Goal: Use online tool/utility: Utilize a website feature to perform a specific function

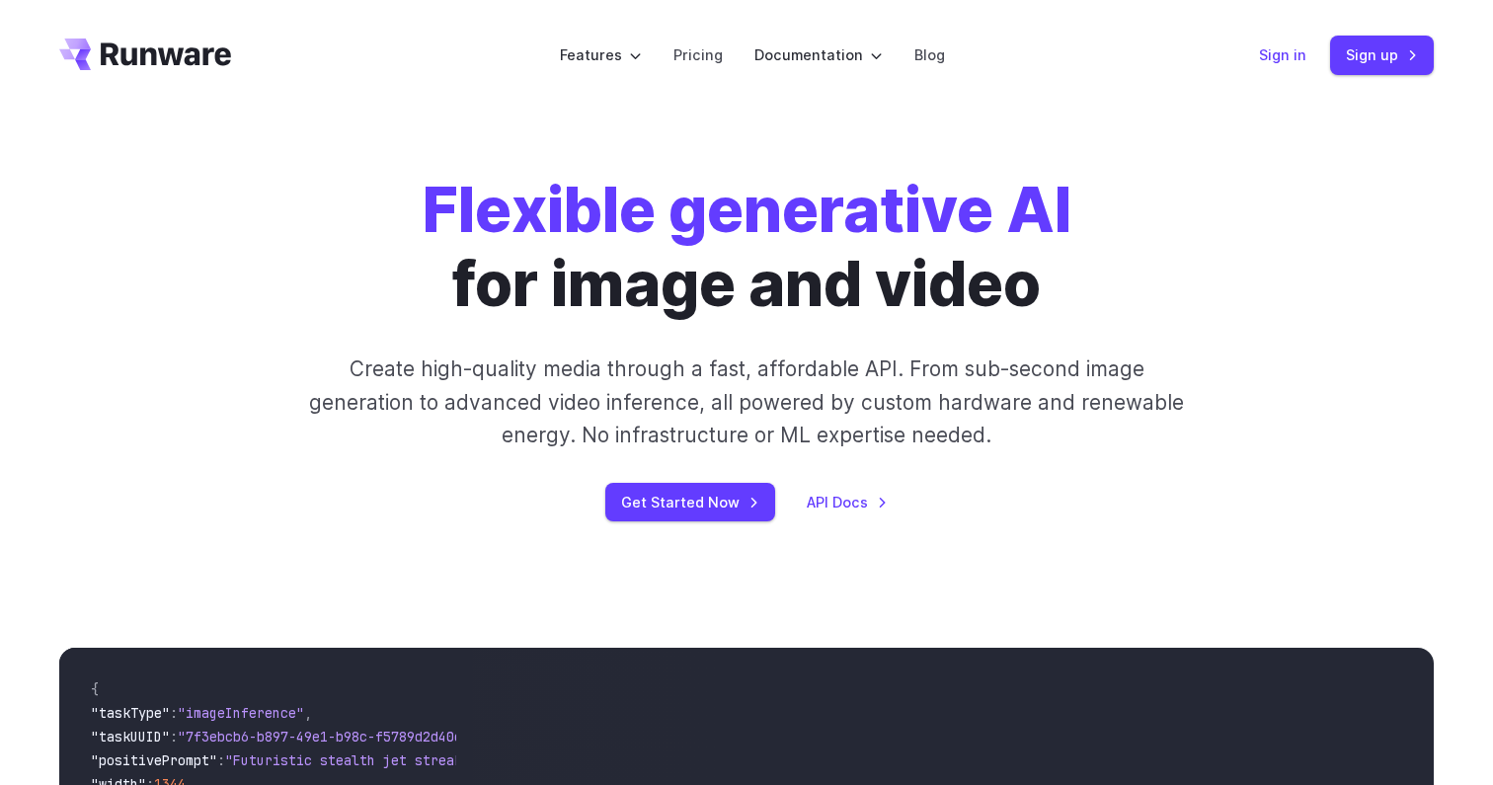
click at [1263, 52] on link "Sign in" at bounding box center [1282, 54] width 47 height 23
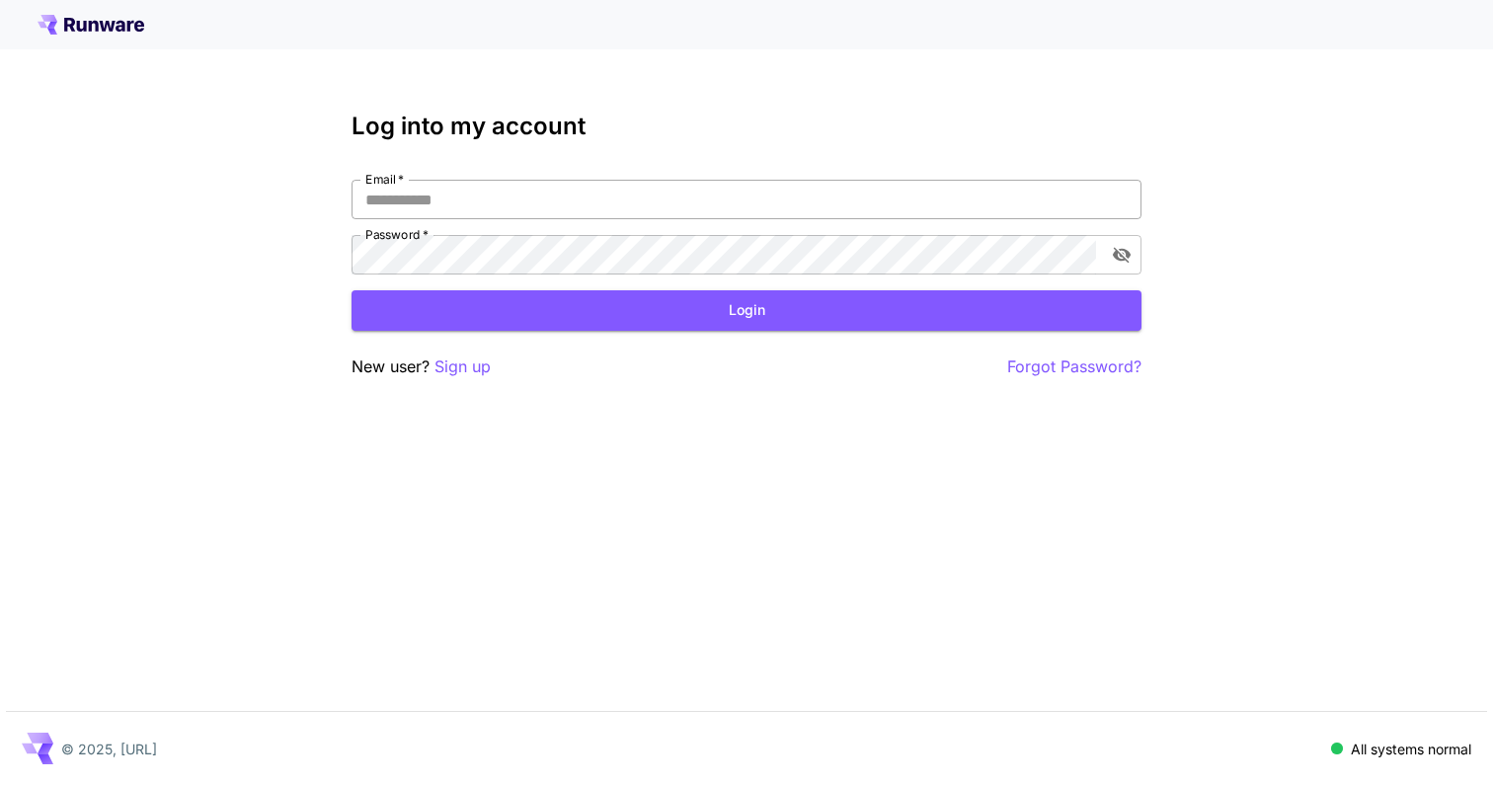
click at [733, 204] on input "Email   *" at bounding box center [747, 199] width 790 height 39
type input "**********"
click button "Login" at bounding box center [747, 310] width 790 height 40
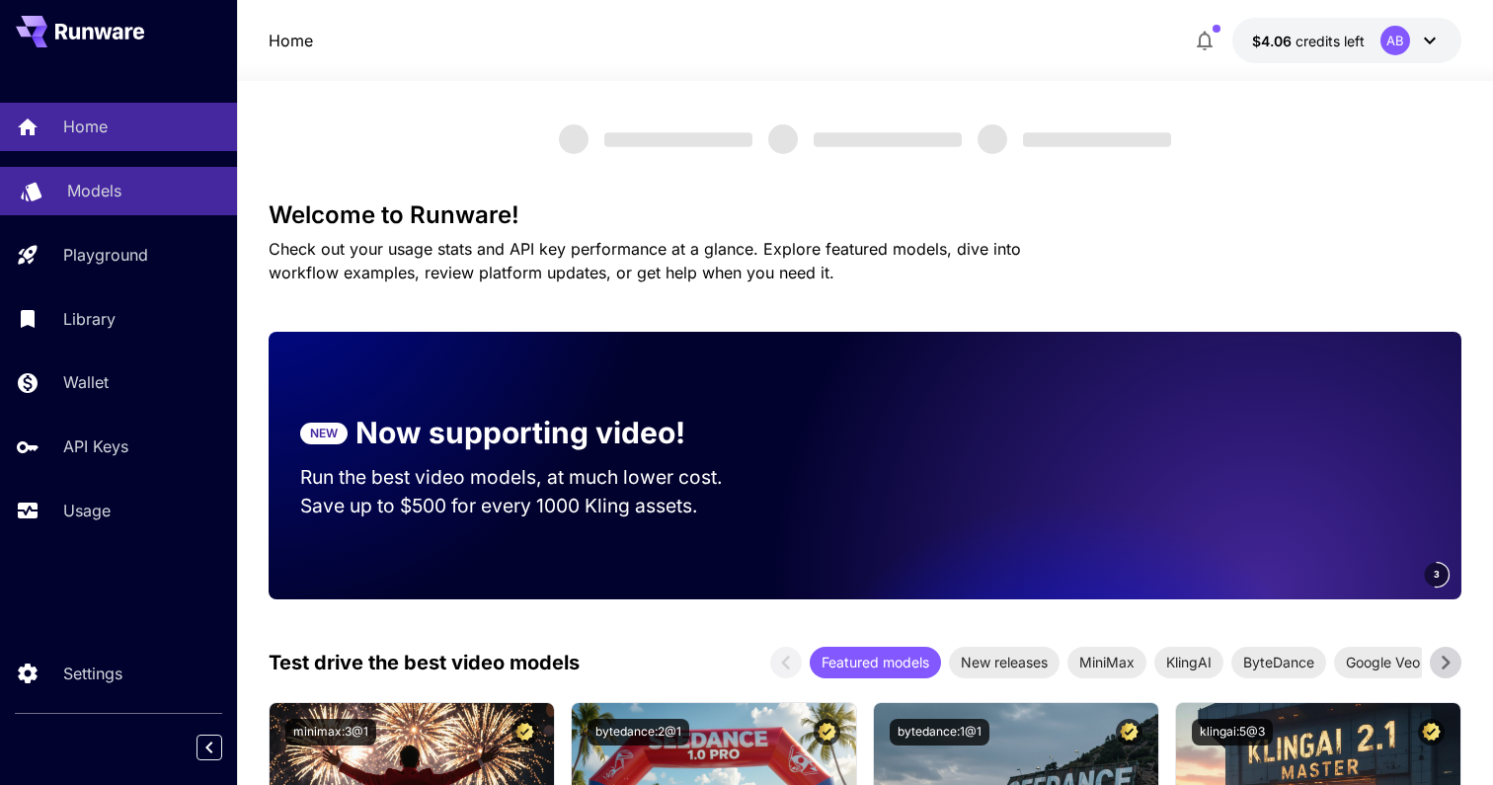
click at [167, 190] on div "Models" at bounding box center [144, 191] width 154 height 24
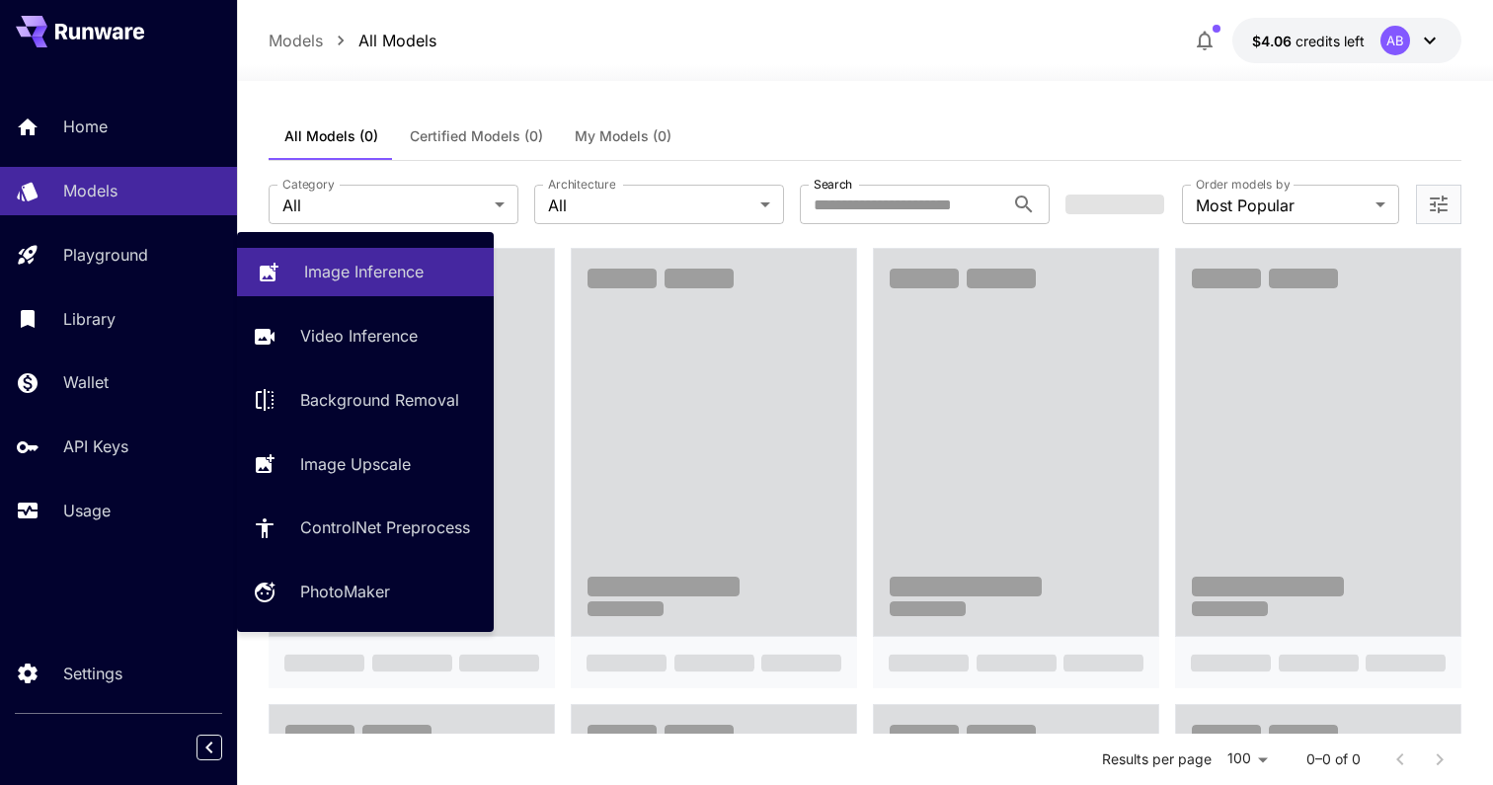
click at [349, 276] on p "Image Inference" at bounding box center [363, 272] width 119 height 24
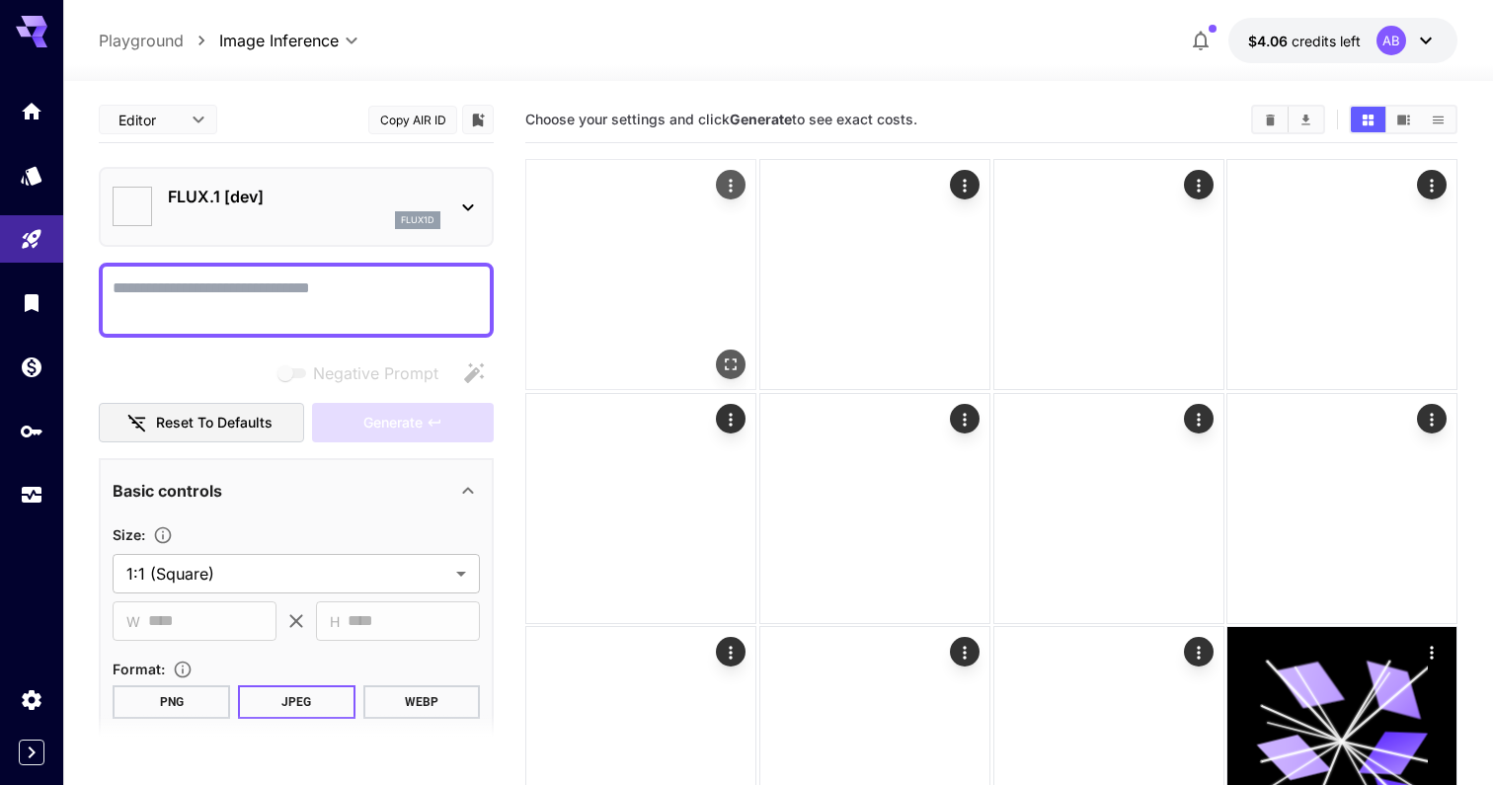
type input "**********"
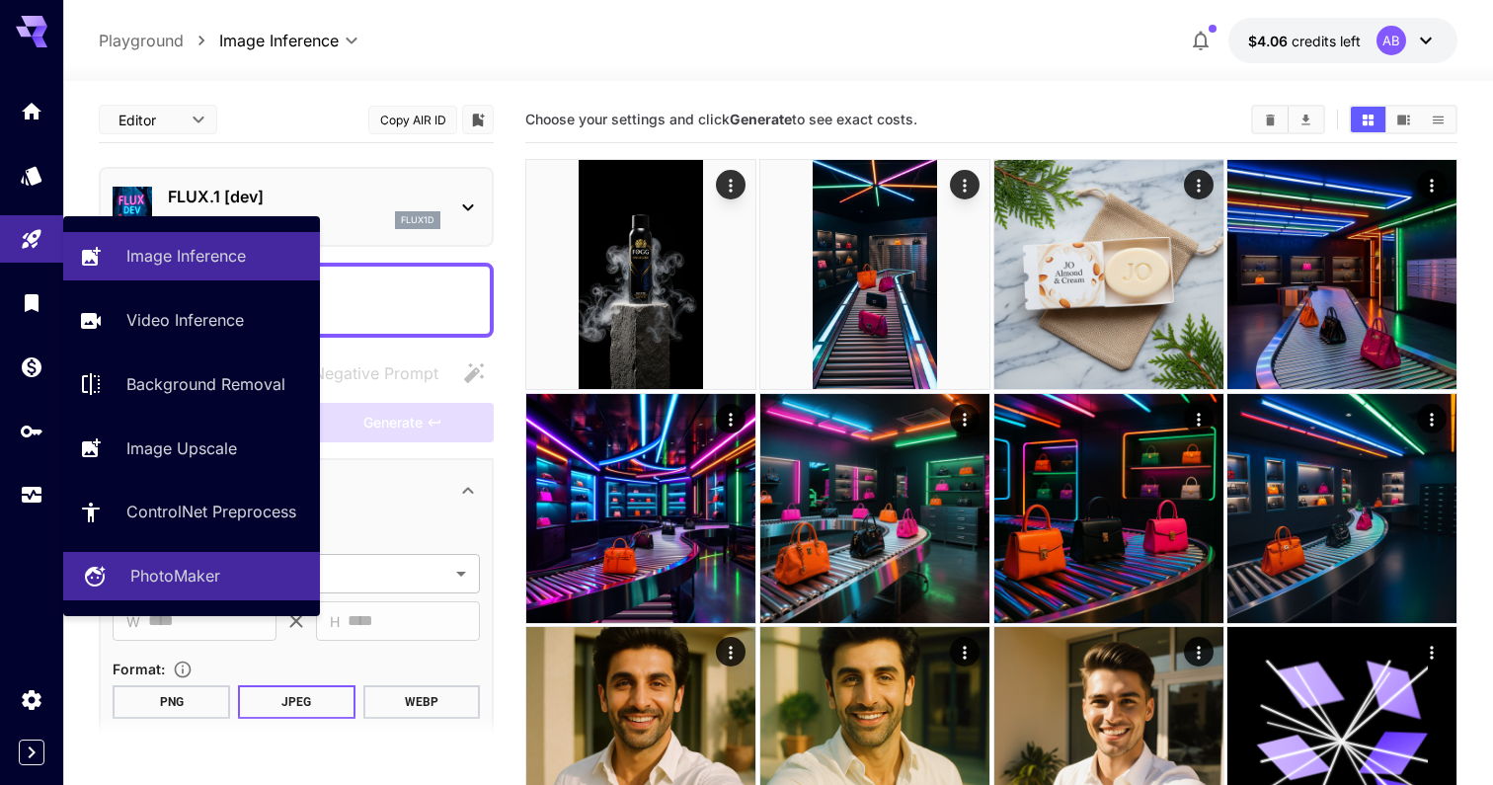
click at [171, 556] on link "PhotoMaker" at bounding box center [191, 576] width 257 height 48
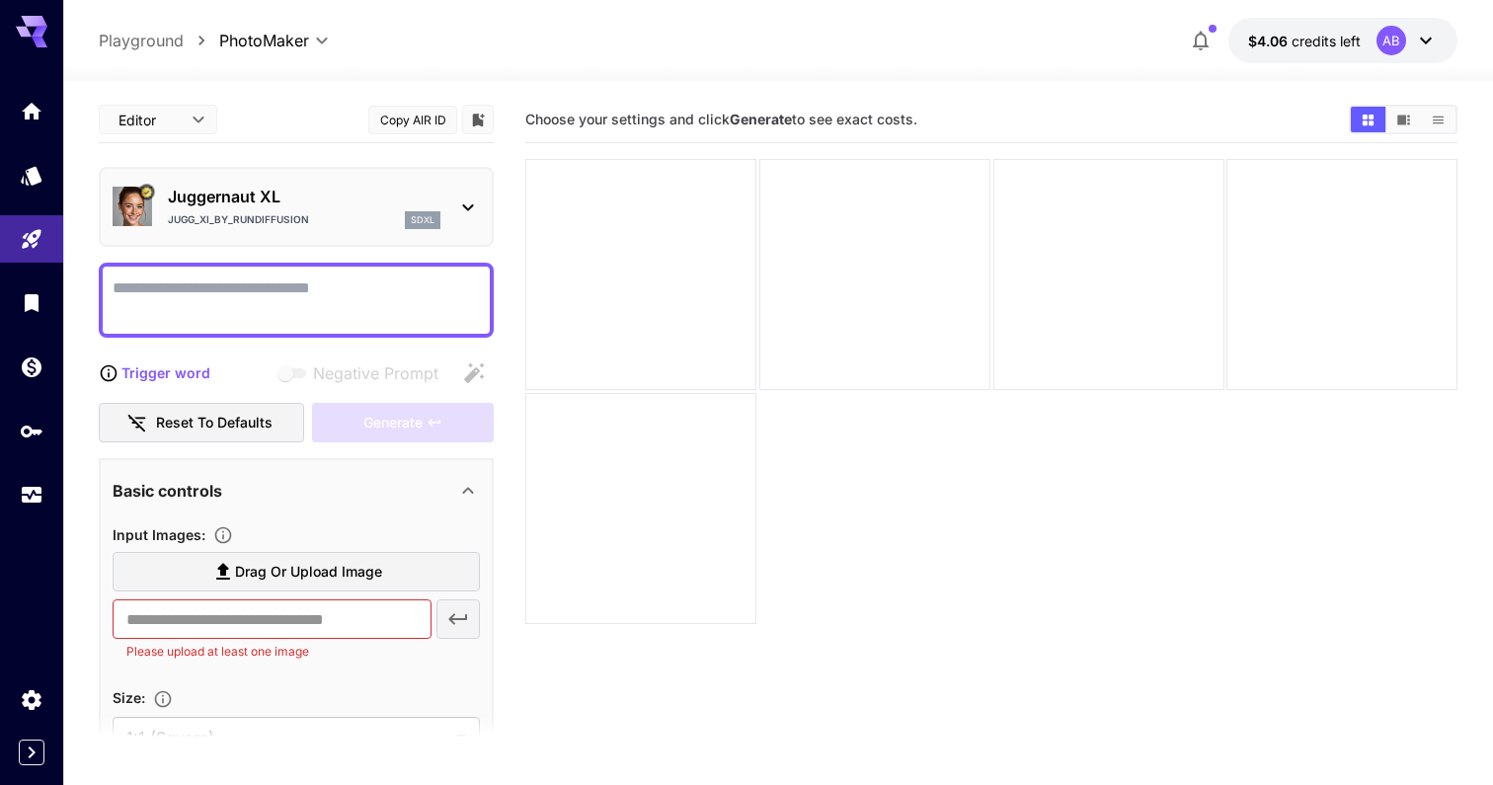
click at [388, 210] on div "Juggernaut XL Jugg_XI_by_RunDiffusion sdxl" at bounding box center [304, 207] width 273 height 44
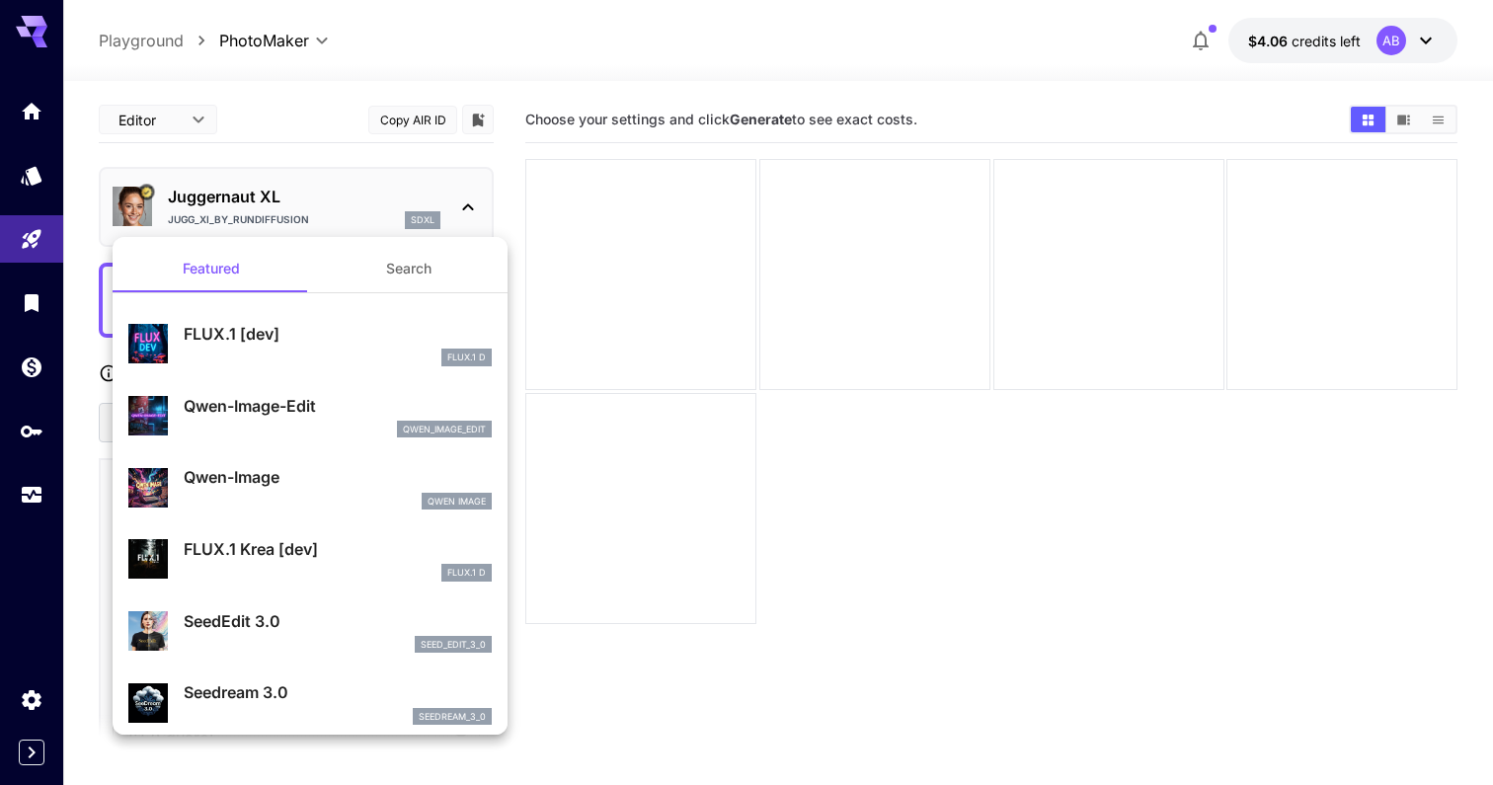
click at [375, 179] on div at bounding box center [746, 392] width 1493 height 785
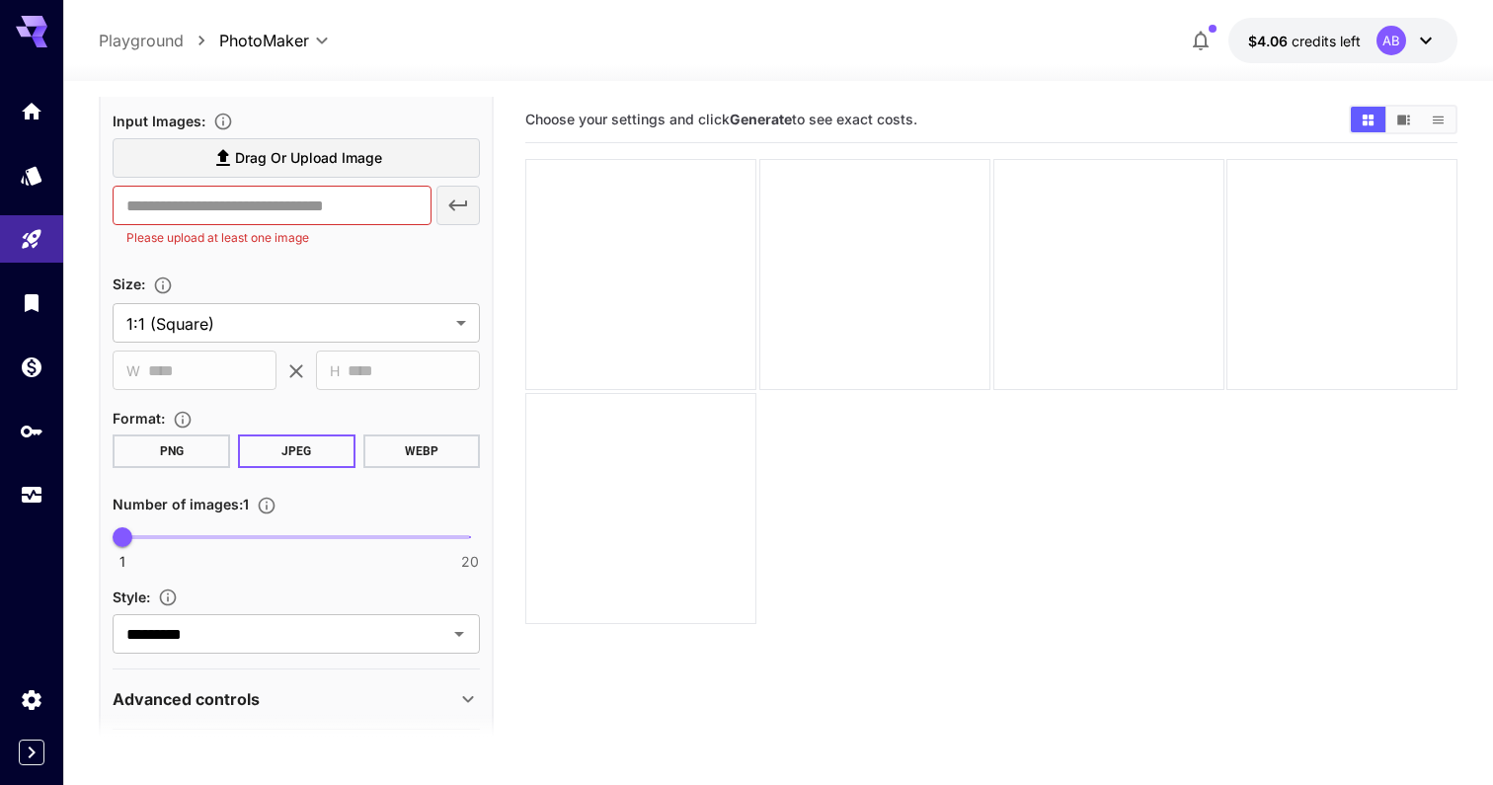
scroll to position [490, 0]
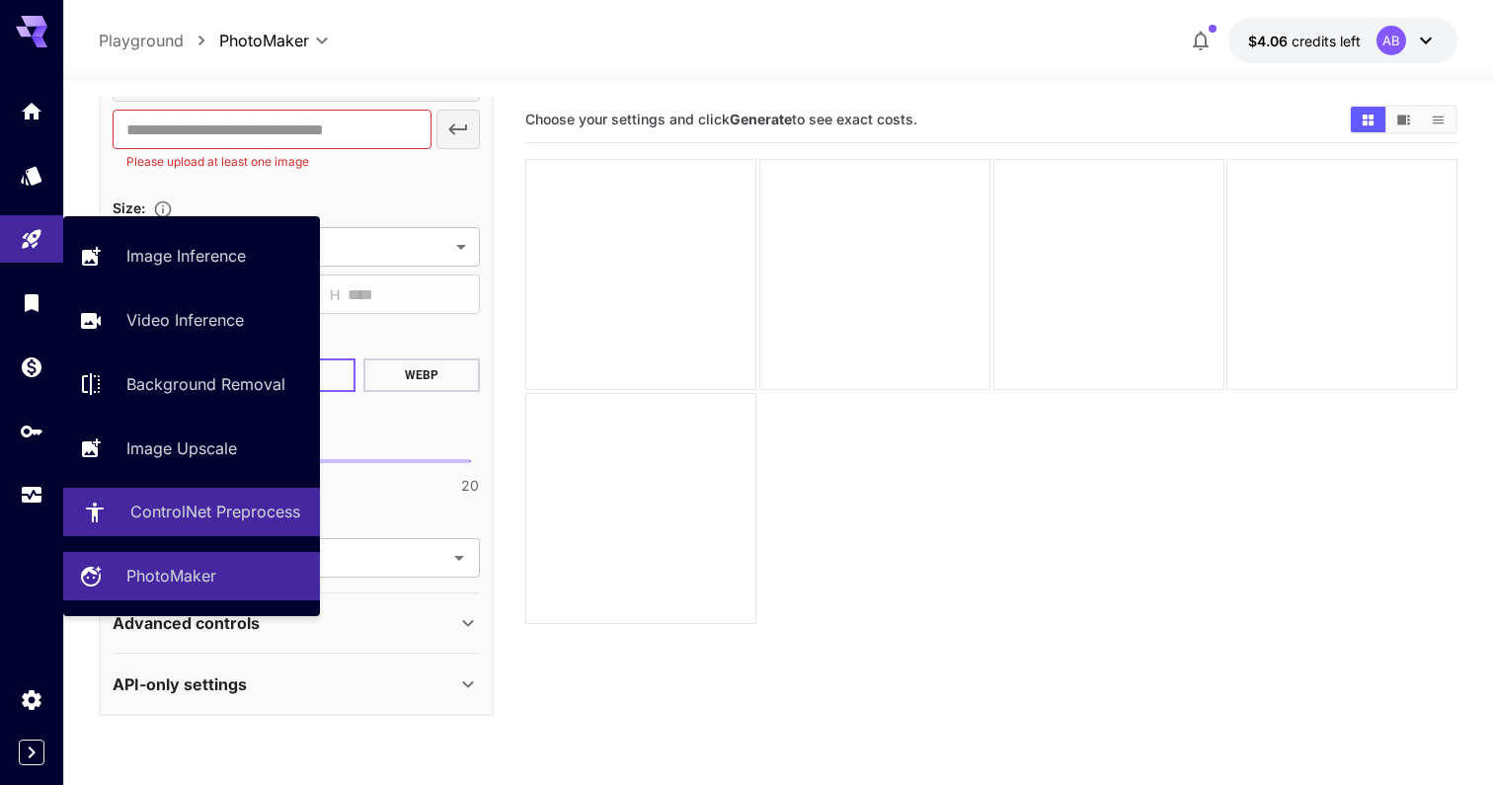
click at [222, 521] on p "ControlNet Preprocess" at bounding box center [215, 512] width 170 height 24
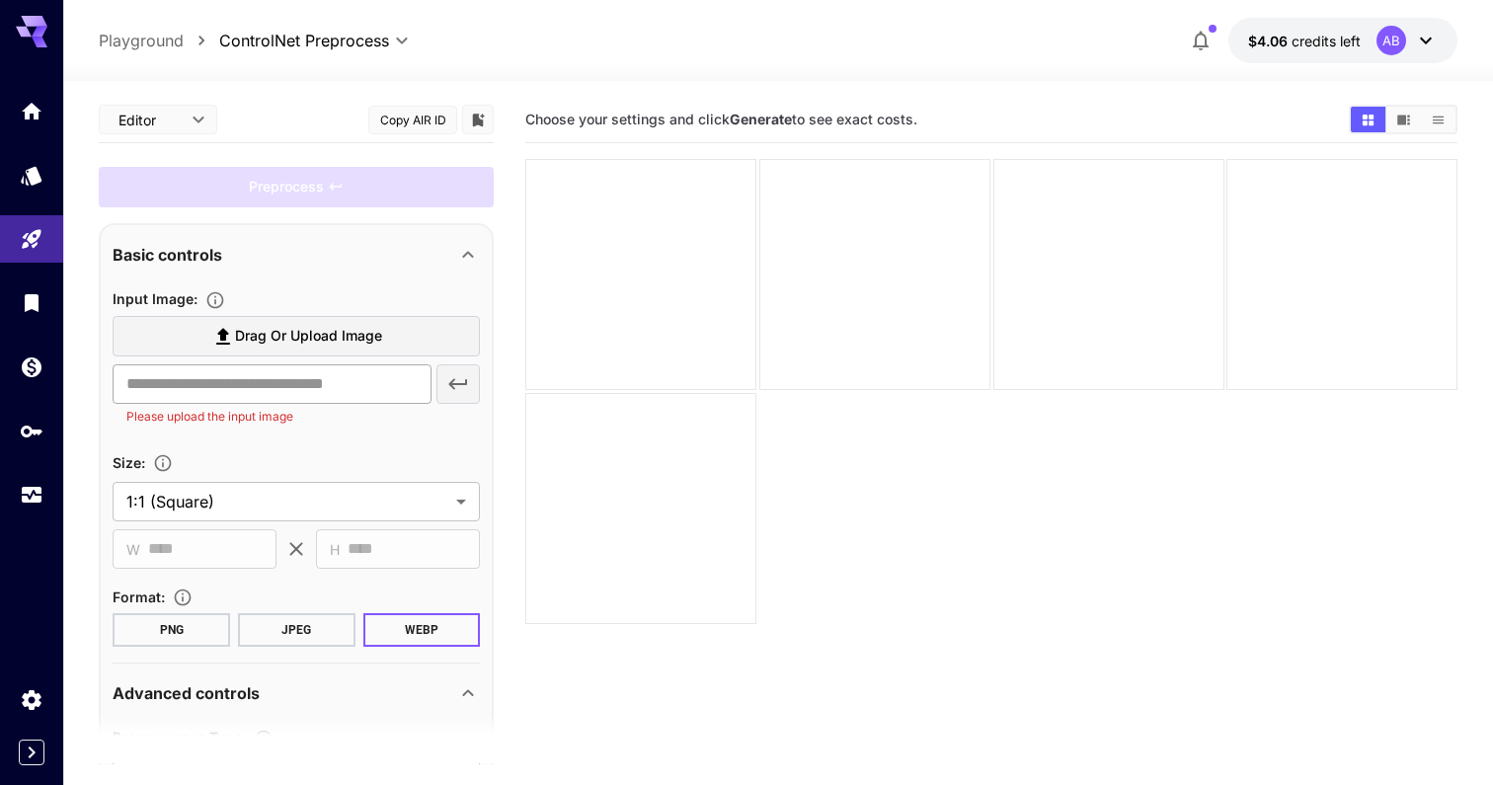
scroll to position [332, 0]
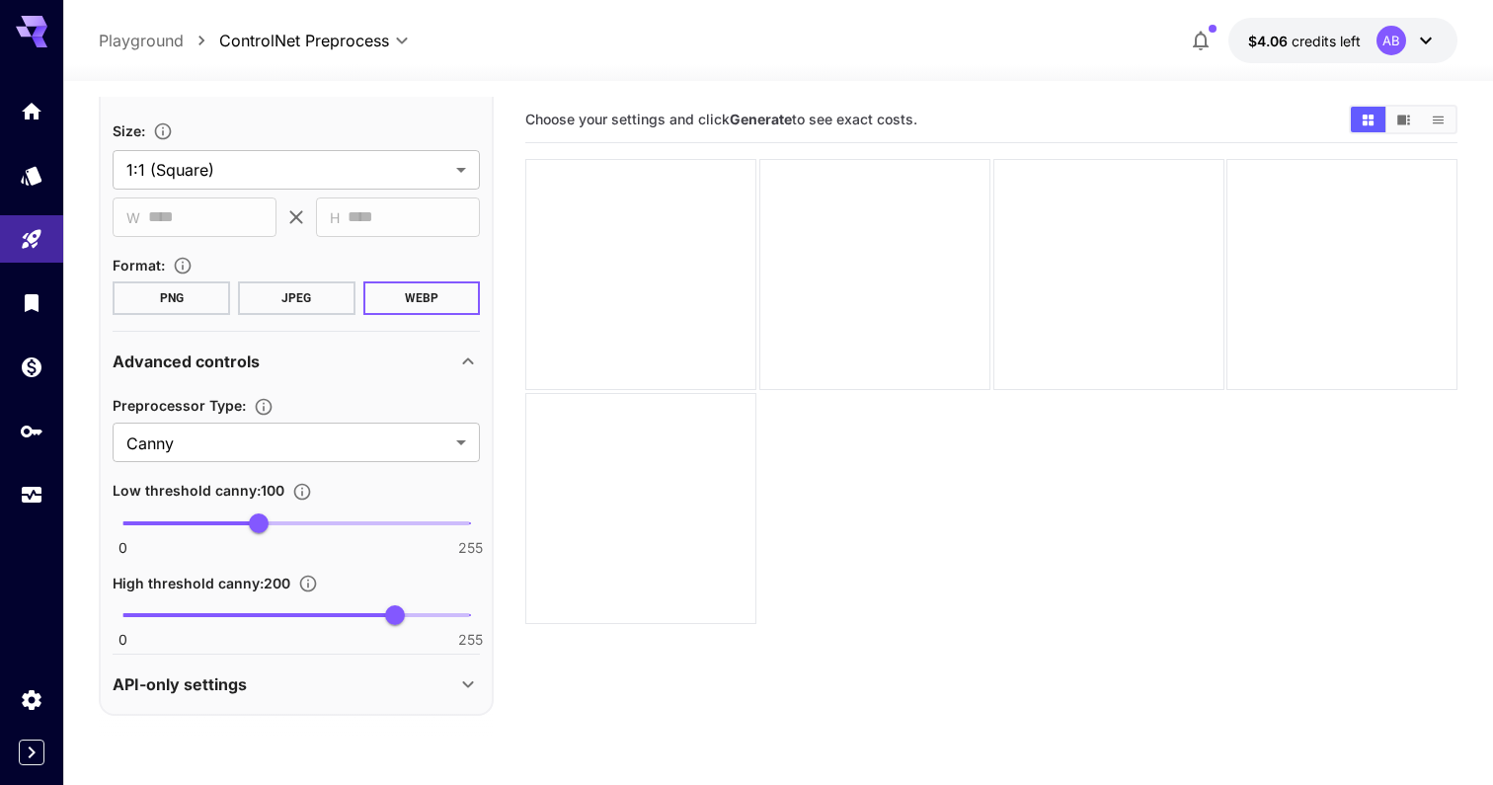
click at [225, 421] on section "Preprocessor Type : Canny ***** ​" at bounding box center [296, 427] width 367 height 69
click at [227, 427] on body "**********" at bounding box center [746, 470] width 1493 height 941
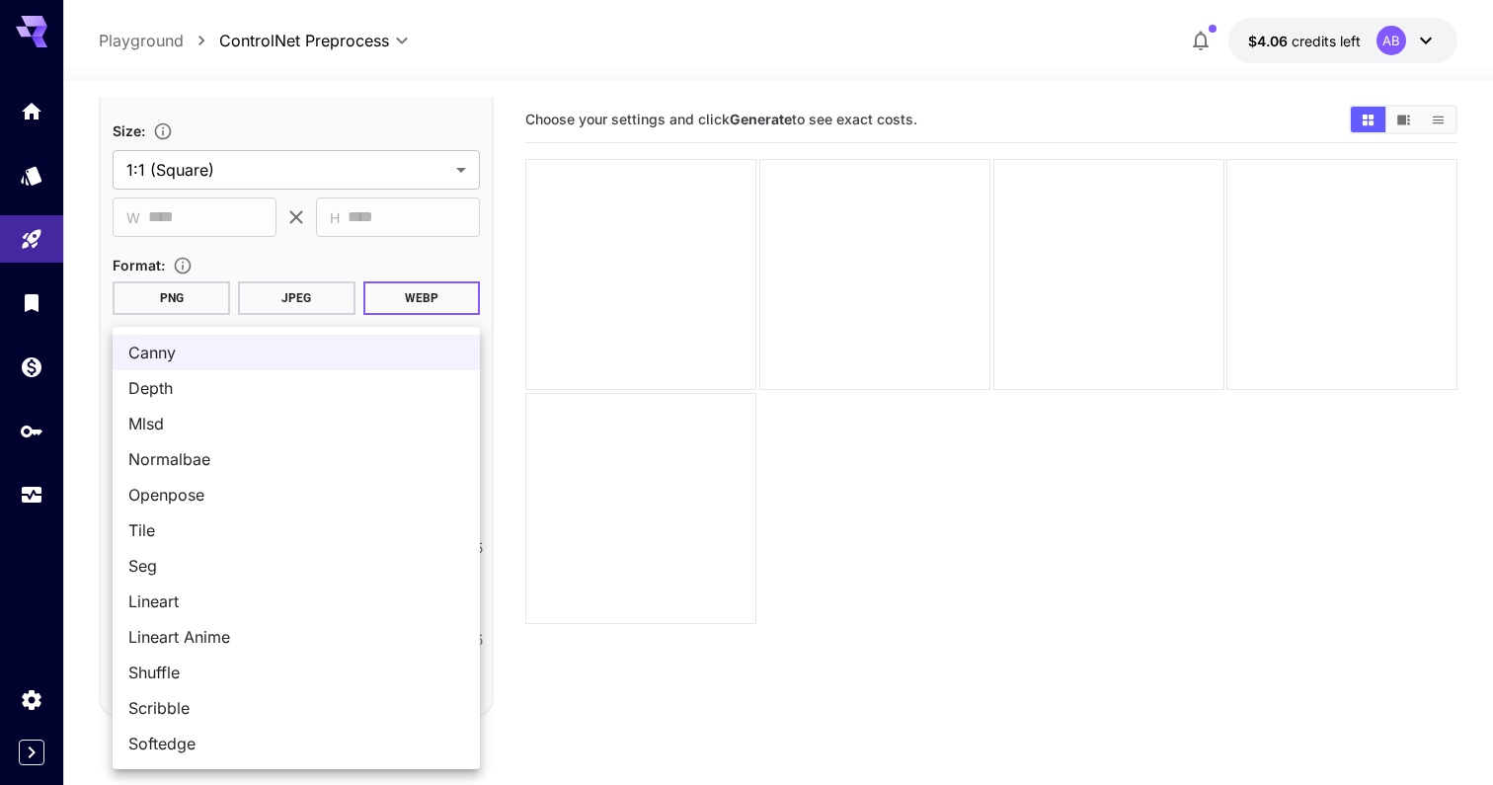
click at [296, 223] on div at bounding box center [746, 392] width 1493 height 785
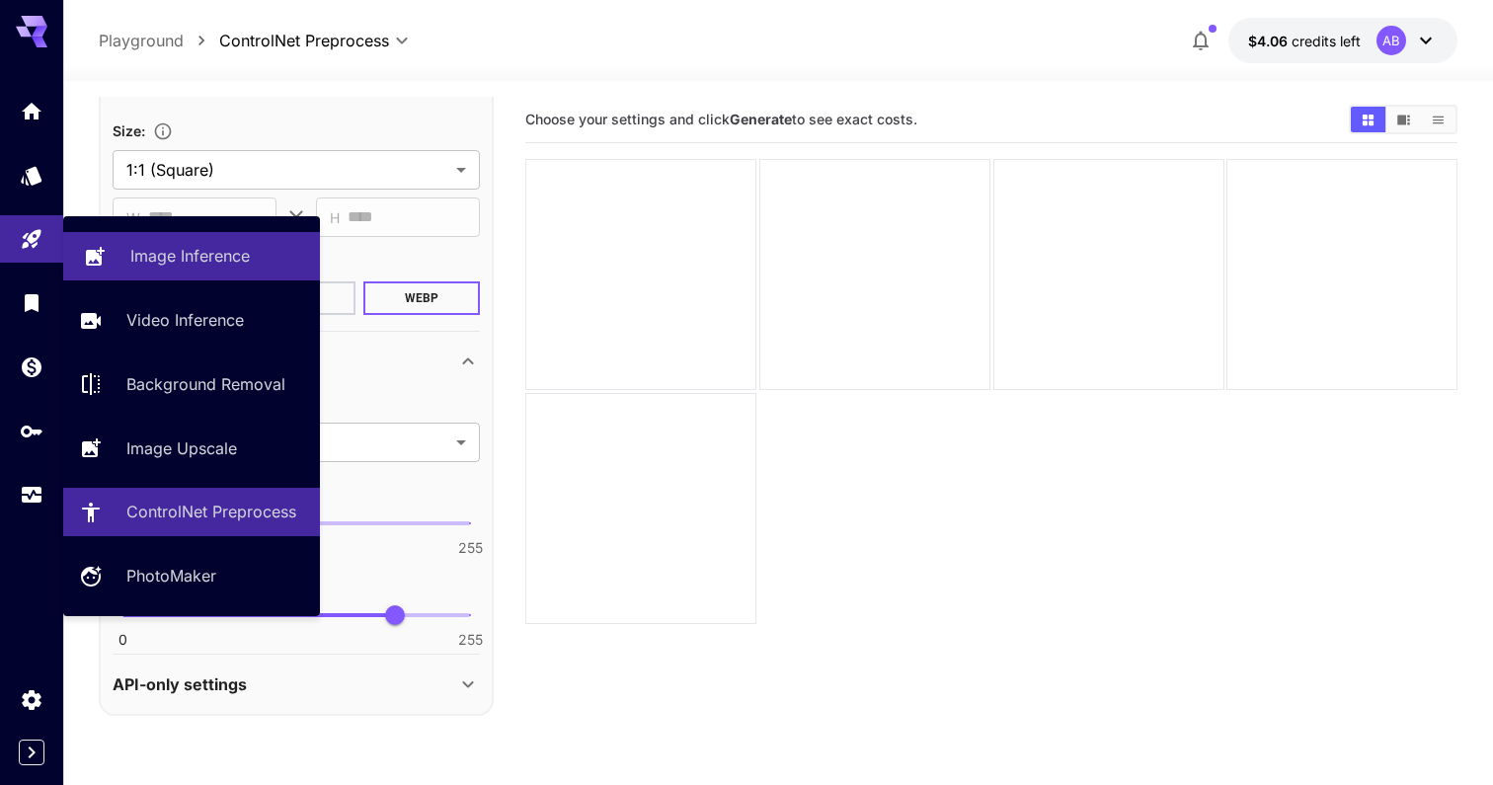
click at [147, 262] on p "Image Inference" at bounding box center [189, 256] width 119 height 24
type input "**********"
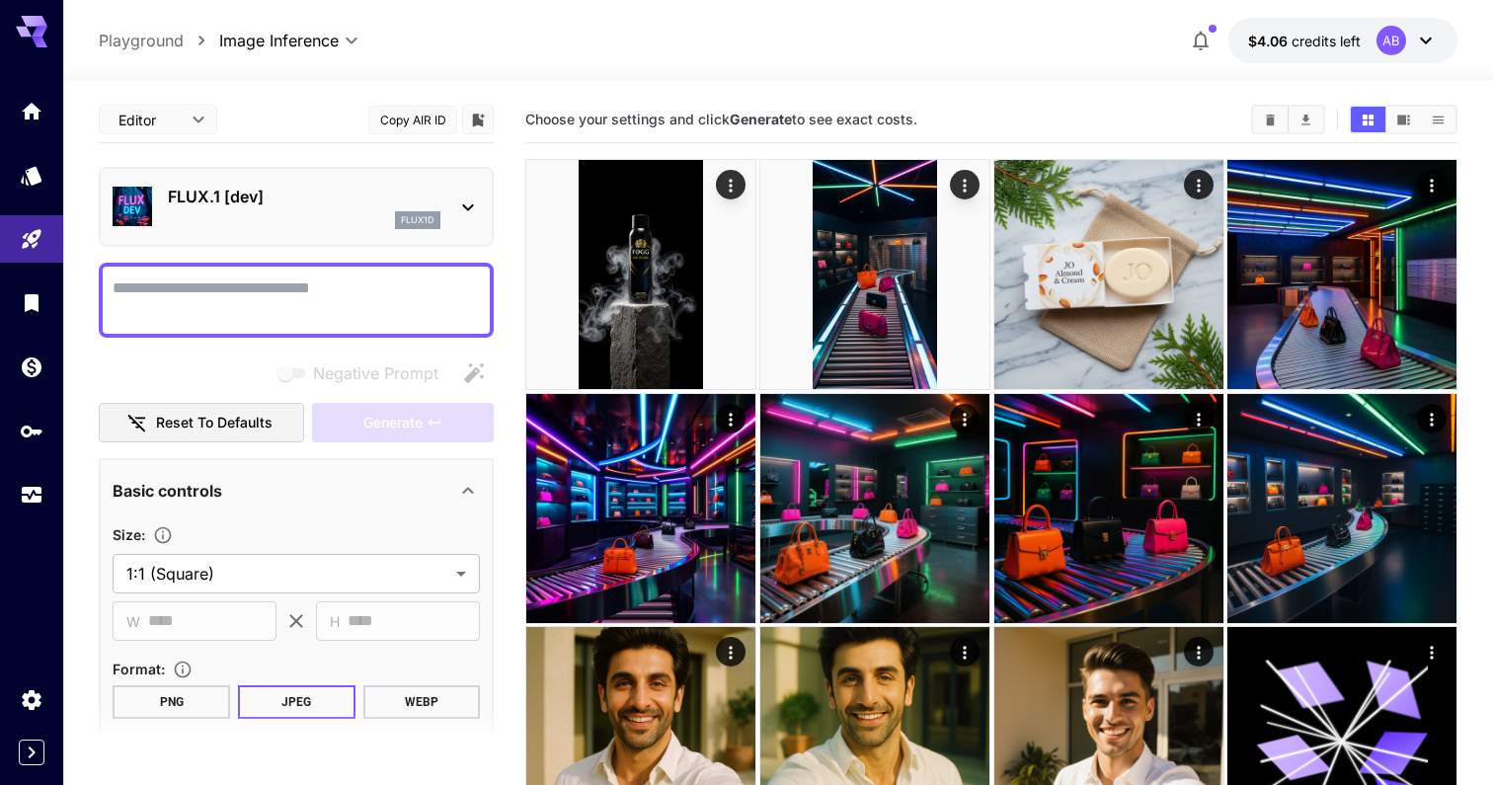
click at [234, 209] on div "FLUX.1 [dev] flux1d" at bounding box center [304, 207] width 273 height 44
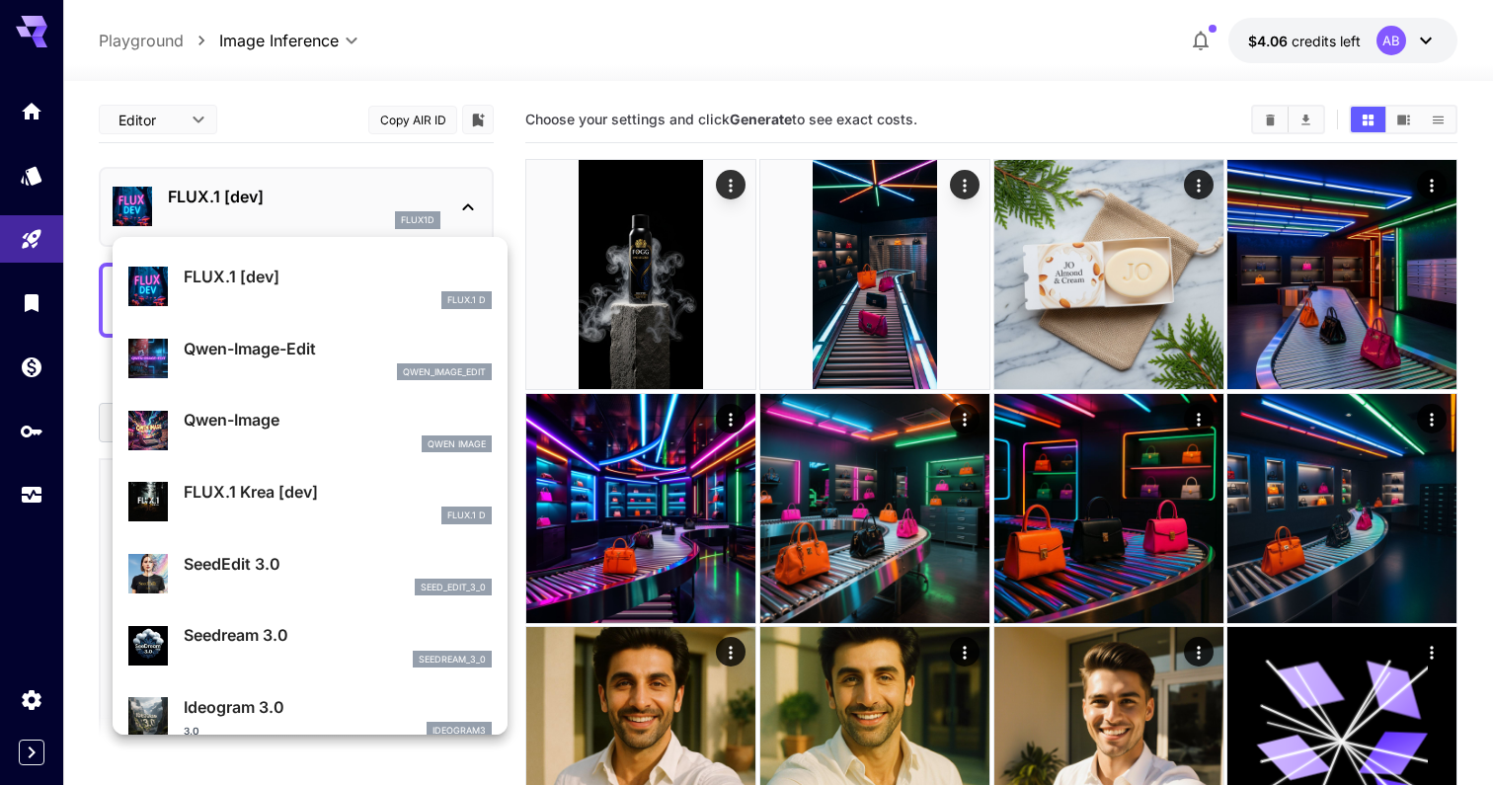
scroll to position [46, 0]
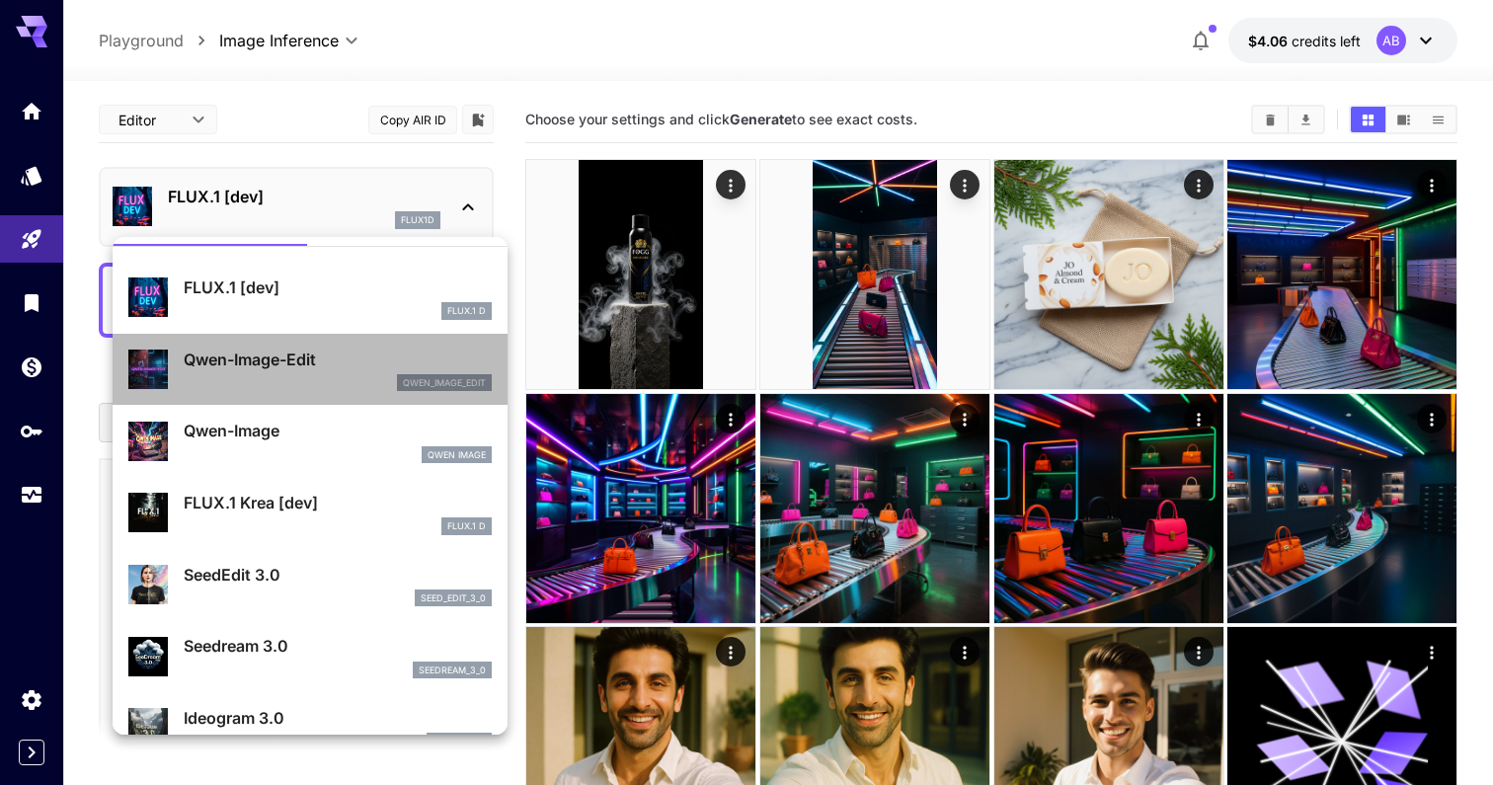
click at [323, 369] on p "Qwen-Image-Edit" at bounding box center [338, 360] width 308 height 24
type input "*"
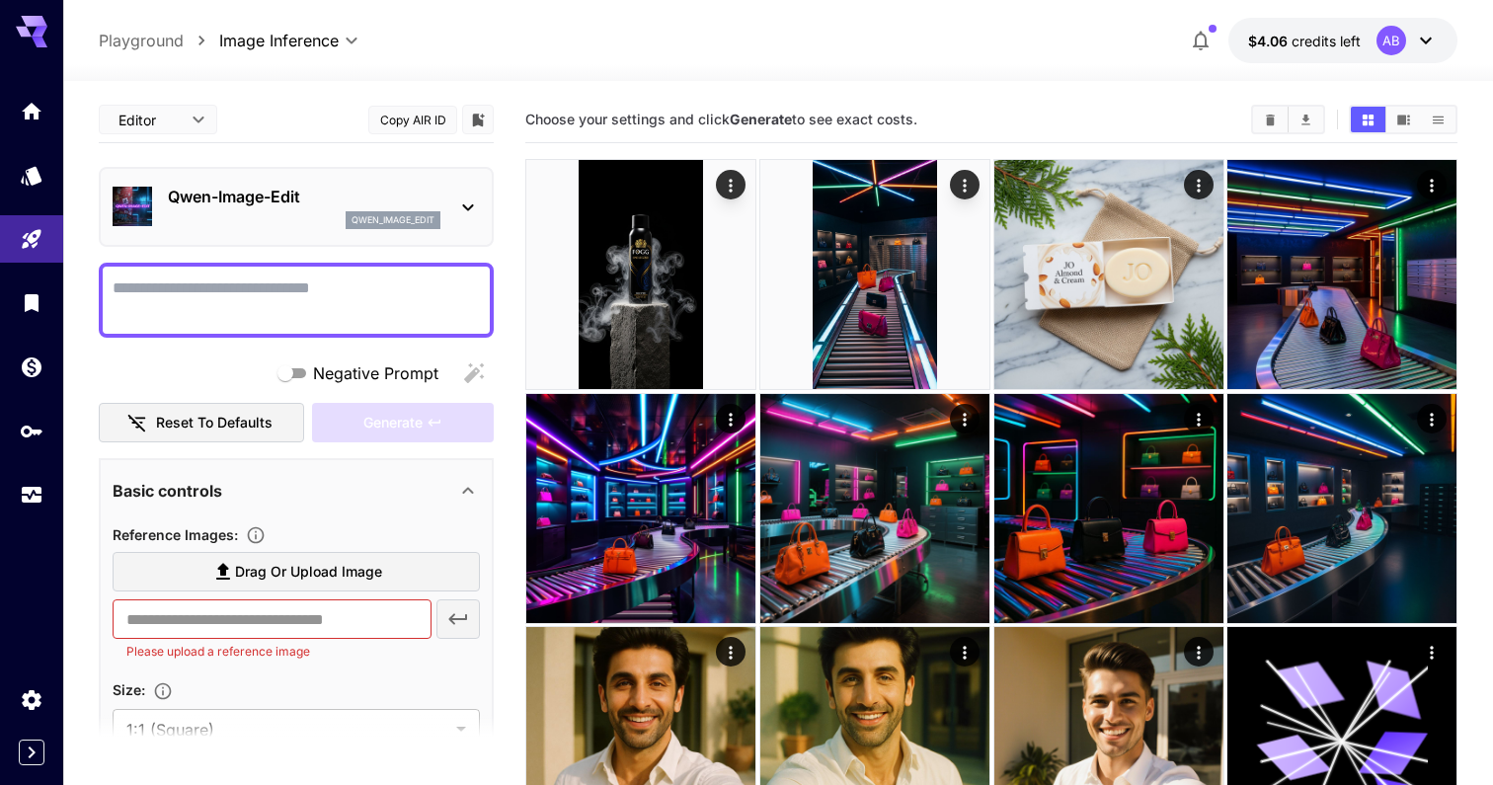
click at [280, 303] on textarea "Negative Prompt" at bounding box center [296, 299] width 367 height 47
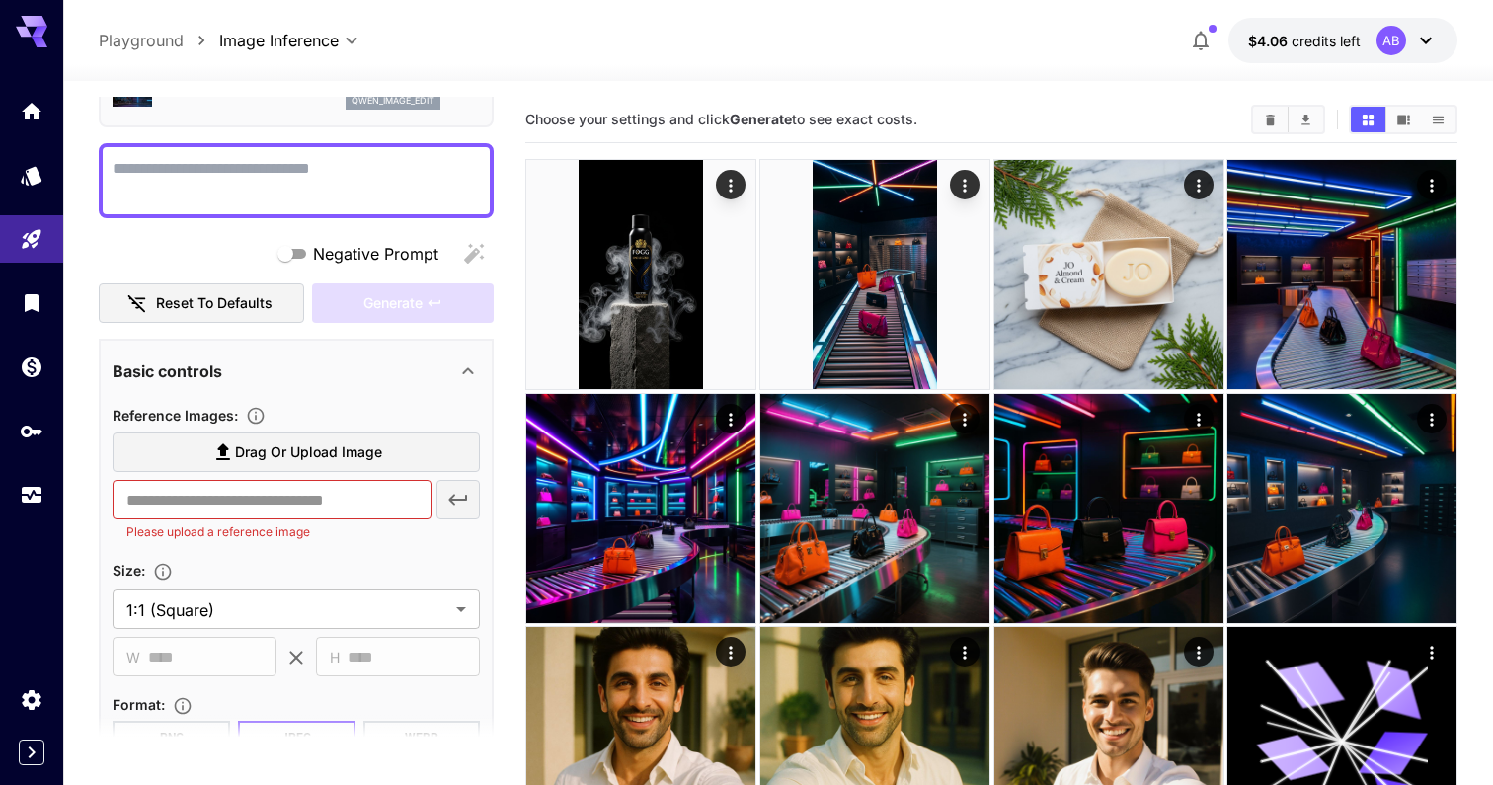
scroll to position [141, 0]
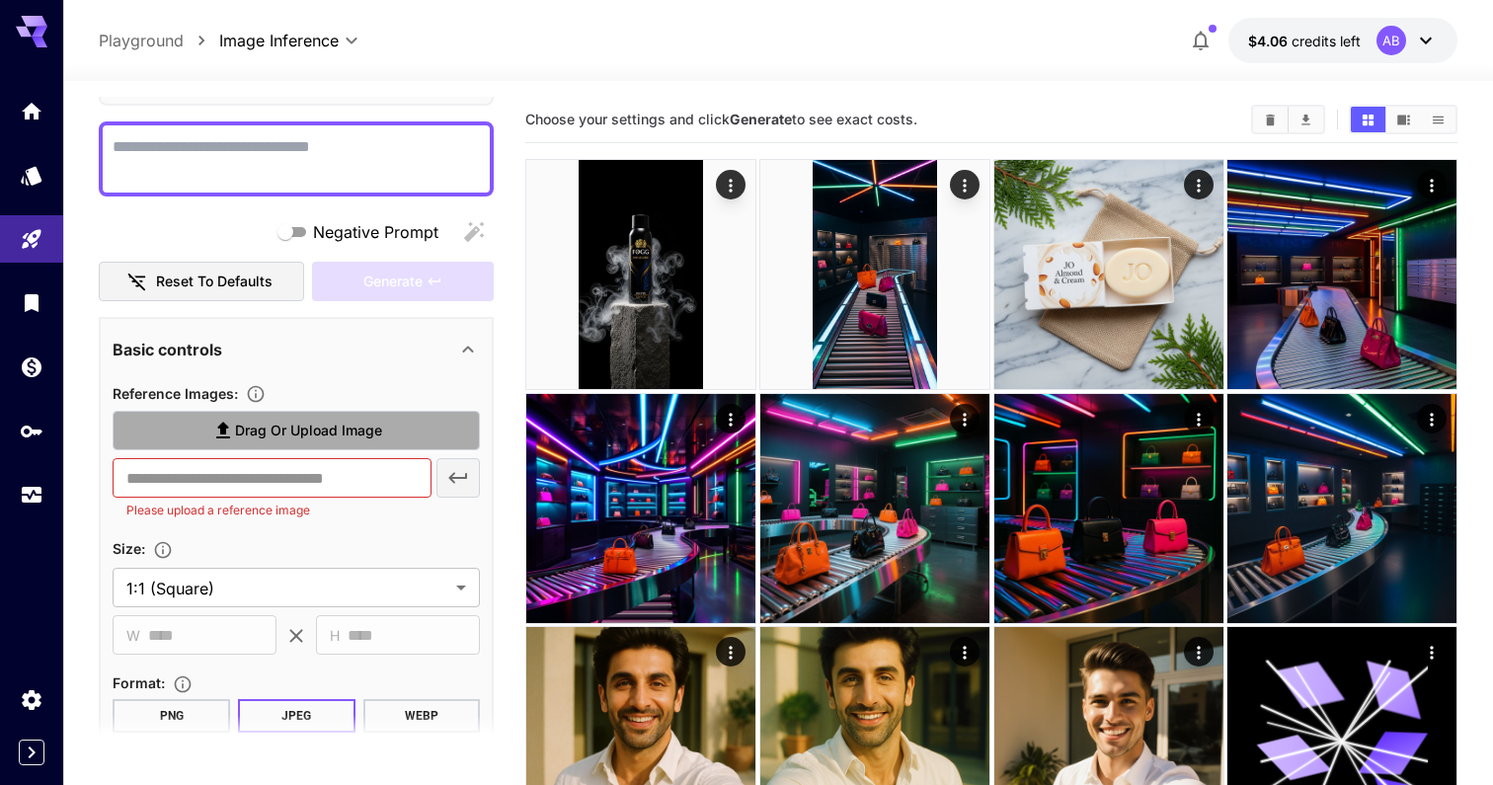
click at [317, 426] on span "Drag or upload image" at bounding box center [308, 431] width 147 height 25
click at [0, 0] on input "Drag or upload image" at bounding box center [0, 0] width 0 height 0
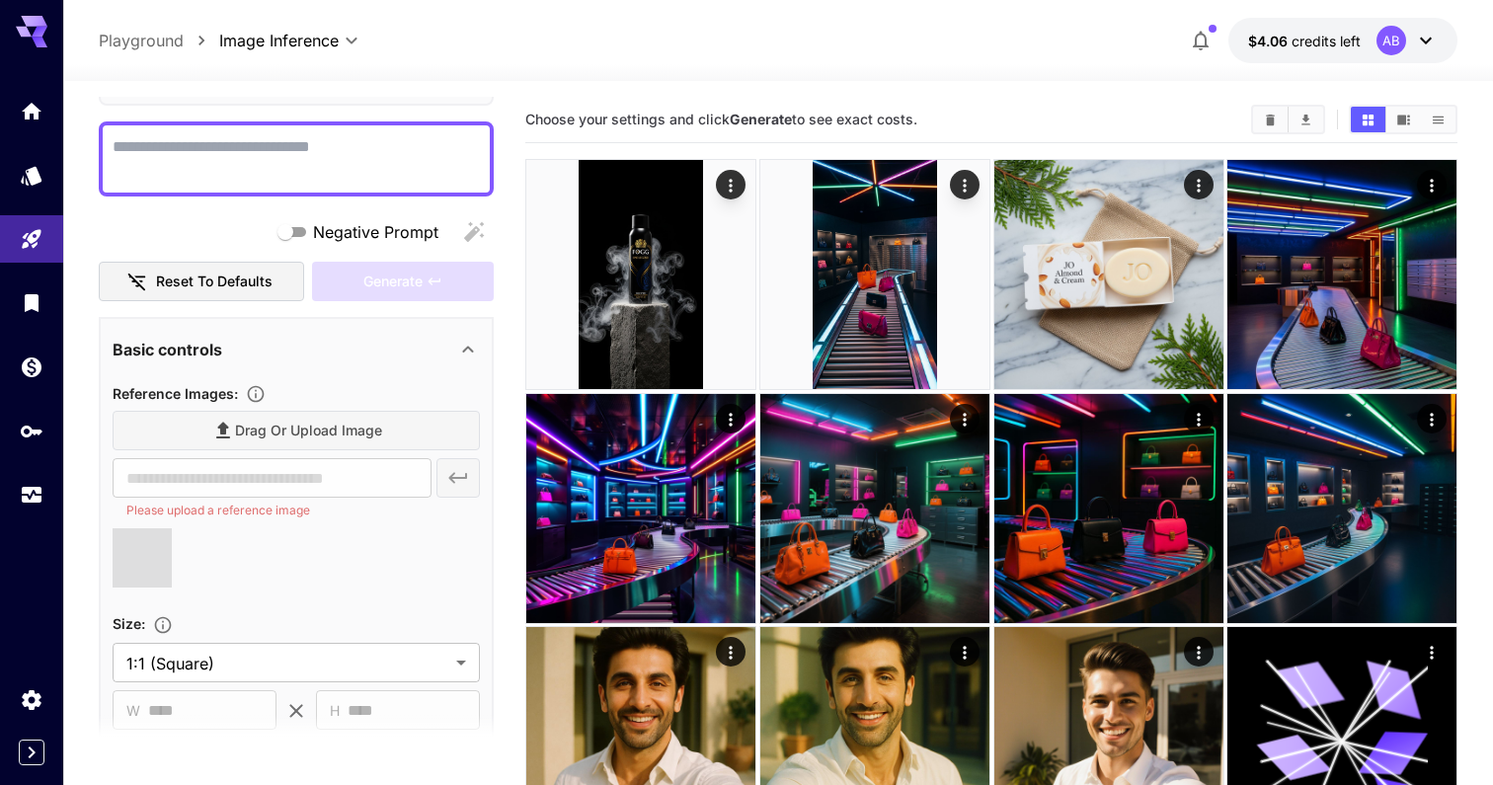
click at [274, 132] on div at bounding box center [296, 158] width 395 height 75
click at [269, 156] on textarea "Negative Prompt" at bounding box center [296, 158] width 367 height 47
type textarea "********"
type input "**********"
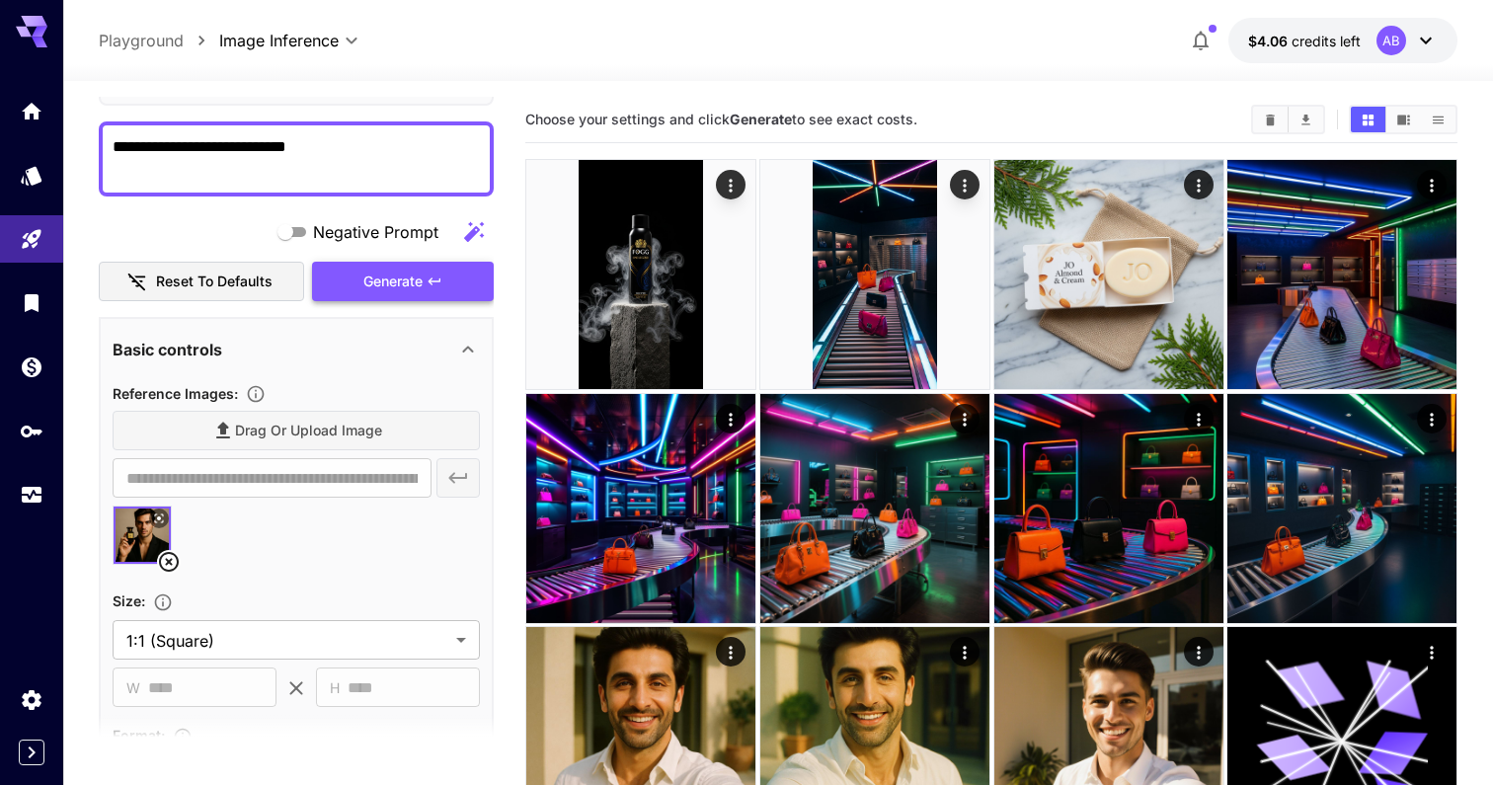
click at [349, 274] on button "Generate" at bounding box center [403, 282] width 182 height 40
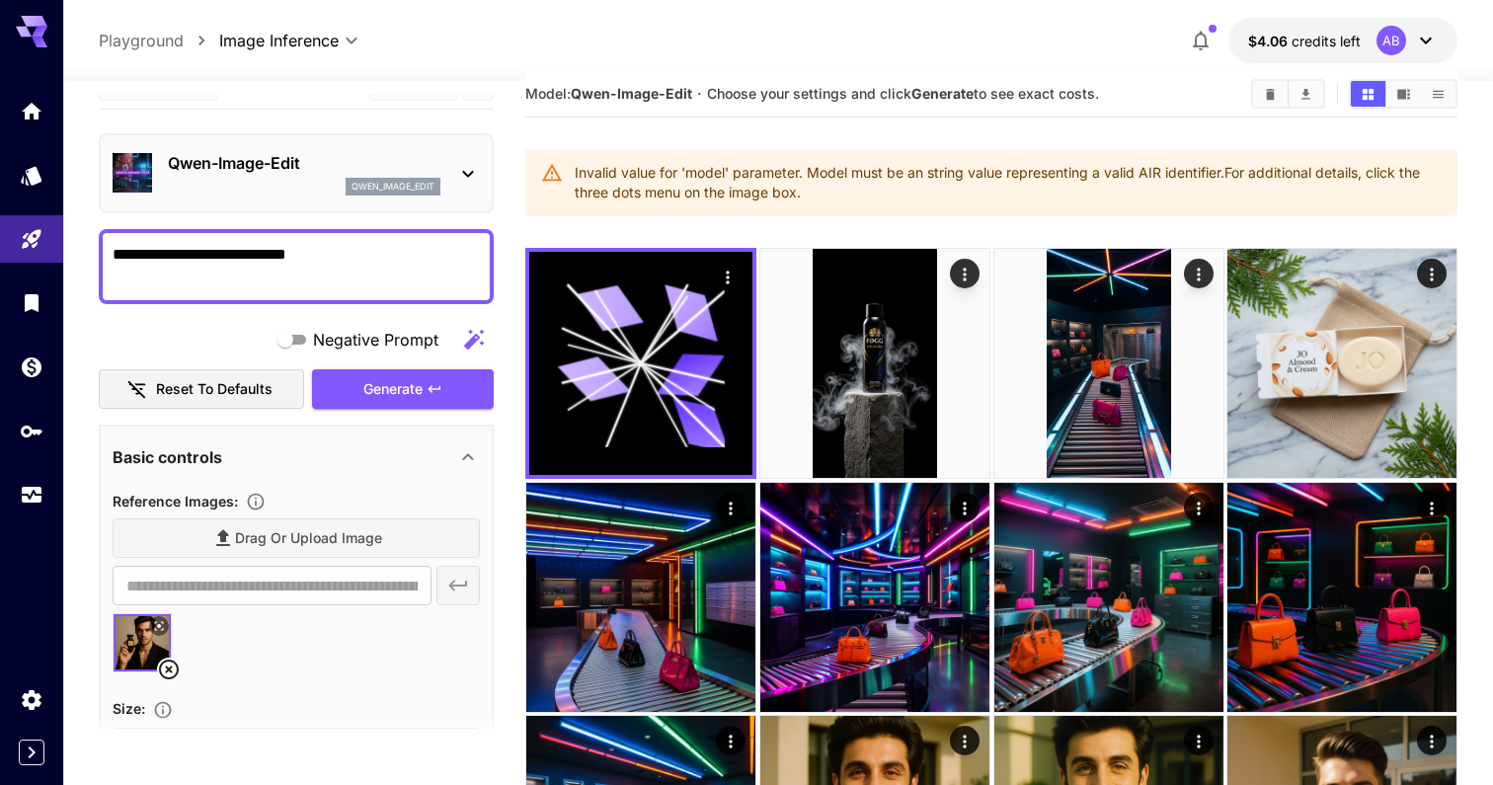
scroll to position [0, 0]
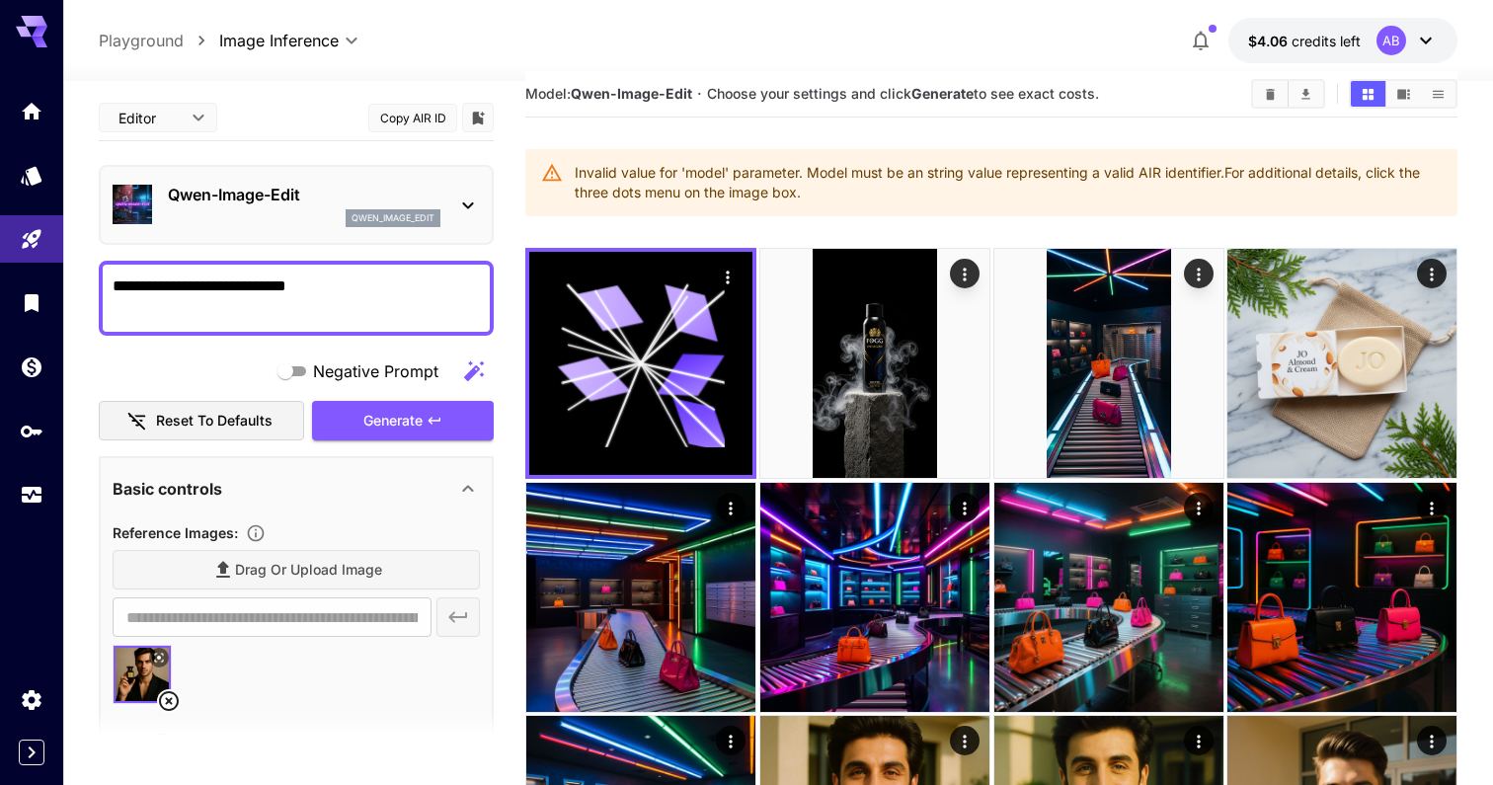
click at [477, 370] on icon "button" at bounding box center [474, 370] width 20 height 20
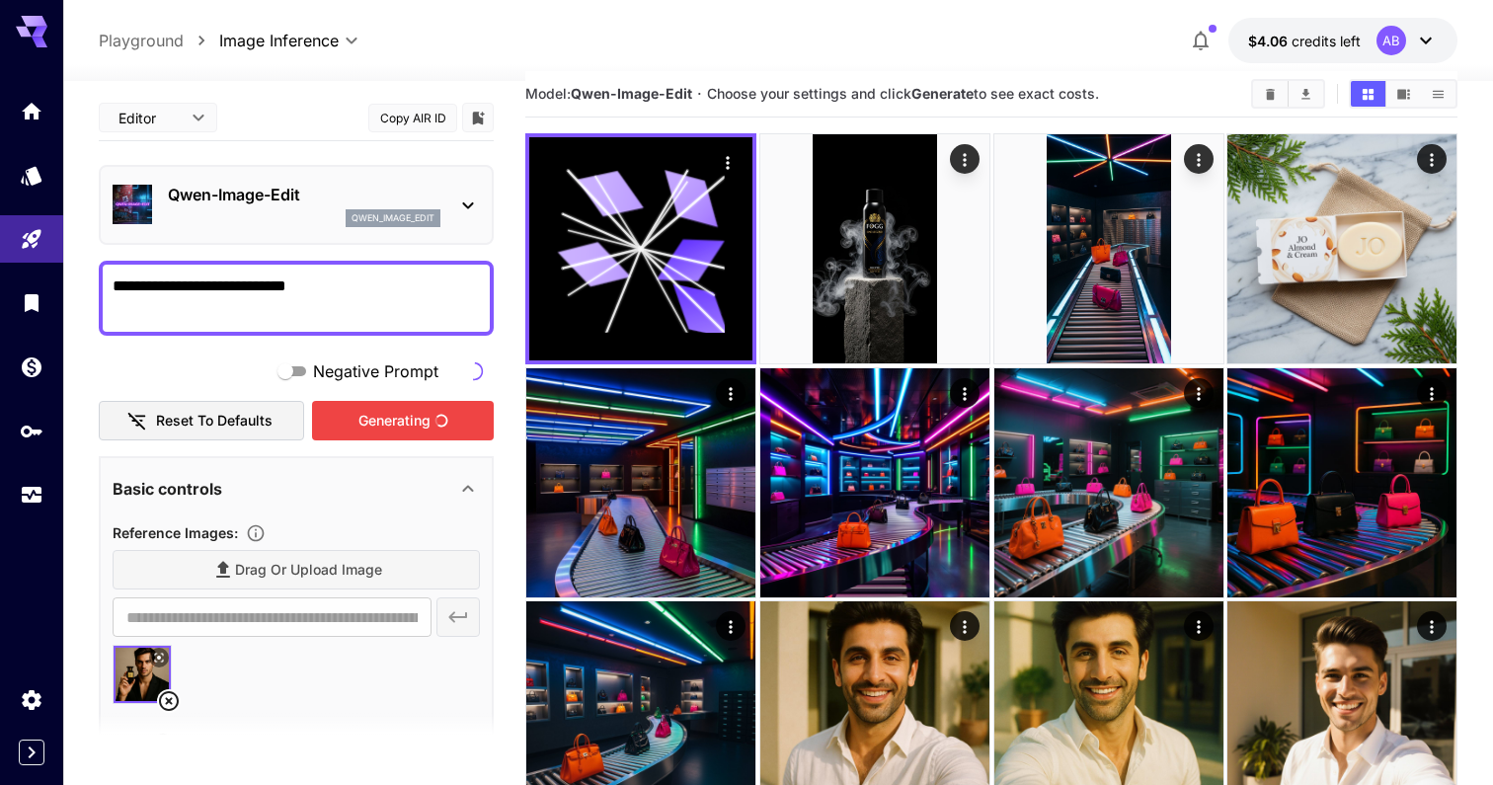
type textarea "**********"
click at [413, 310] on textarea "**********" at bounding box center [296, 297] width 367 height 47
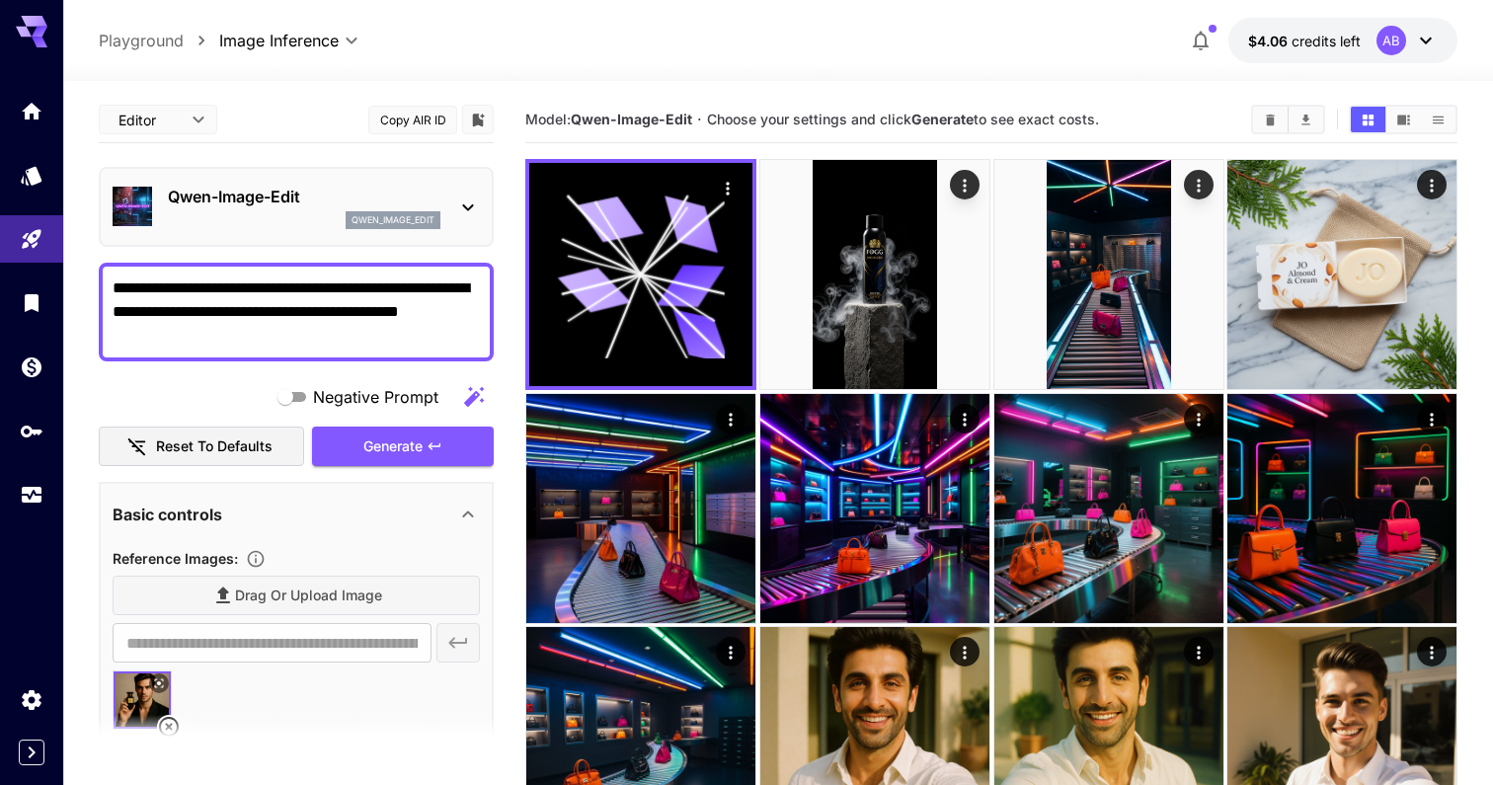
drag, startPoint x: 330, startPoint y: 291, endPoint x: 452, endPoint y: 375, distance: 148.4
click at [452, 375] on div "**********" at bounding box center [296, 659] width 395 height 1124
click at [406, 347] on div "**********" at bounding box center [296, 312] width 395 height 99
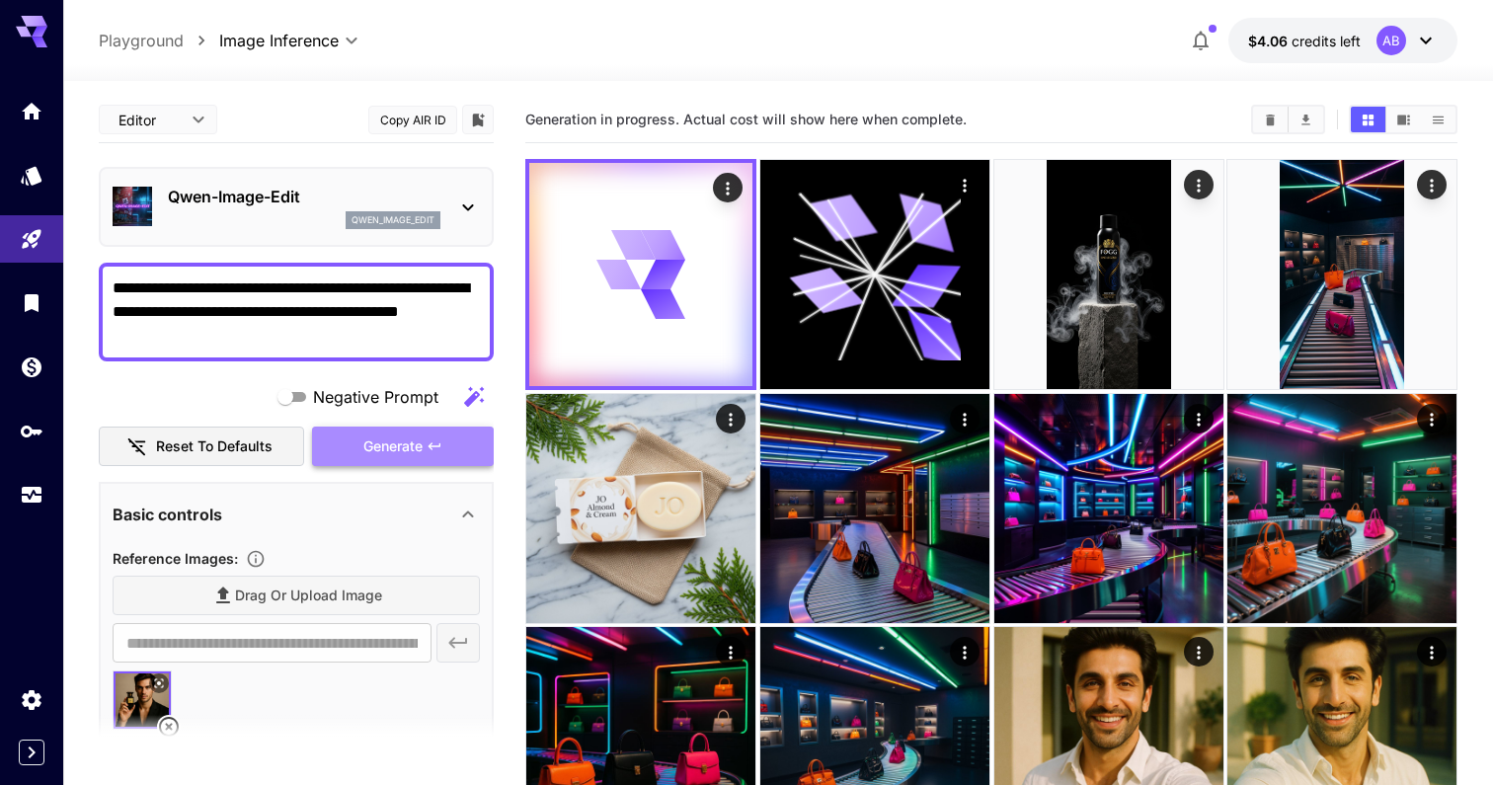
click at [412, 448] on span "Generate" at bounding box center [392, 446] width 59 height 25
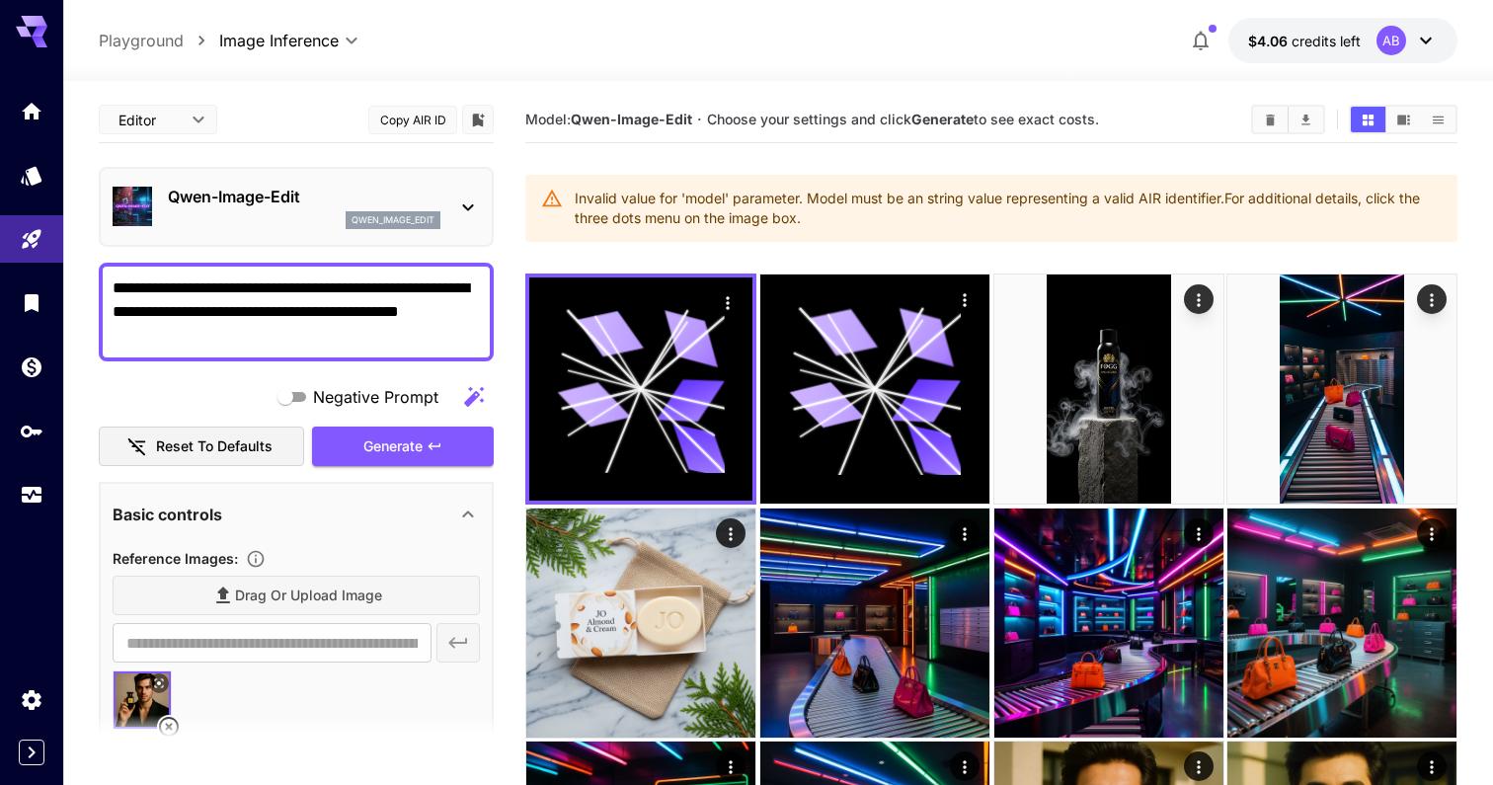
click at [414, 215] on p "qwen_image_edit" at bounding box center [393, 220] width 83 height 14
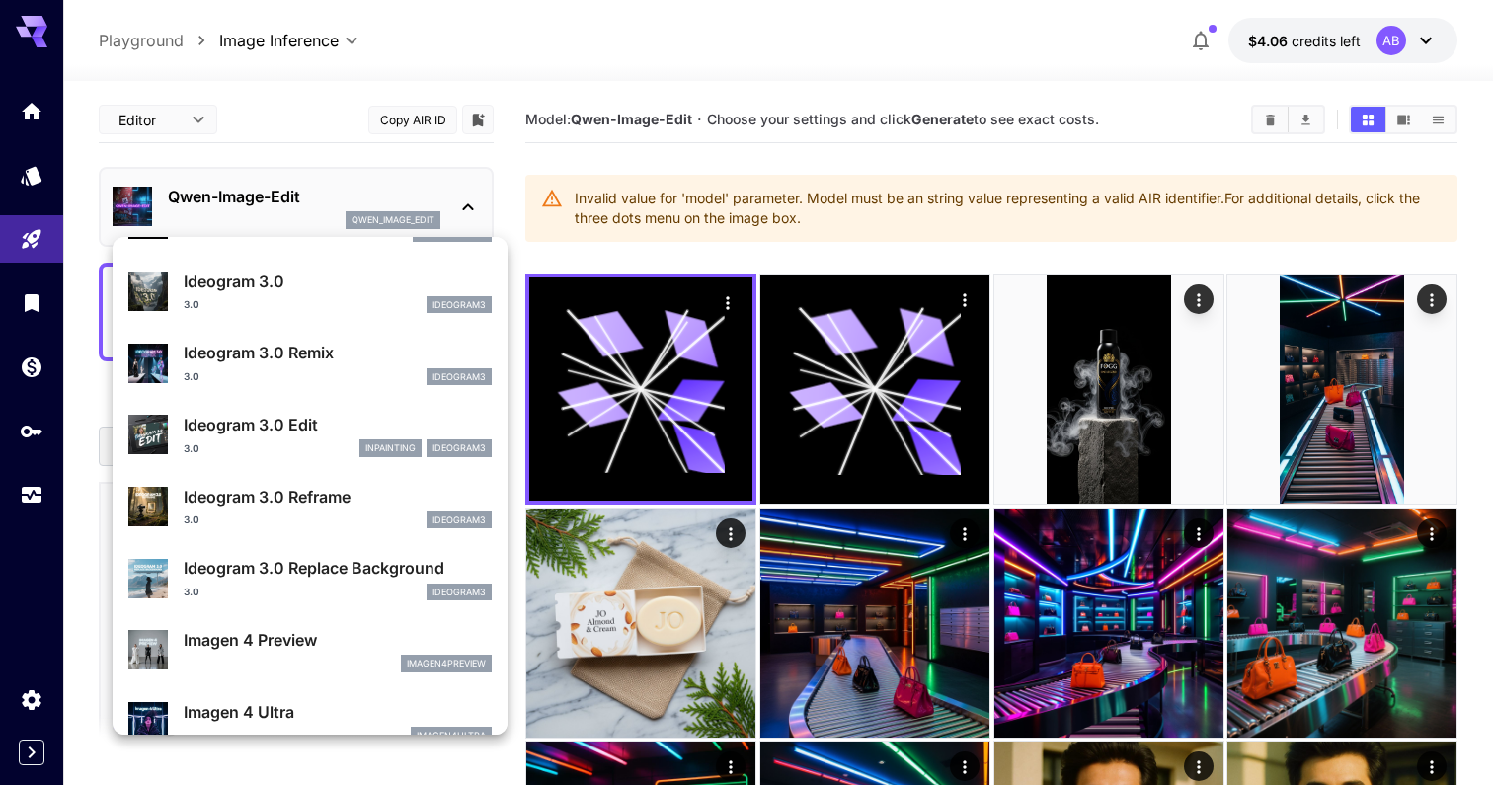
scroll to position [817, 0]
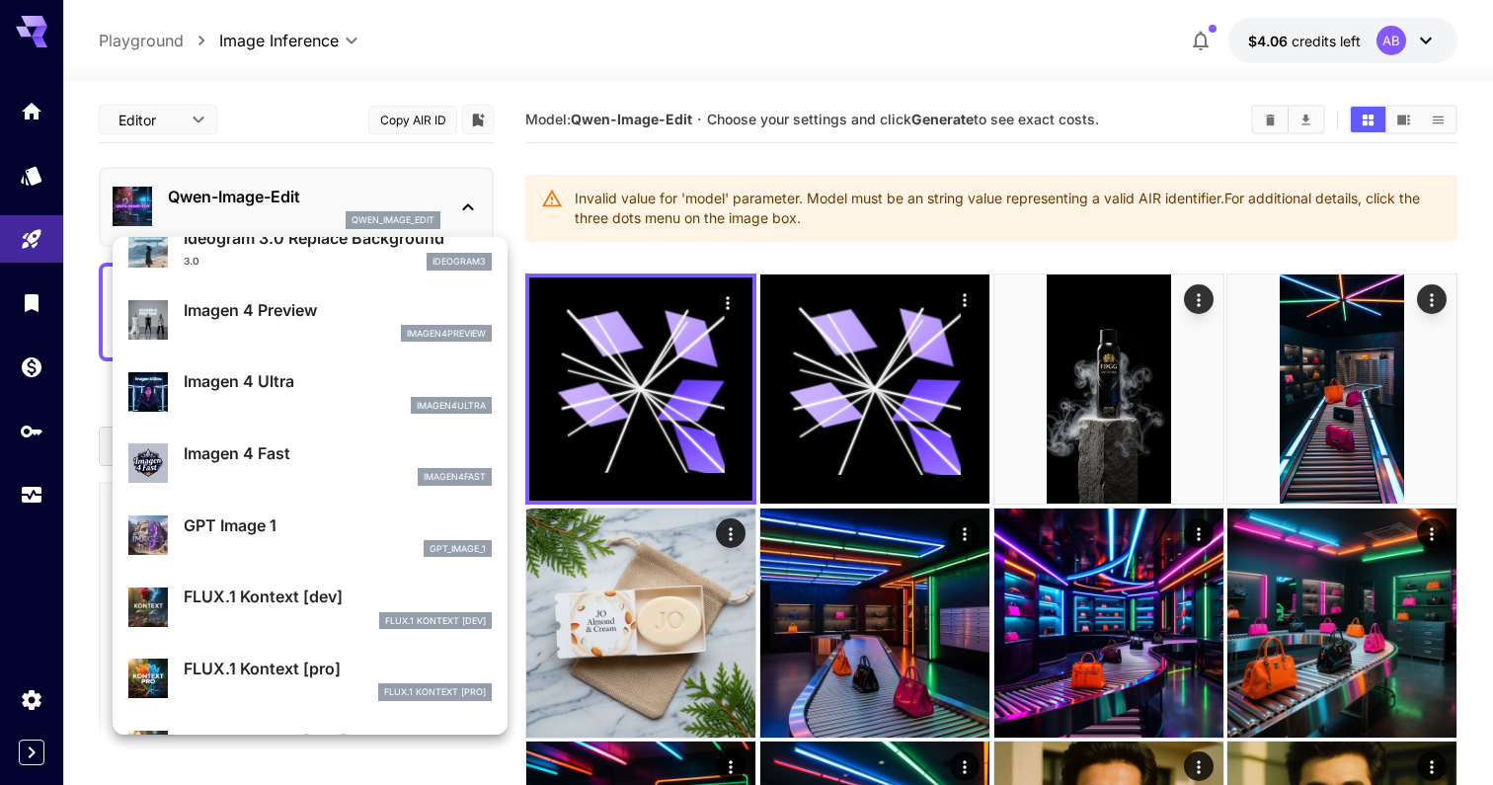
click at [332, 397] on div "imagen4ultra" at bounding box center [338, 406] width 308 height 18
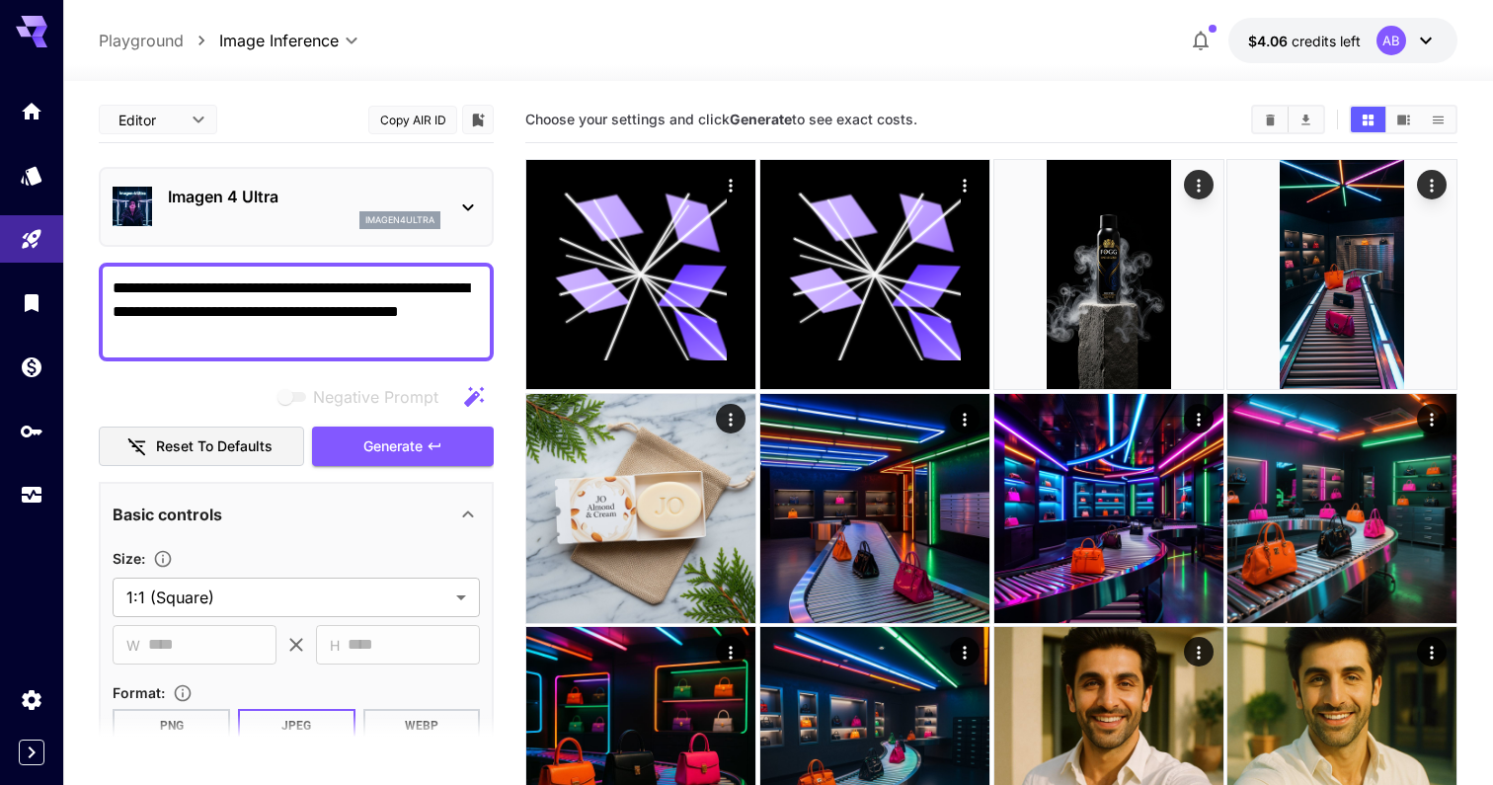
click at [307, 313] on textarea "**********" at bounding box center [296, 311] width 367 height 71
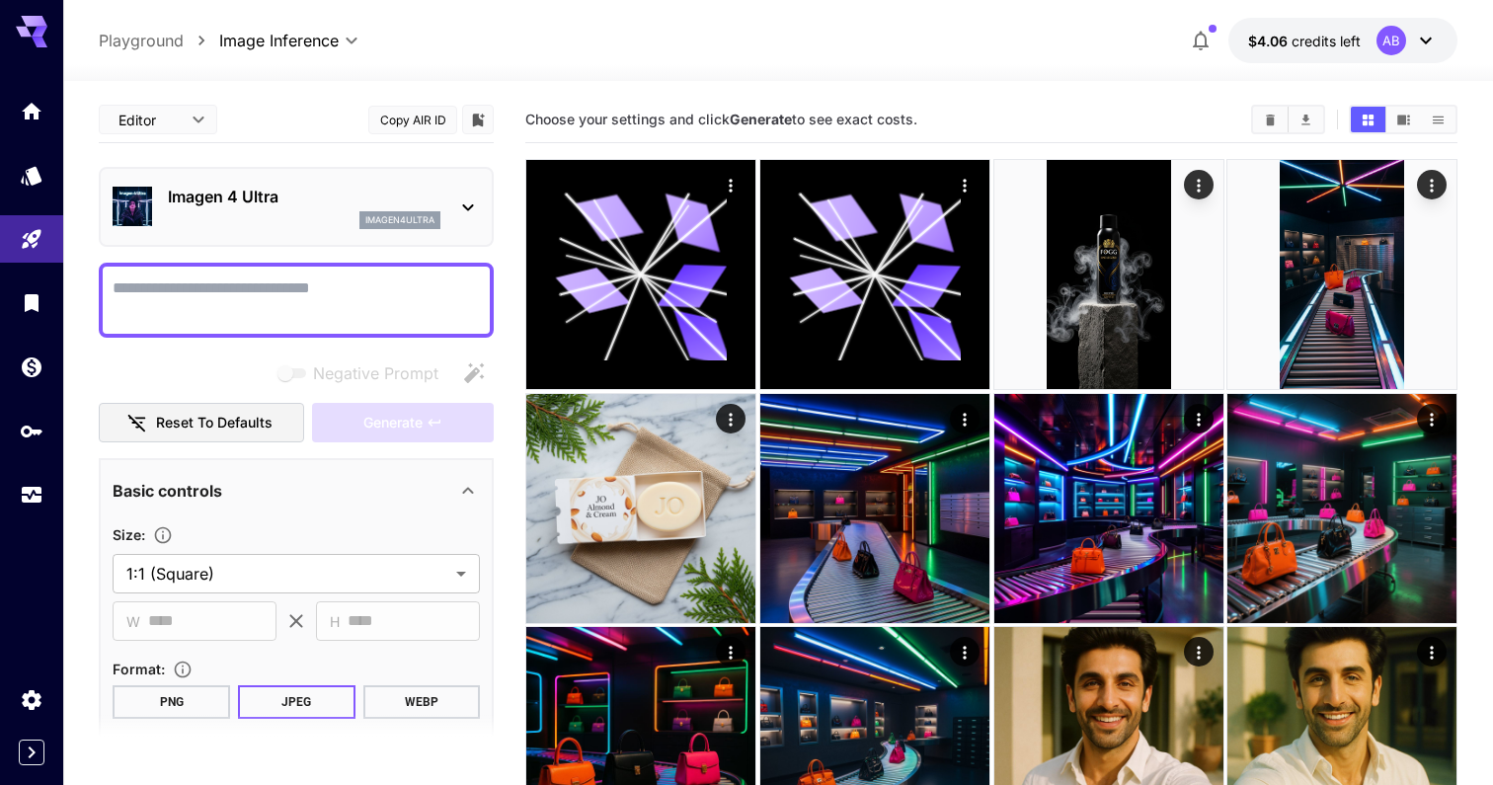
paste textarea "**********"
type textarea "**********"
paste textarea "**********"
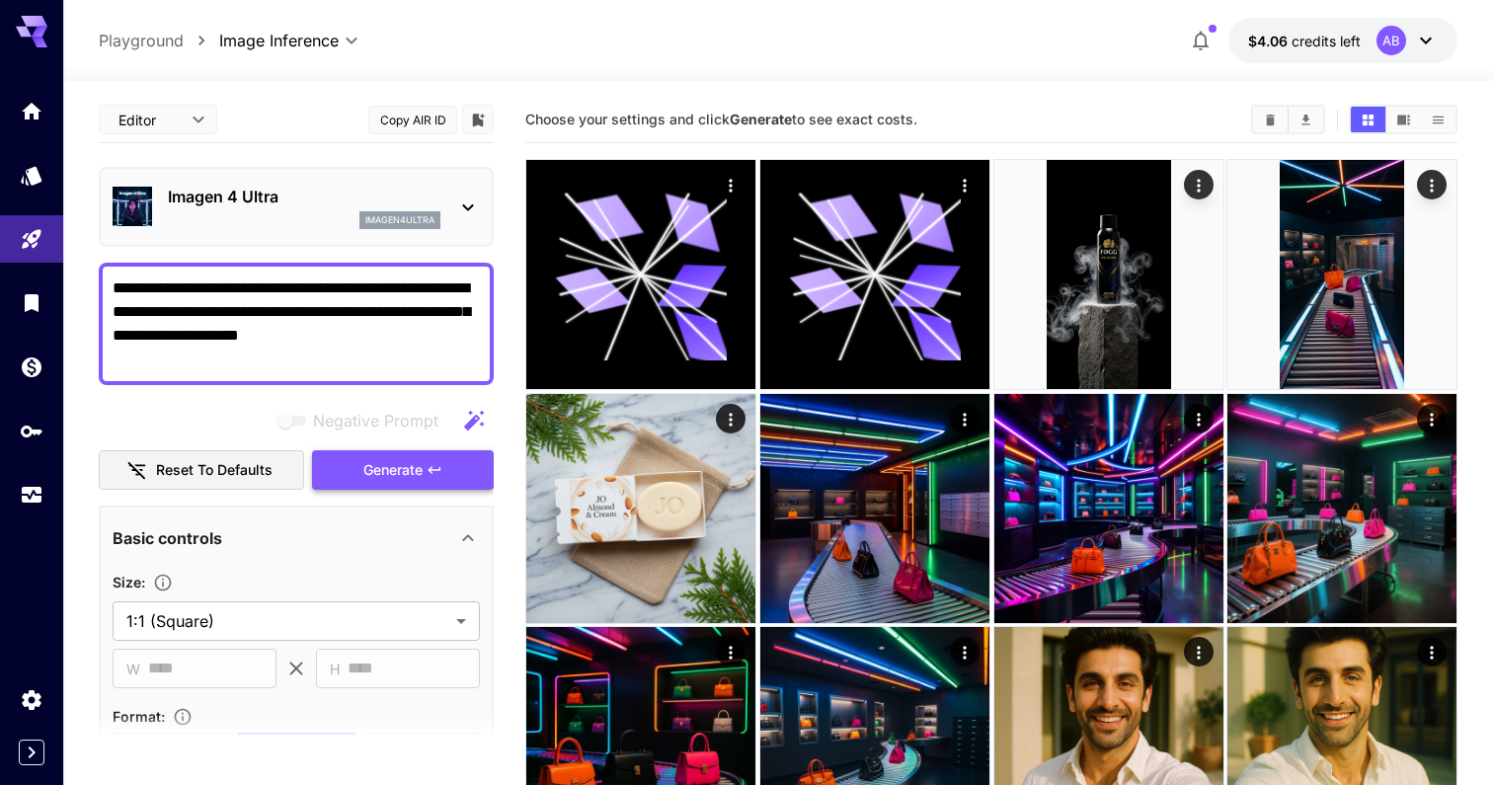
click at [385, 466] on span "Generate" at bounding box center [392, 470] width 59 height 25
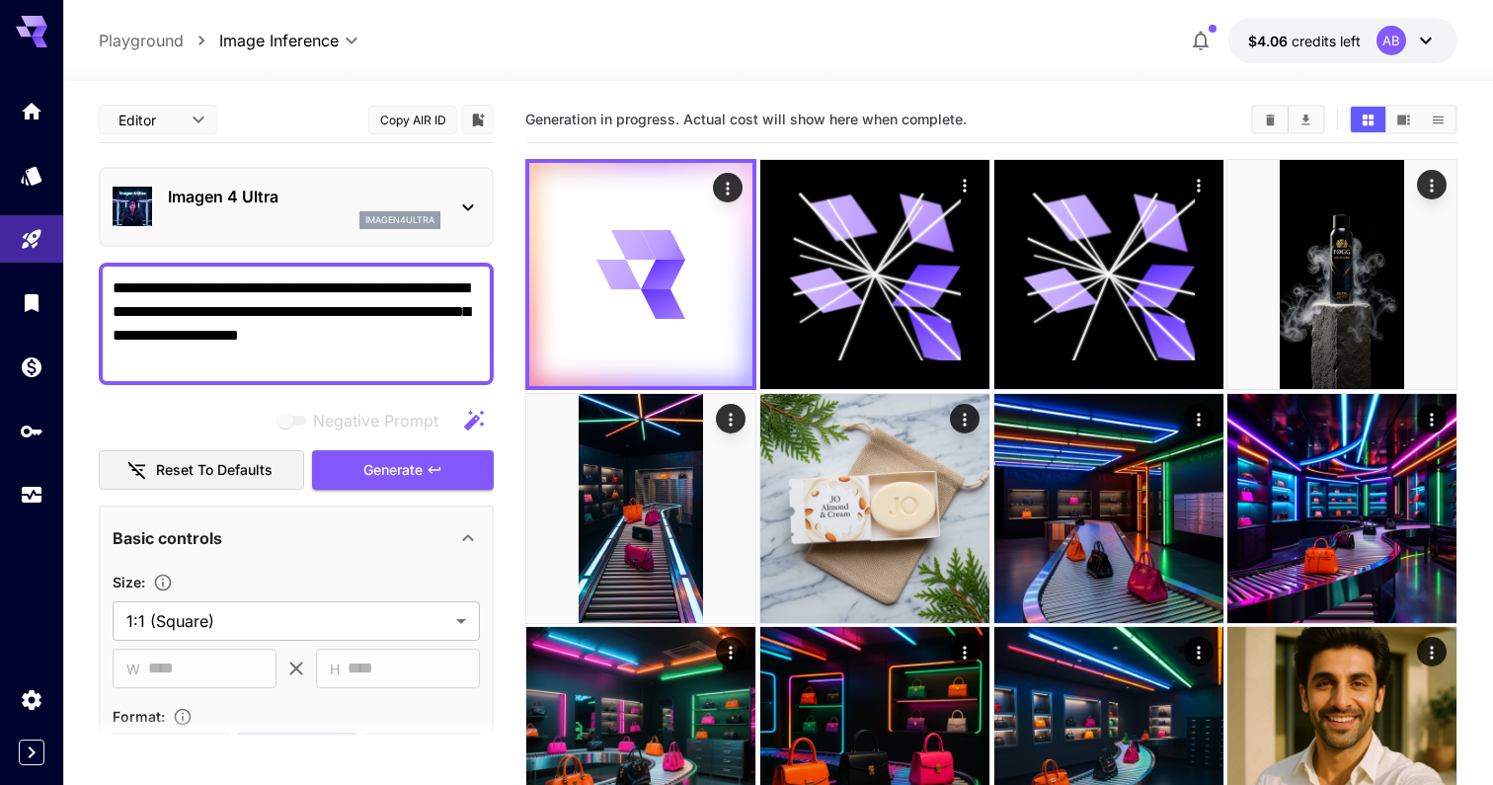
click at [322, 192] on p "Imagen 4 Ultra" at bounding box center [304, 197] width 273 height 24
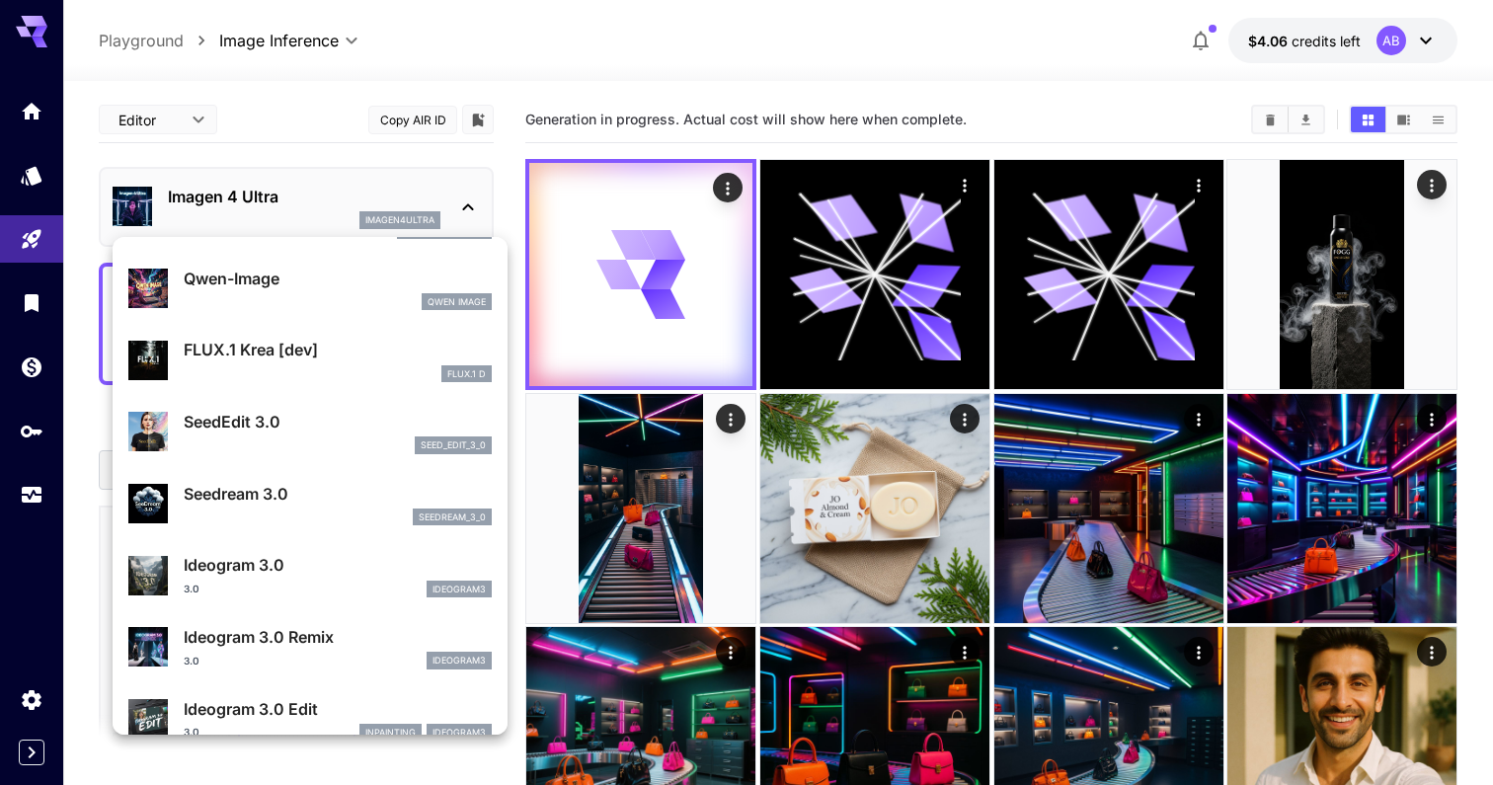
scroll to position [213, 0]
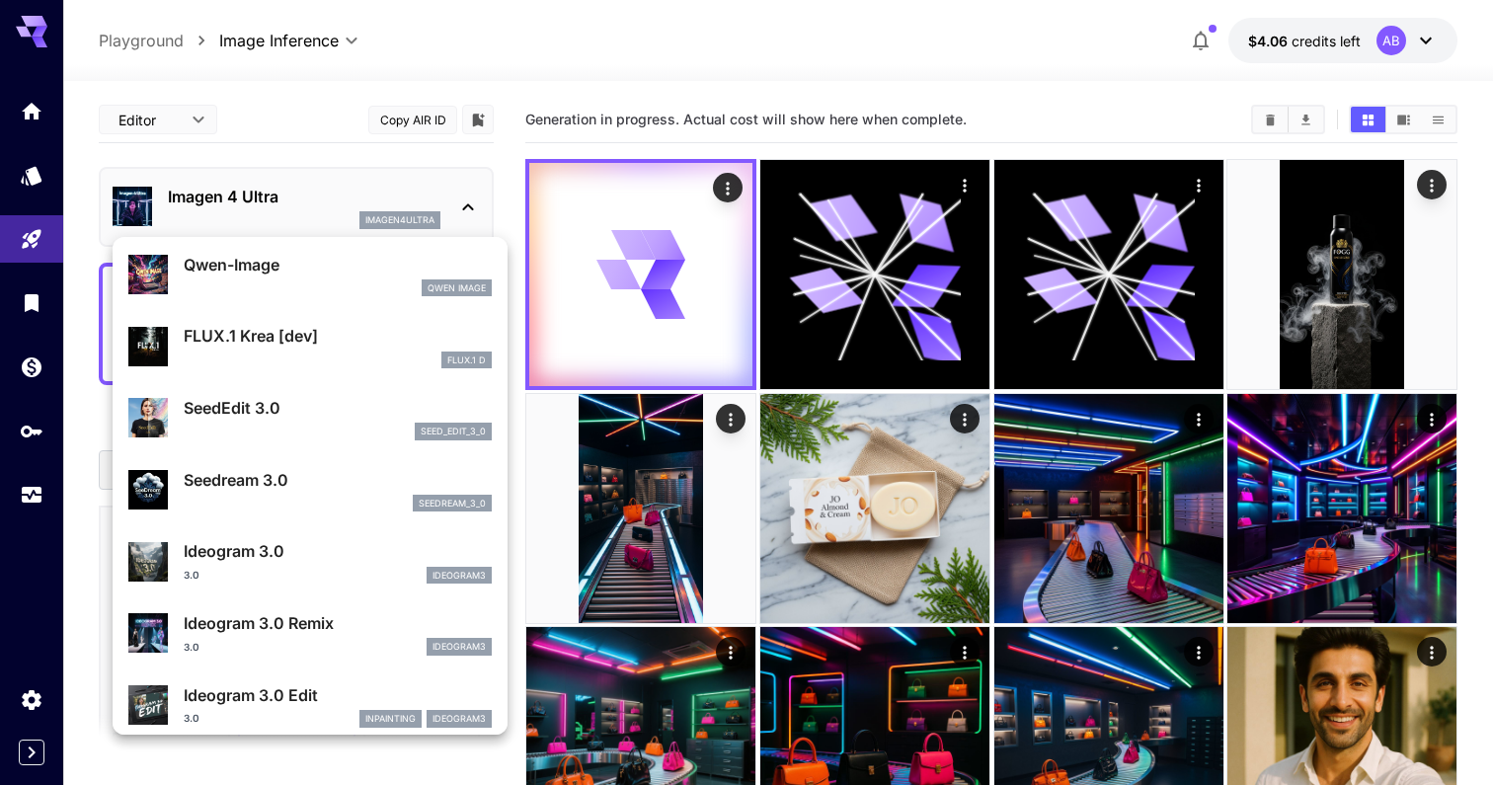
click at [389, 415] on p "SeedEdit 3.0" at bounding box center [338, 408] width 308 height 24
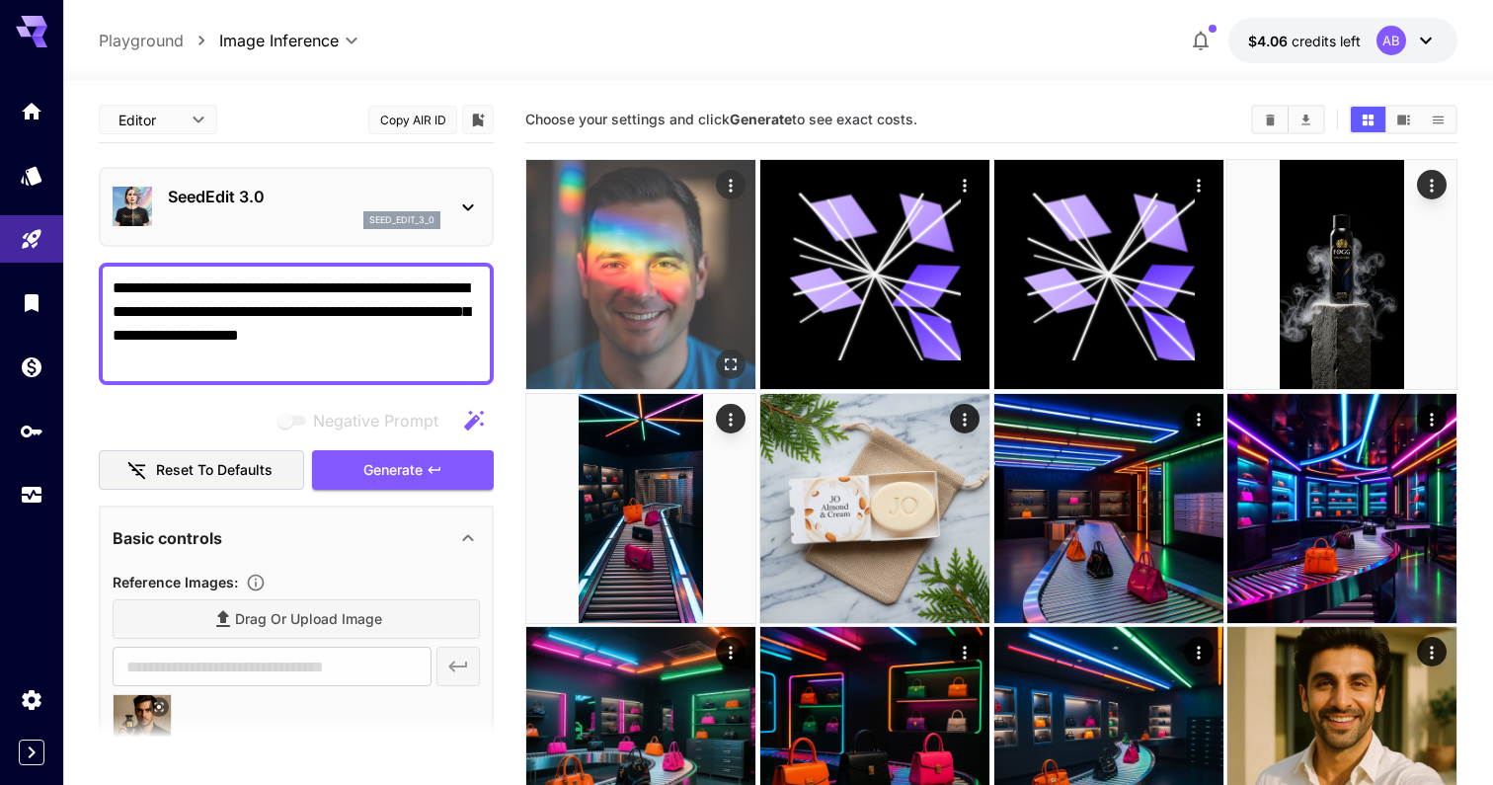
click at [637, 324] on img at bounding box center [640, 274] width 229 height 229
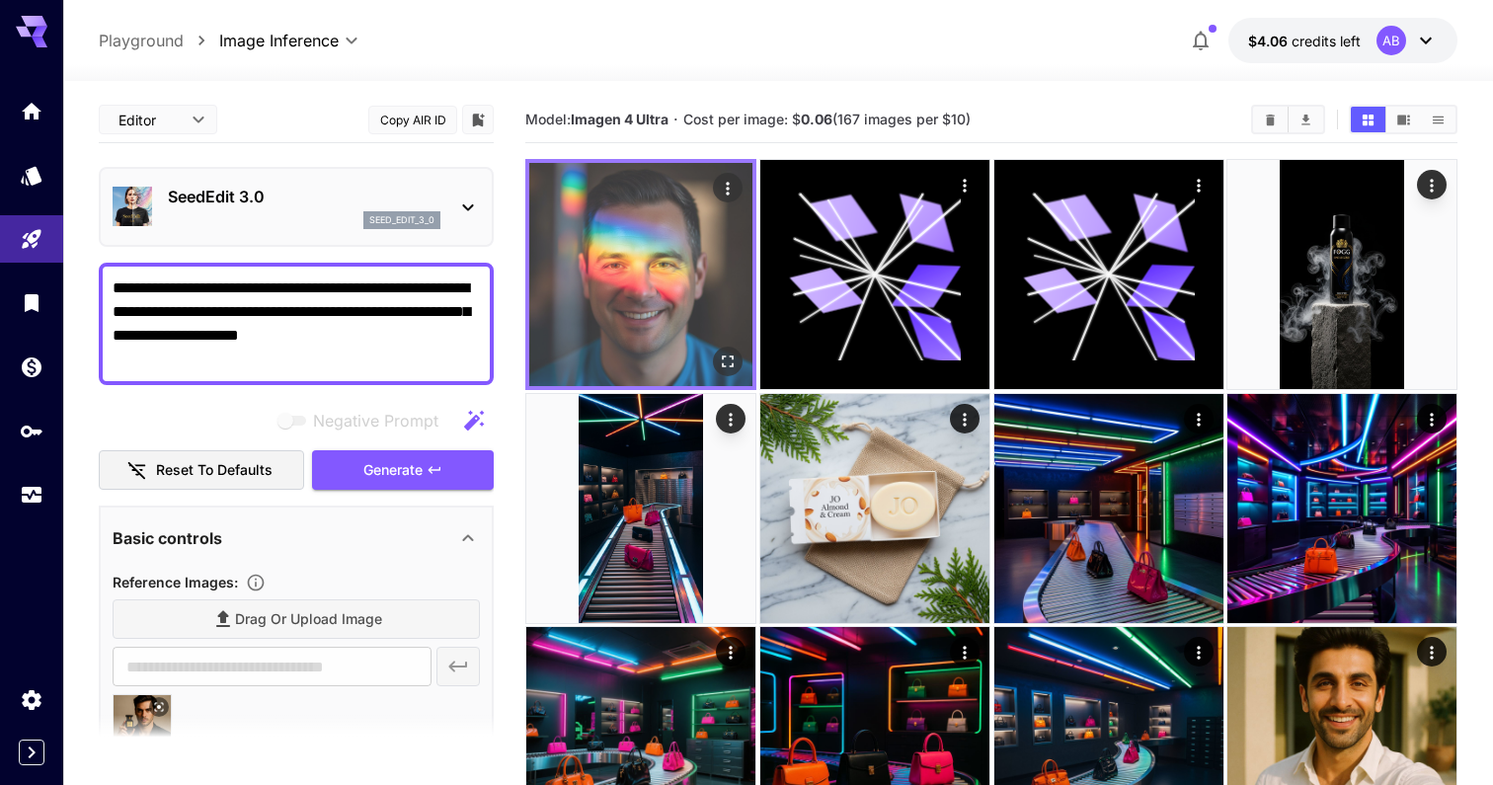
click at [732, 359] on icon "Open in fullscreen" at bounding box center [728, 362] width 20 height 20
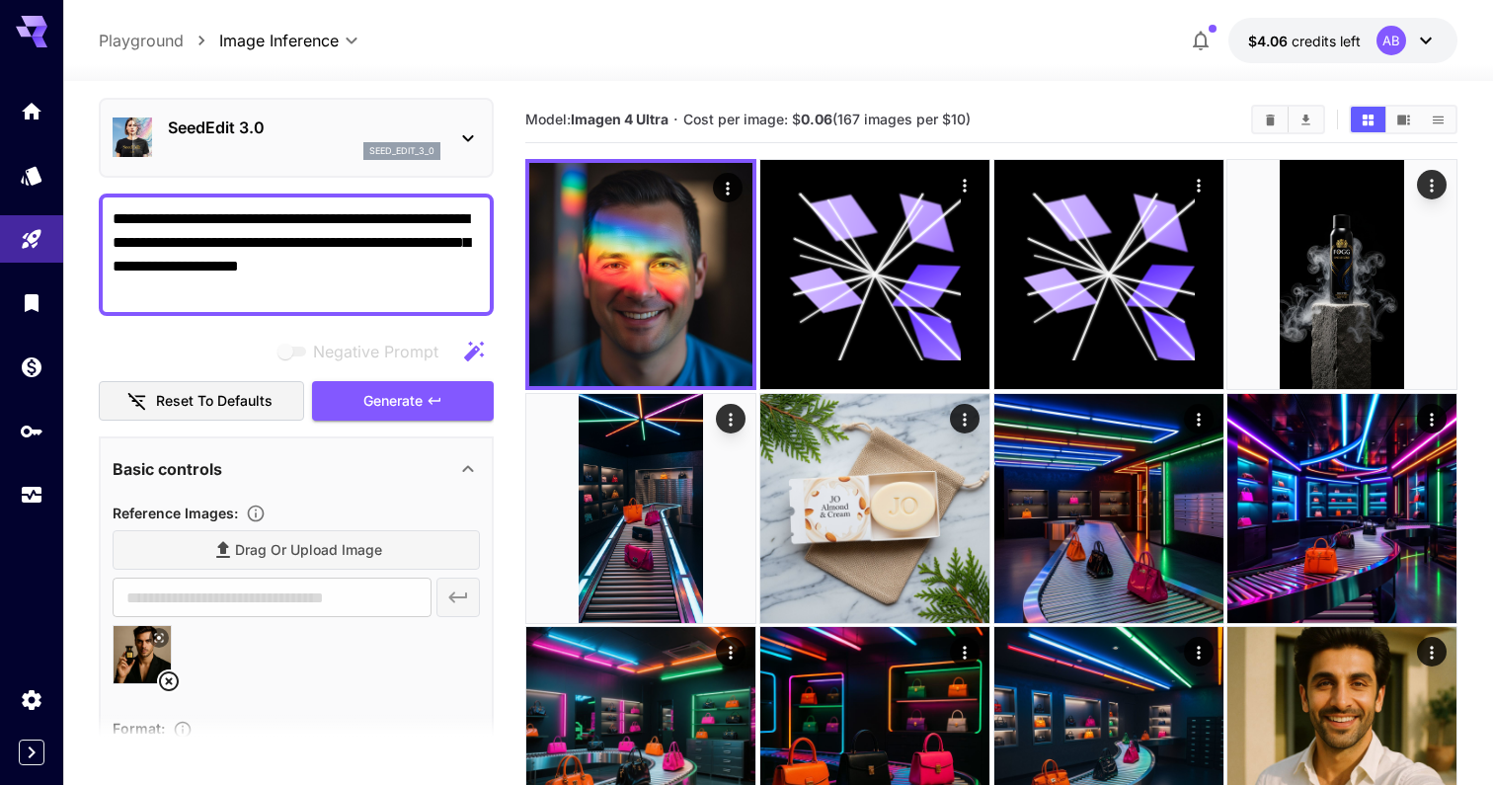
scroll to position [74, 0]
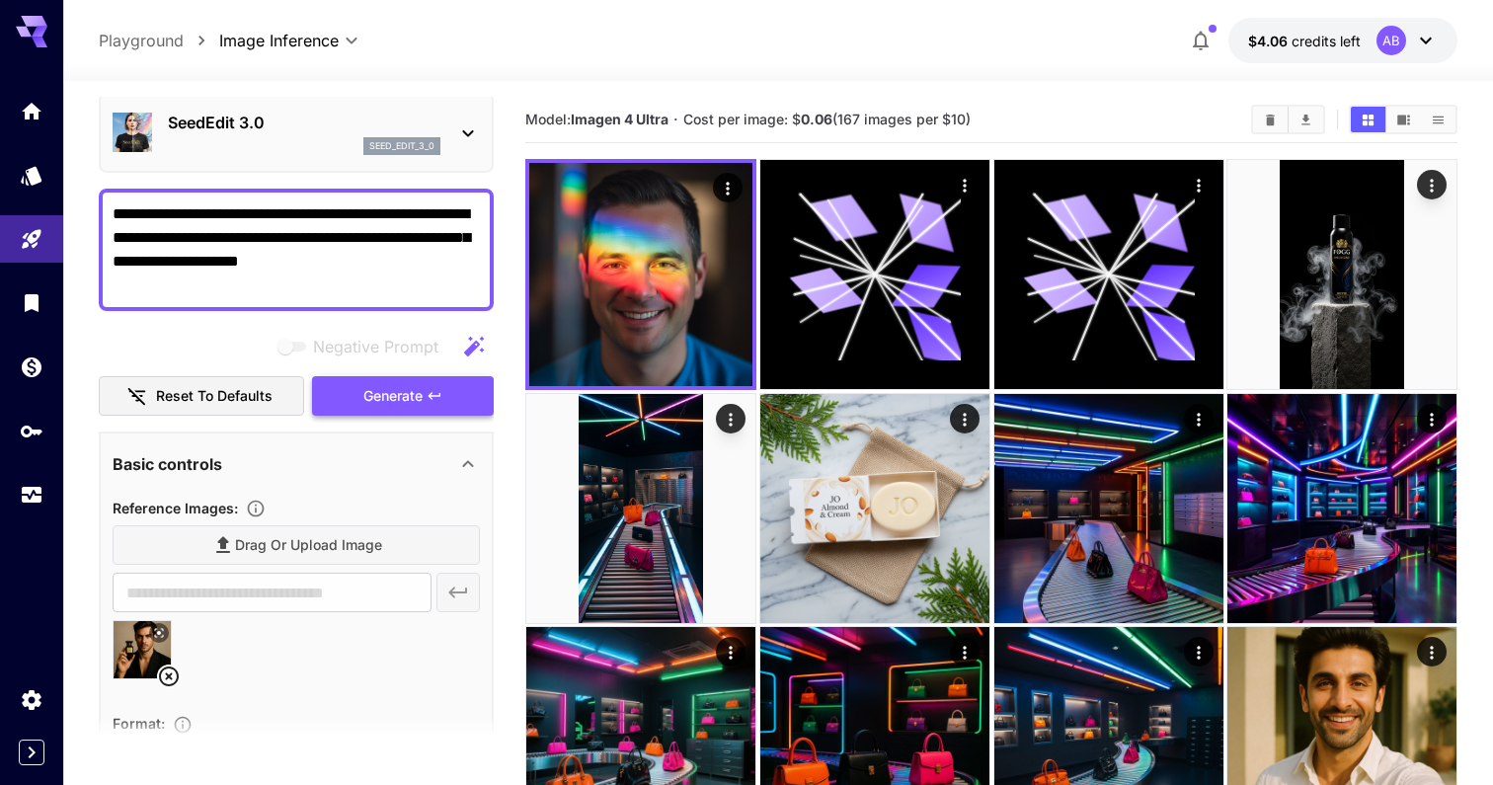
click at [412, 392] on span "Generate" at bounding box center [392, 396] width 59 height 25
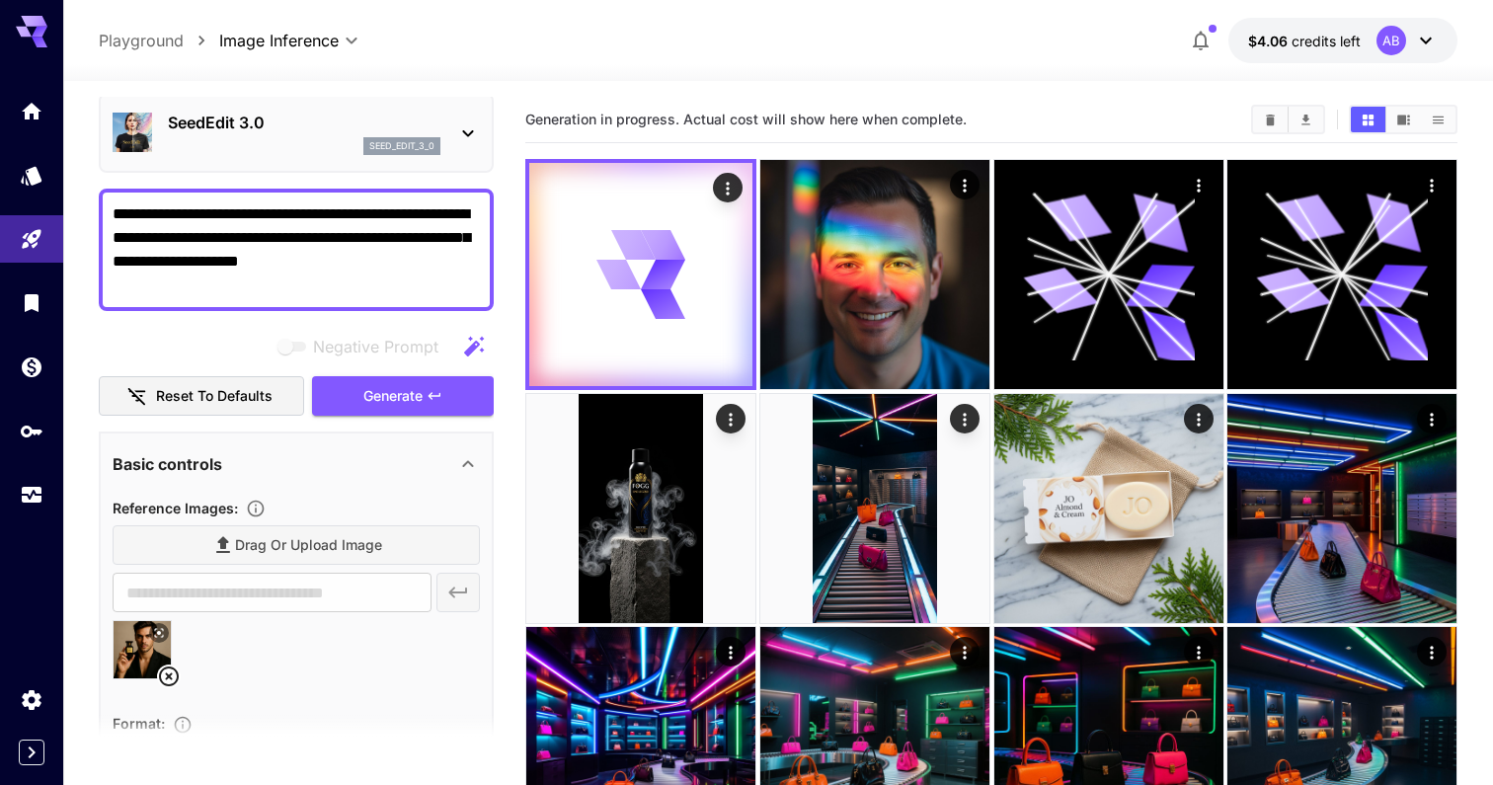
scroll to position [255, 0]
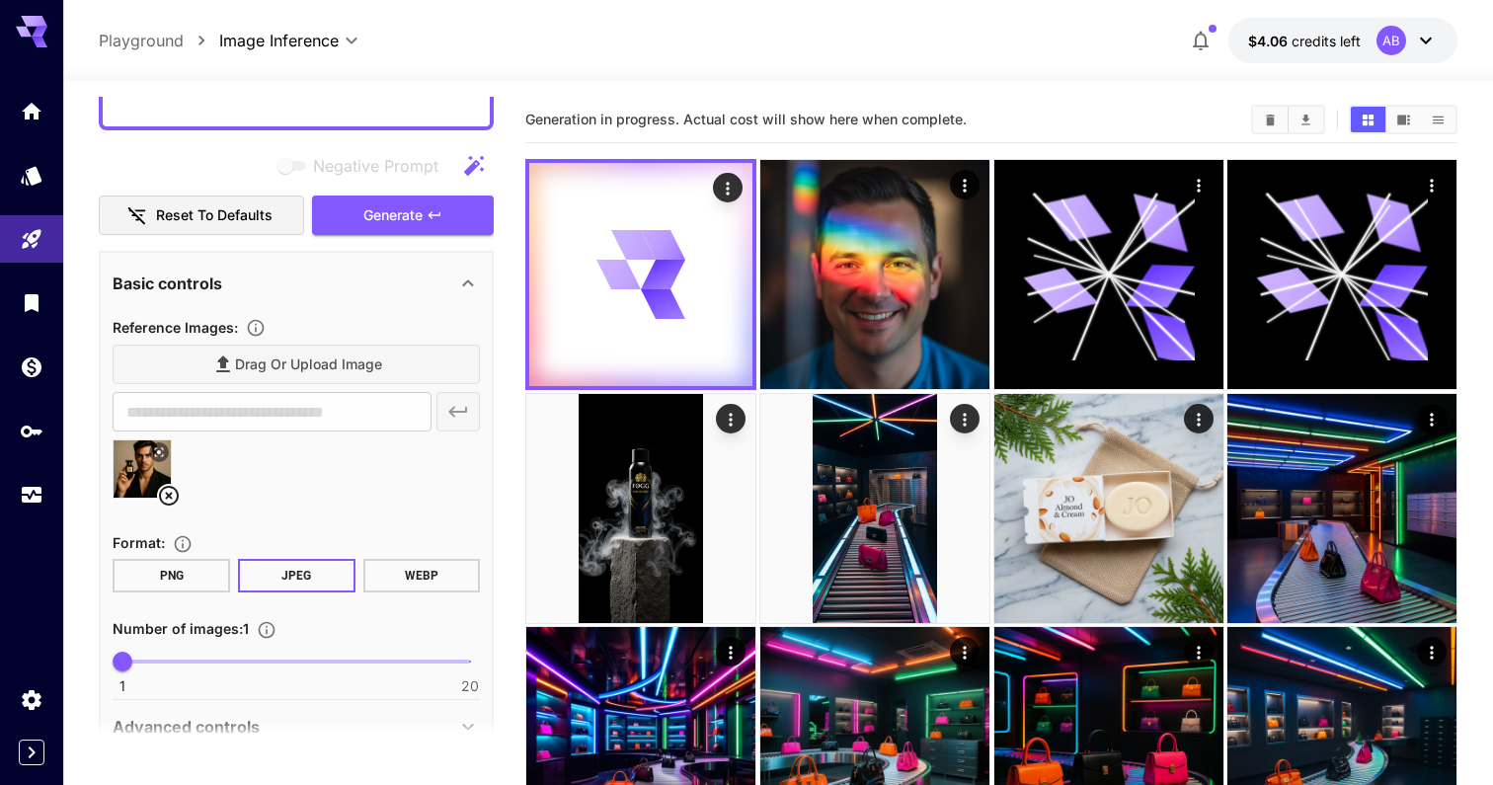
click at [348, 368] on div "Drag or upload image" at bounding box center [296, 365] width 367 height 40
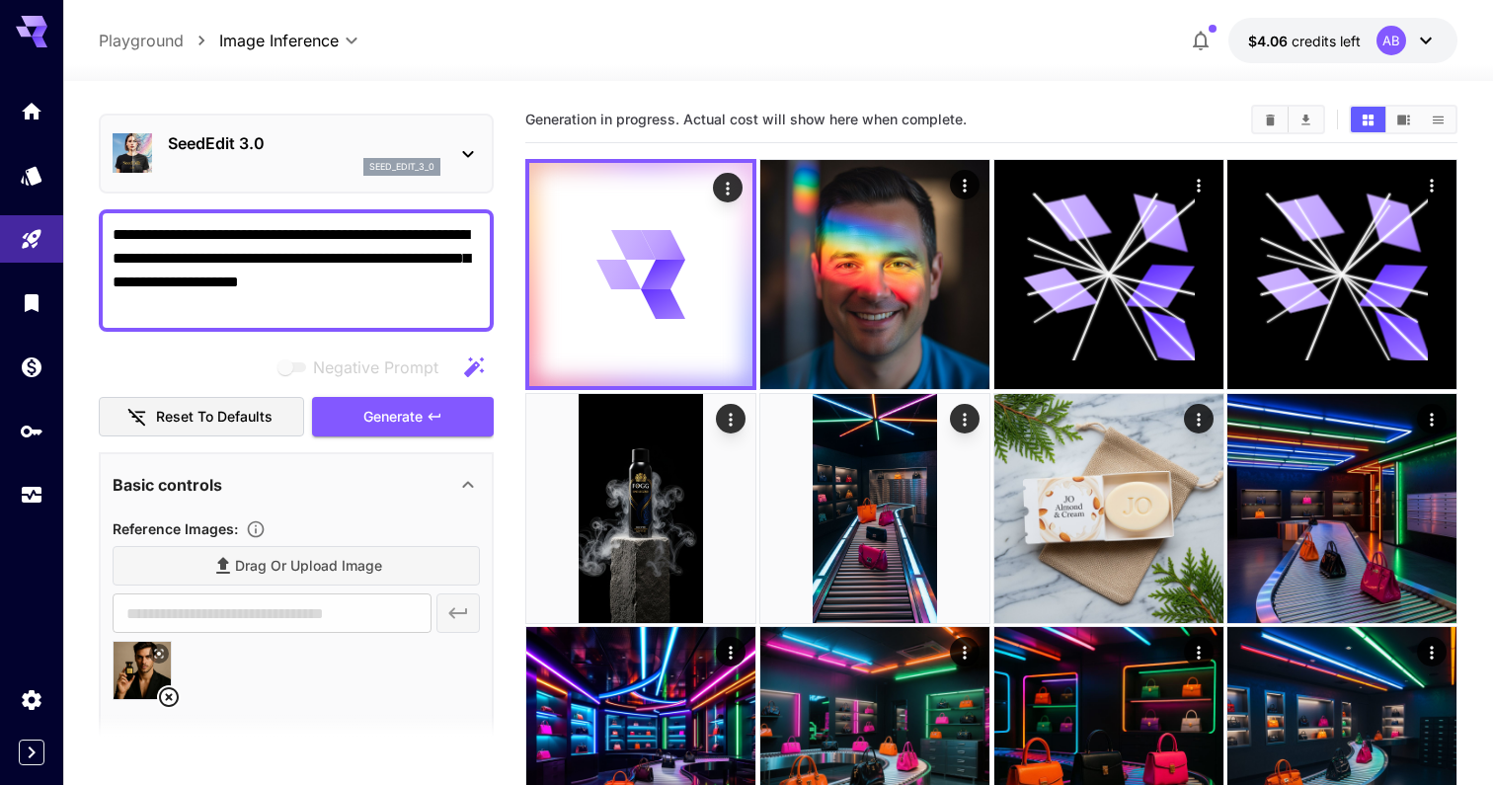
scroll to position [15, 0]
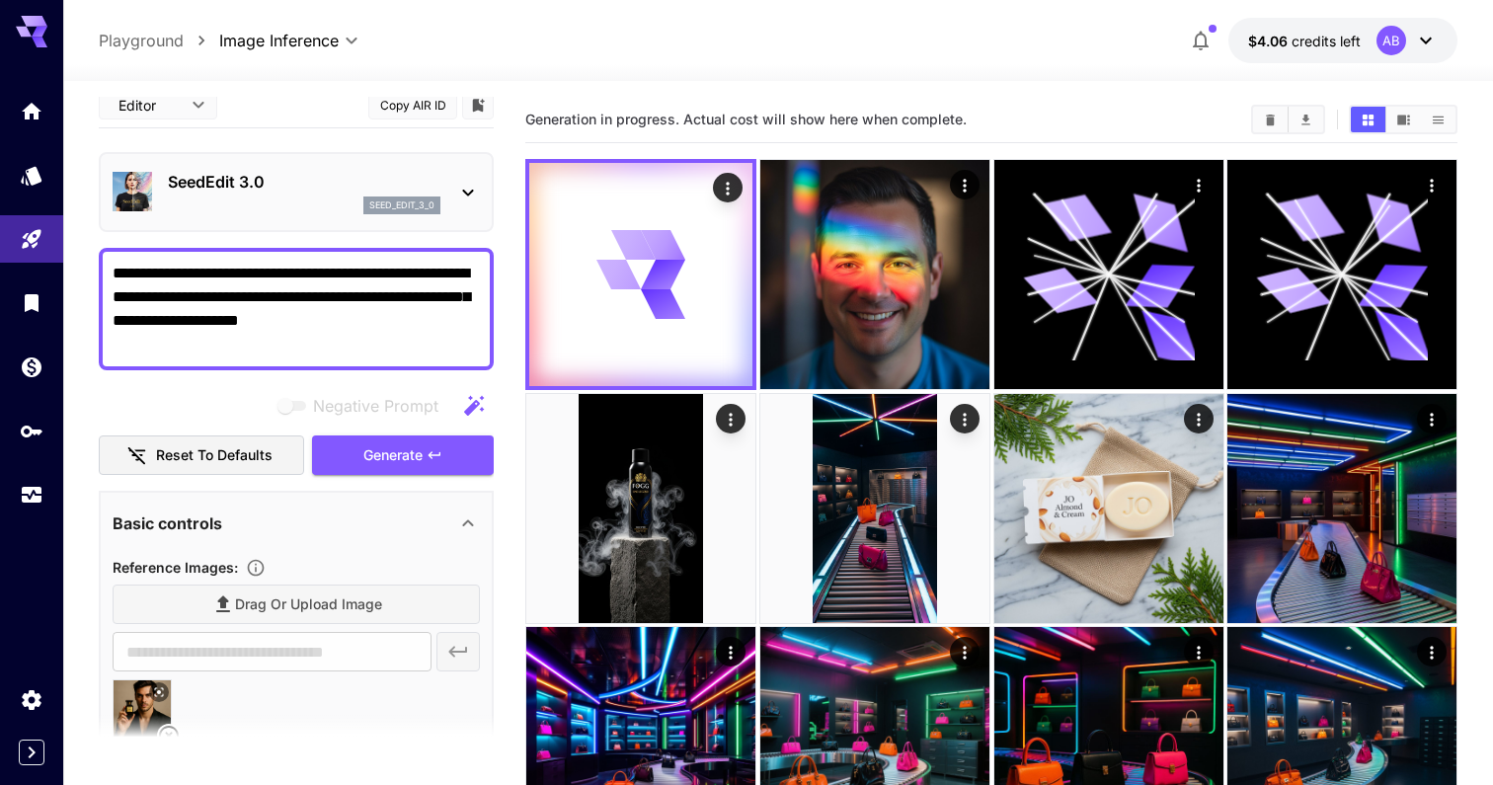
click at [255, 279] on textarea "**********" at bounding box center [296, 309] width 367 height 95
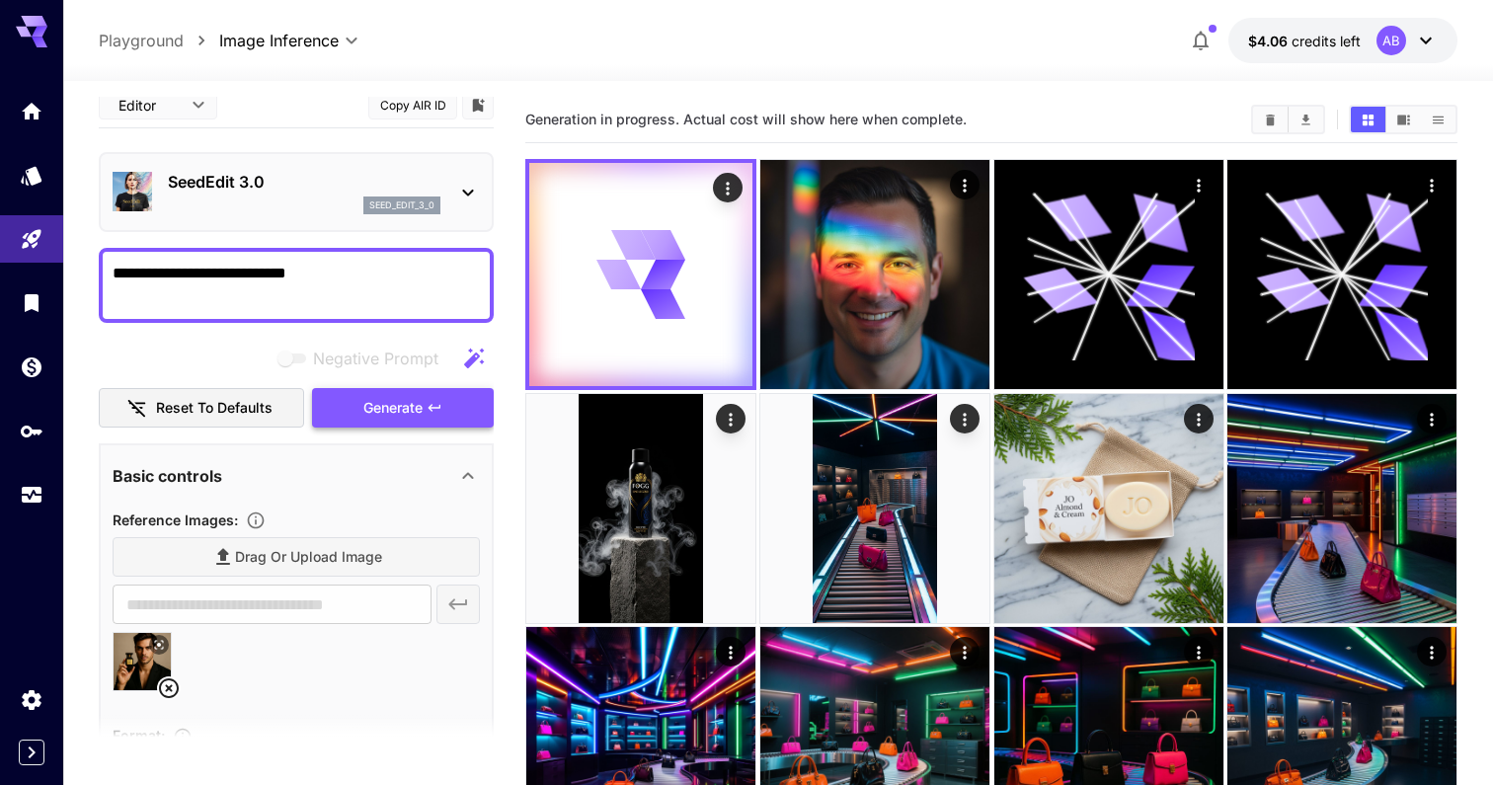
type textarea "**********"
click at [384, 405] on span "Generate" at bounding box center [392, 408] width 59 height 25
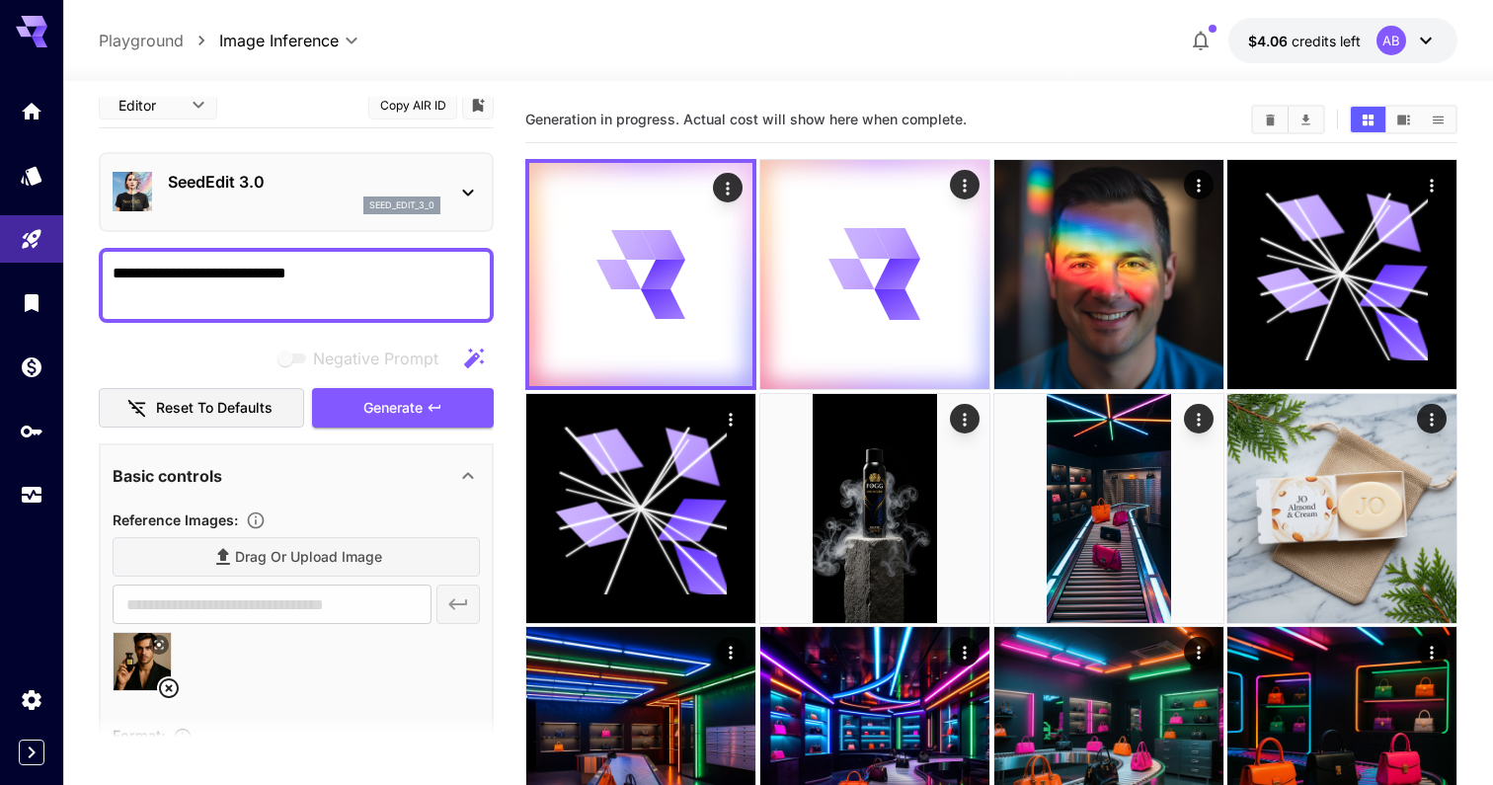
click at [350, 167] on div "SeedEdit 3.0 seed_edit_3_0" at bounding box center [296, 192] width 367 height 60
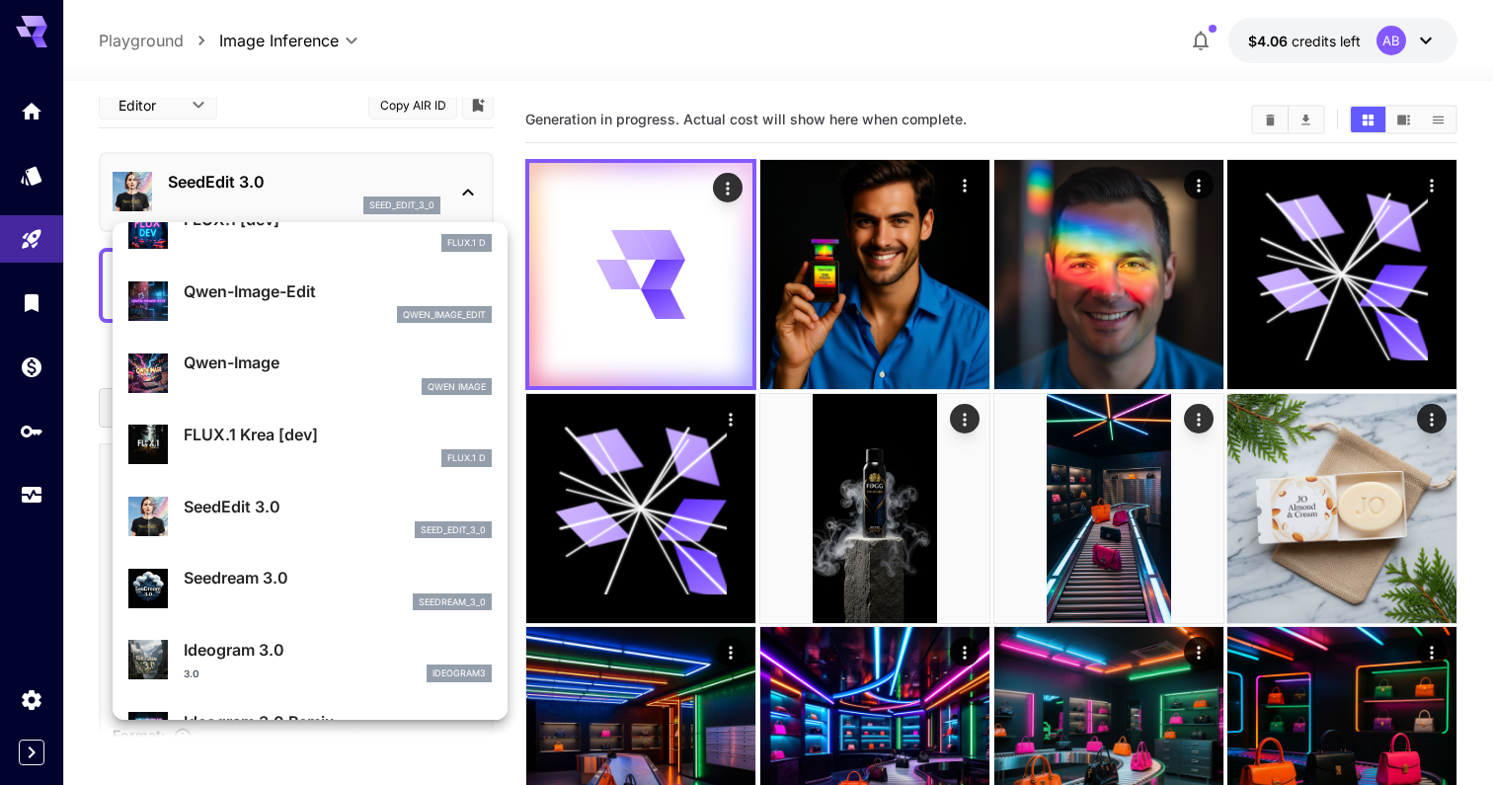
scroll to position [110, 0]
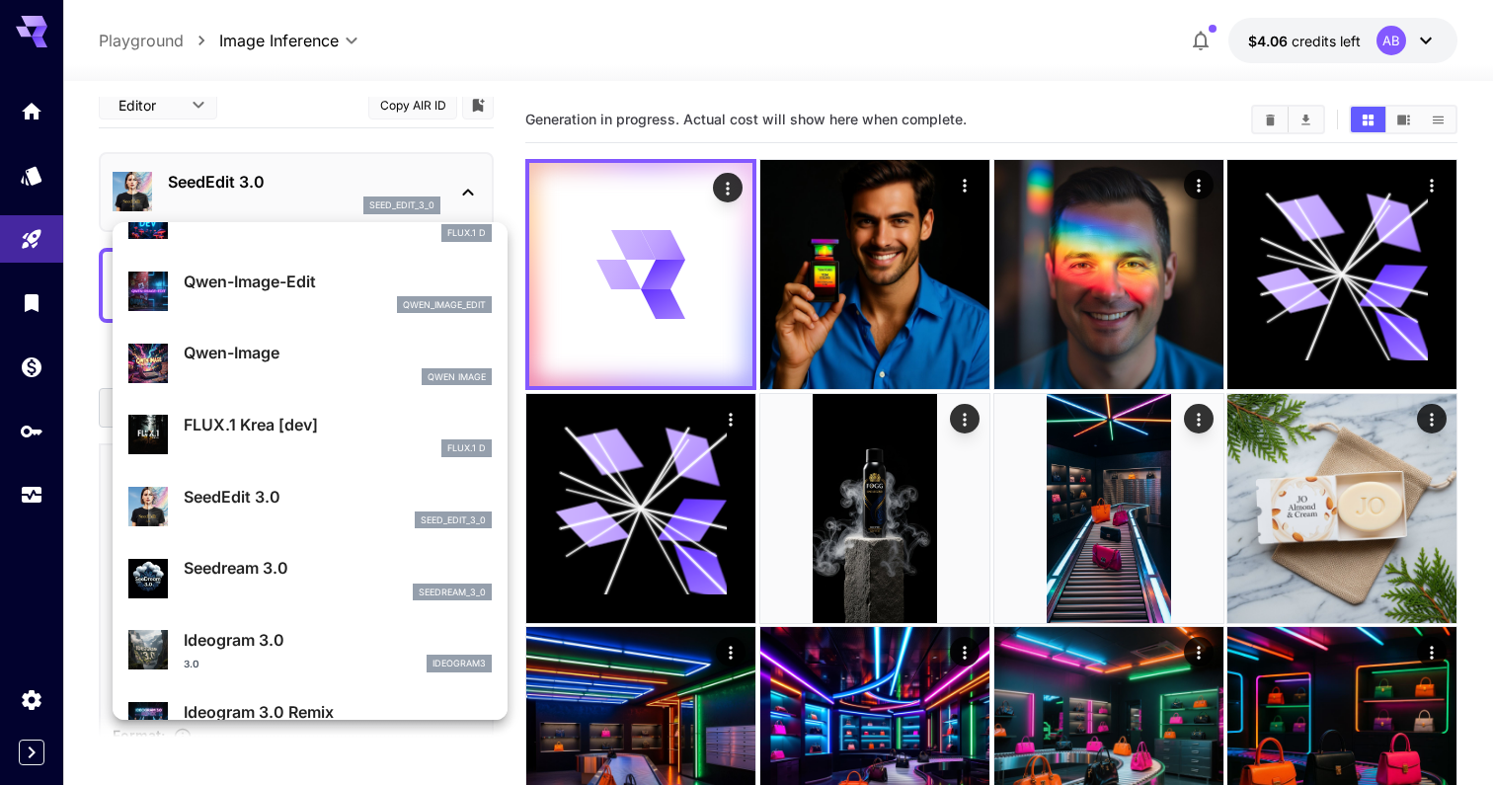
click at [862, 330] on div at bounding box center [746, 392] width 1493 height 785
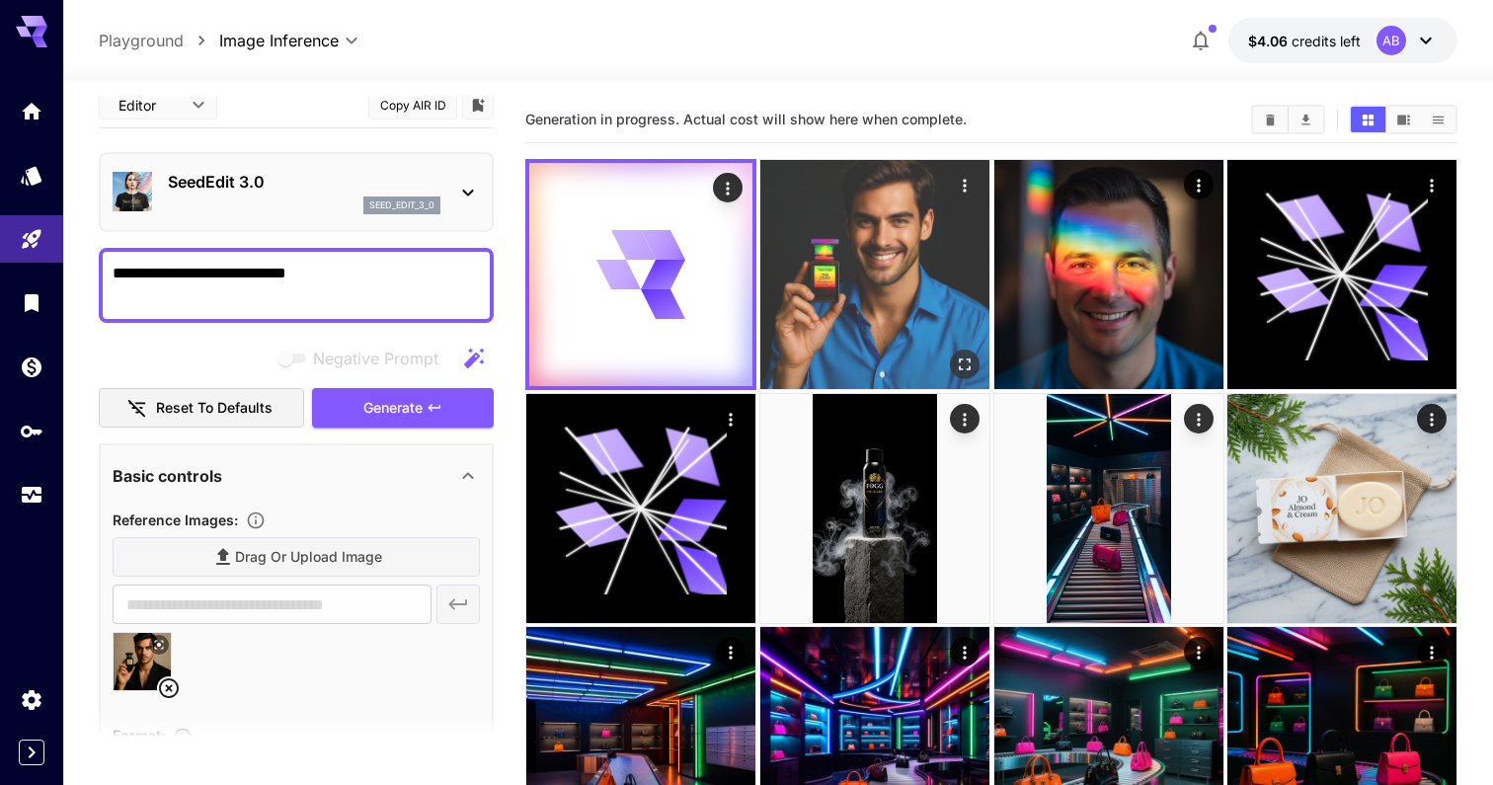
click at [851, 259] on img at bounding box center [874, 274] width 229 height 229
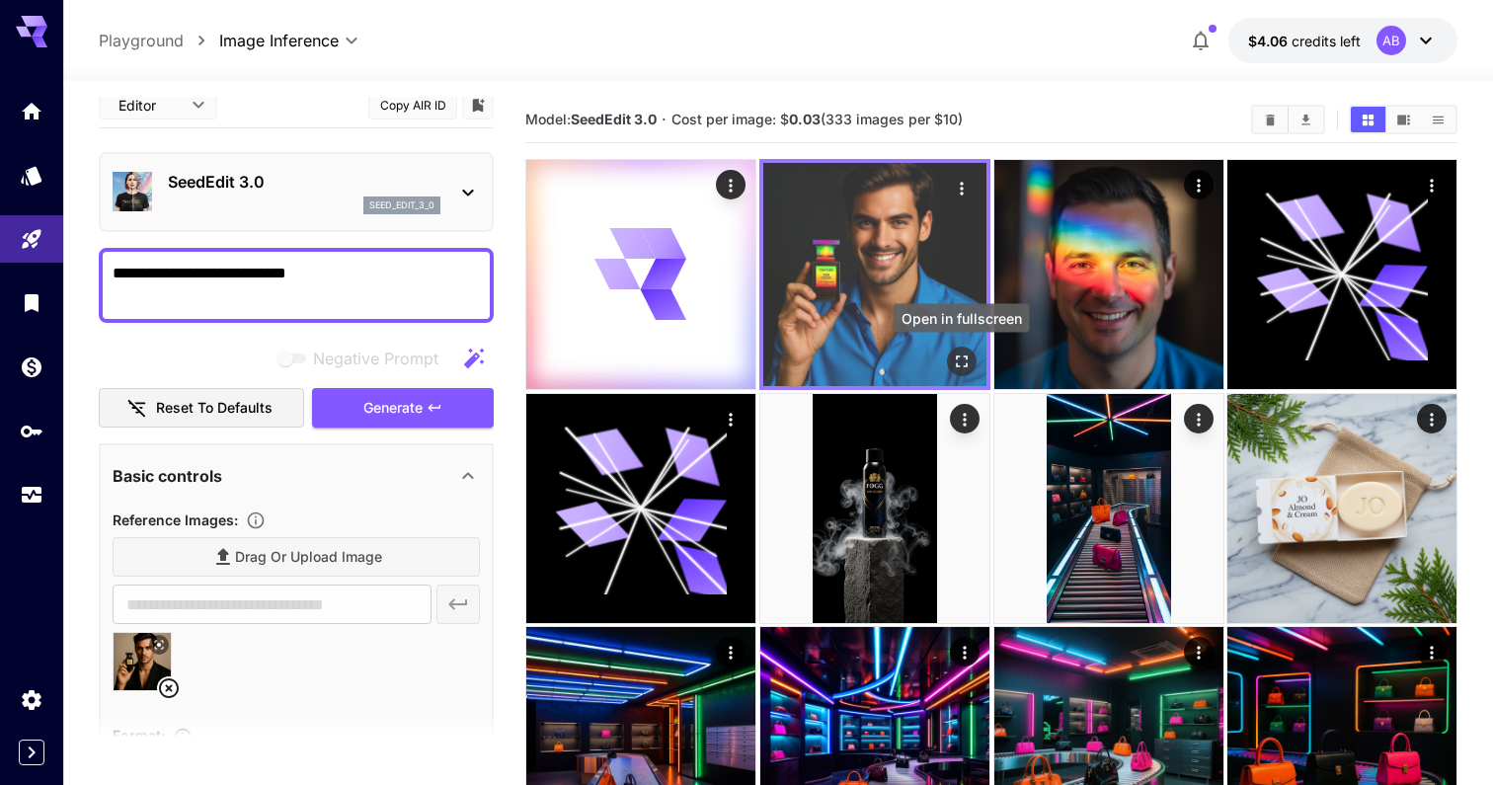
click at [964, 358] on icon "Open in fullscreen" at bounding box center [961, 362] width 20 height 20
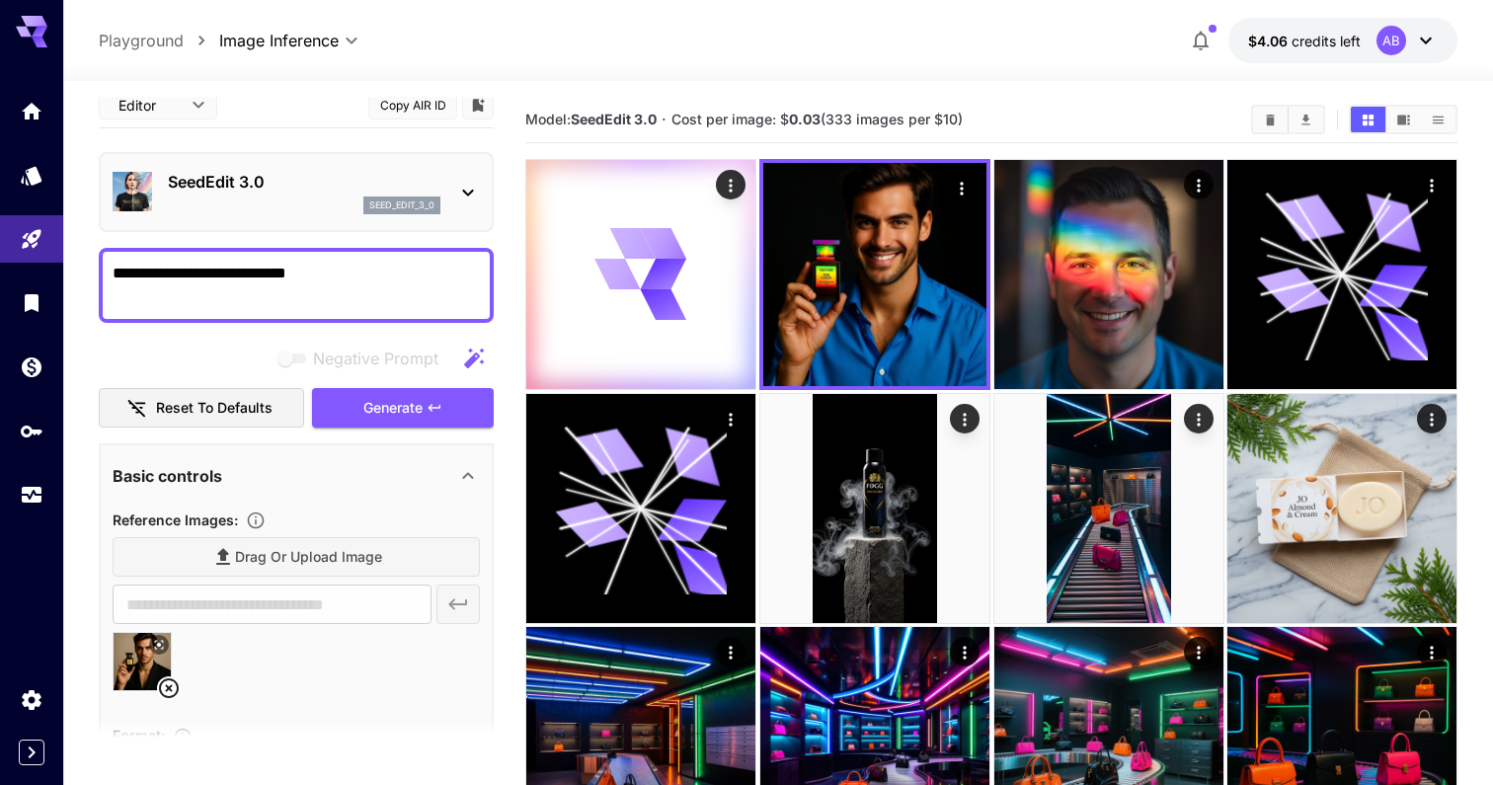
click at [272, 195] on div "SeedEdit 3.0 seed_edit_3_0" at bounding box center [304, 192] width 273 height 44
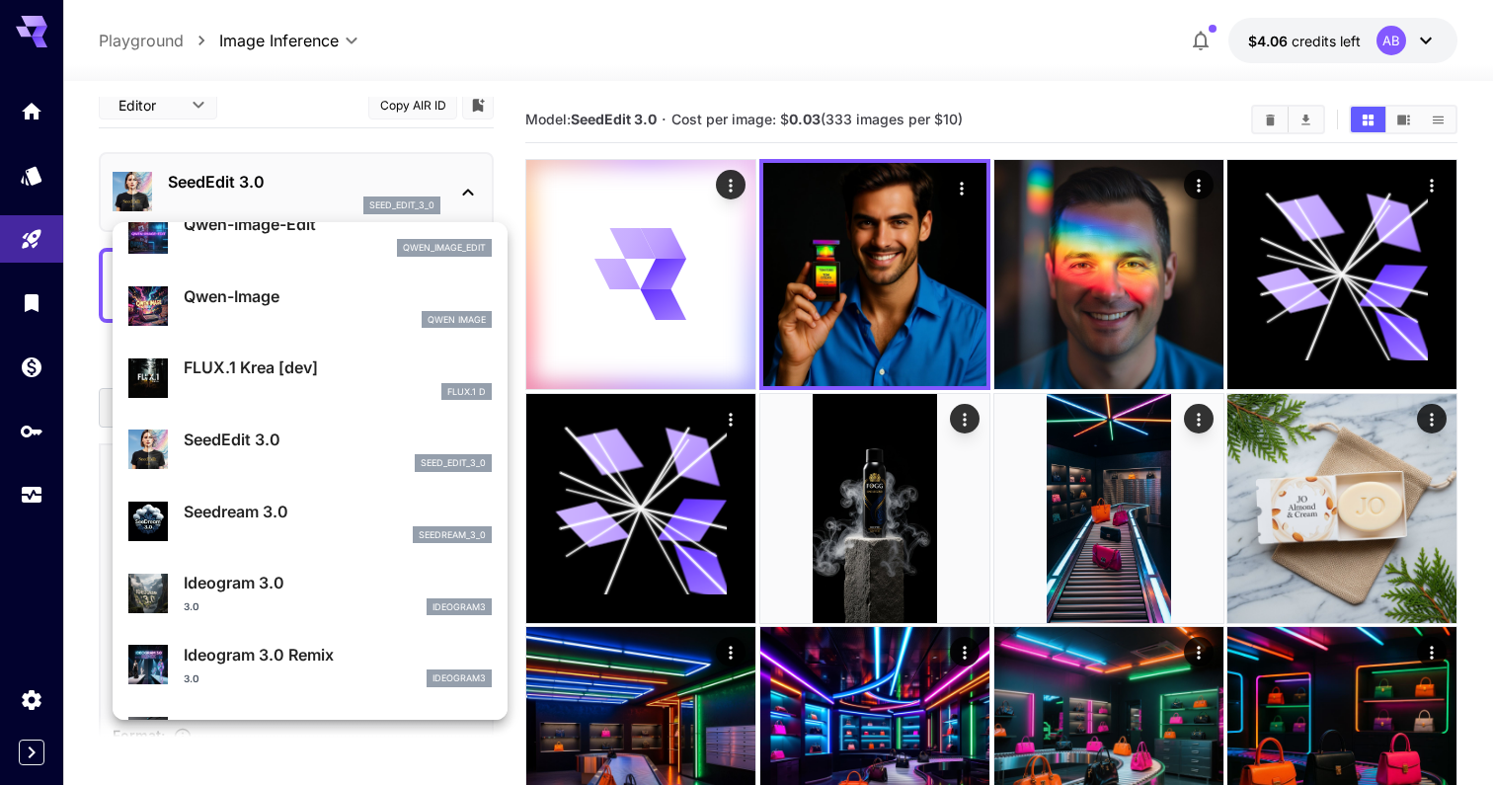
scroll to position [183, 0]
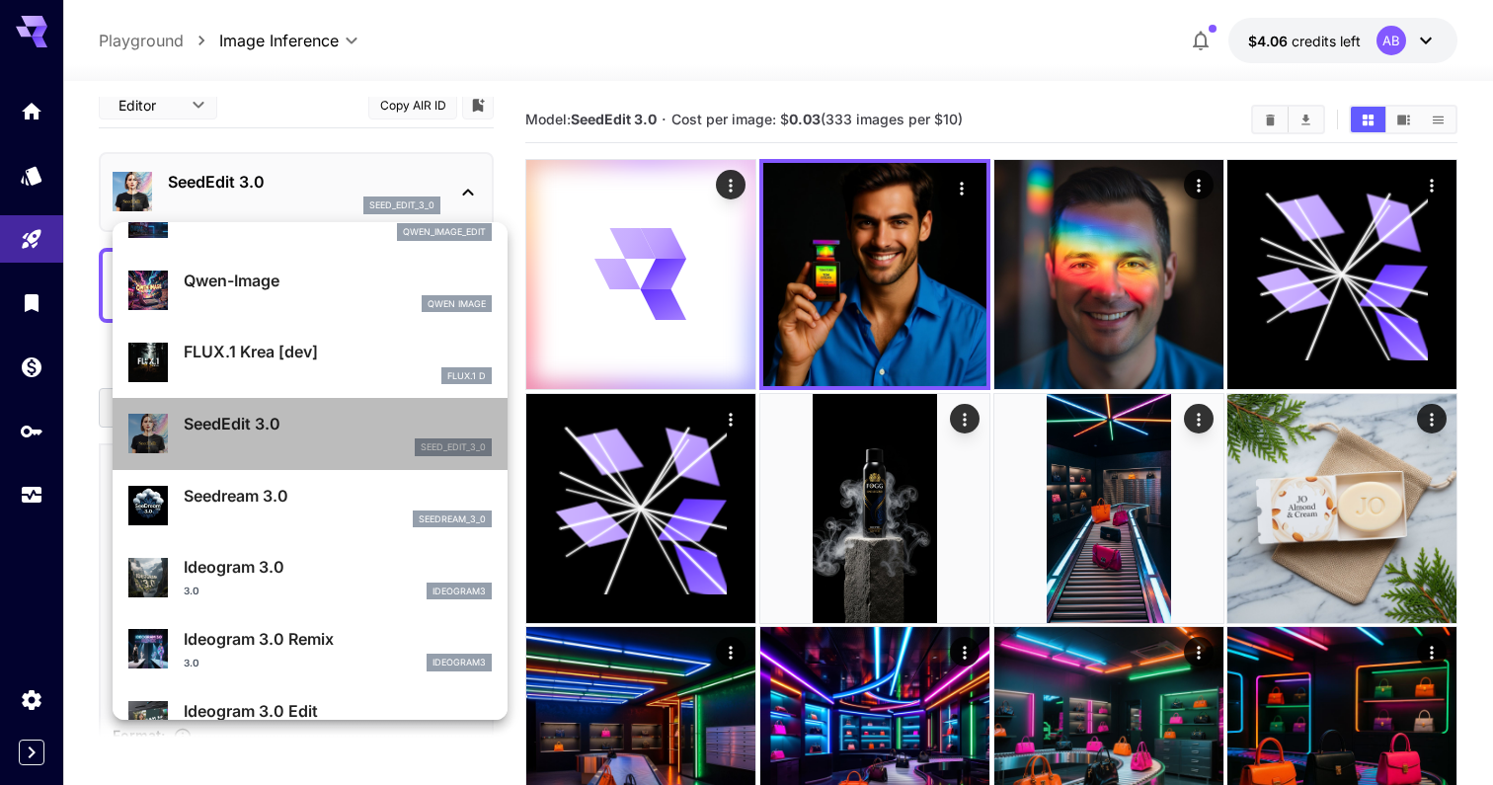
click at [395, 419] on p "SeedEdit 3.0" at bounding box center [338, 424] width 308 height 24
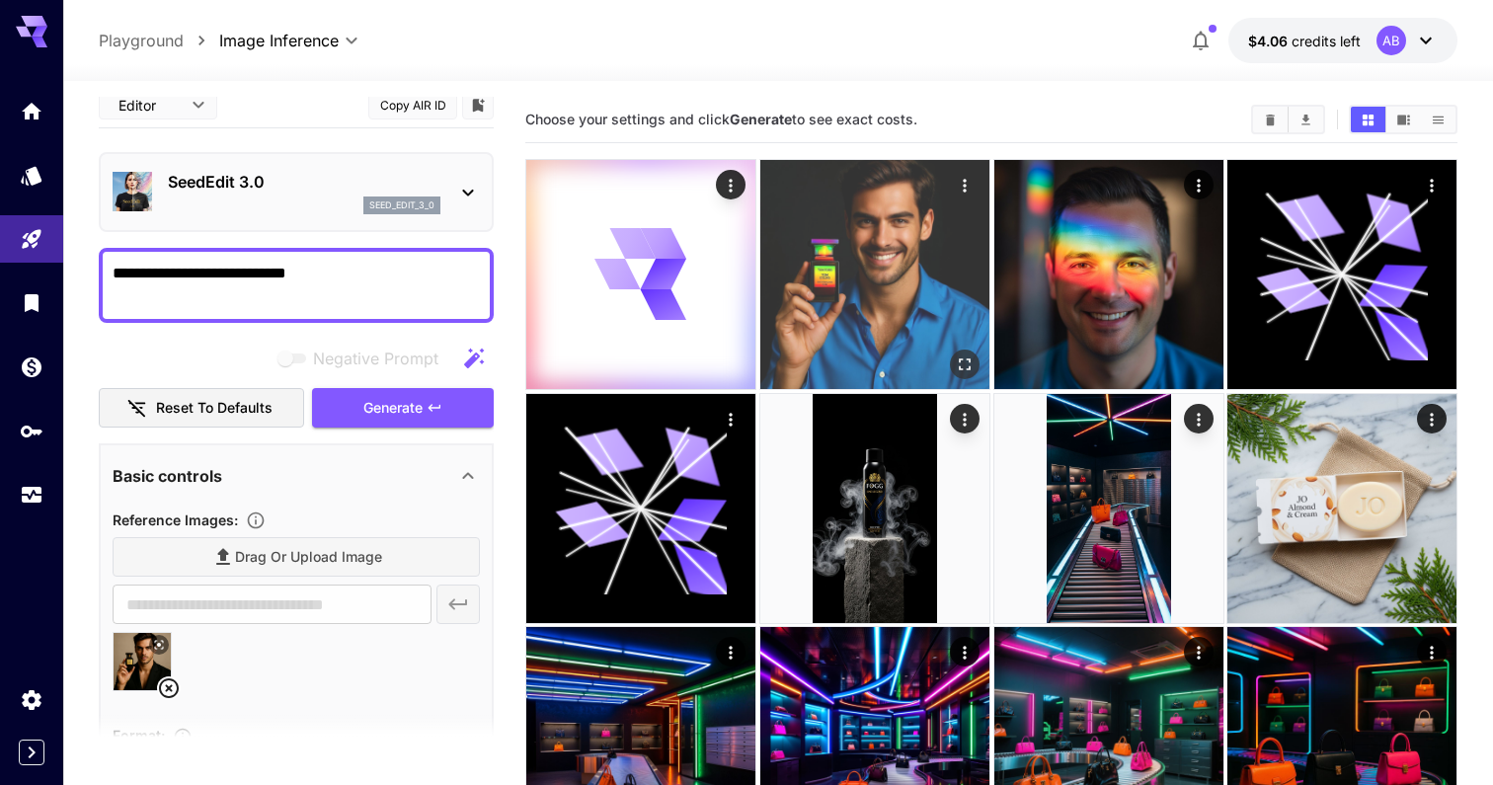
click at [761, 353] on img at bounding box center [874, 274] width 229 height 229
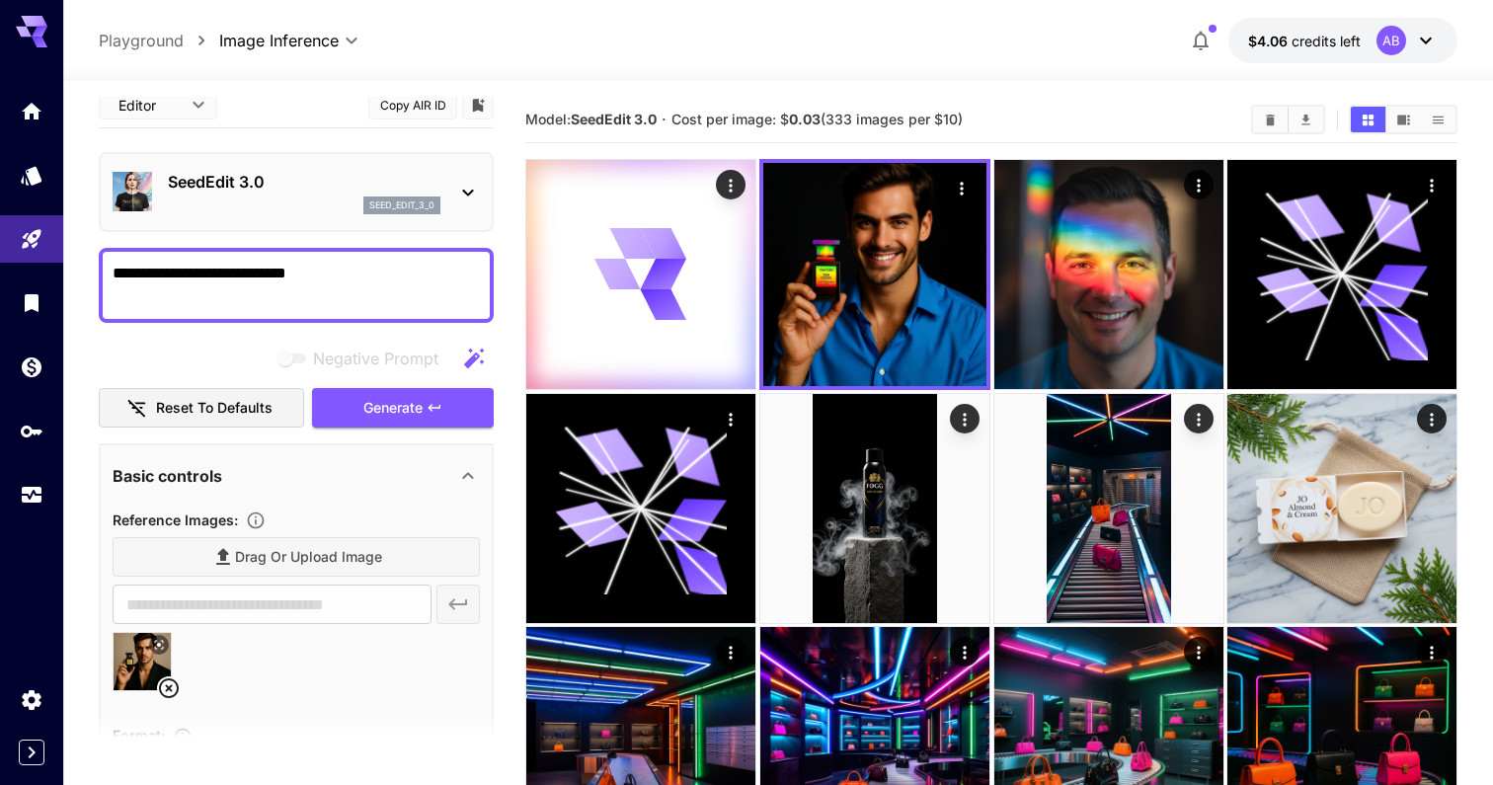
click at [294, 198] on div "seed_edit_3_0" at bounding box center [304, 205] width 273 height 18
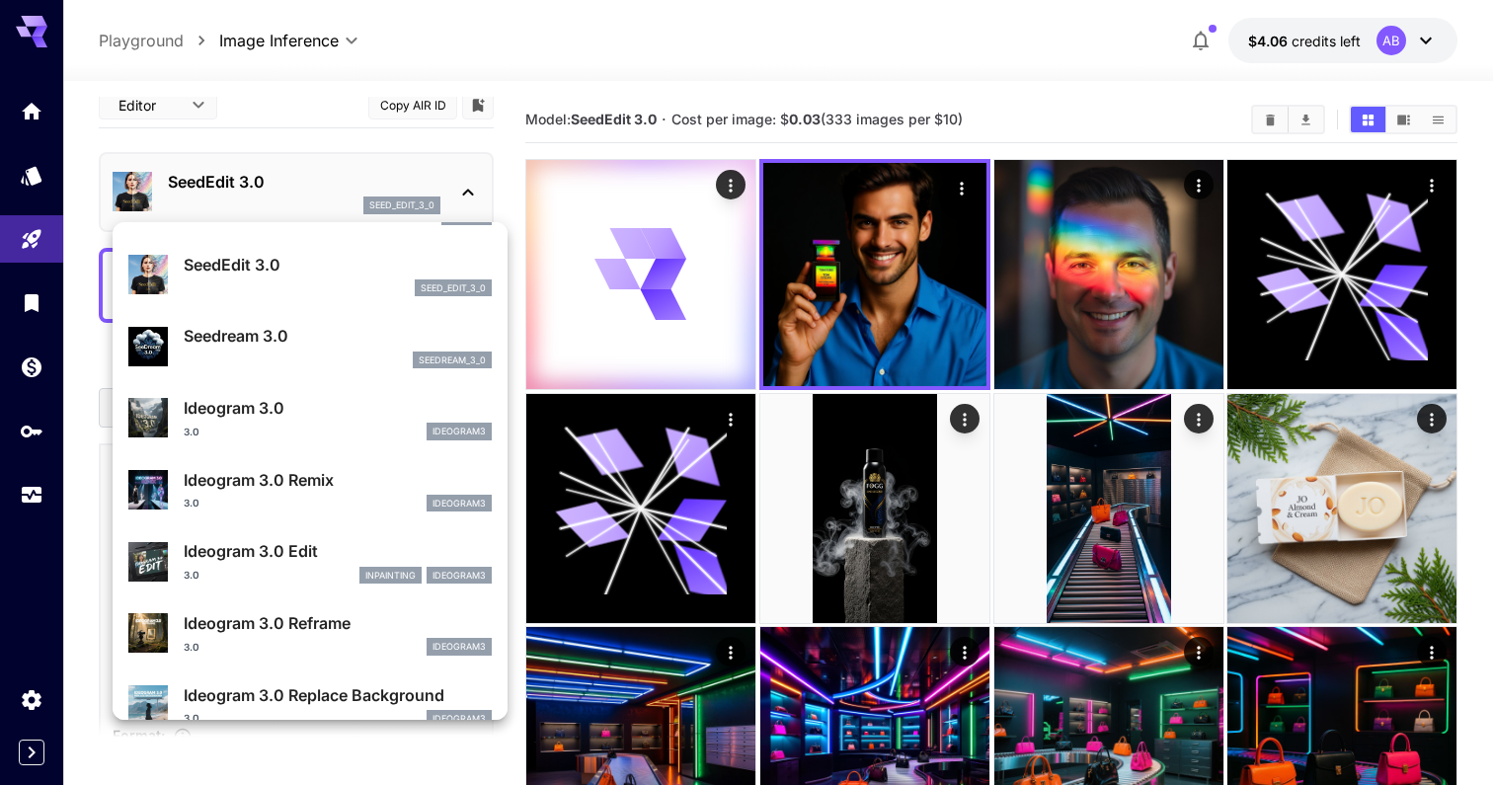
scroll to position [347, 0]
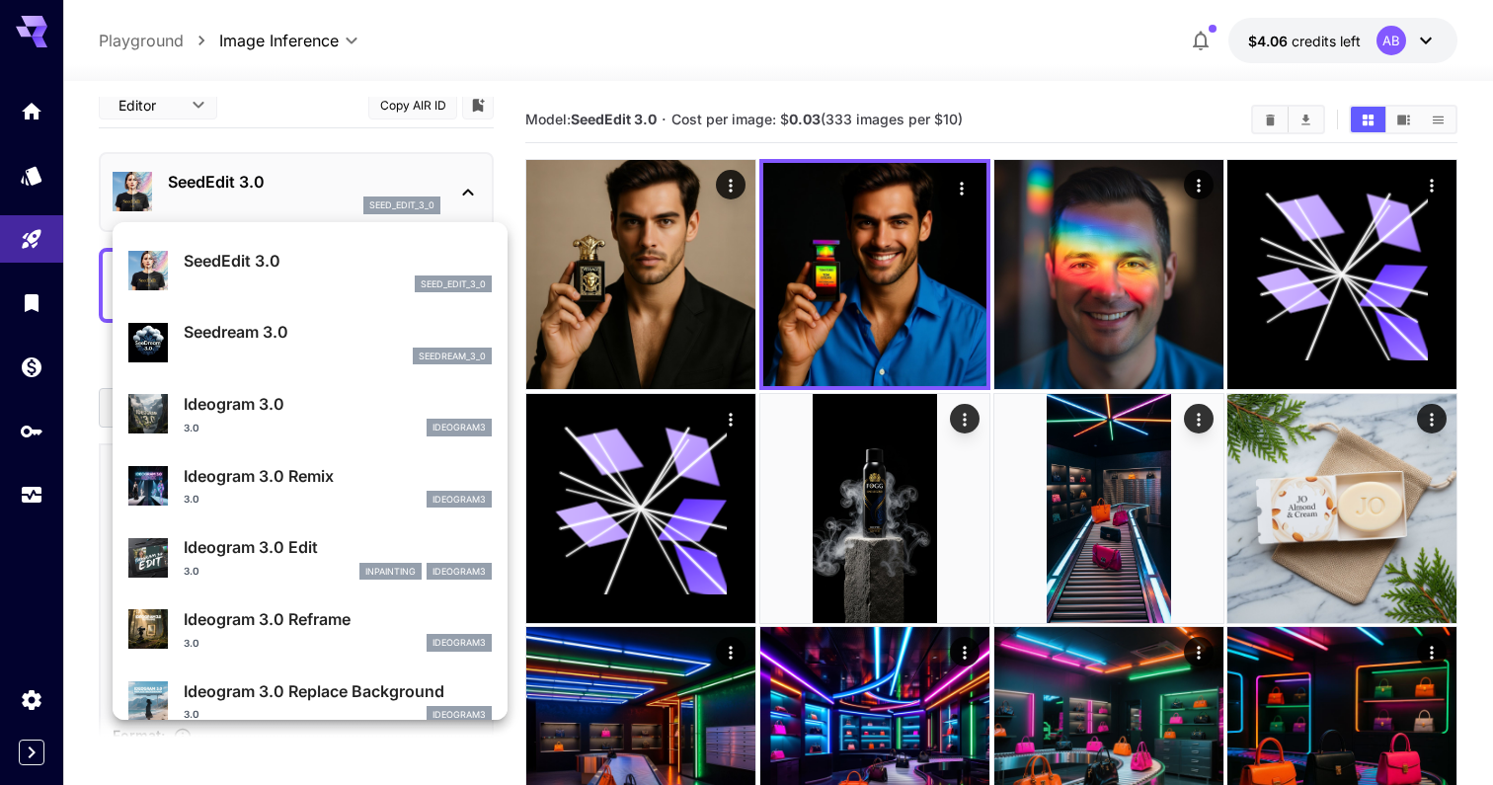
click at [337, 532] on div "Ideogram 3.0 Edit 3.0 inpainting ideogram3" at bounding box center [309, 557] width 363 height 60
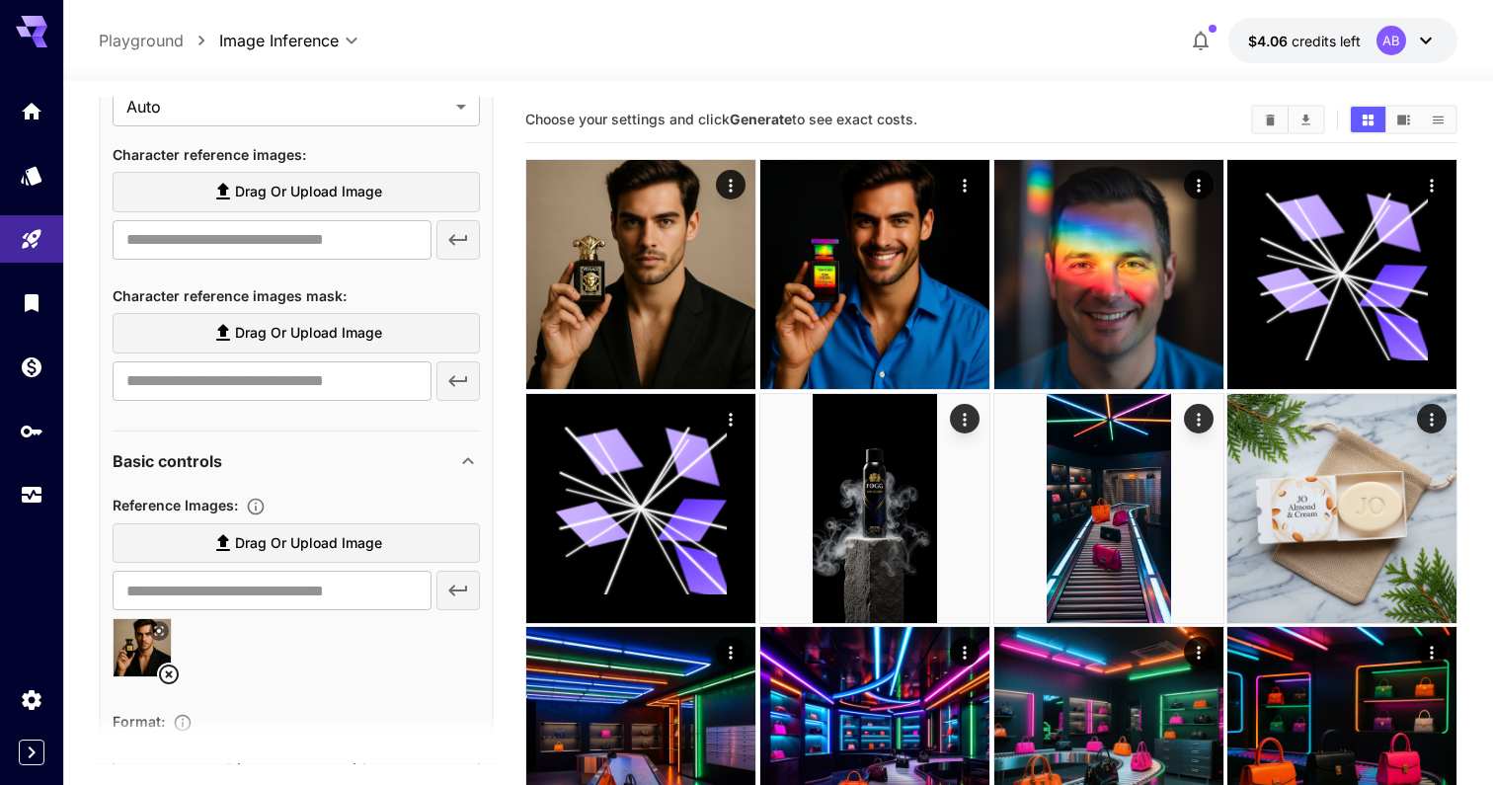
scroll to position [870, 0]
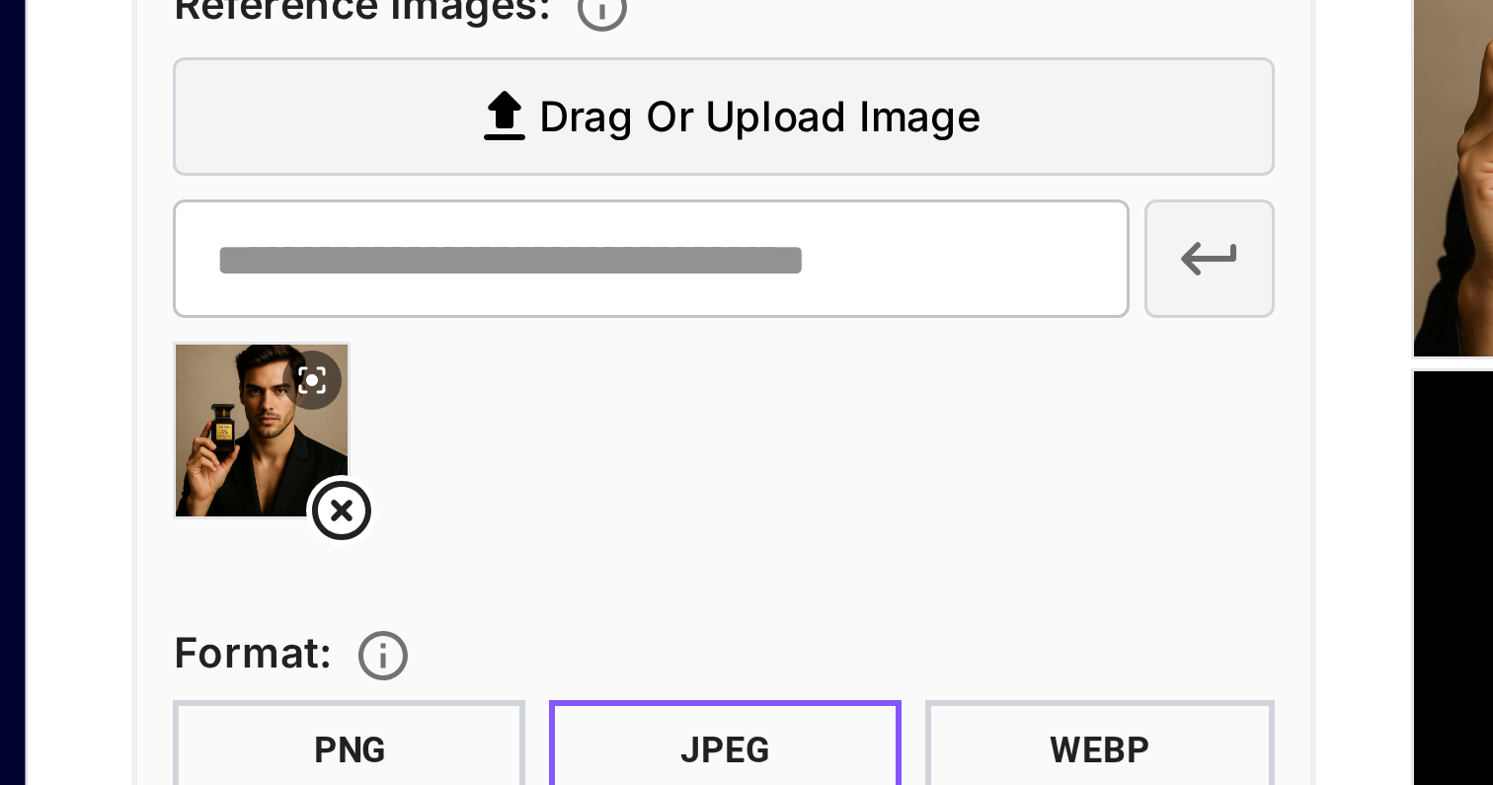
click at [156, 399] on icon at bounding box center [159, 397] width 12 height 12
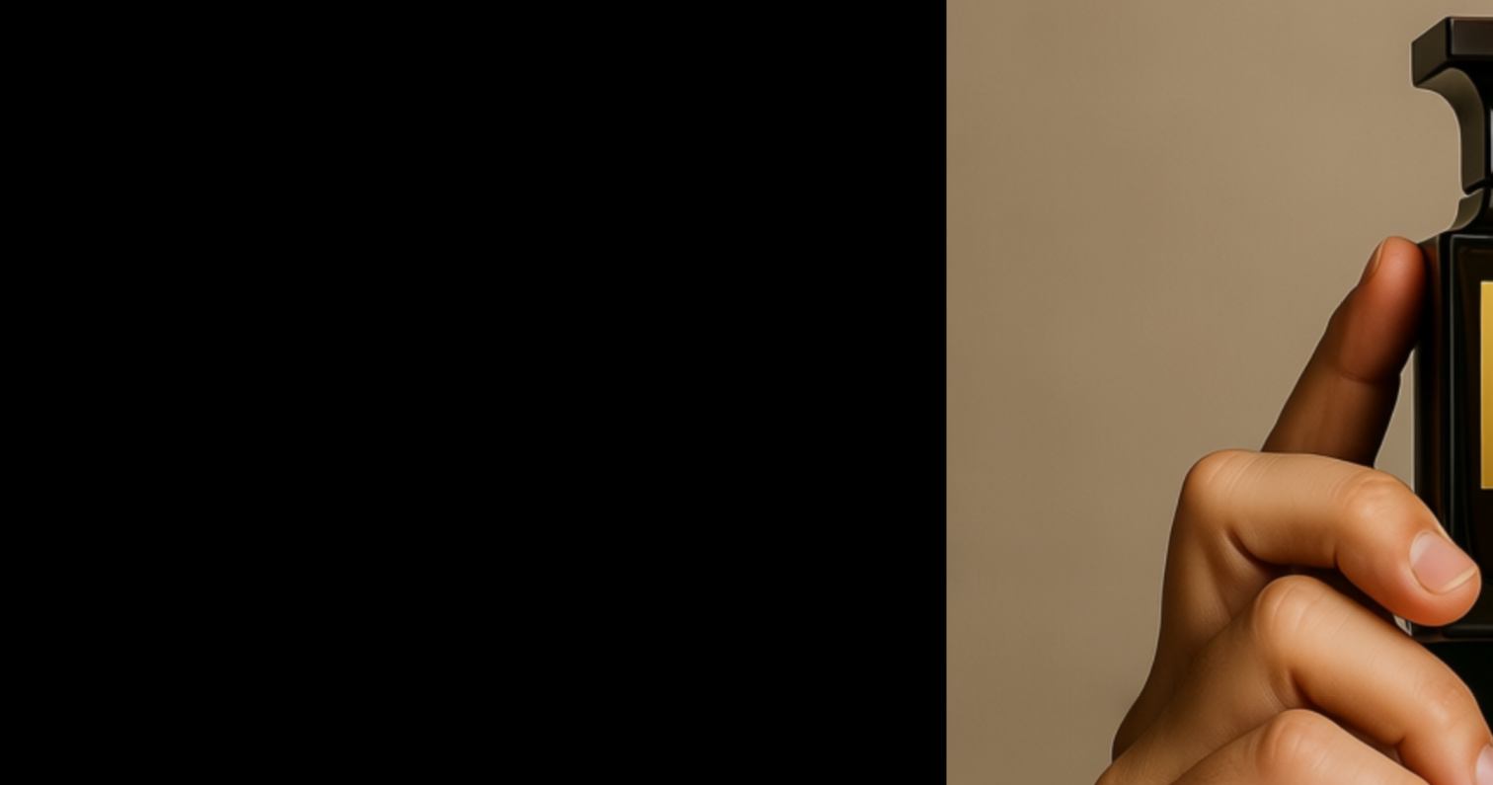
click at [447, 427] on img at bounding box center [746, 392] width 753 height 753
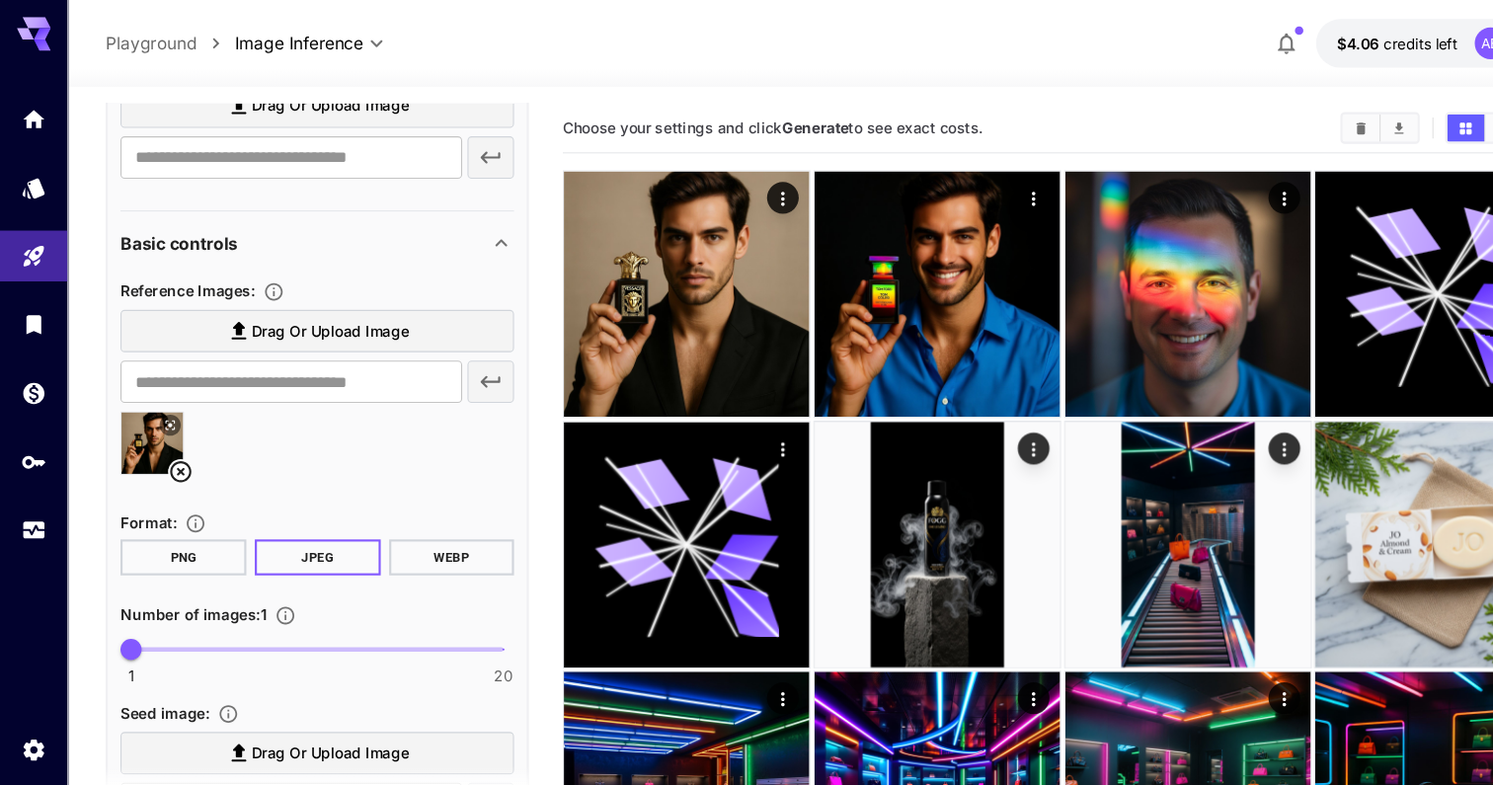
click at [149, 395] on button at bounding box center [159, 397] width 20 height 20
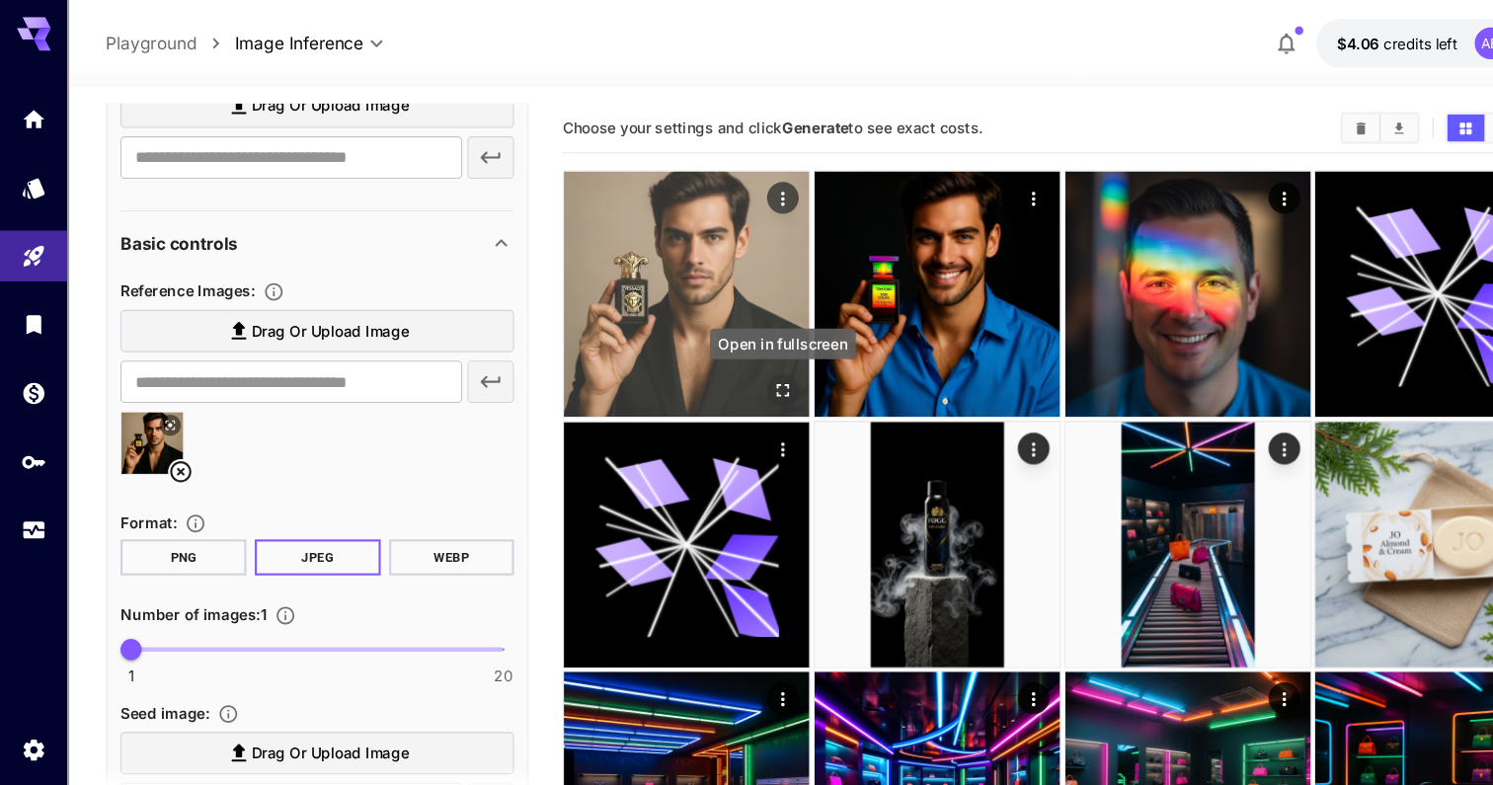
click at [741, 366] on button "Open in fullscreen" at bounding box center [731, 365] width 30 height 30
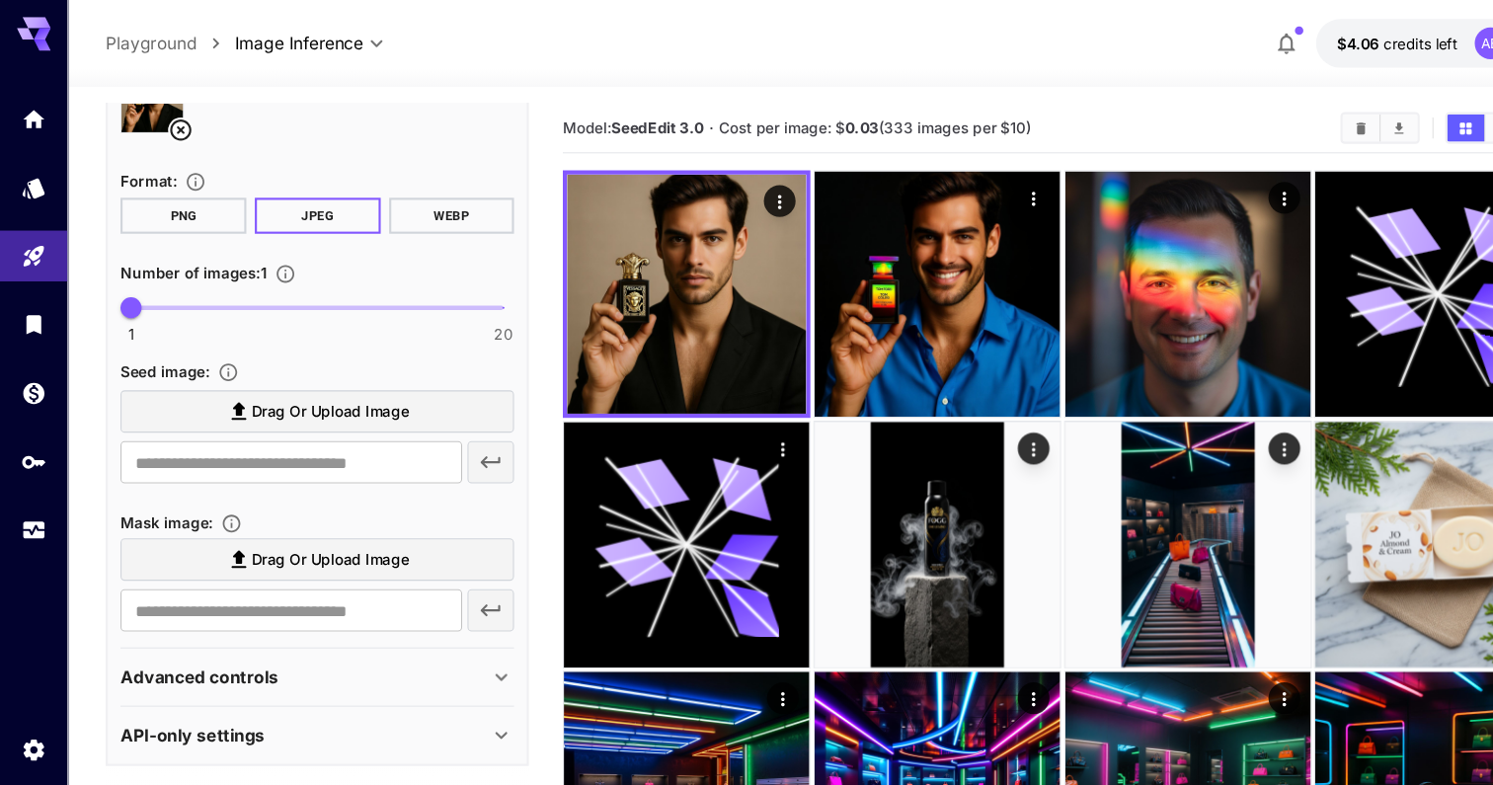
scroll to position [0, 0]
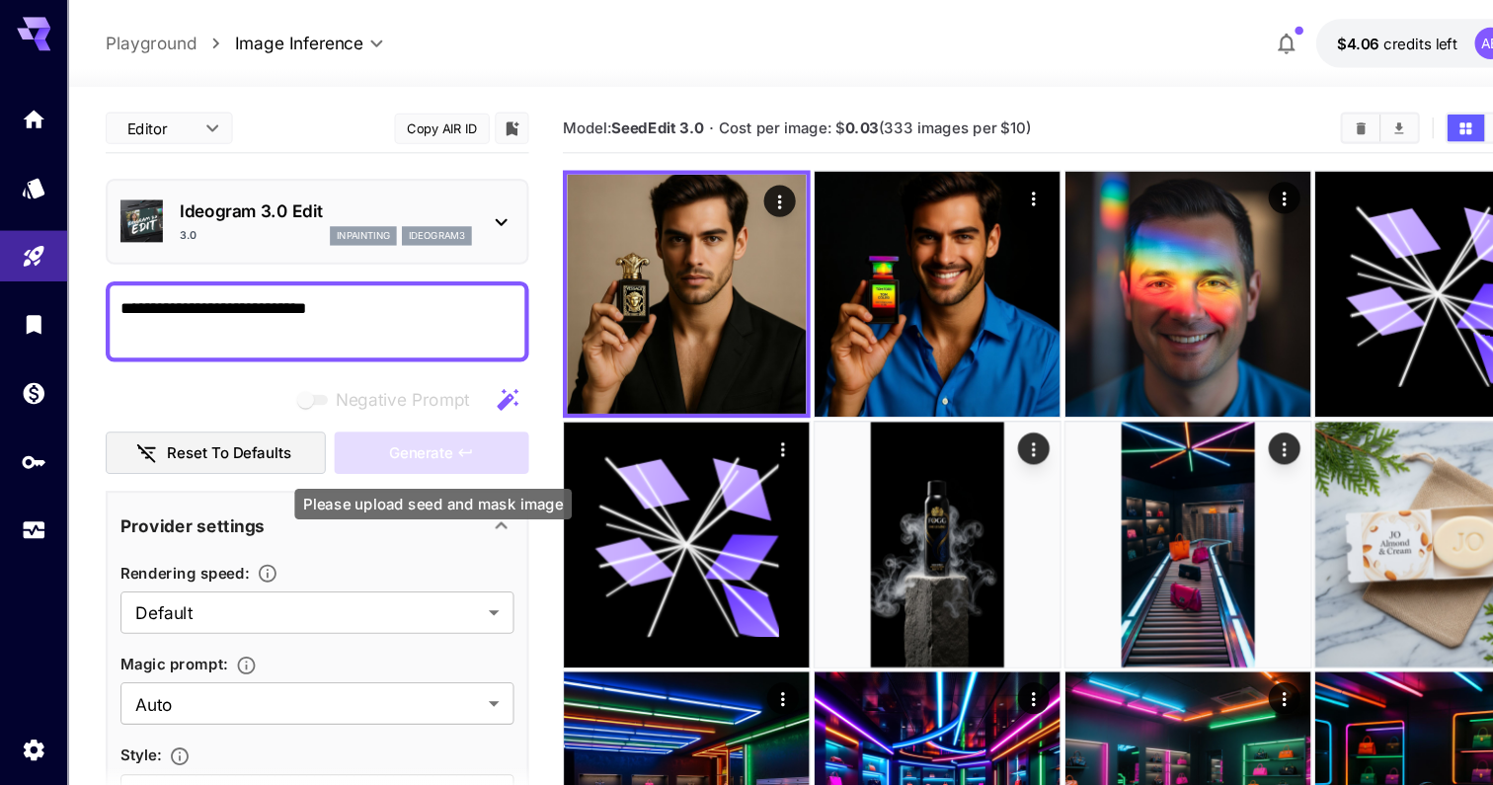
click at [383, 427] on div "Generate" at bounding box center [403, 423] width 182 height 40
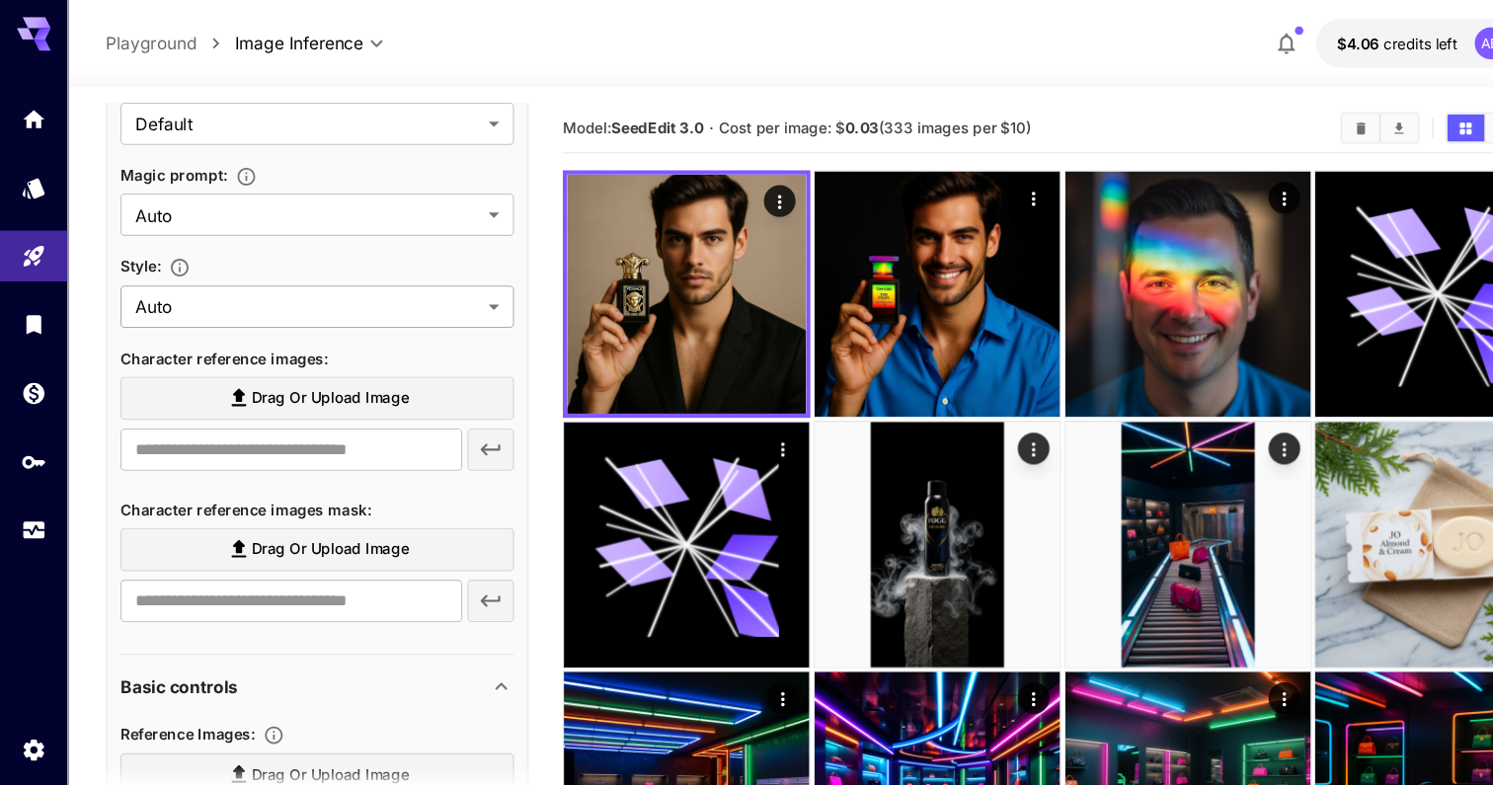
scroll to position [615, 0]
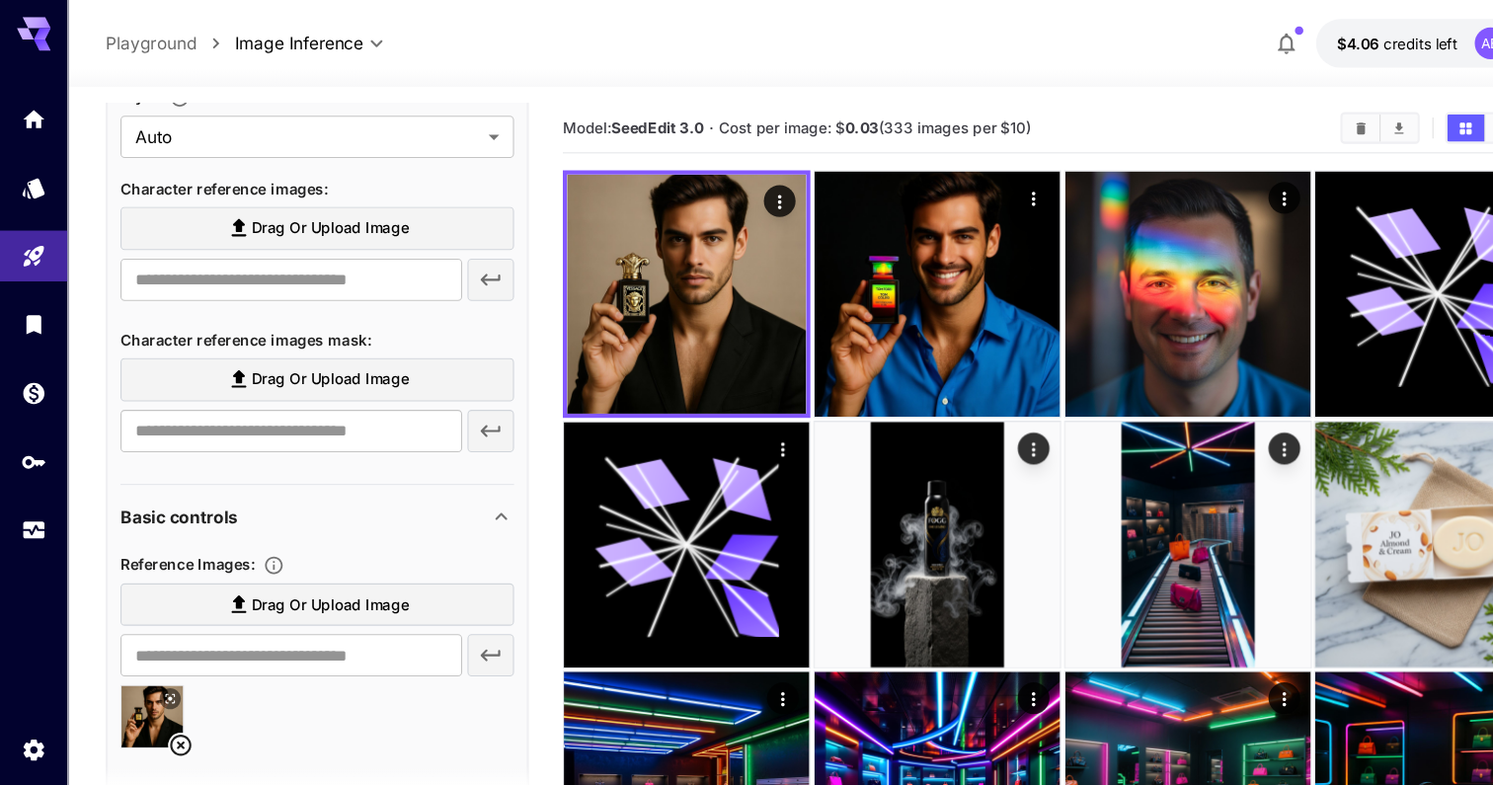
click at [307, 205] on span "Drag or upload image" at bounding box center [308, 212] width 147 height 25
click at [0, 0] on input "Drag or upload image" at bounding box center [0, 0] width 0 height 0
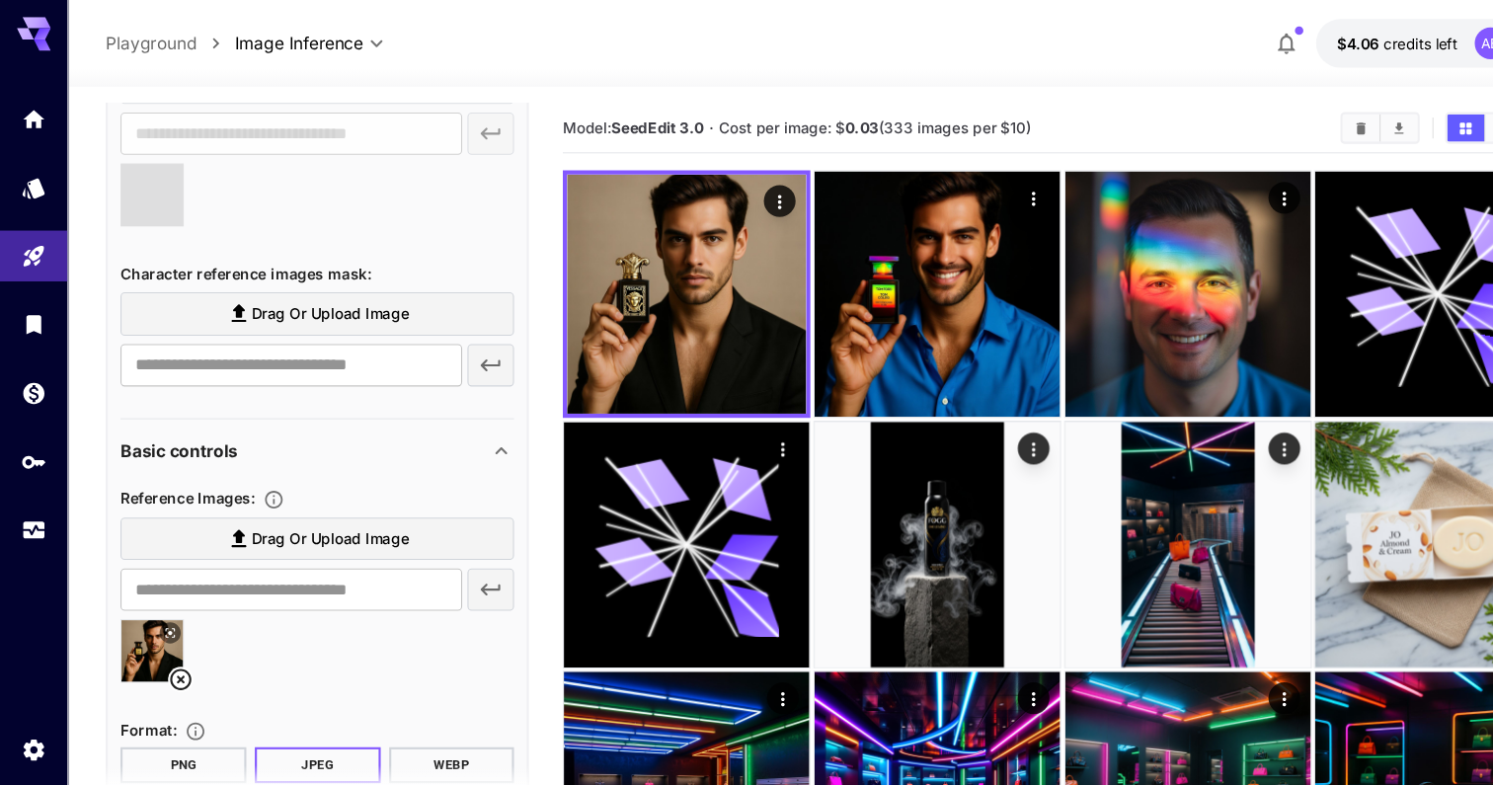
scroll to position [823, 0]
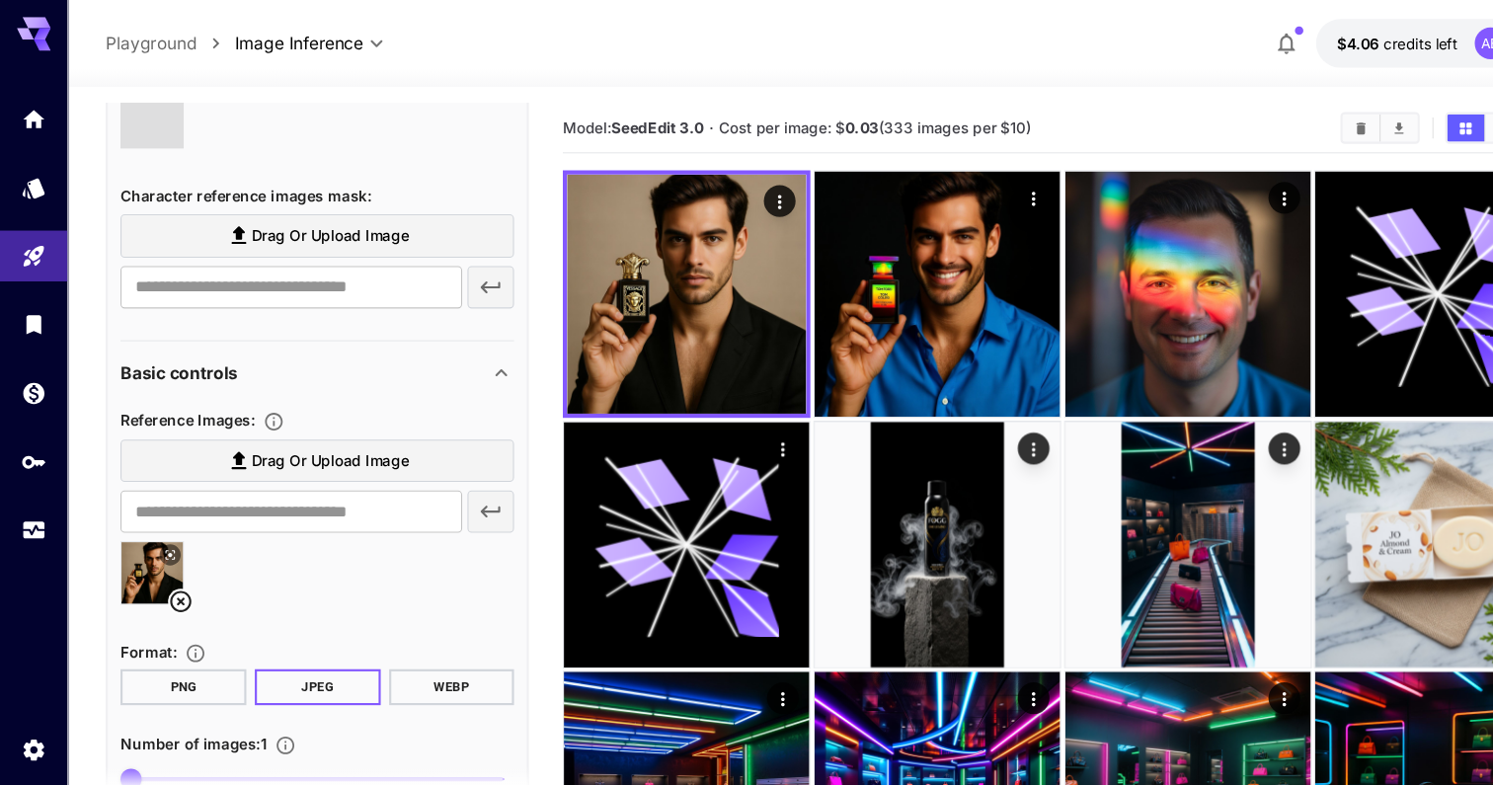
click at [171, 564] on icon at bounding box center [169, 562] width 20 height 20
type input "**********"
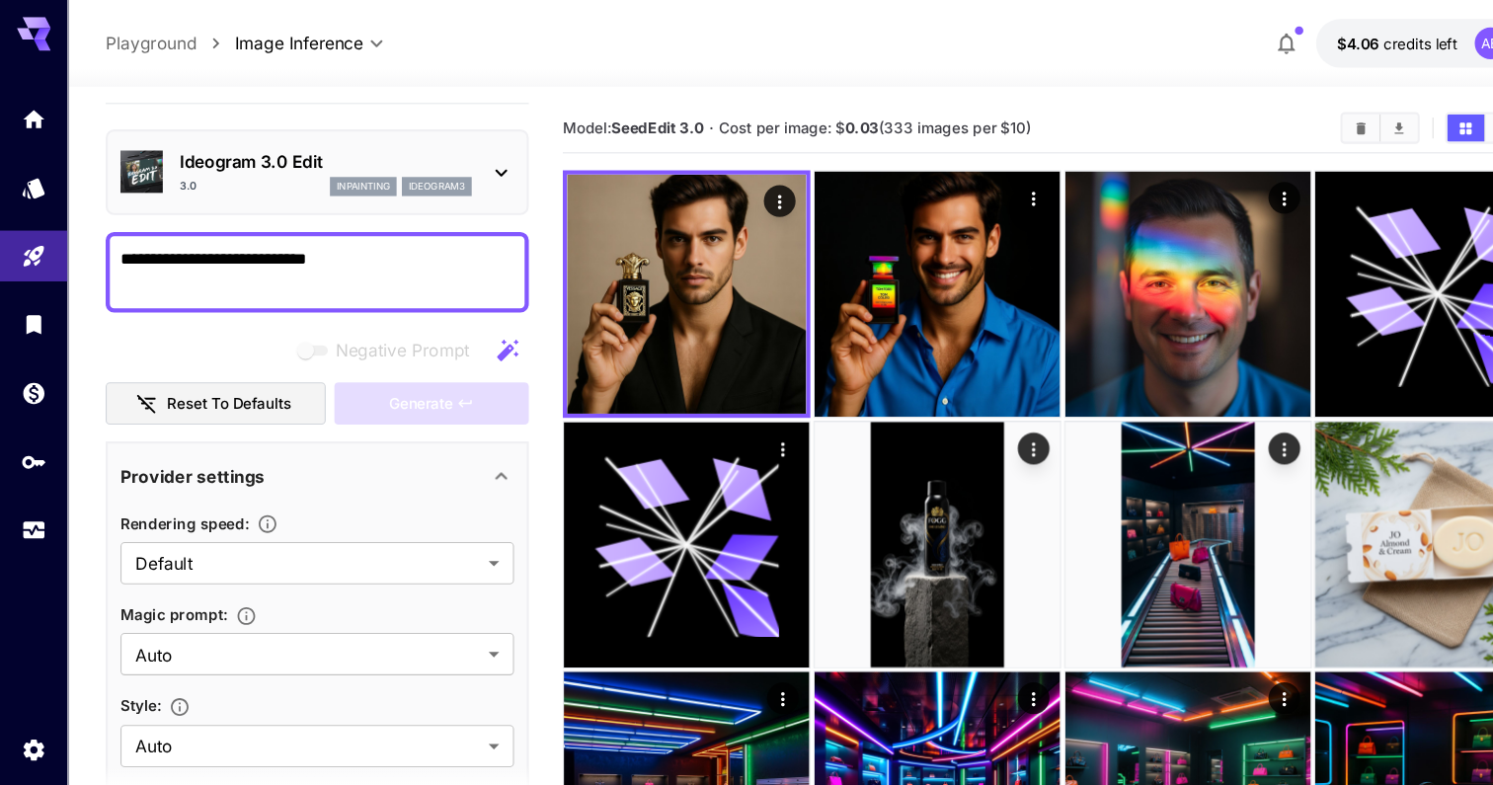
scroll to position [0, 0]
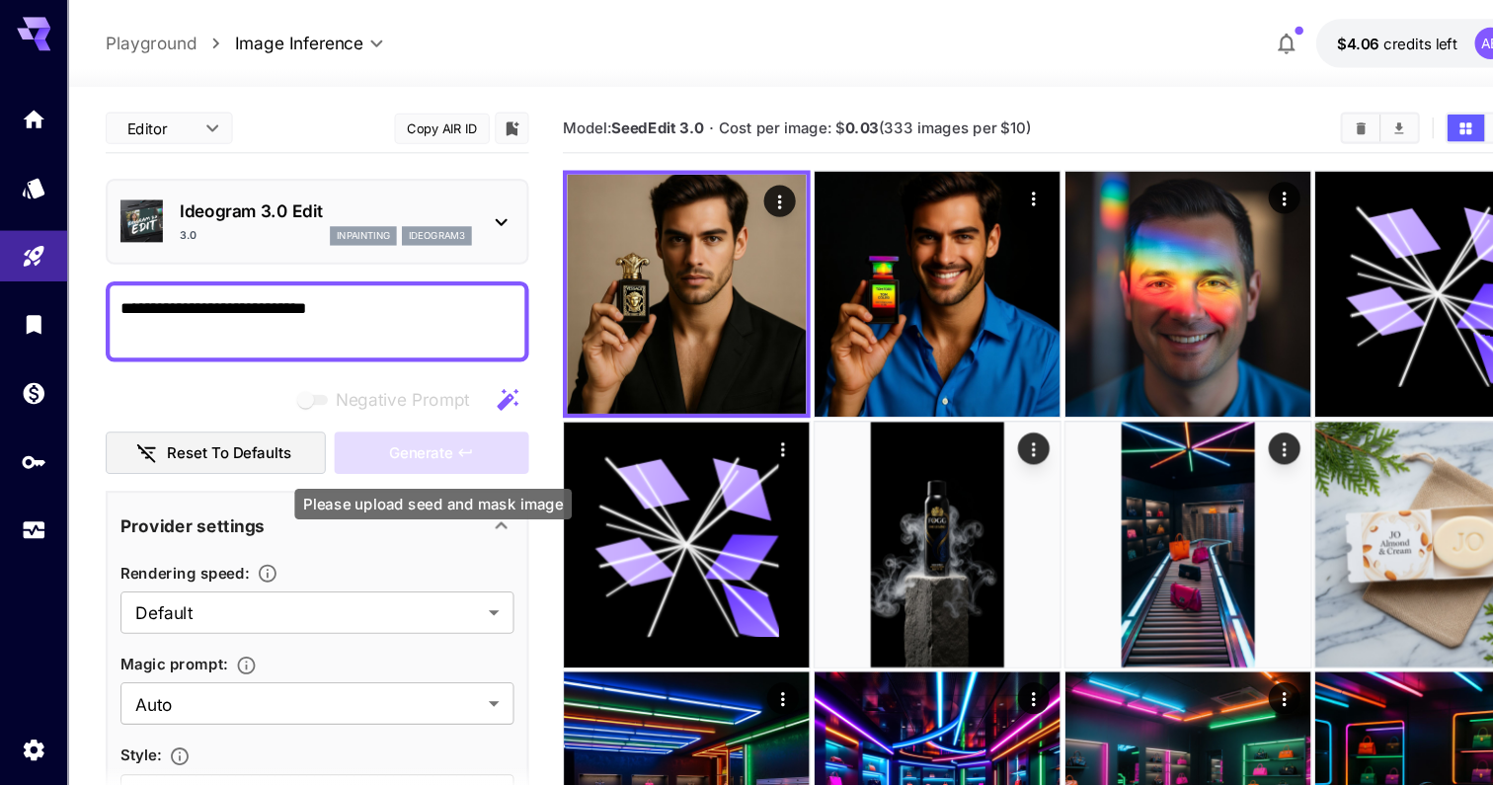
click at [387, 421] on div "Generate" at bounding box center [403, 423] width 182 height 40
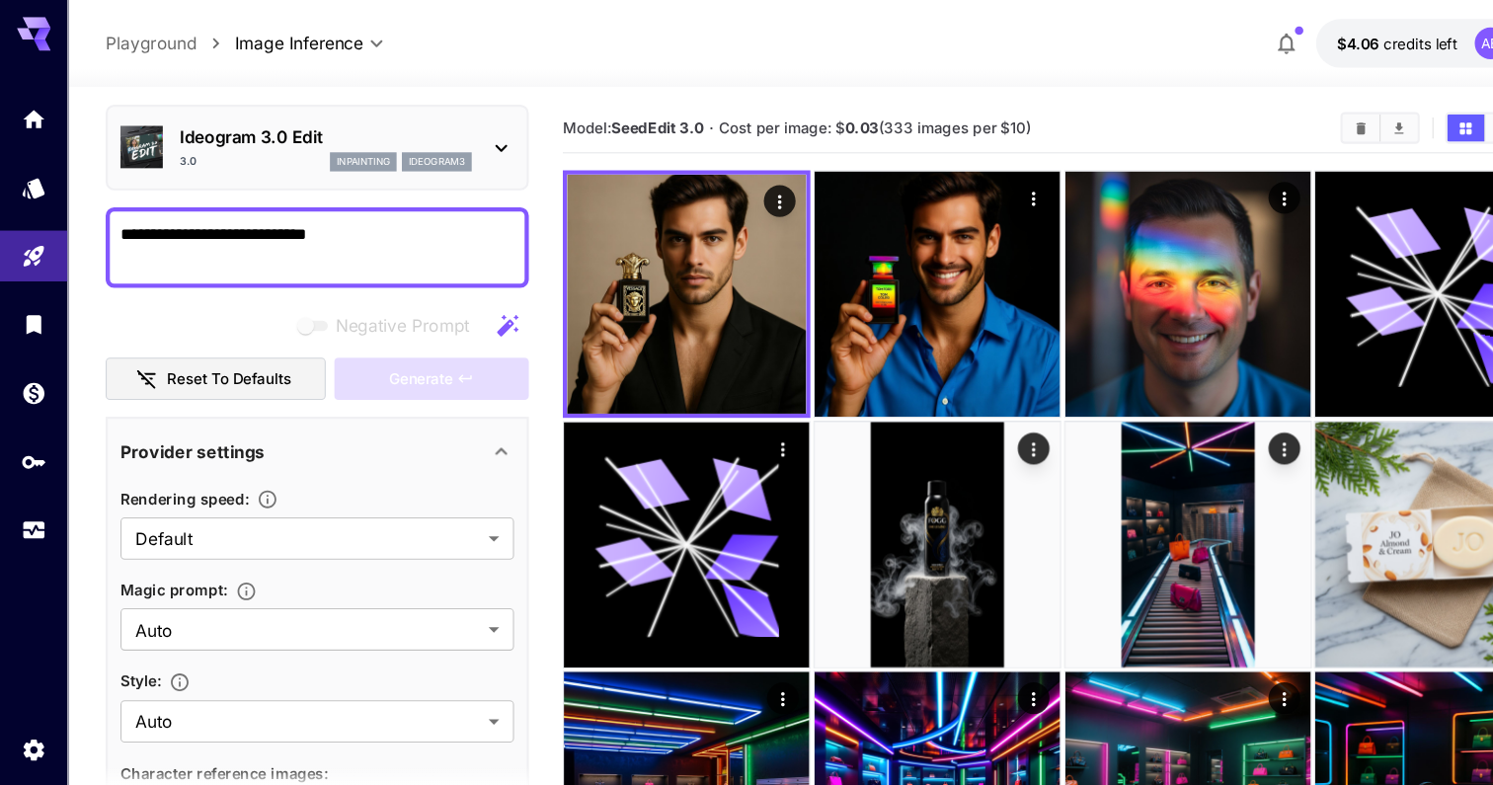
scroll to position [580, 0]
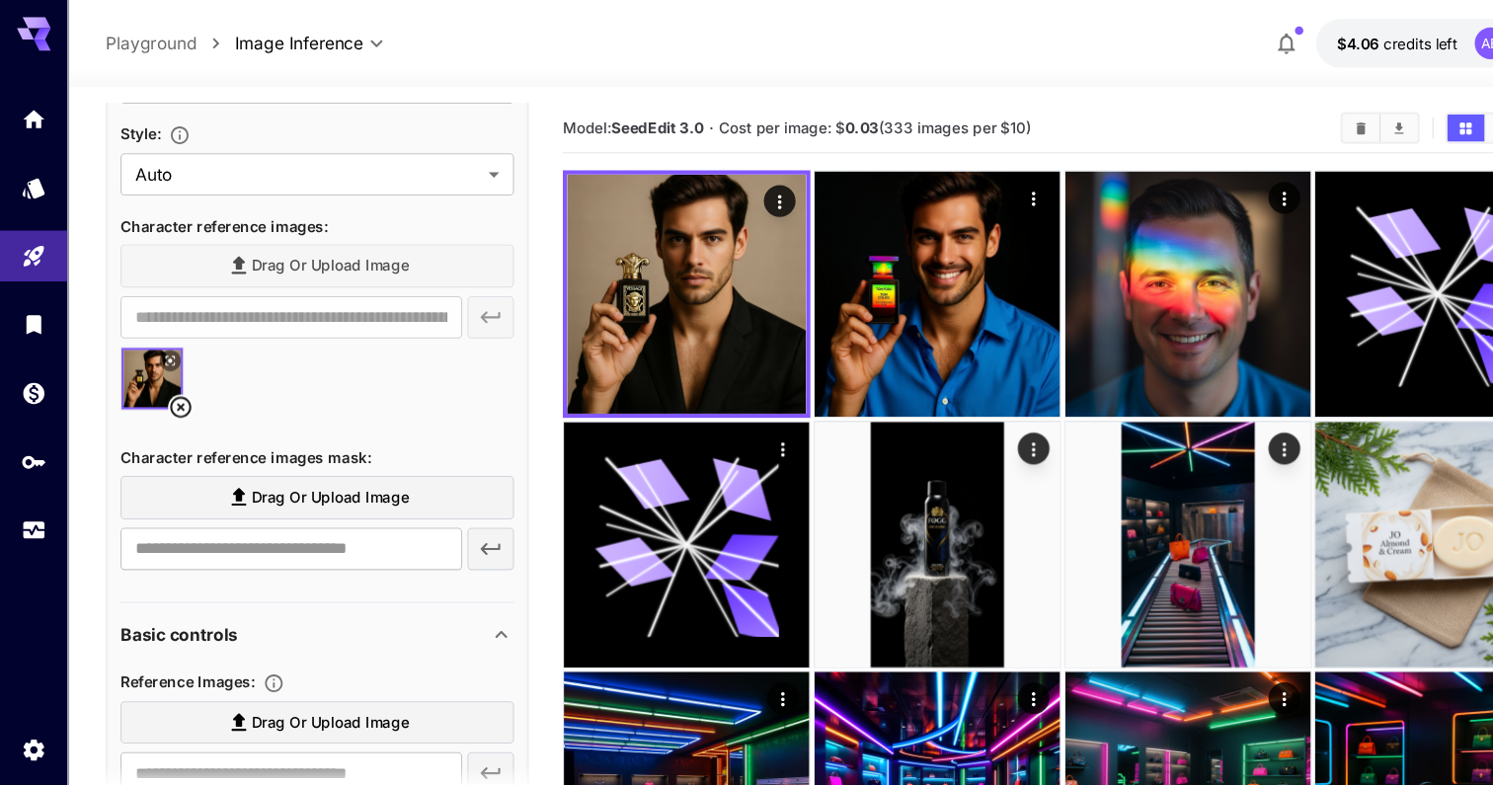
click at [231, 231] on div "Drag or upload image" at bounding box center [296, 248] width 367 height 40
click at [214, 210] on span "Character reference images :" at bounding box center [210, 210] width 194 height 17
click at [288, 210] on span "Character reference images :" at bounding box center [210, 210] width 194 height 17
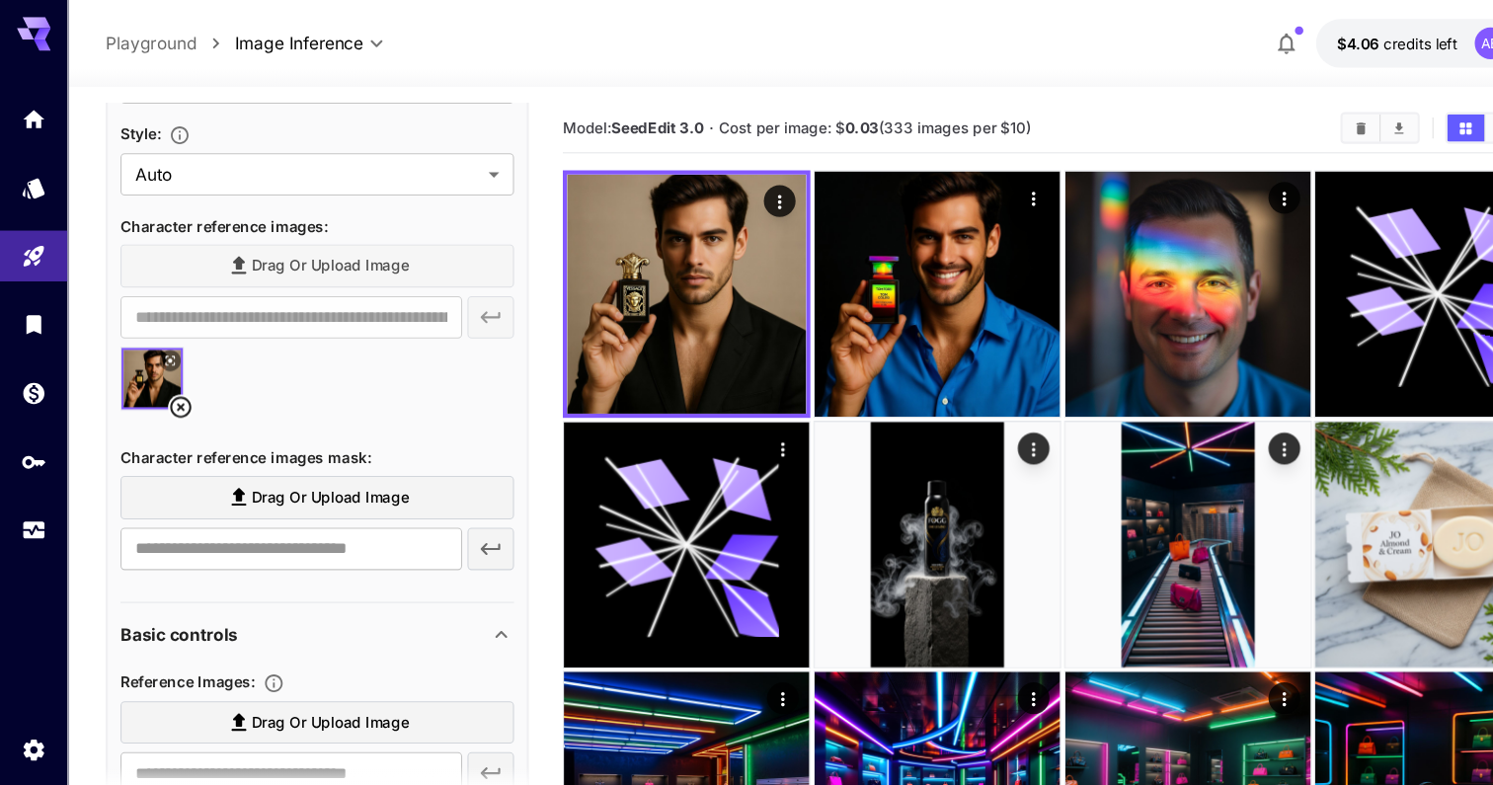
click at [355, 457] on span "Drag or upload image" at bounding box center [308, 464] width 147 height 25
click at [0, 0] on input "Drag or upload image" at bounding box center [0, 0] width 0 height 0
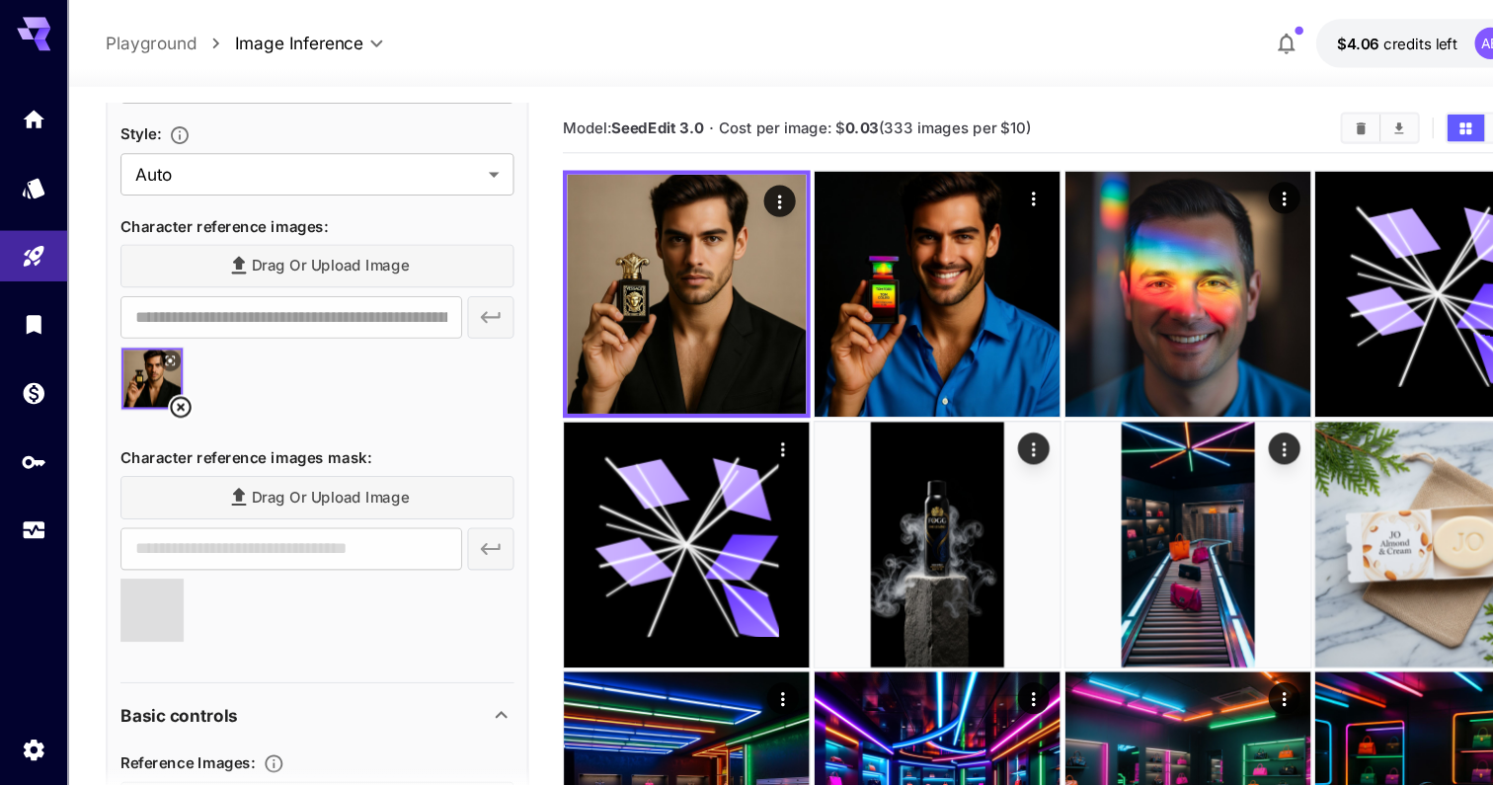
type input "**********"
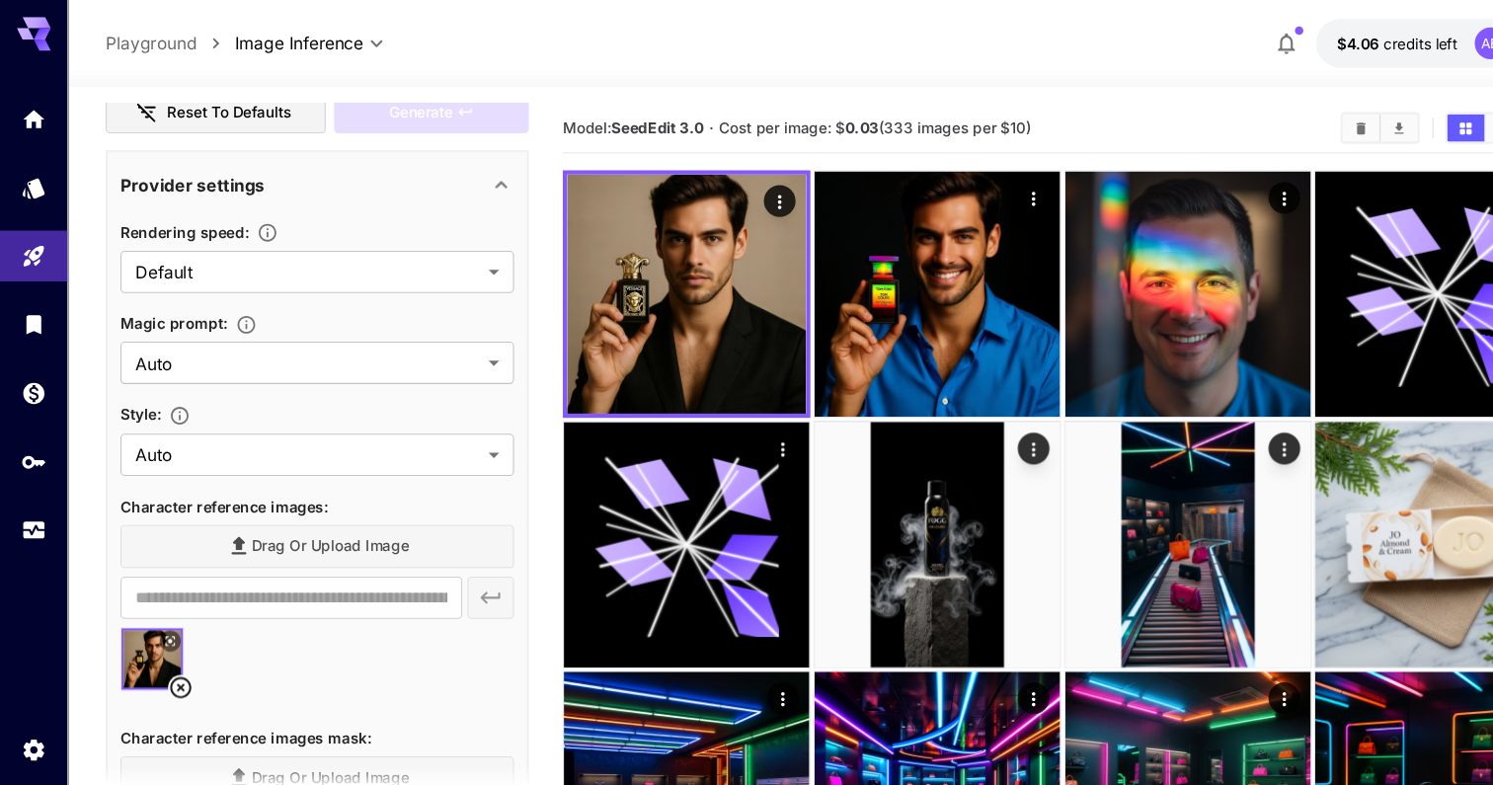
scroll to position [0, 0]
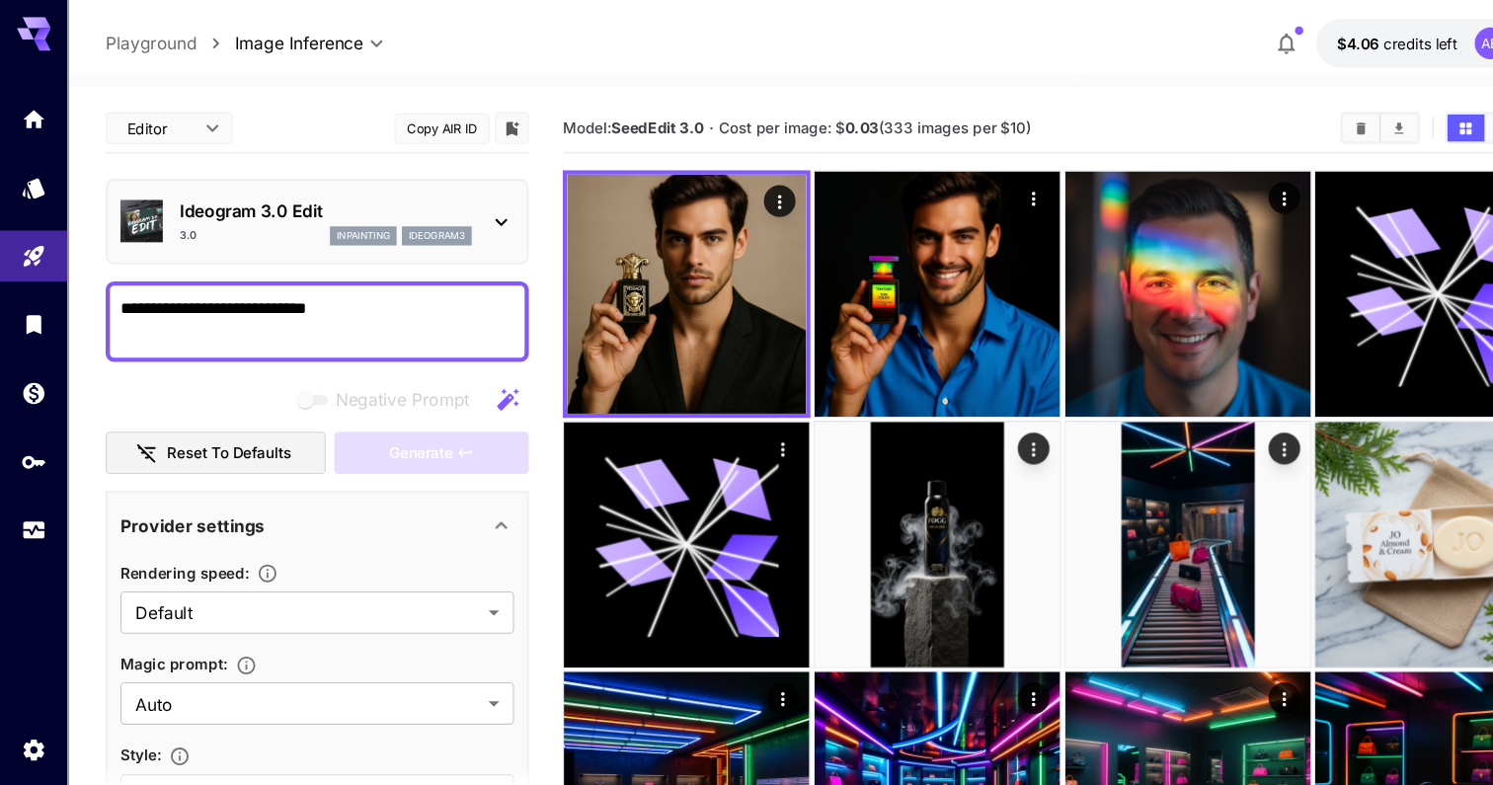
click at [378, 424] on div "Generate" at bounding box center [403, 423] width 182 height 40
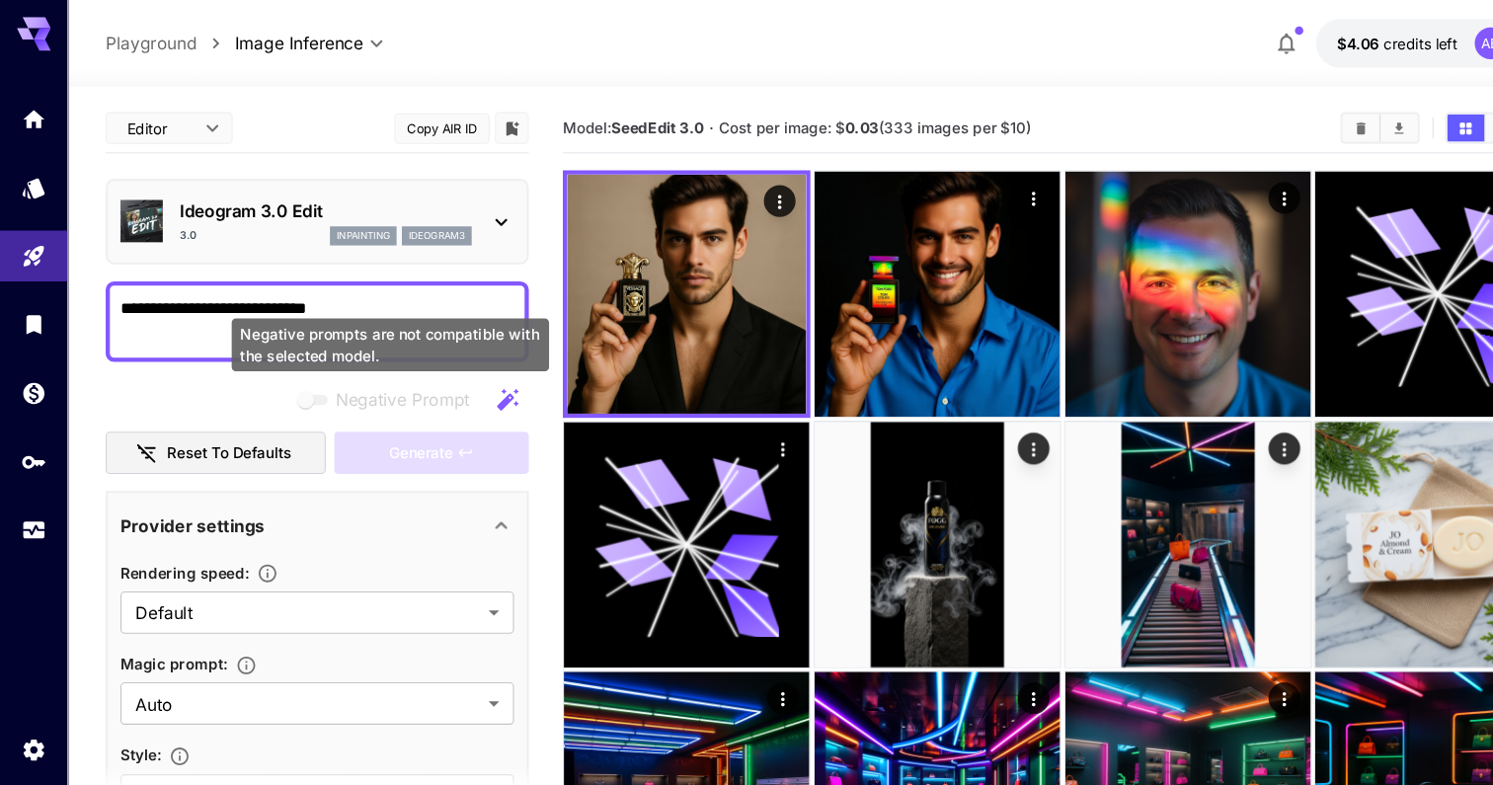
click at [329, 308] on div "Negative prompts are not compatible with the selected model." at bounding box center [364, 321] width 296 height 49
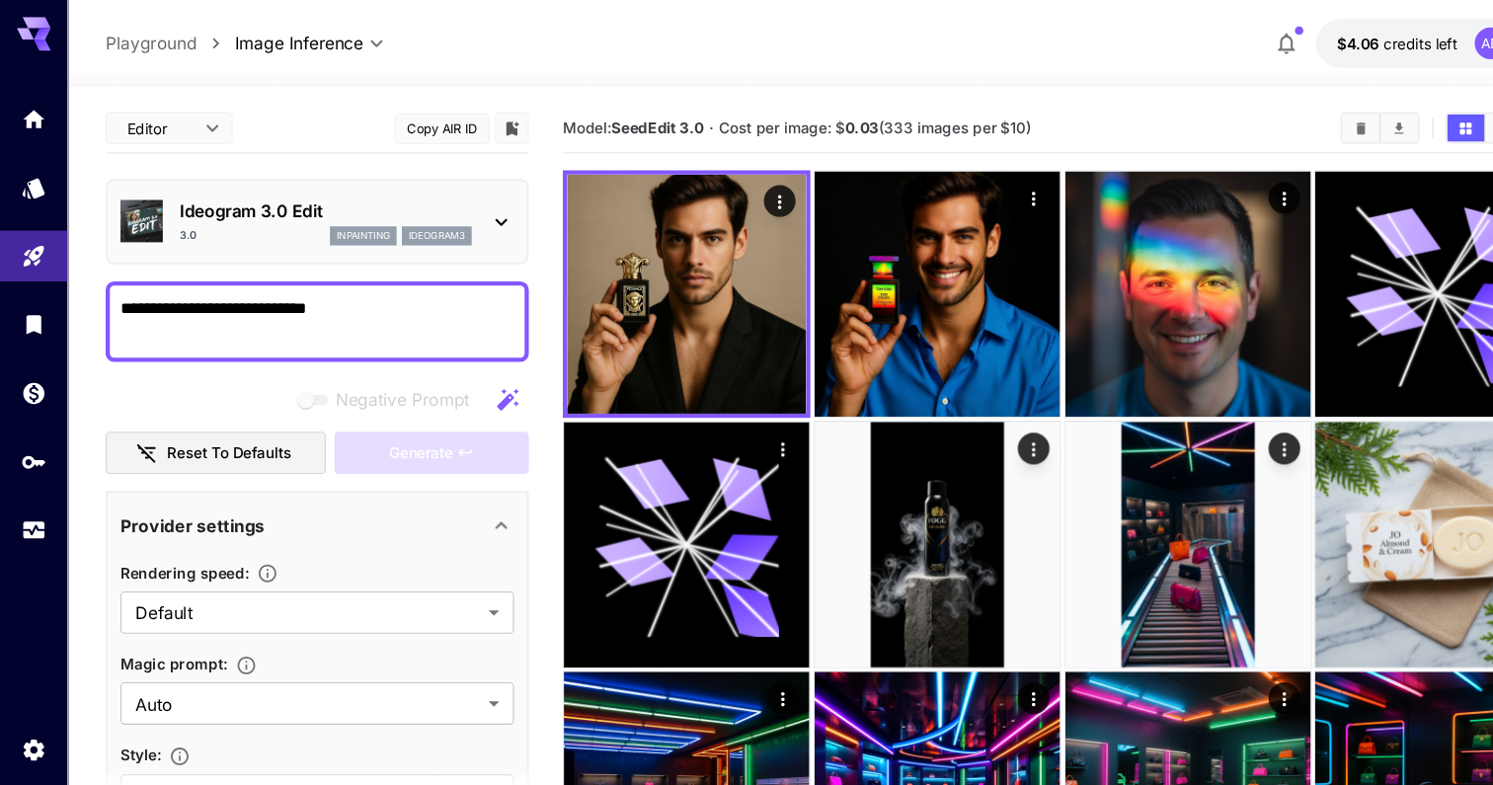
click at [368, 286] on textarea "**********" at bounding box center [296, 299] width 367 height 47
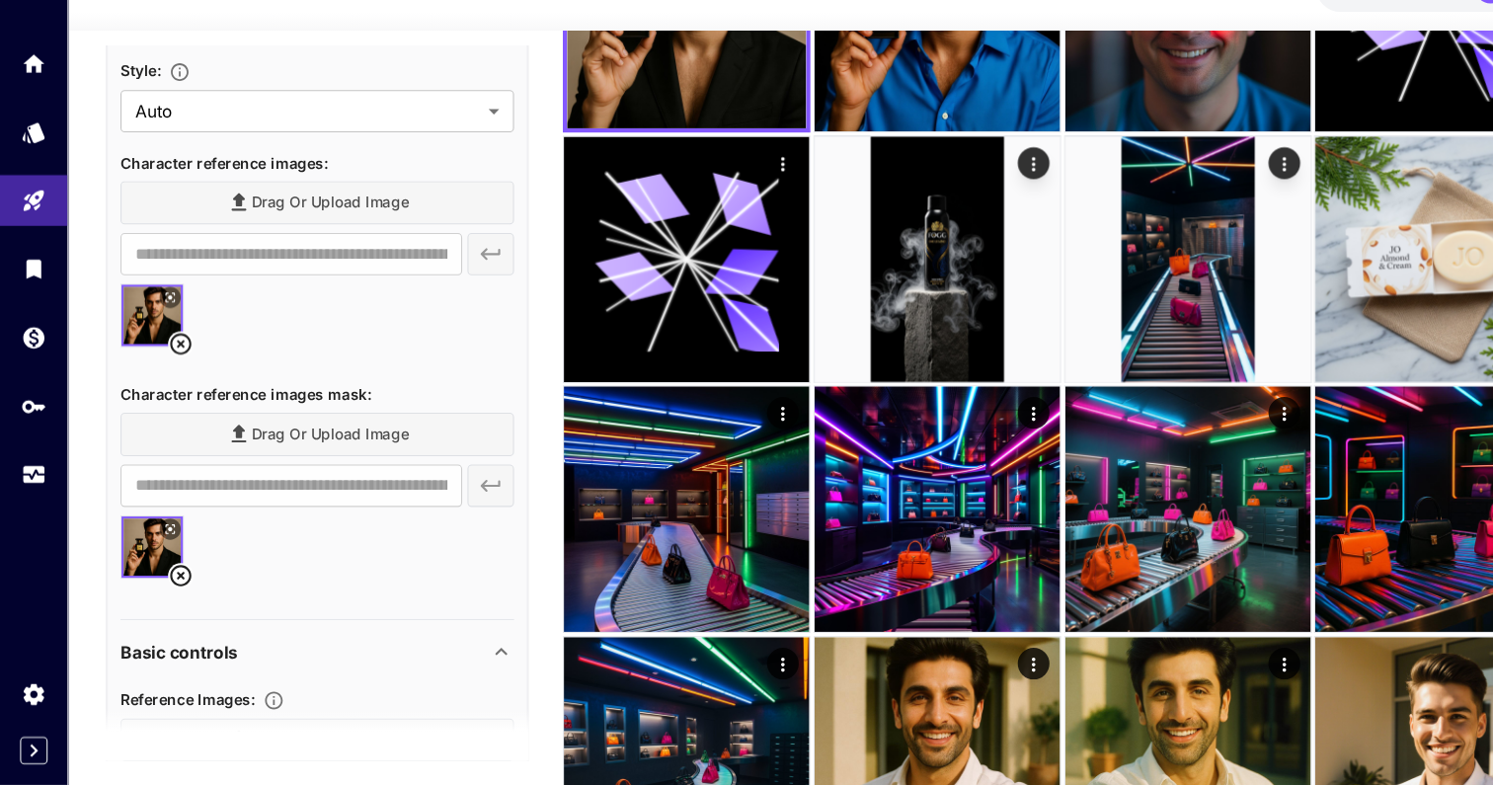
scroll to position [587, 0]
click at [167, 584] on icon at bounding box center [169, 588] width 20 height 20
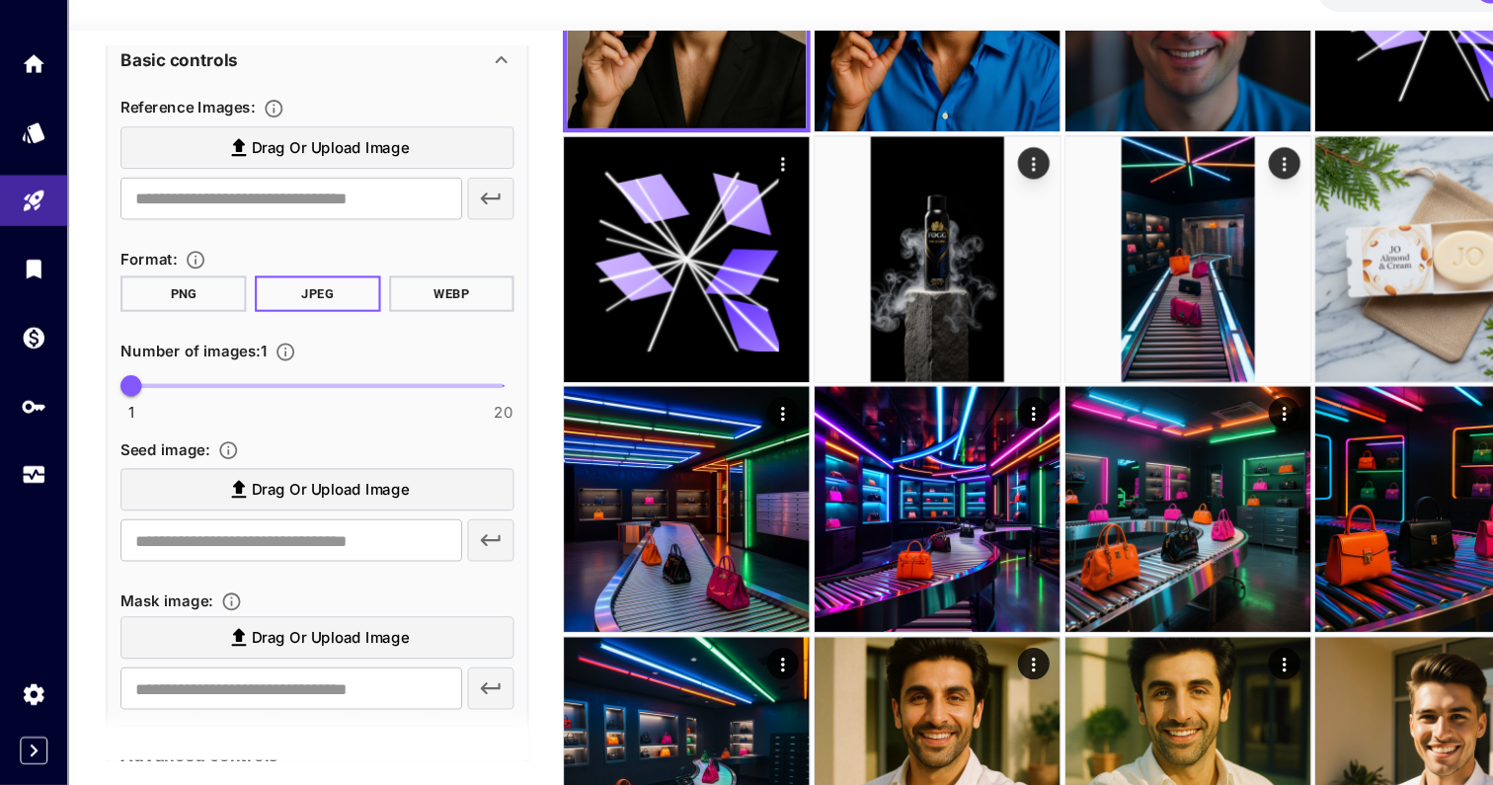
scroll to position [1189, 0]
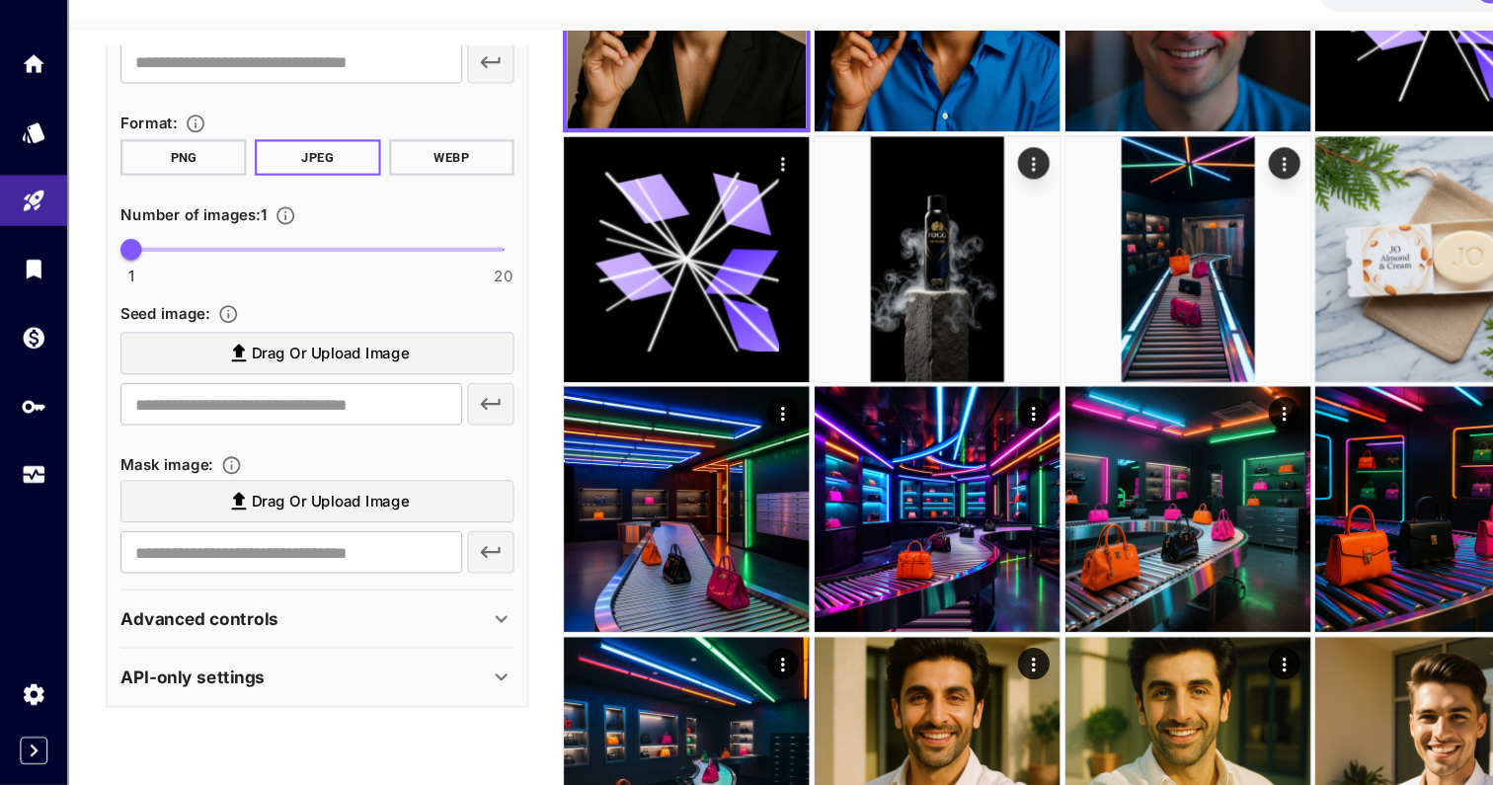
click at [284, 395] on label "Drag or upload image" at bounding box center [296, 382] width 367 height 40
click at [0, 0] on input "Drag or upload image" at bounding box center [0, 0] width 0 height 0
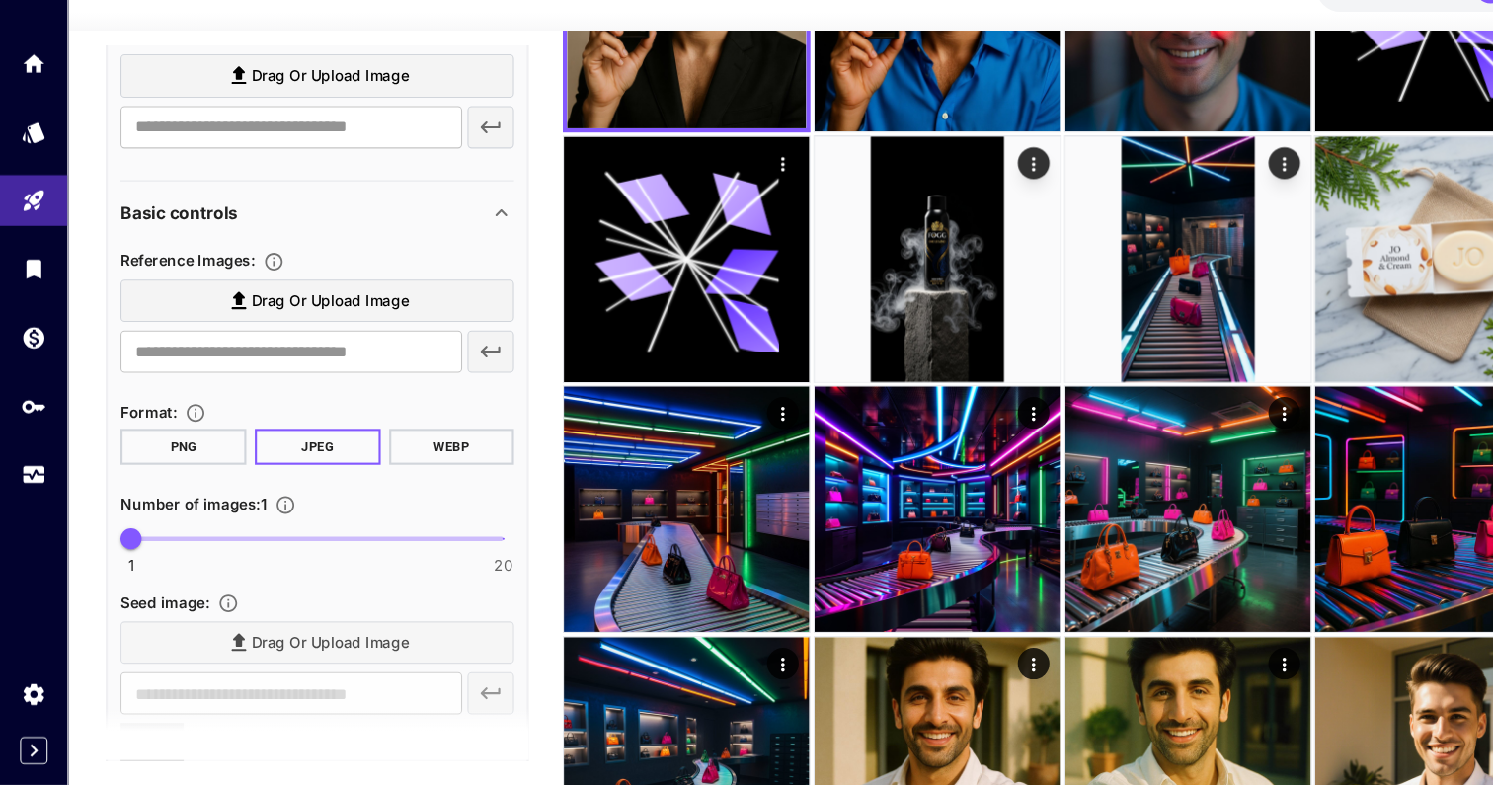
scroll to position [1264, 0]
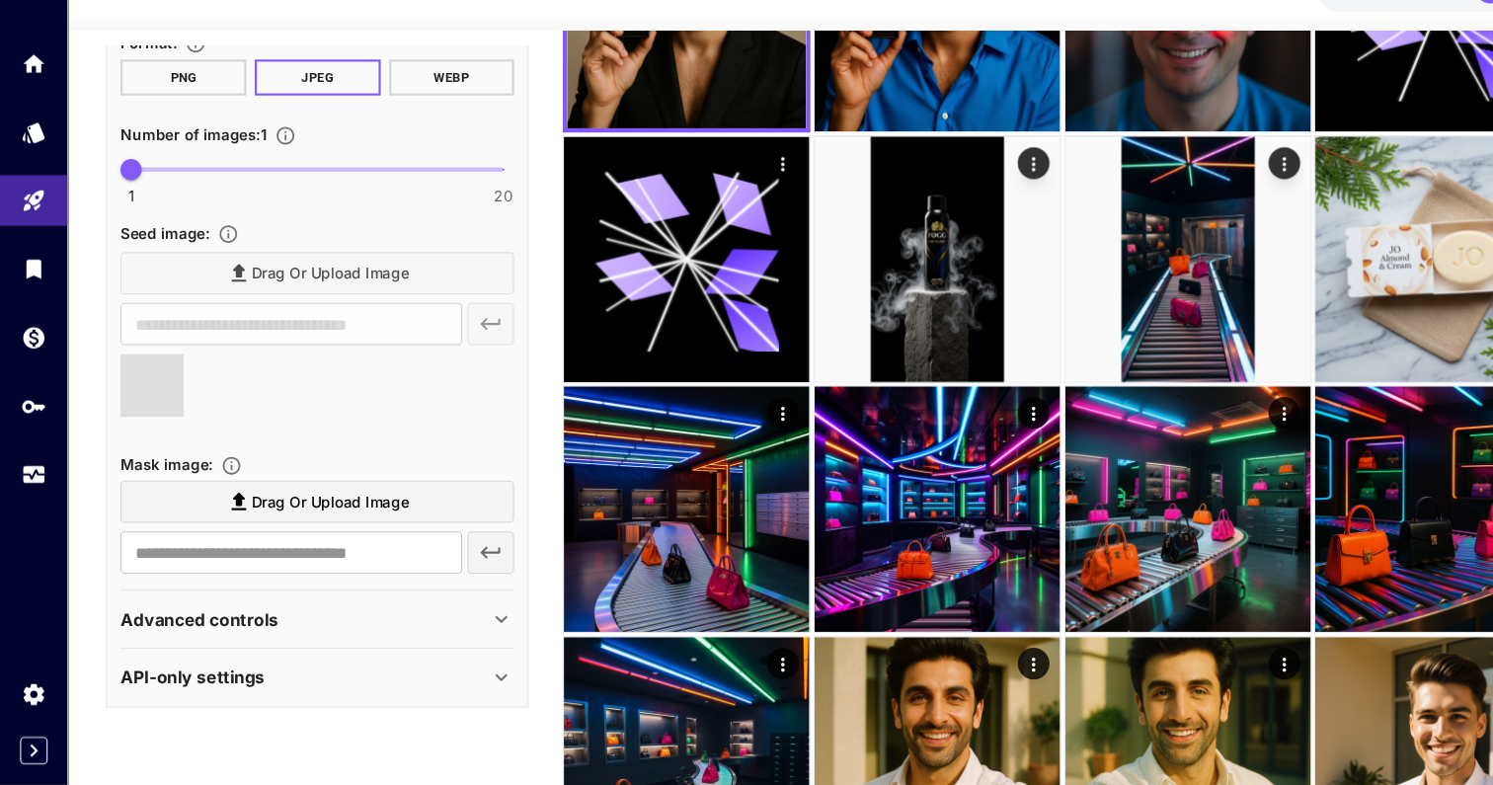
type input "**********"
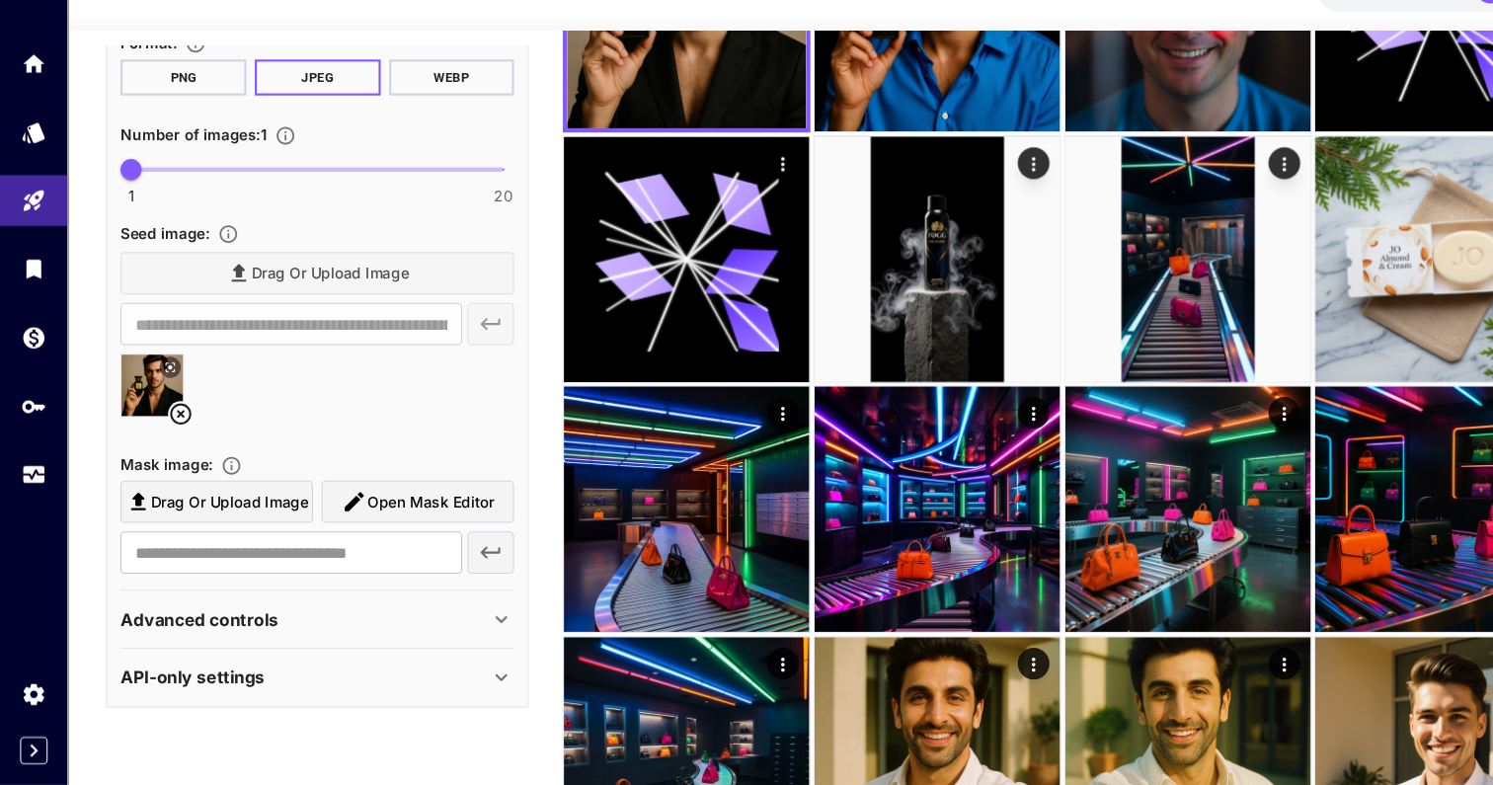
click at [402, 516] on span "Open Mask Editor" at bounding box center [402, 521] width 118 height 25
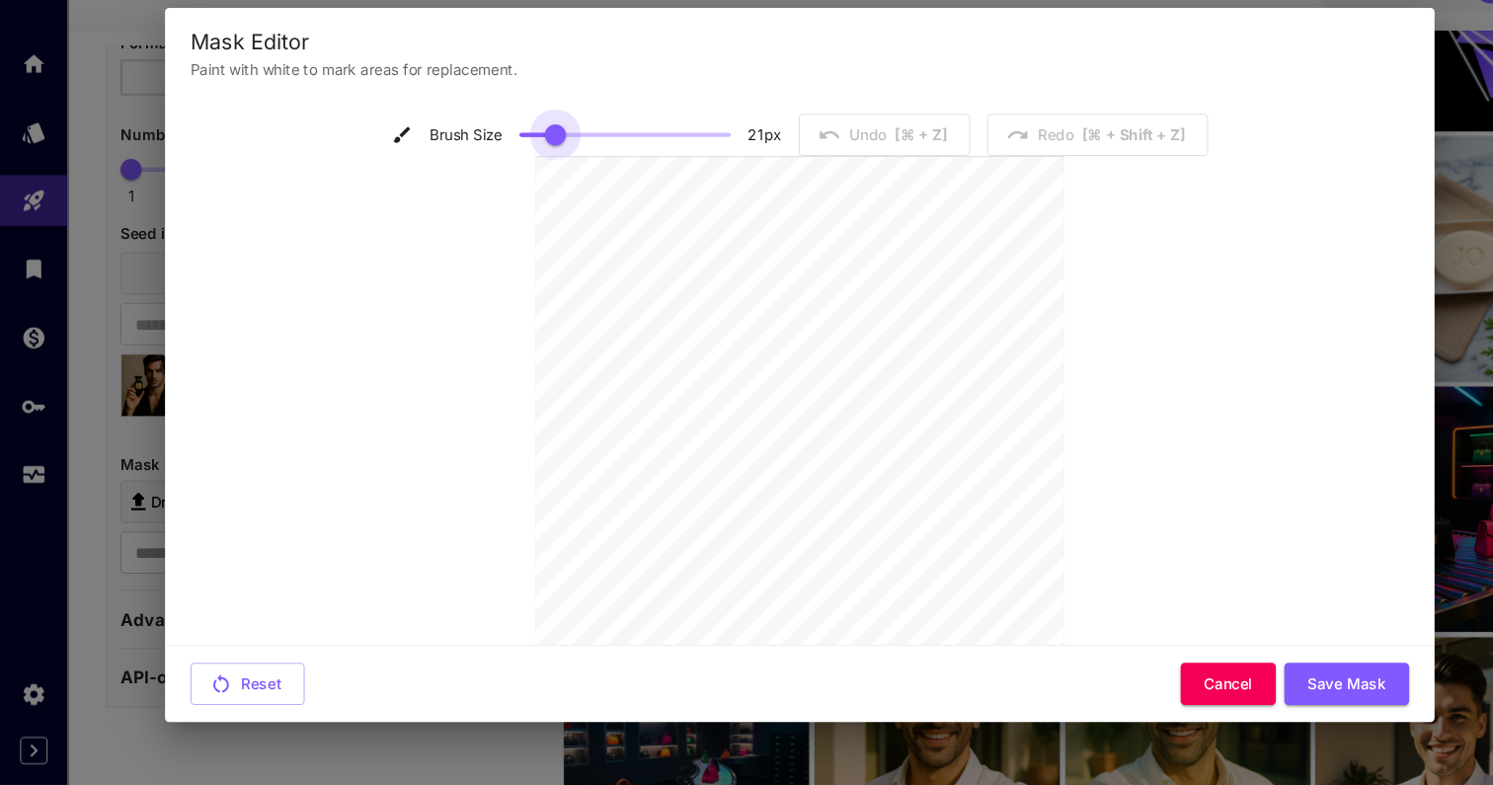
type input "**"
drag, startPoint x: 488, startPoint y: 180, endPoint x: 478, endPoint y: 202, distance: 24.8
click at [466, 196] on div "Brush Size 21 px Undo [⌘ + Z] Redo [⌘ + shift + Z]" at bounding box center [746, 178] width 762 height 40
click at [1139, 701] on button "Cancel" at bounding box center [1146, 690] width 89 height 40
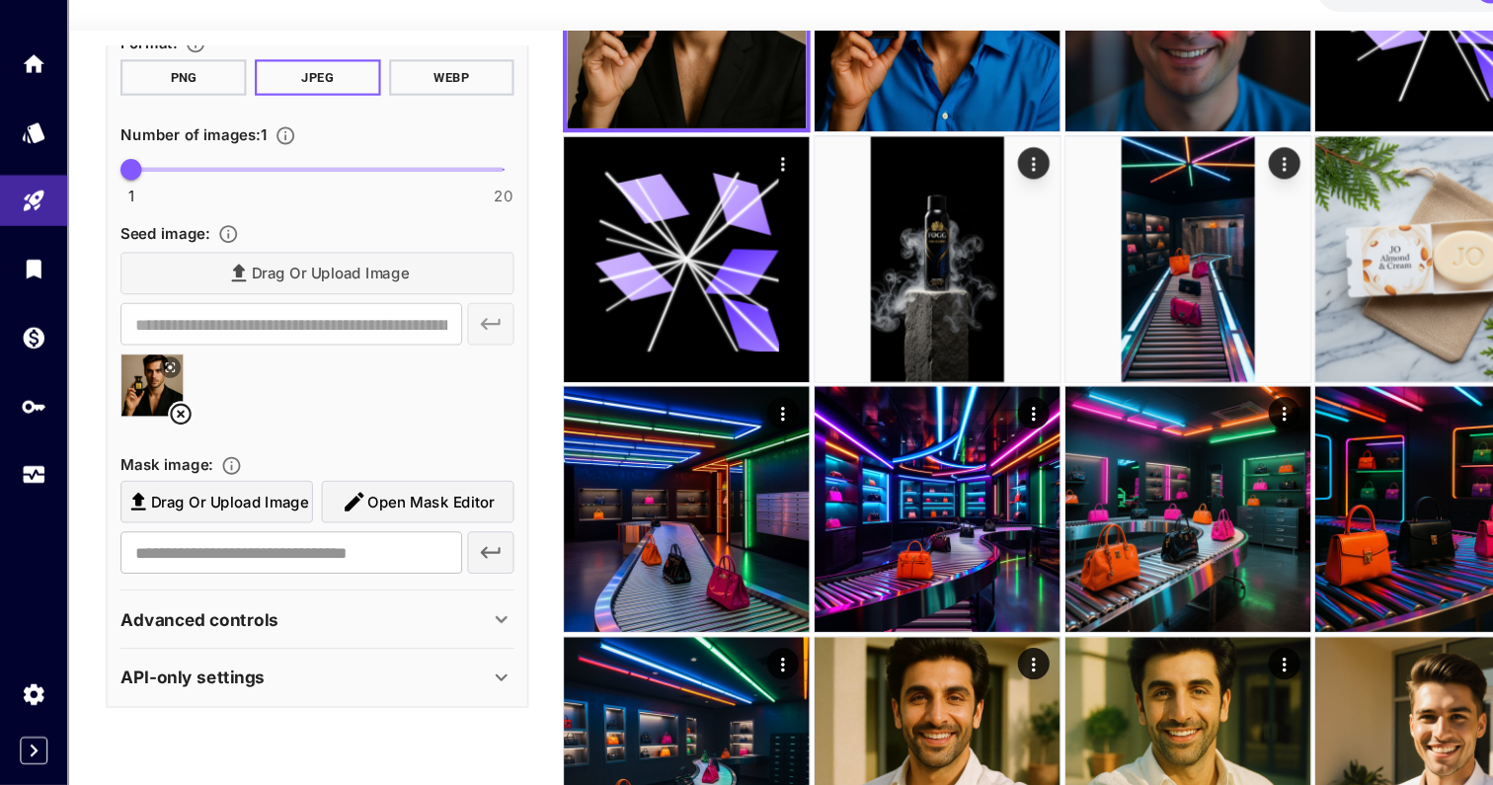
scroll to position [0, 0]
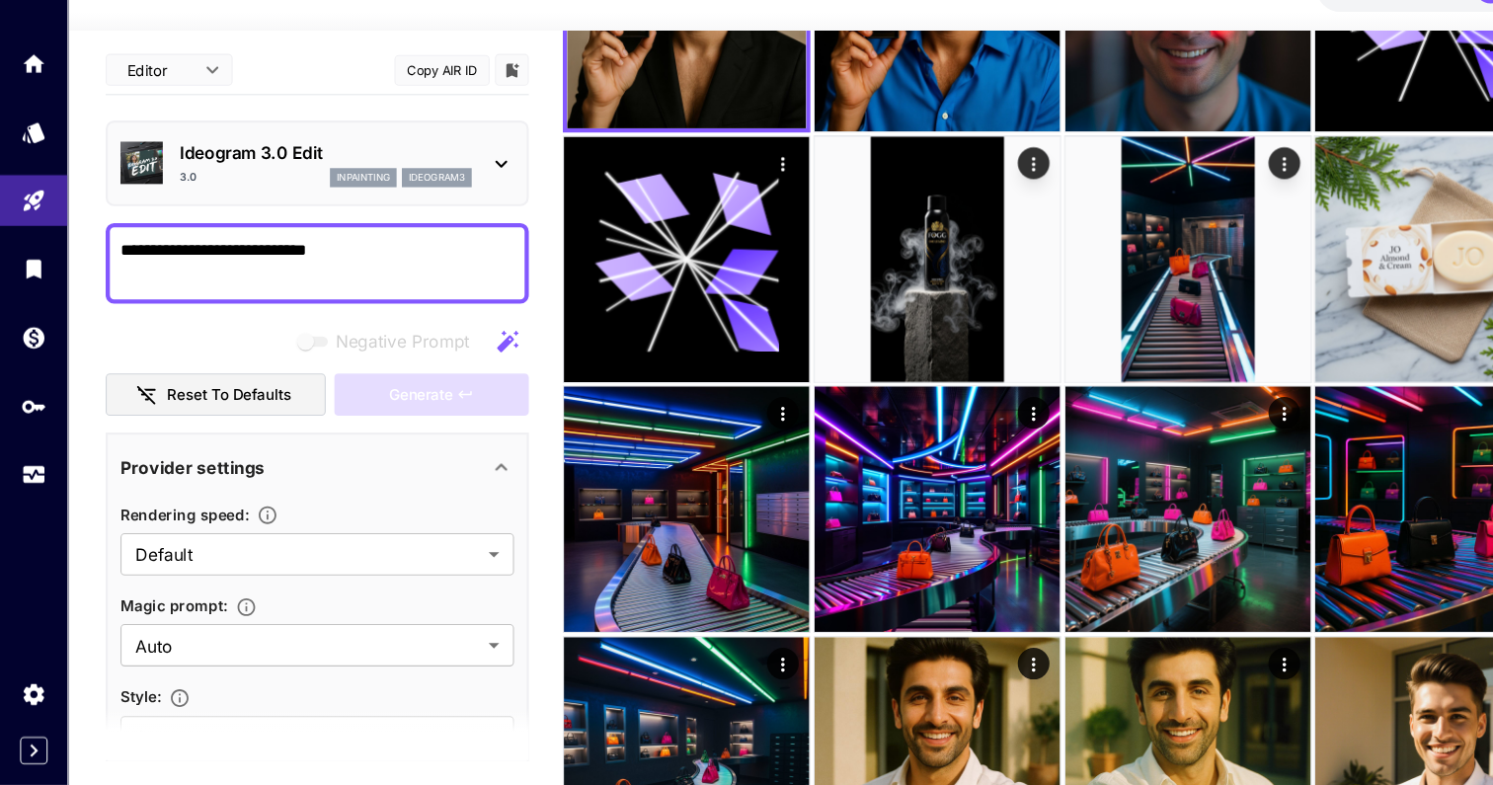
click at [255, 195] on p "Ideogram 3.0 Edit" at bounding box center [304, 195] width 273 height 24
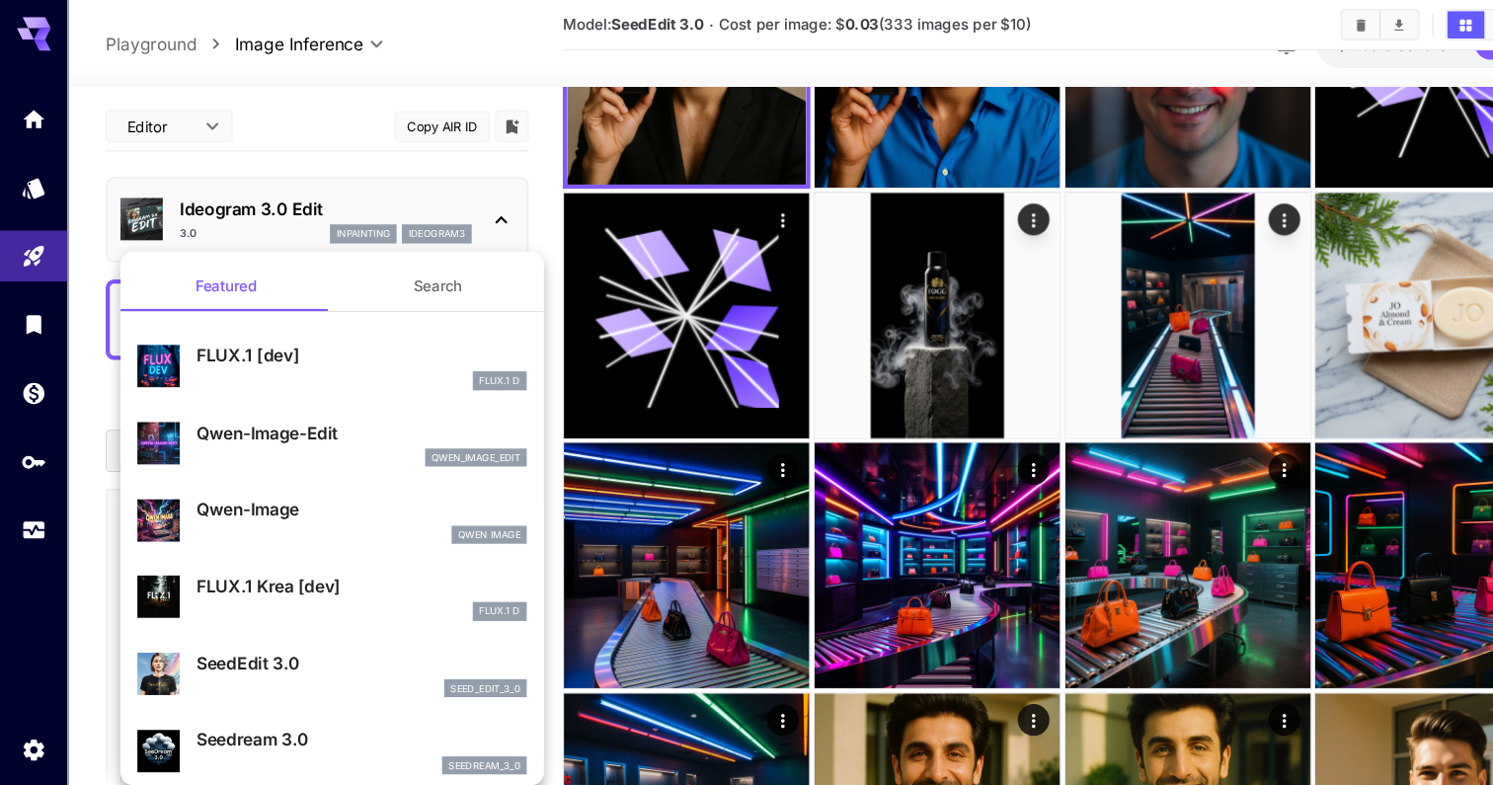
click at [624, 159] on div at bounding box center [746, 392] width 1493 height 785
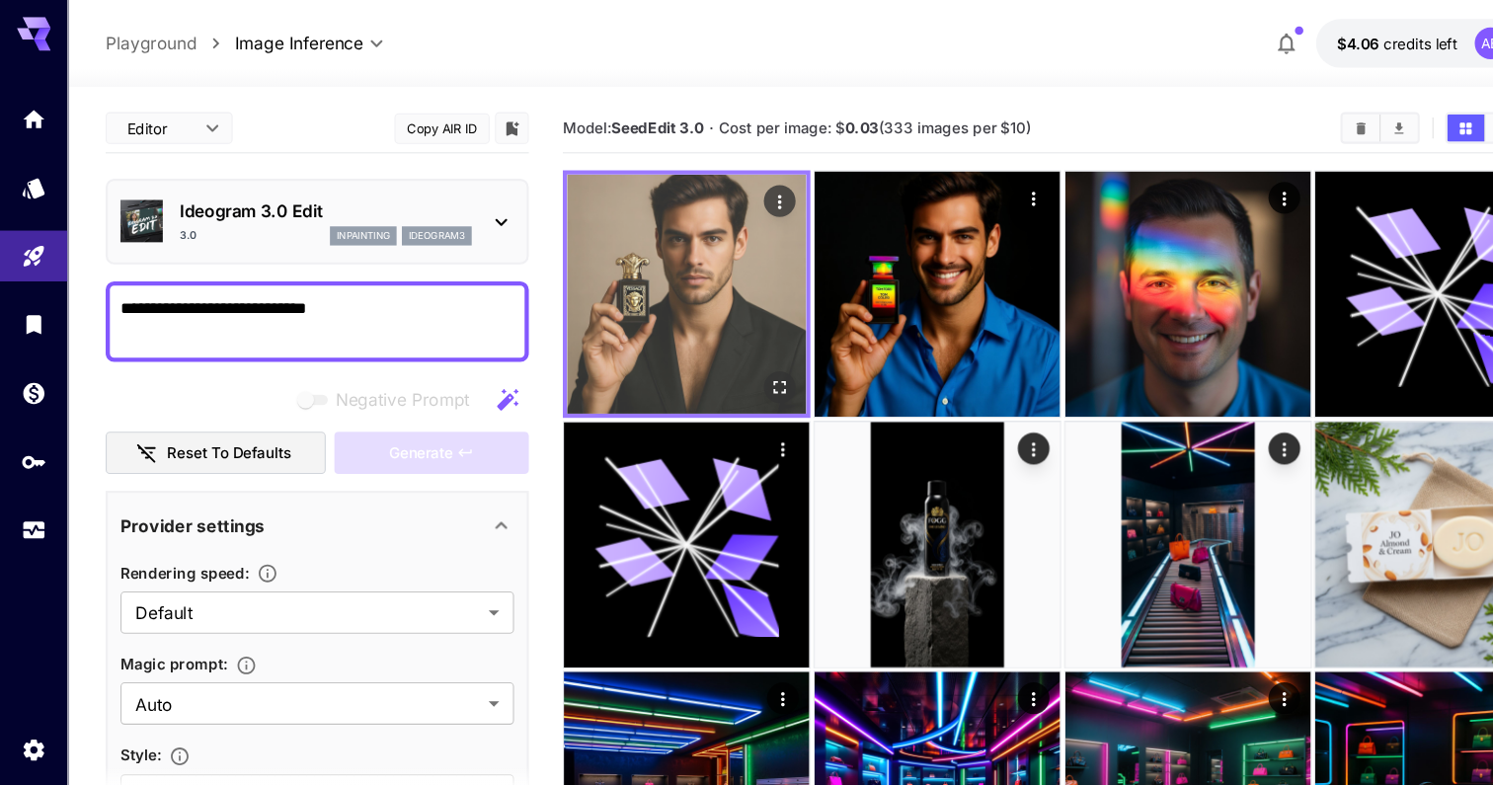
click at [643, 279] on img at bounding box center [640, 274] width 223 height 223
click at [643, 280] on img at bounding box center [640, 274] width 223 height 223
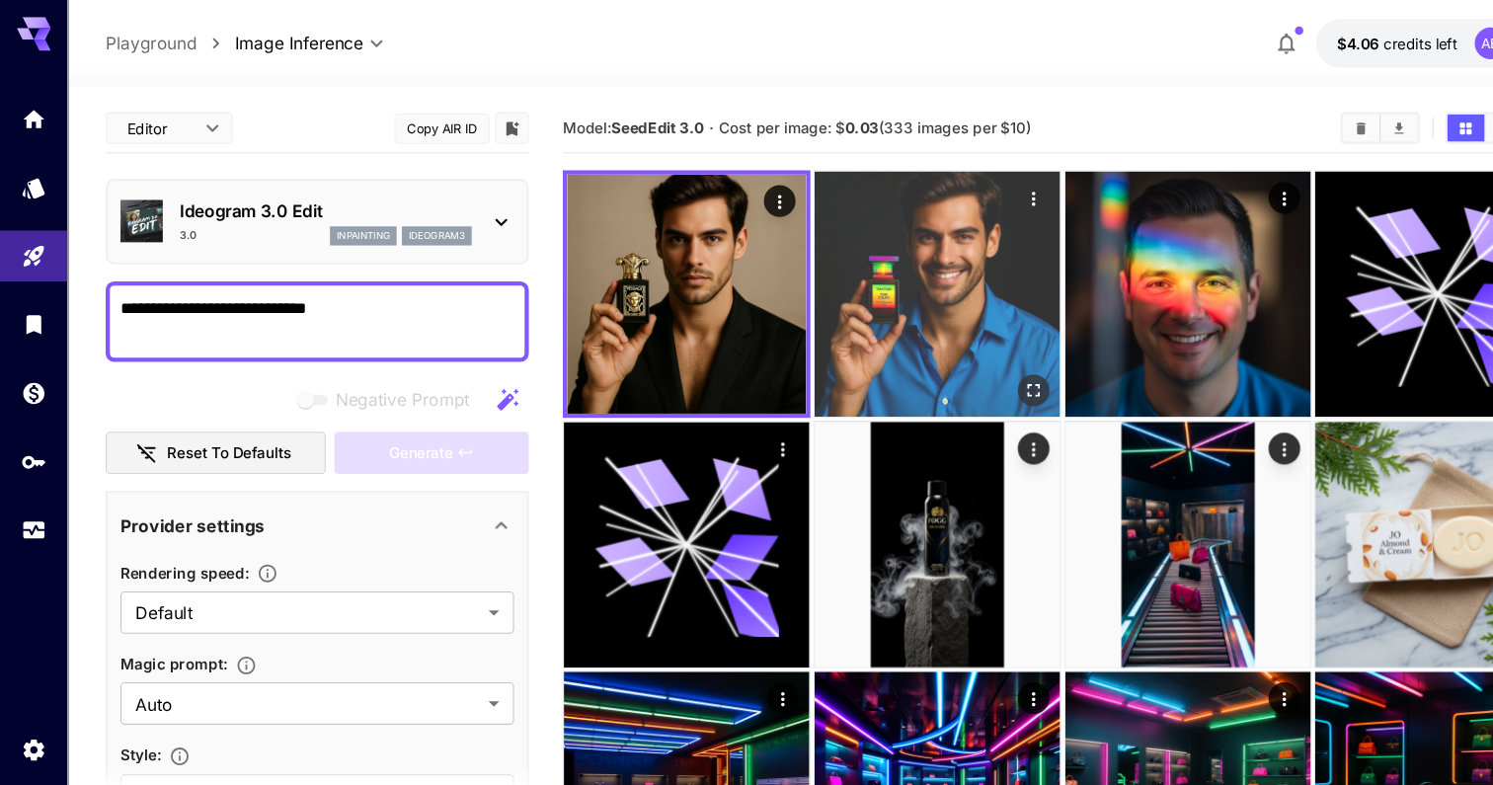
click at [818, 277] on img at bounding box center [874, 274] width 229 height 229
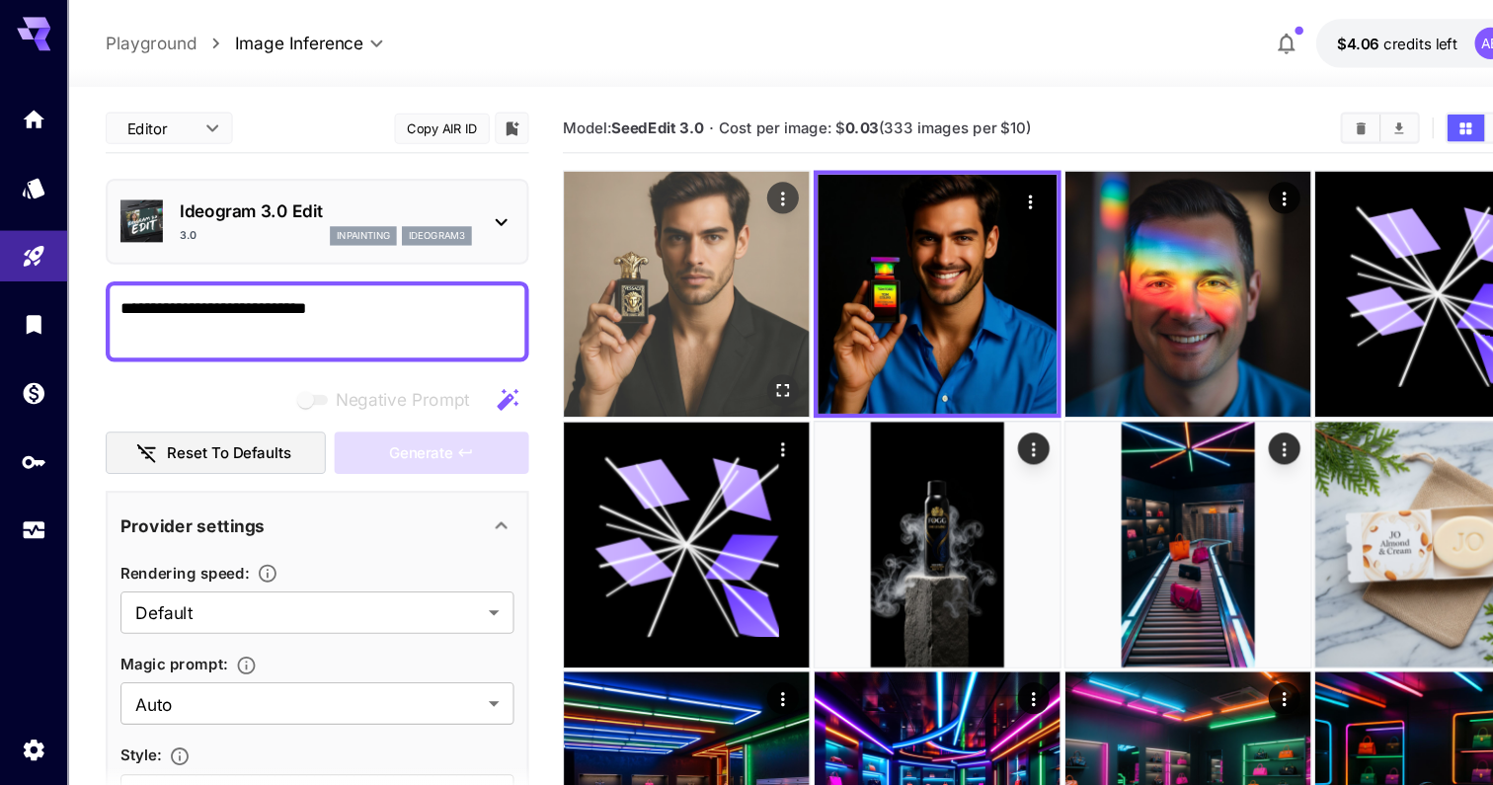
click at [638, 262] on img at bounding box center [640, 274] width 229 height 229
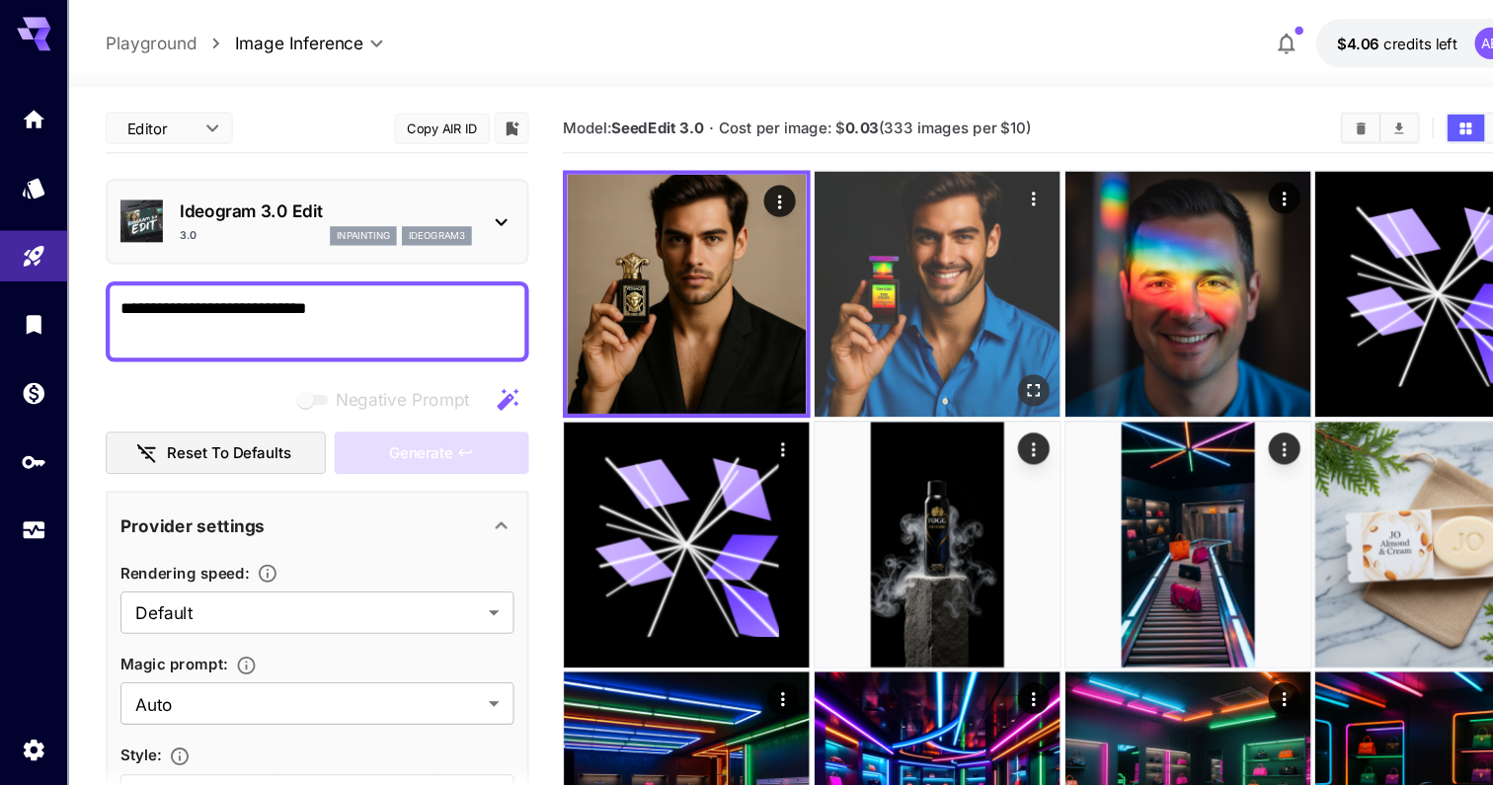
click at [848, 289] on img at bounding box center [874, 274] width 229 height 229
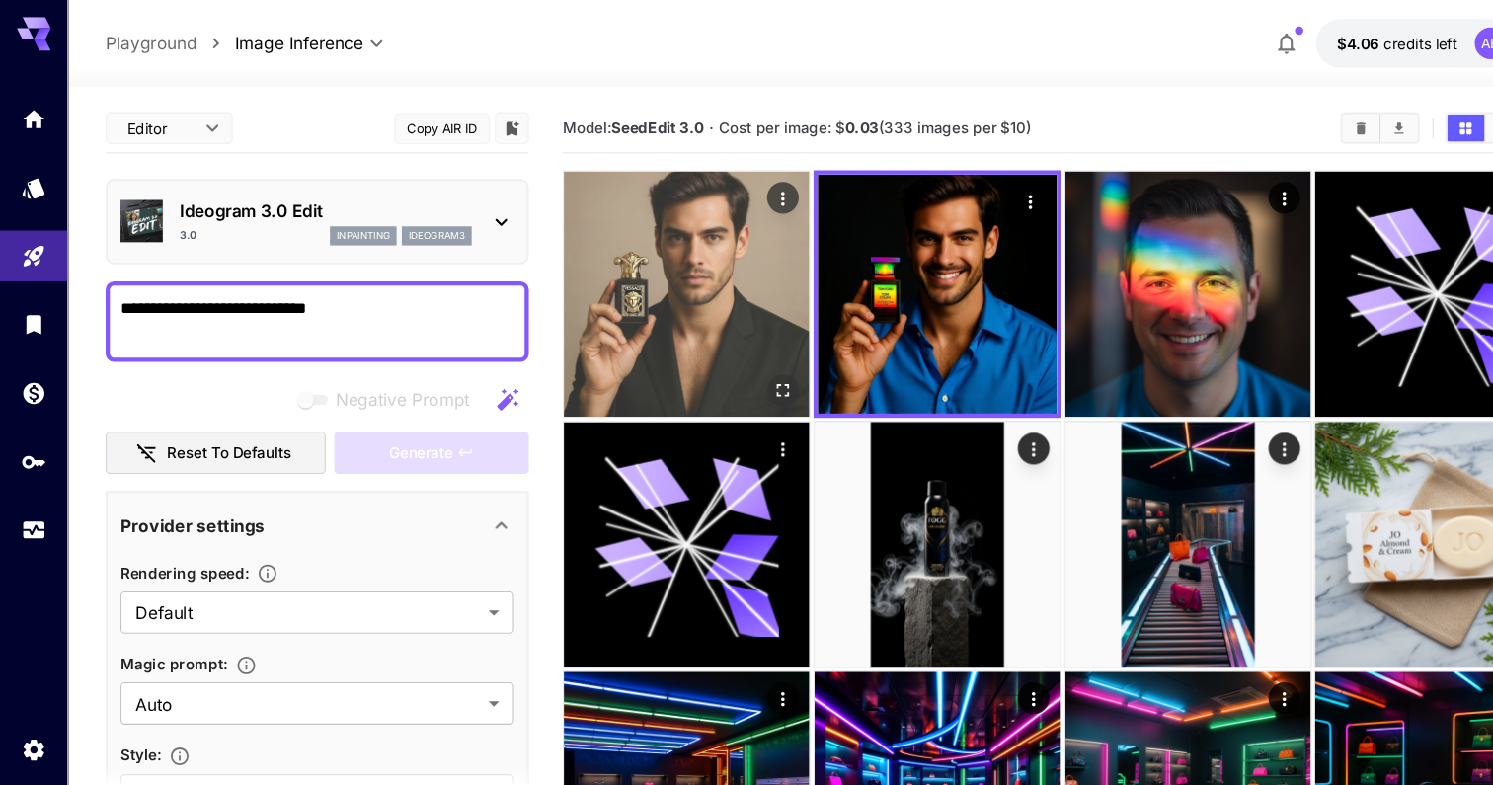
click at [633, 273] on img at bounding box center [640, 274] width 229 height 229
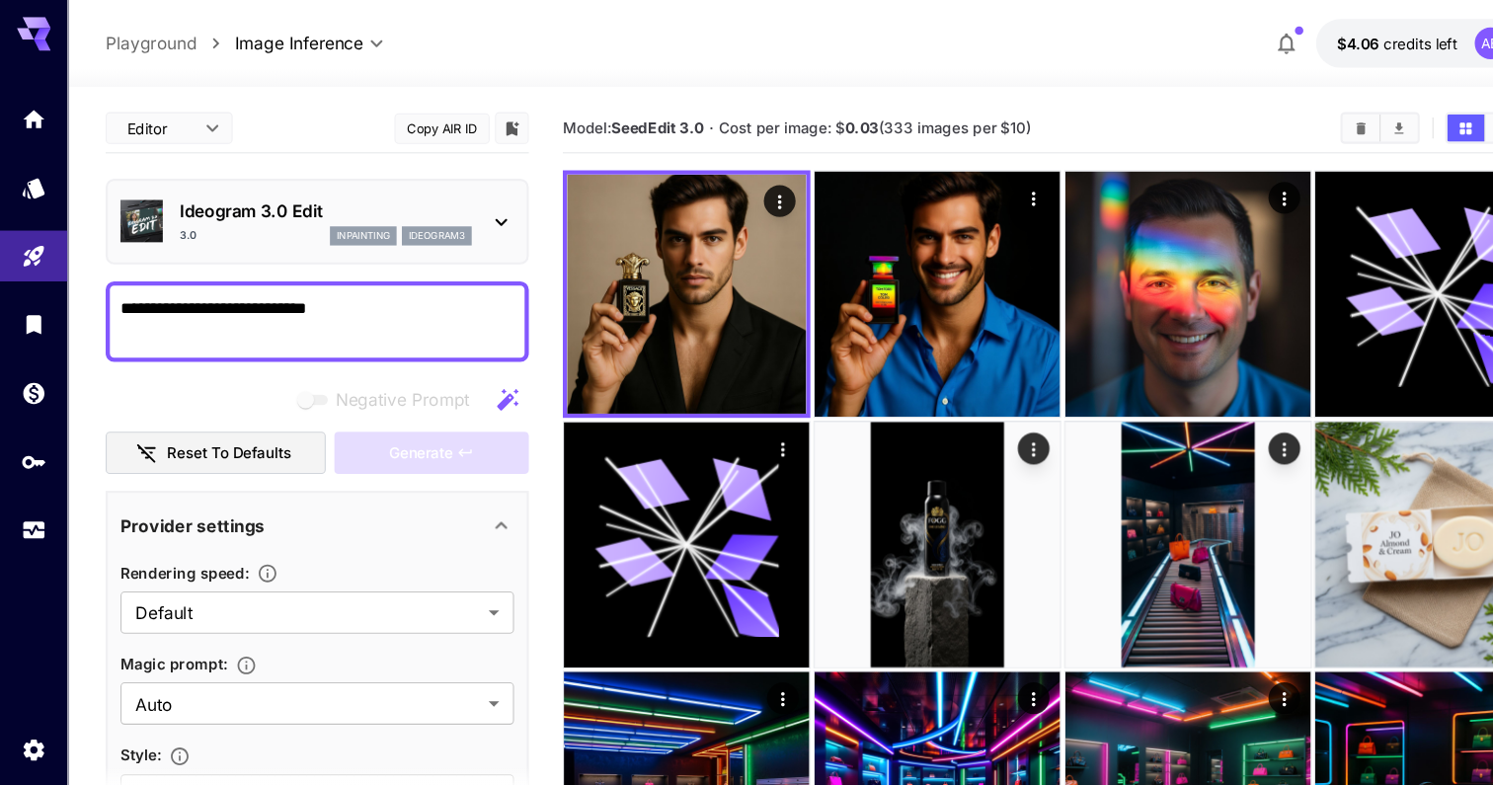
click at [290, 205] on p "Ideogram 3.0 Edit" at bounding box center [304, 197] width 273 height 24
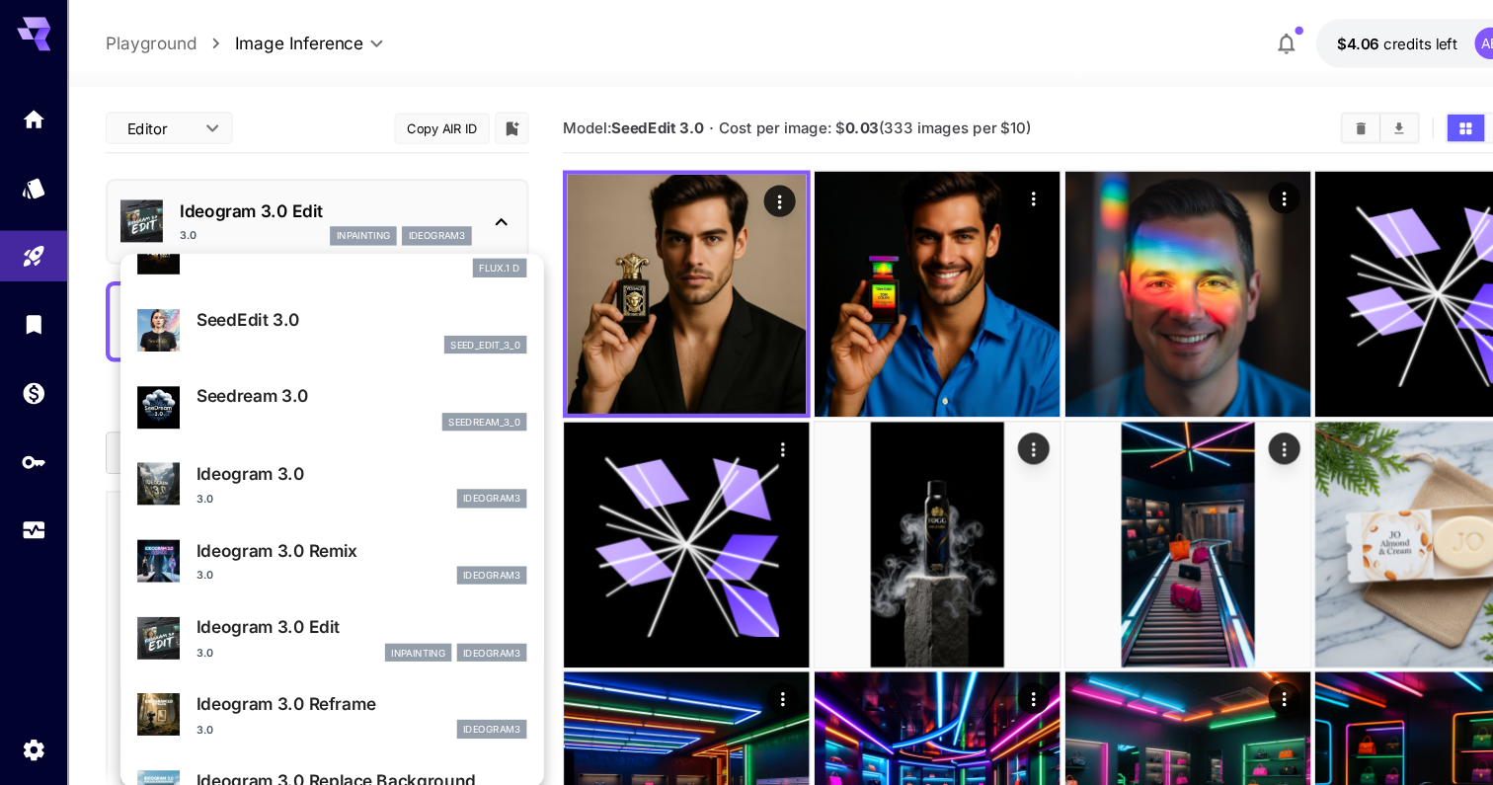
scroll to position [327, 0]
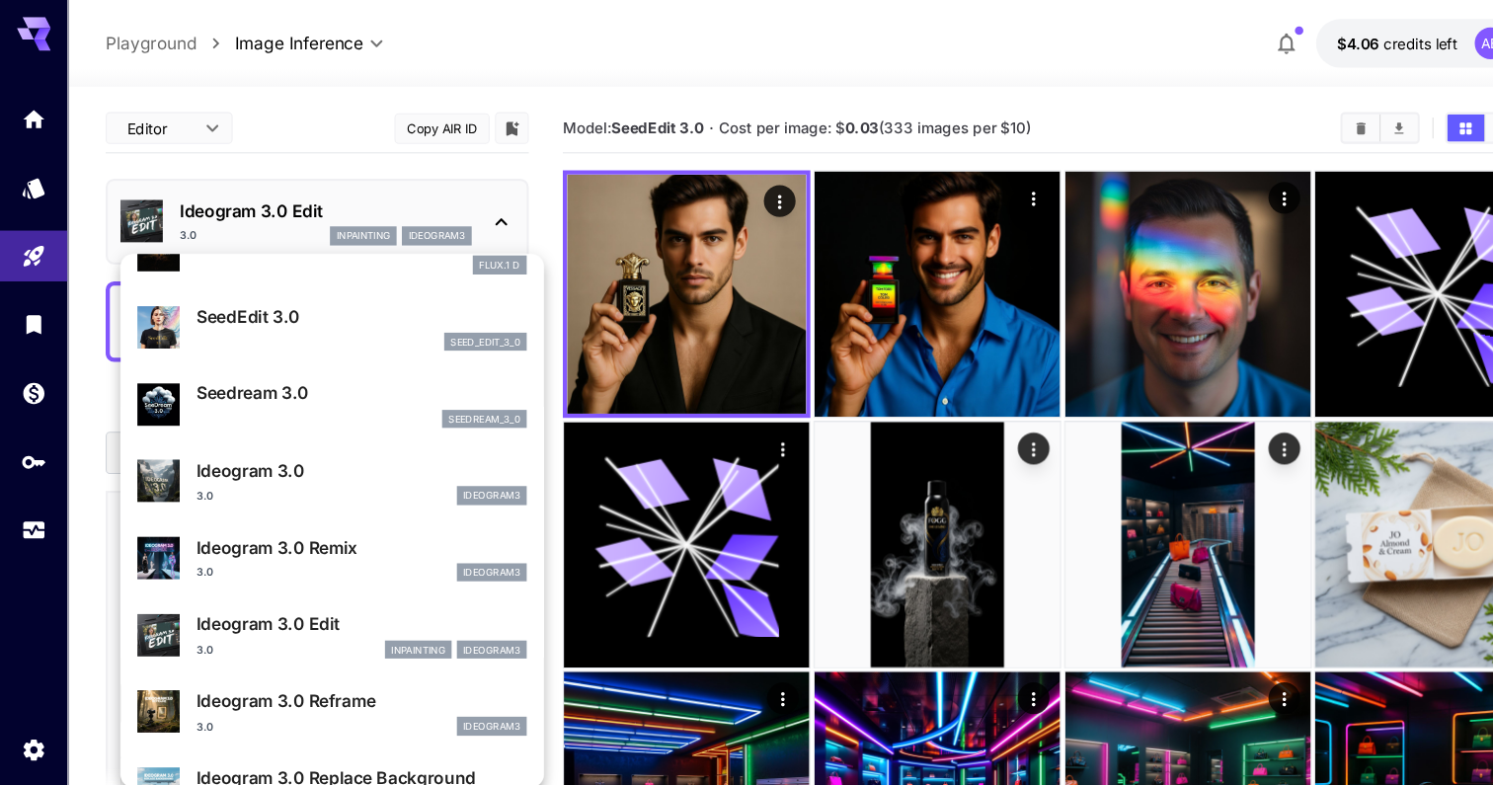
click at [333, 375] on p "Seedream 3.0" at bounding box center [338, 366] width 308 height 24
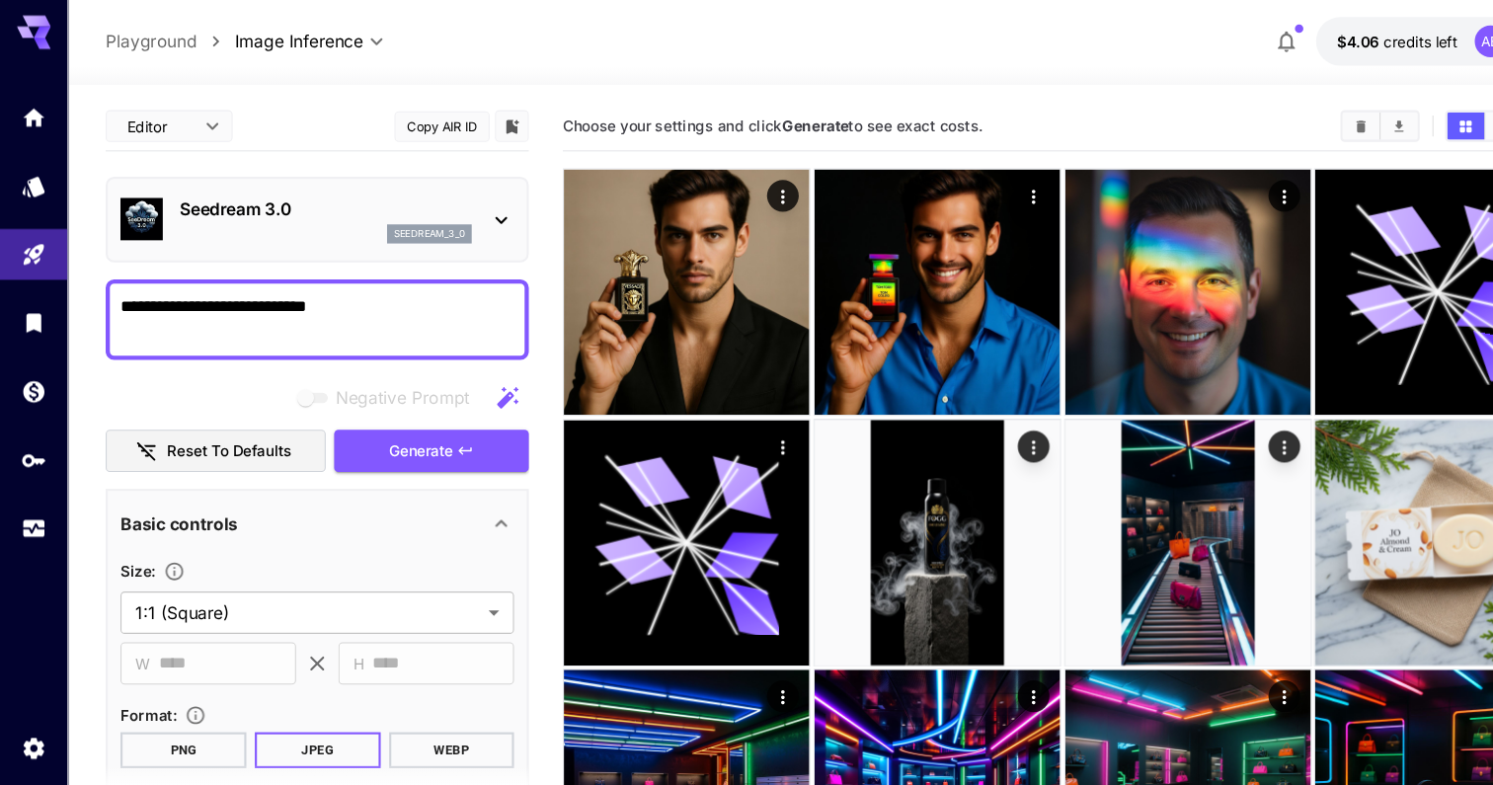
click at [259, 288] on textarea "**********" at bounding box center [296, 299] width 367 height 47
paste textarea "**********"
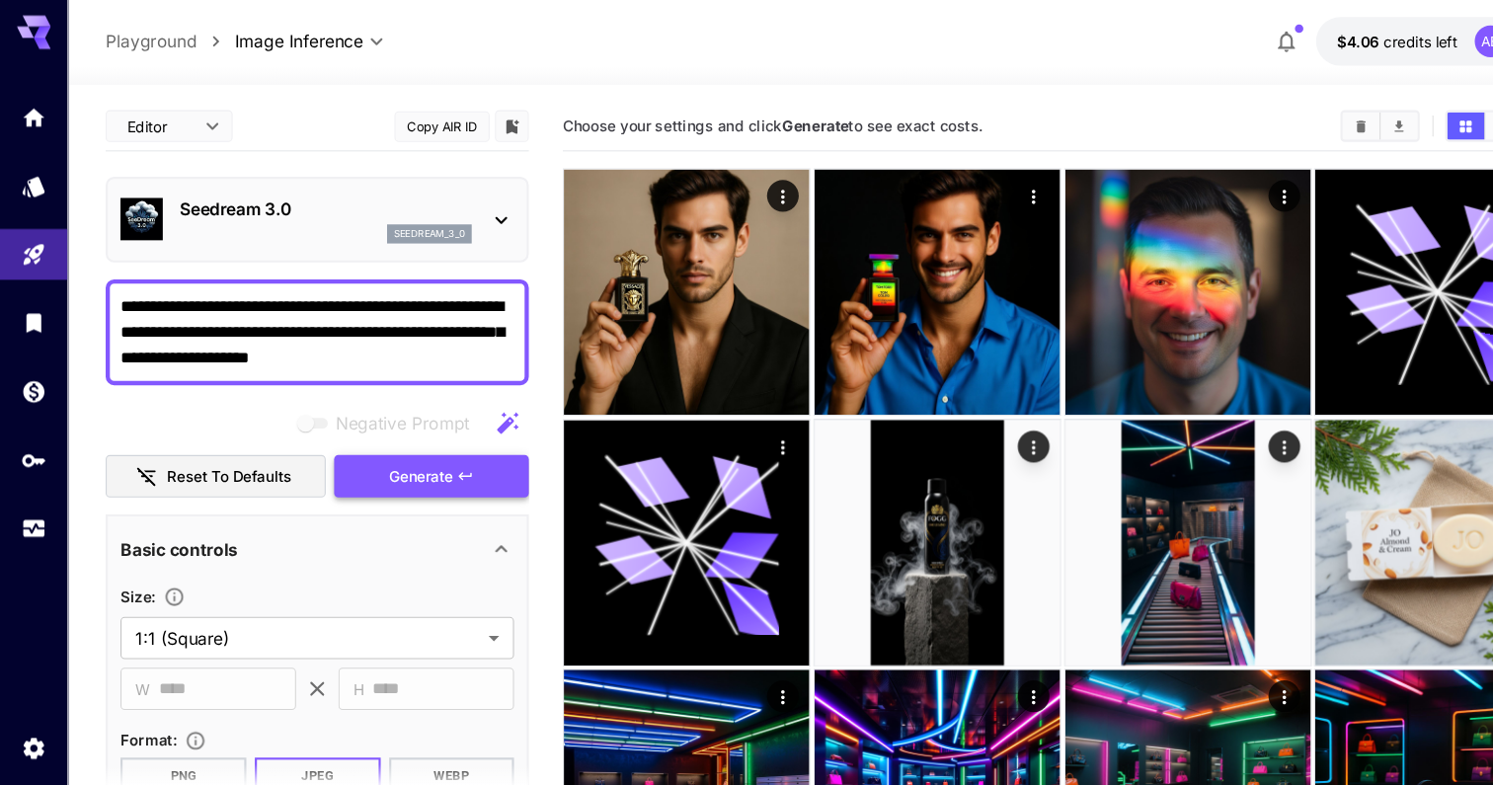
type textarea "**********"
click at [366, 442] on span "Generate" at bounding box center [392, 446] width 59 height 25
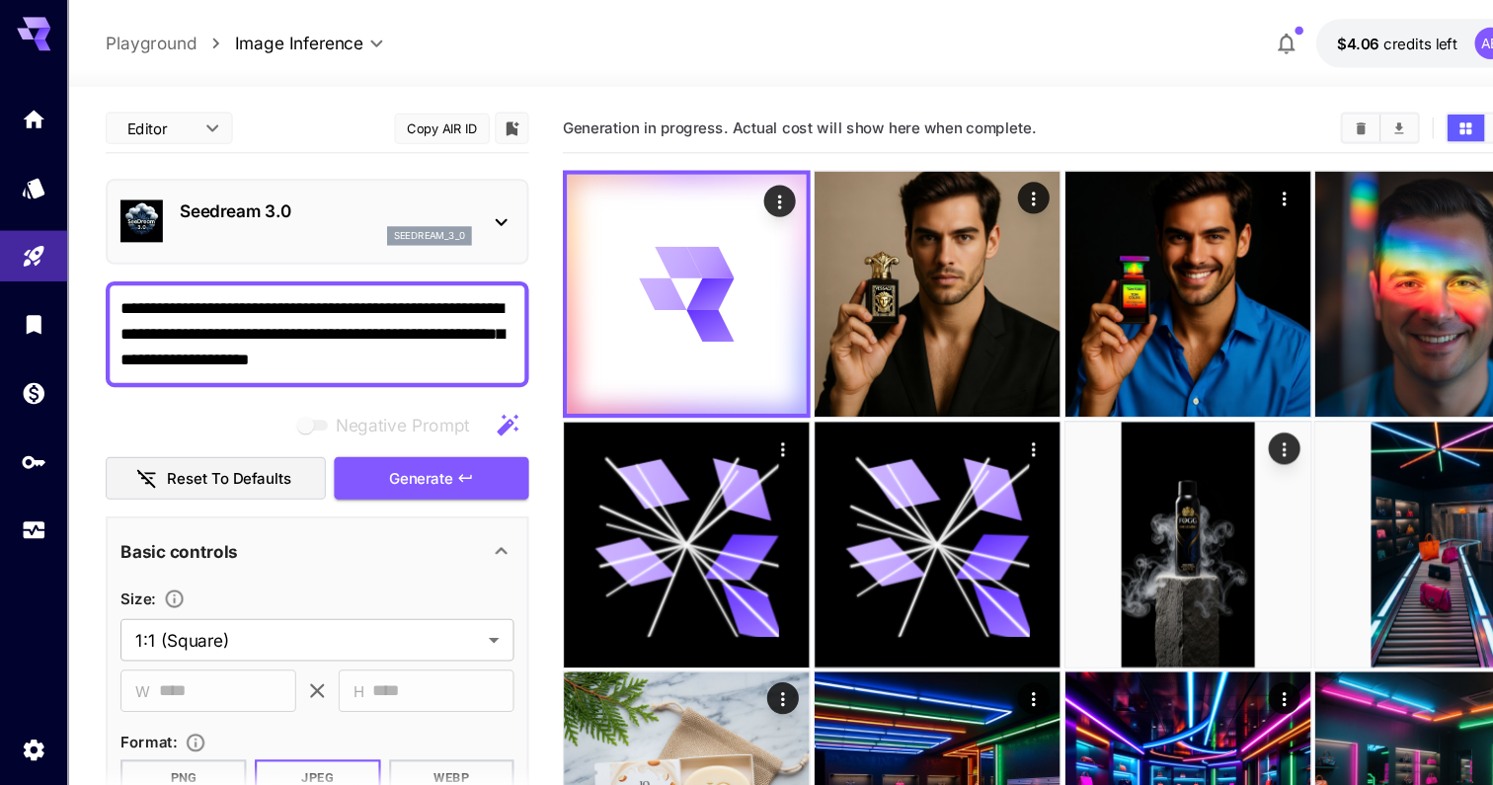
click at [334, 196] on p "Seedream 3.0" at bounding box center [304, 197] width 273 height 24
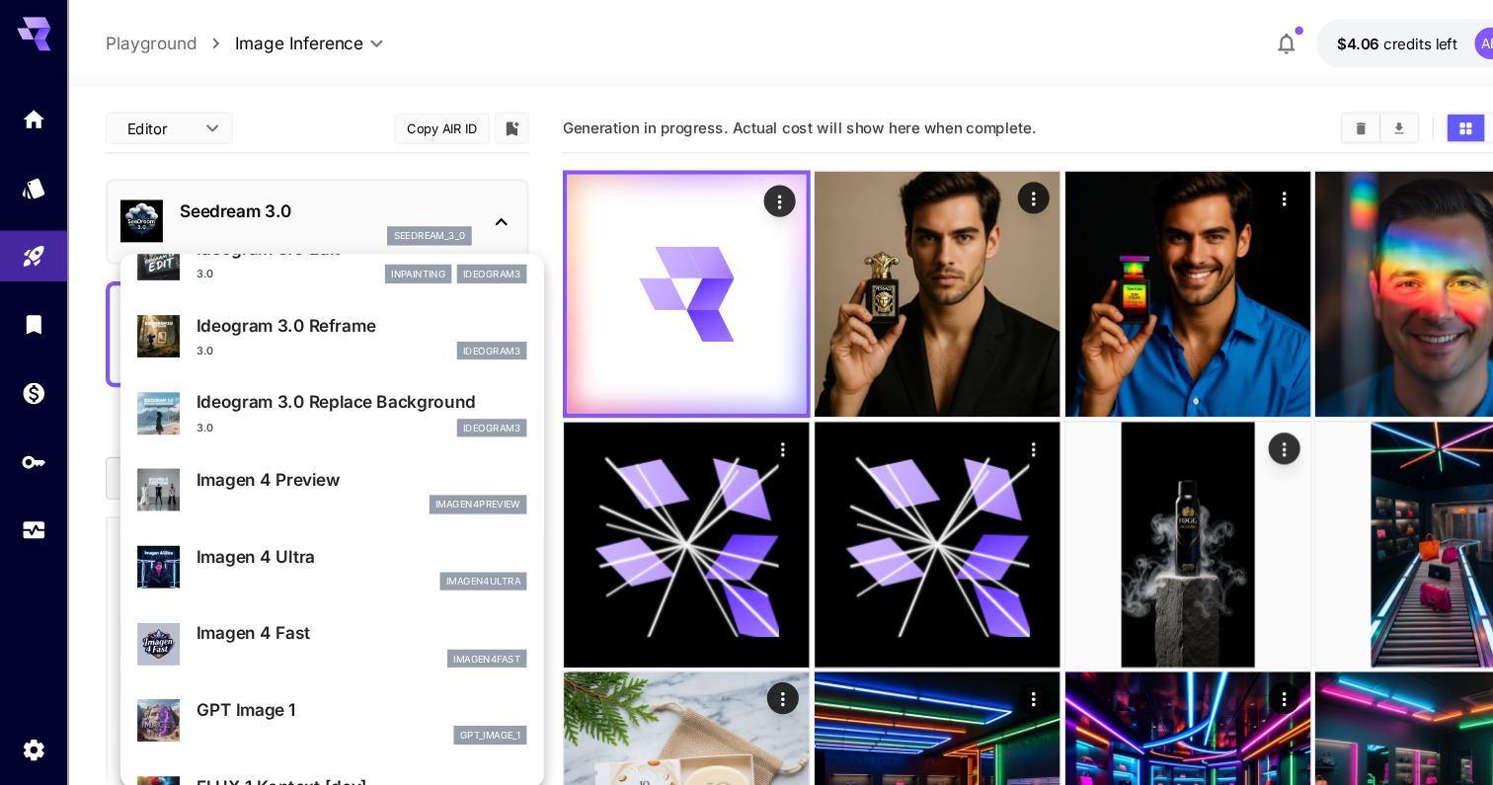
scroll to position [829, 0]
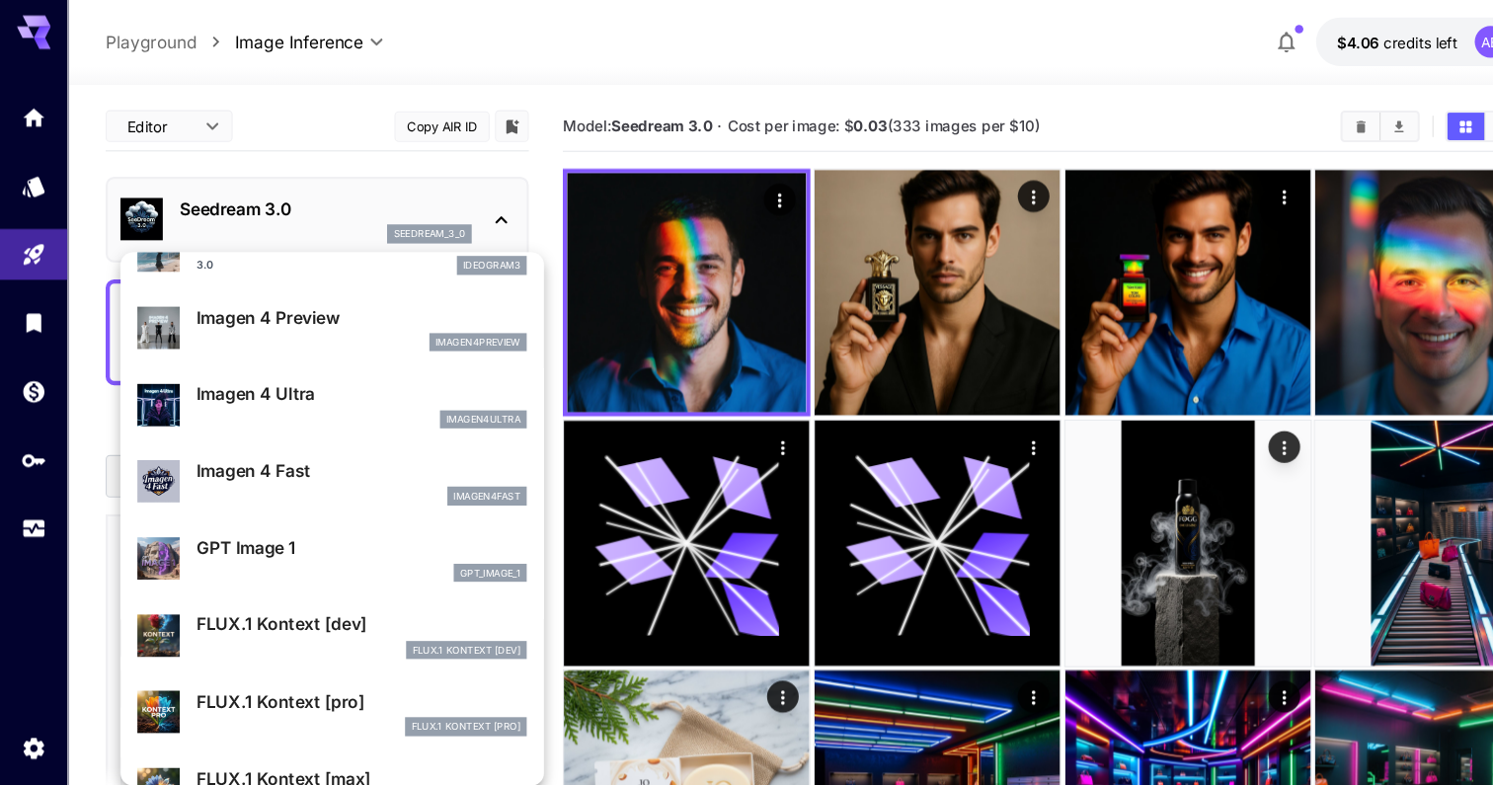
click at [681, 296] on div at bounding box center [746, 392] width 1493 height 785
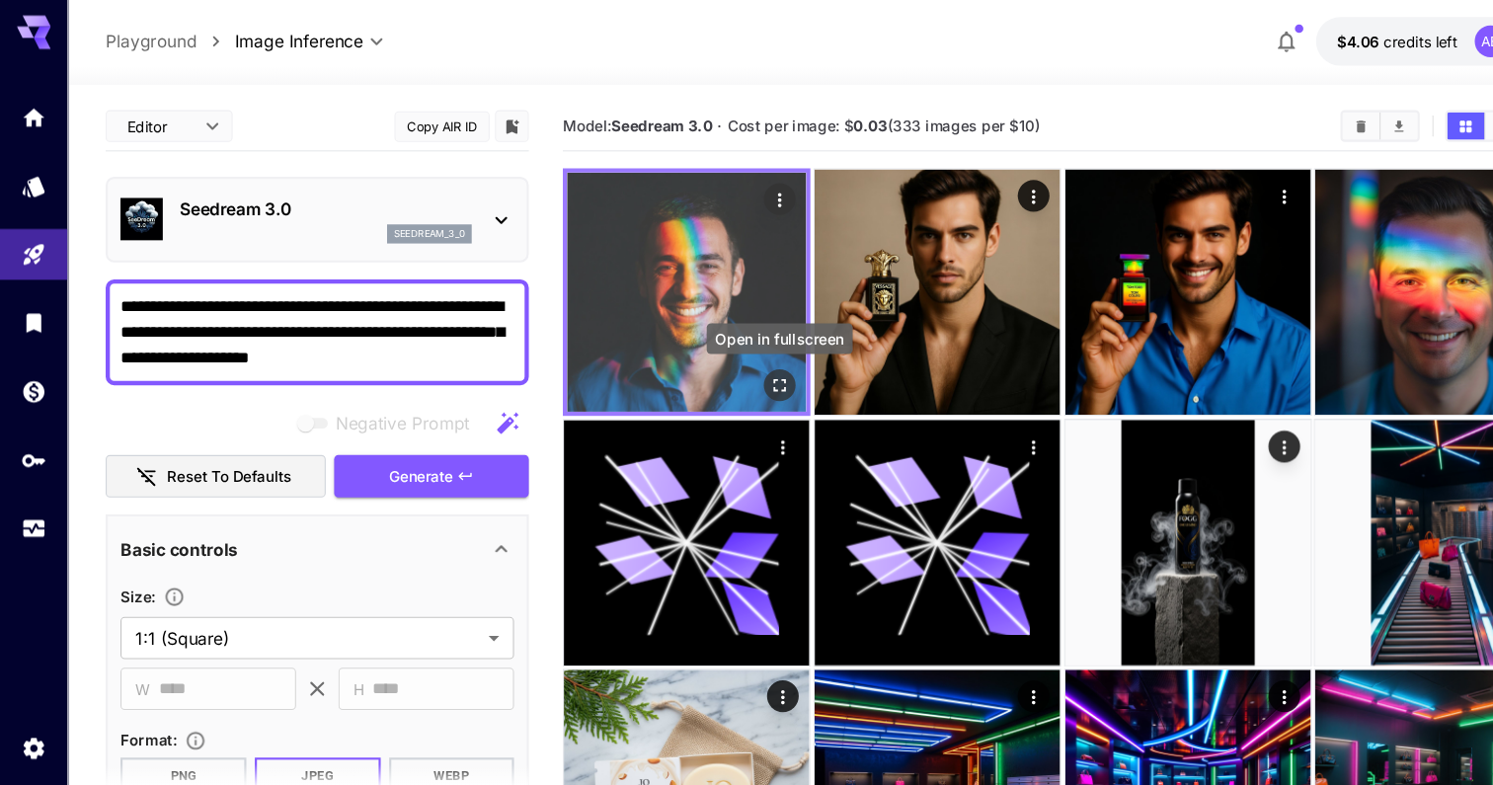
click at [732, 357] on icon "Open in fullscreen" at bounding box center [728, 361] width 12 height 12
click at [676, 222] on img at bounding box center [640, 274] width 223 height 223
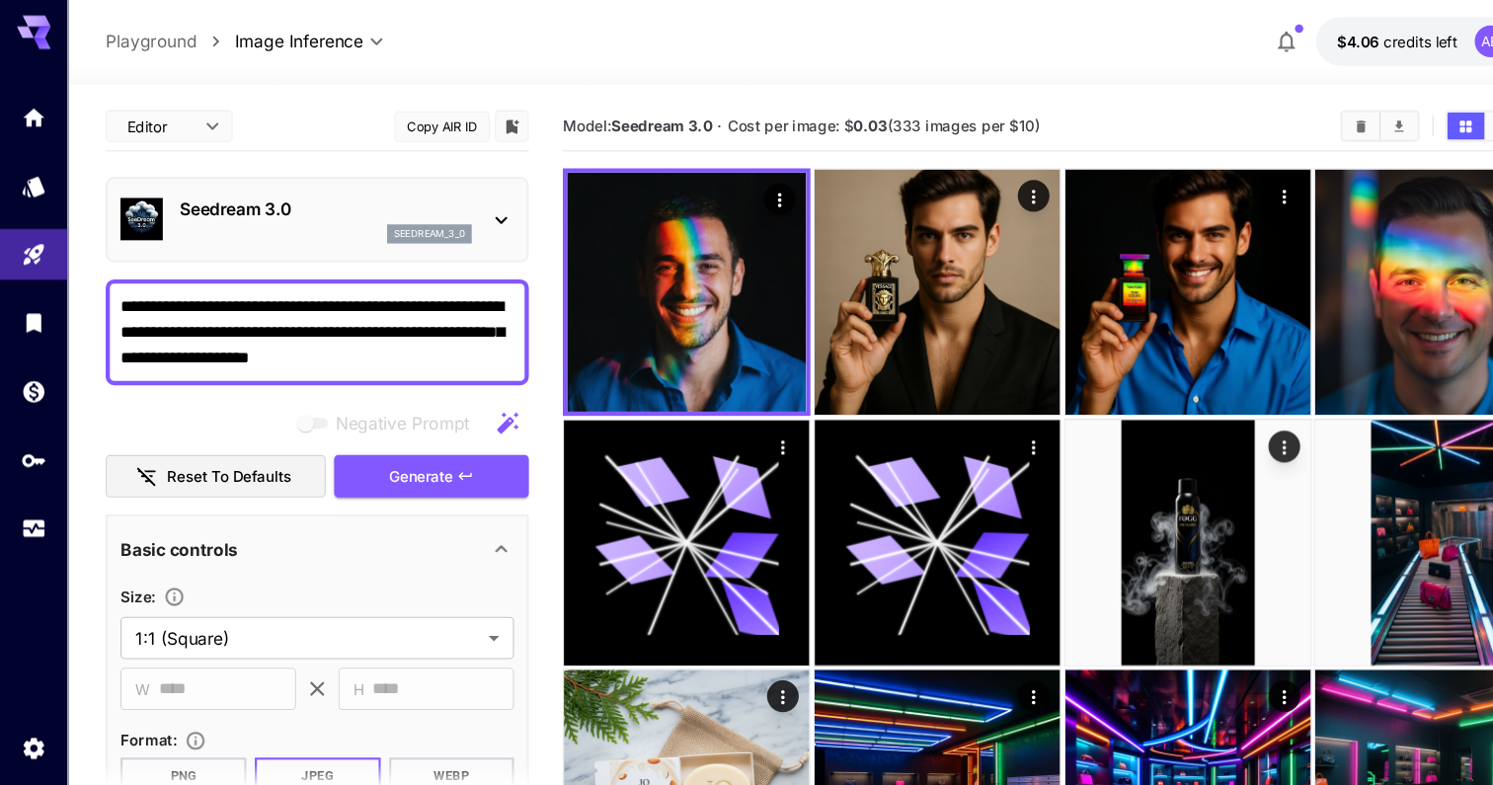
click at [339, 181] on div "Seedream 3.0 seedream_3_0" at bounding box center [296, 207] width 367 height 60
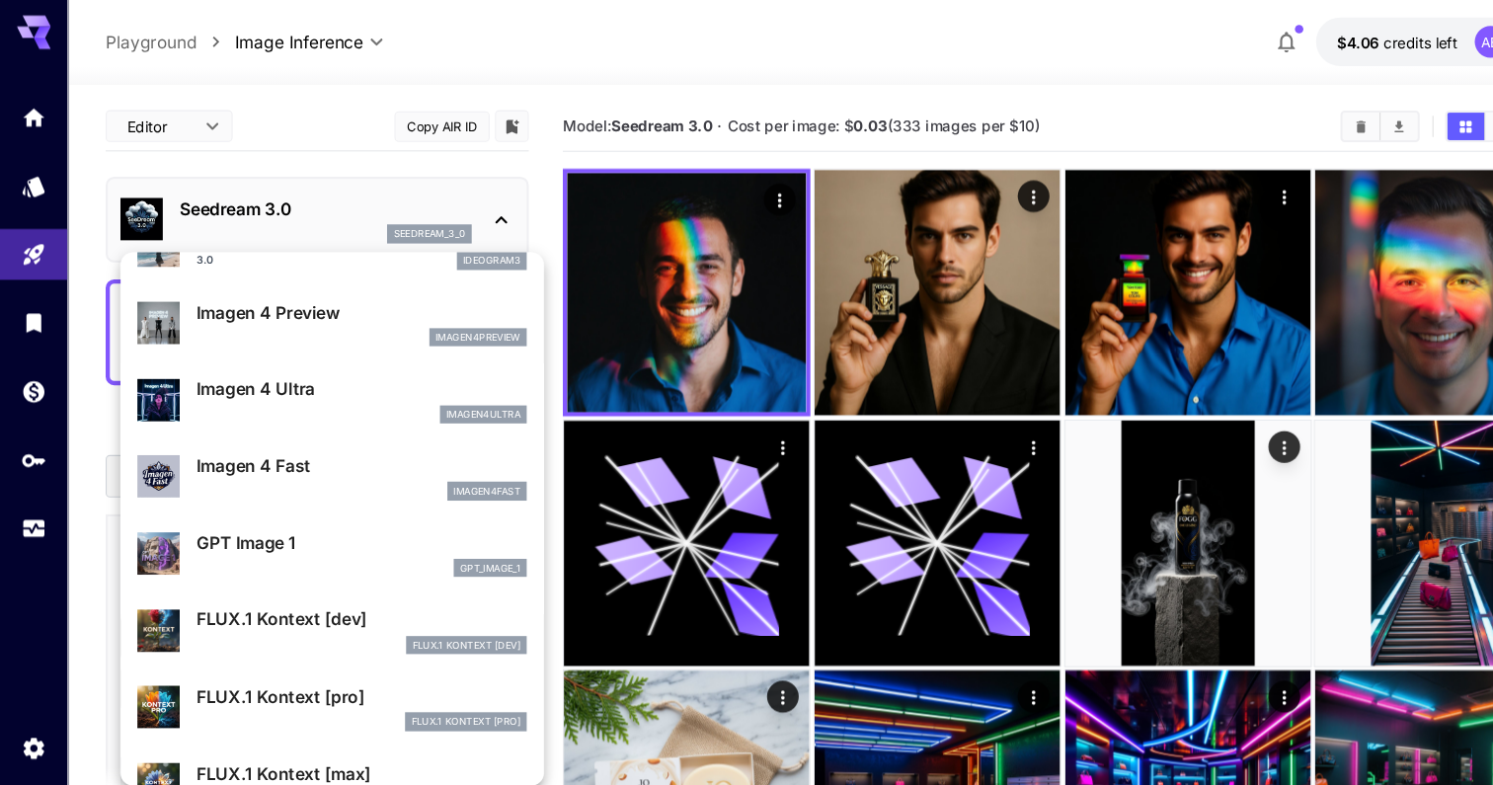
scroll to position [826, 0]
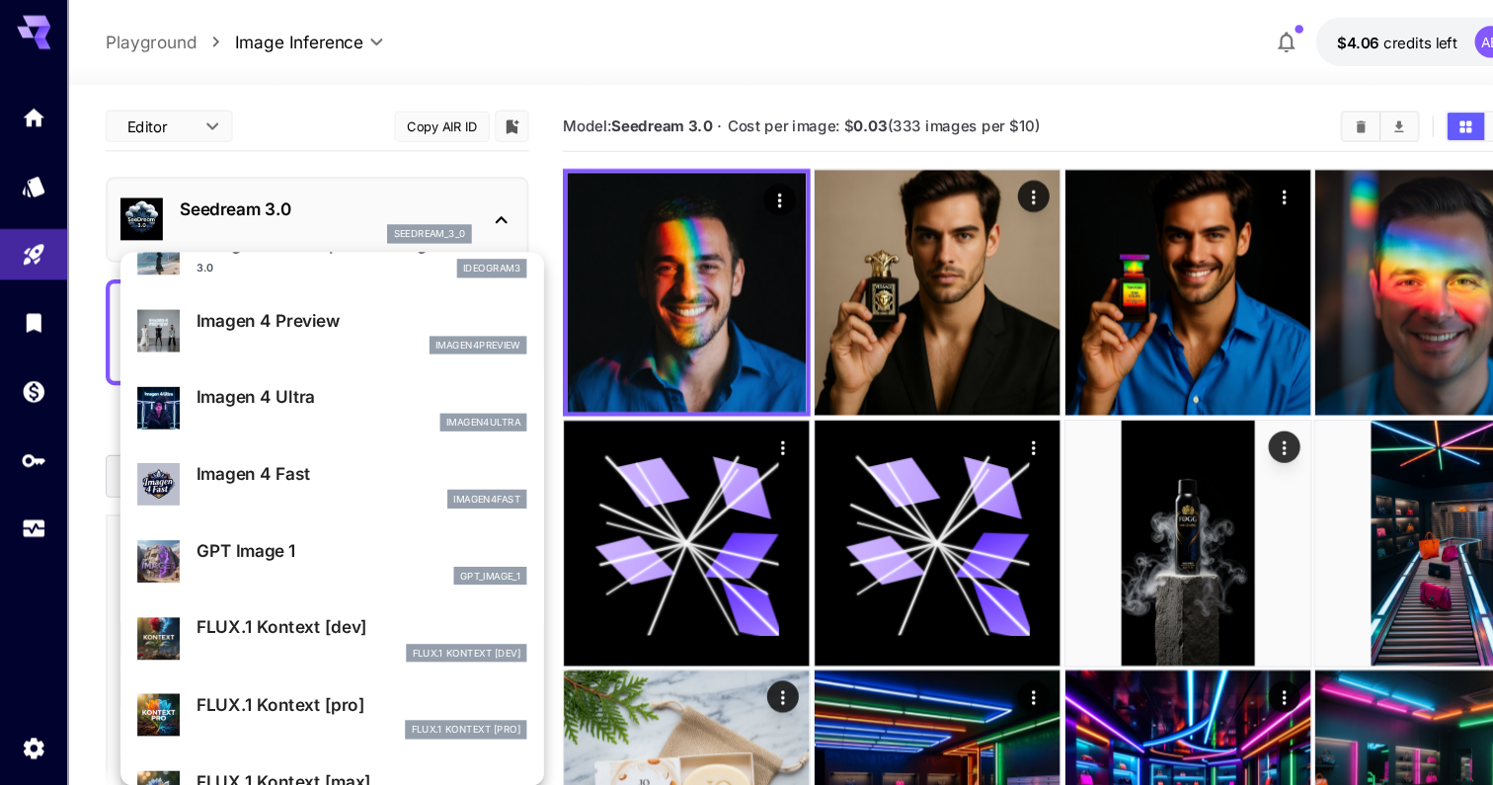
click at [360, 366] on p "Imagen 4 Ultra" at bounding box center [338, 371] width 308 height 24
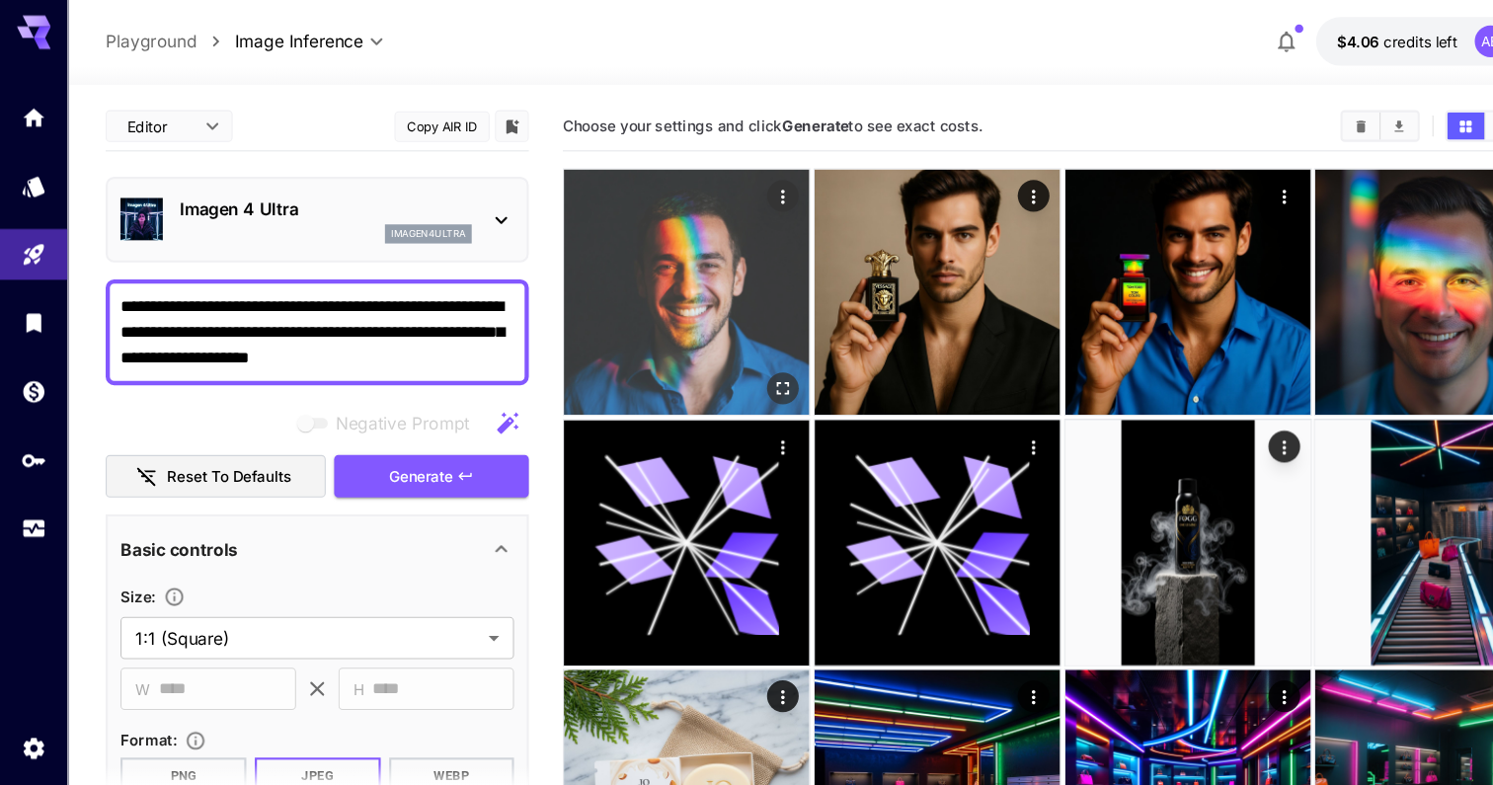
click at [707, 196] on img at bounding box center [640, 274] width 229 height 229
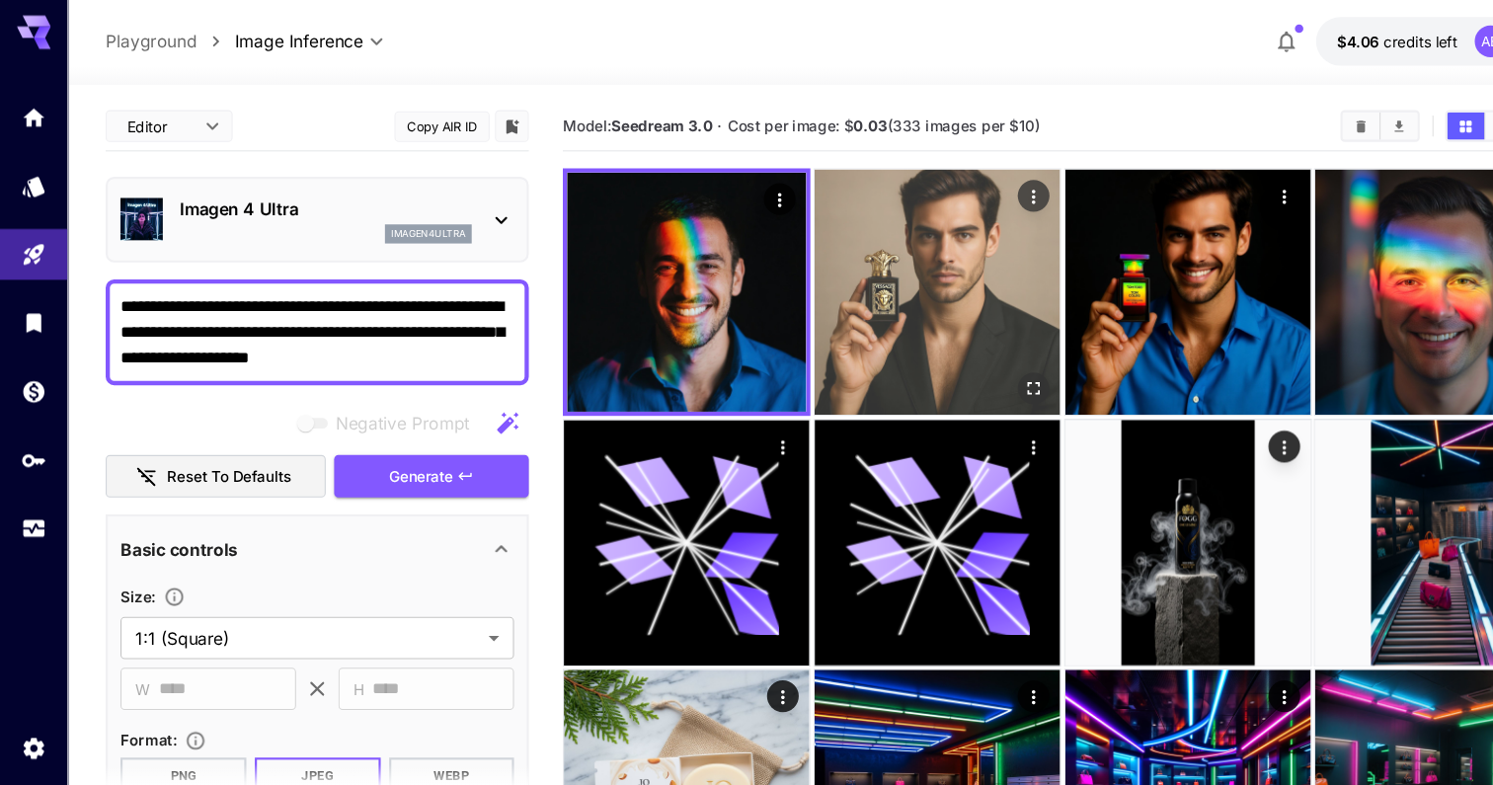
click at [864, 250] on img at bounding box center [874, 274] width 229 height 229
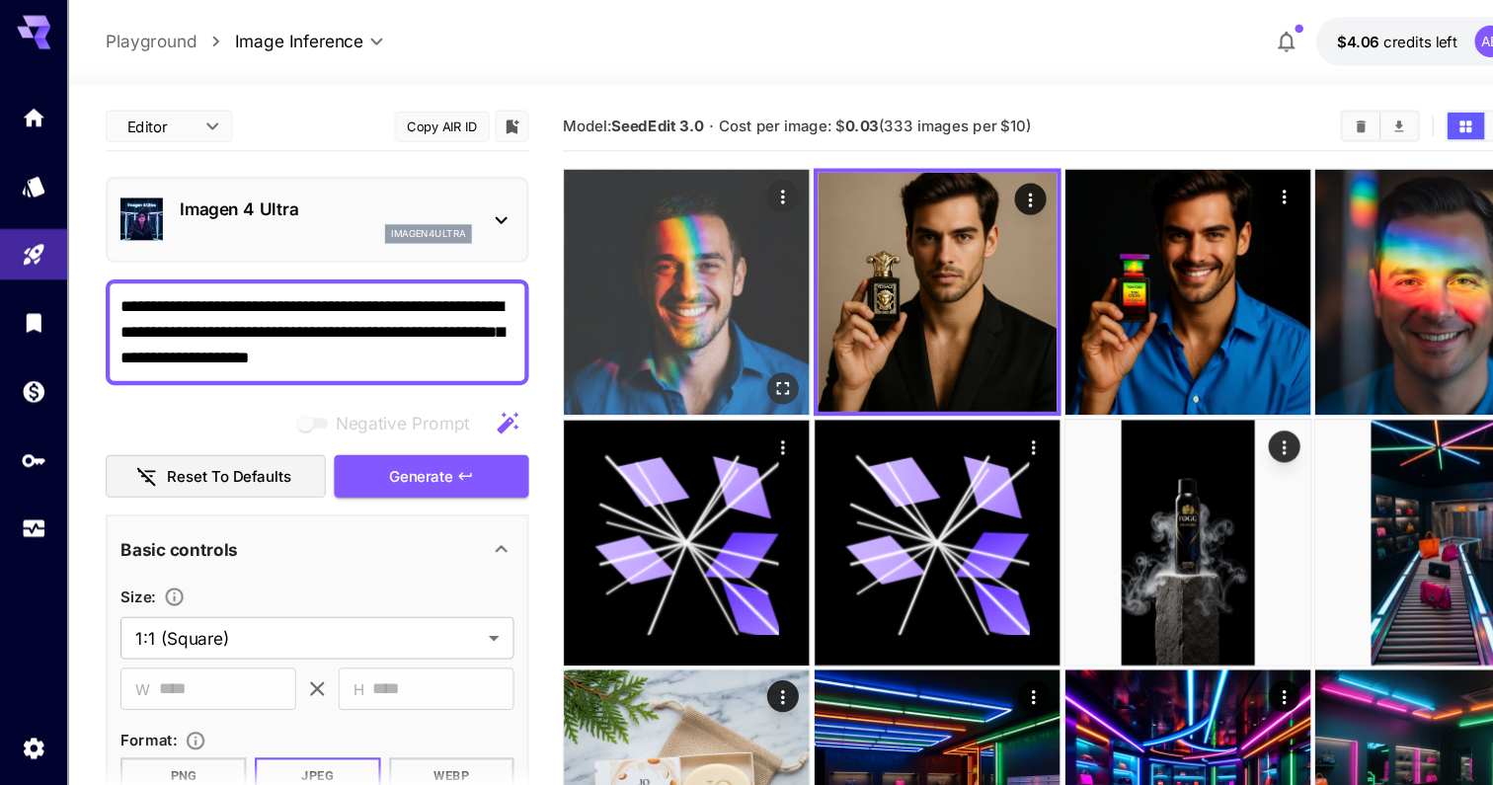
click at [623, 236] on img at bounding box center [640, 274] width 229 height 229
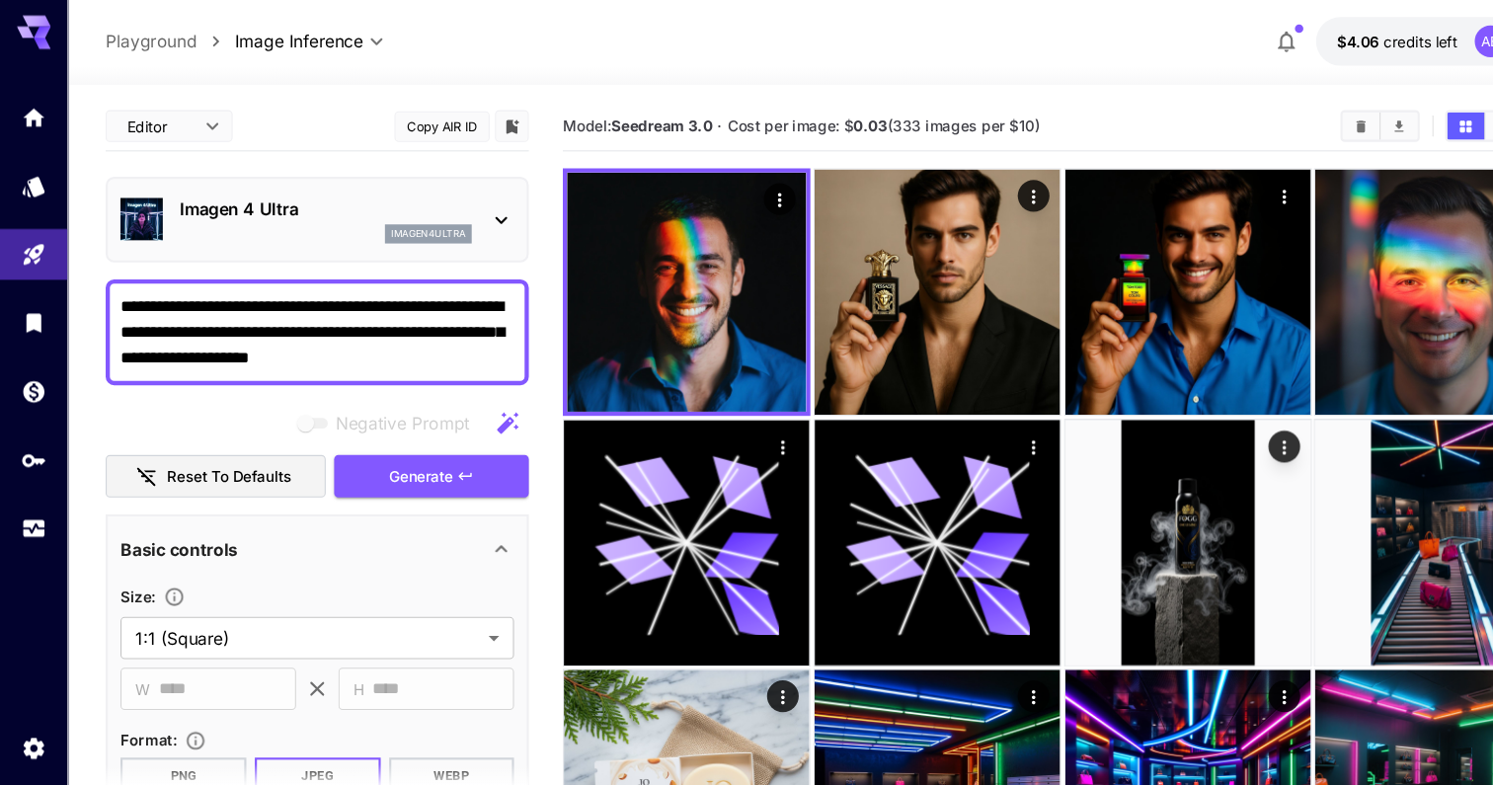
click at [347, 206] on p "Imagen 4 Ultra" at bounding box center [304, 197] width 273 height 24
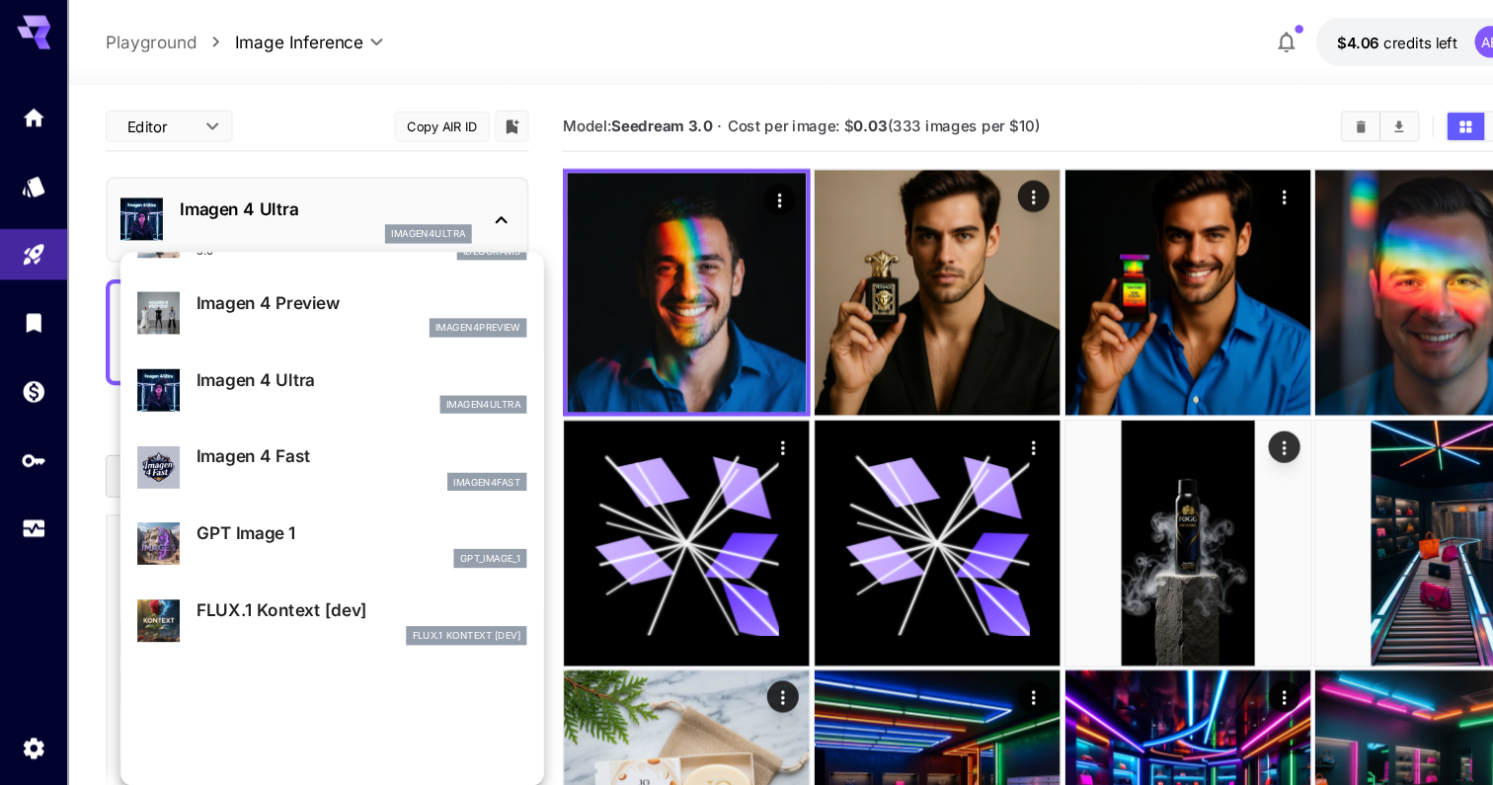
scroll to position [871, 0]
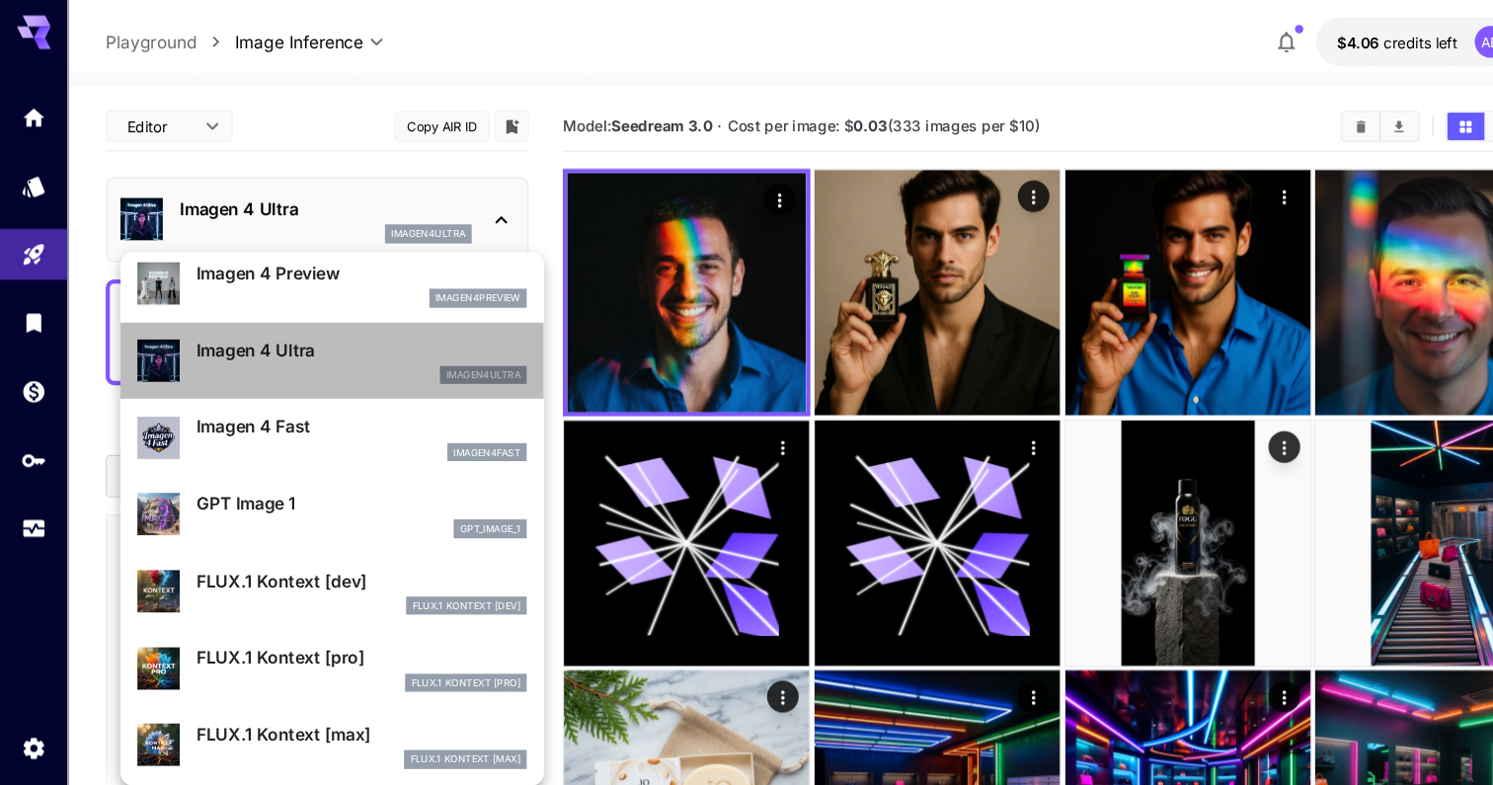
click at [322, 349] on div "imagen4ultra" at bounding box center [338, 352] width 308 height 18
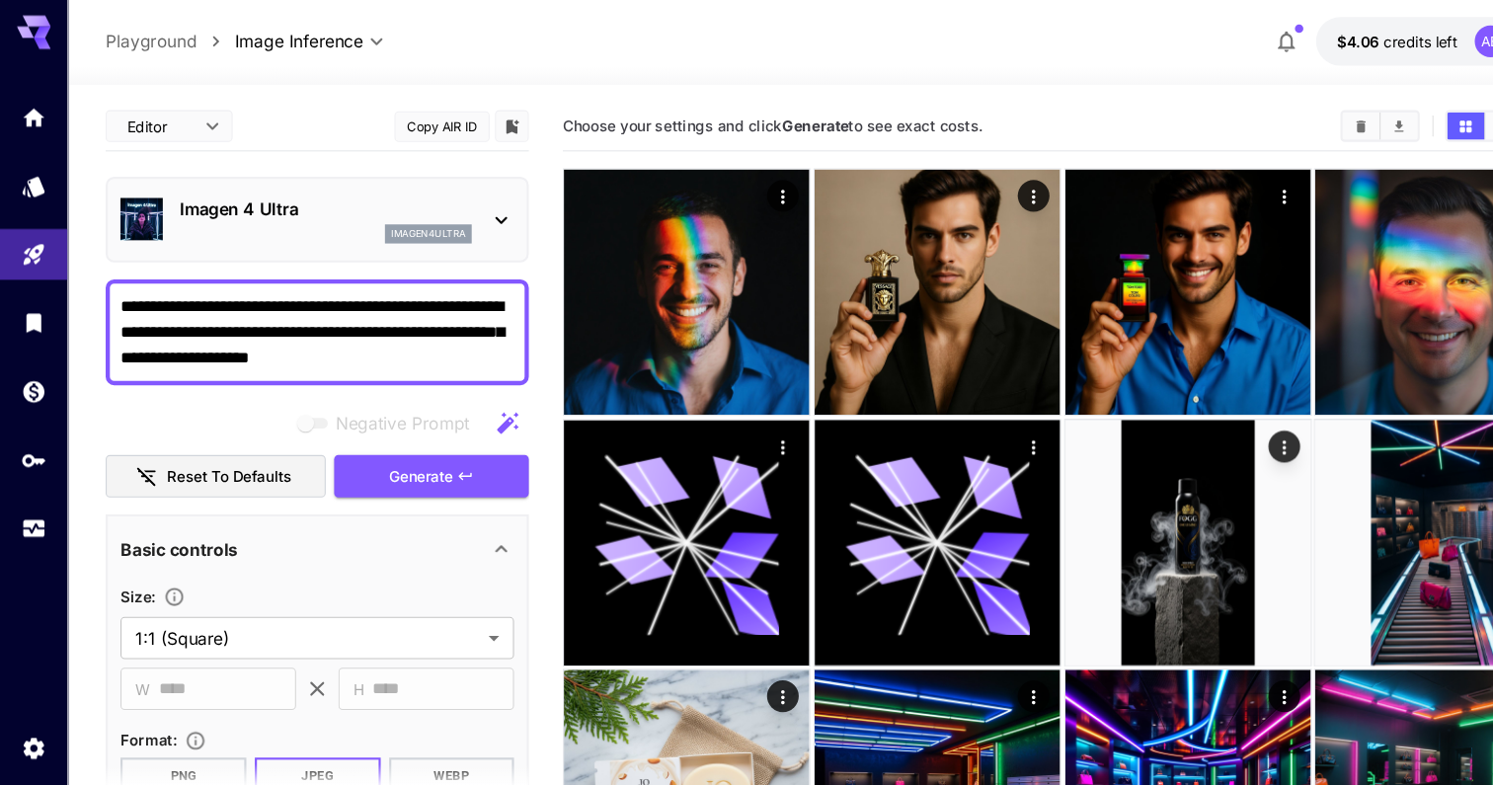
click at [671, 107] on div "Choose your settings and click Generate to see exact costs." at bounding box center [991, 120] width 932 height 30
click at [611, 138] on div "Choose your settings and click Generate to see exact costs." at bounding box center [991, 120] width 932 height 46
click at [444, 447] on button "Generate" at bounding box center [403, 447] width 182 height 40
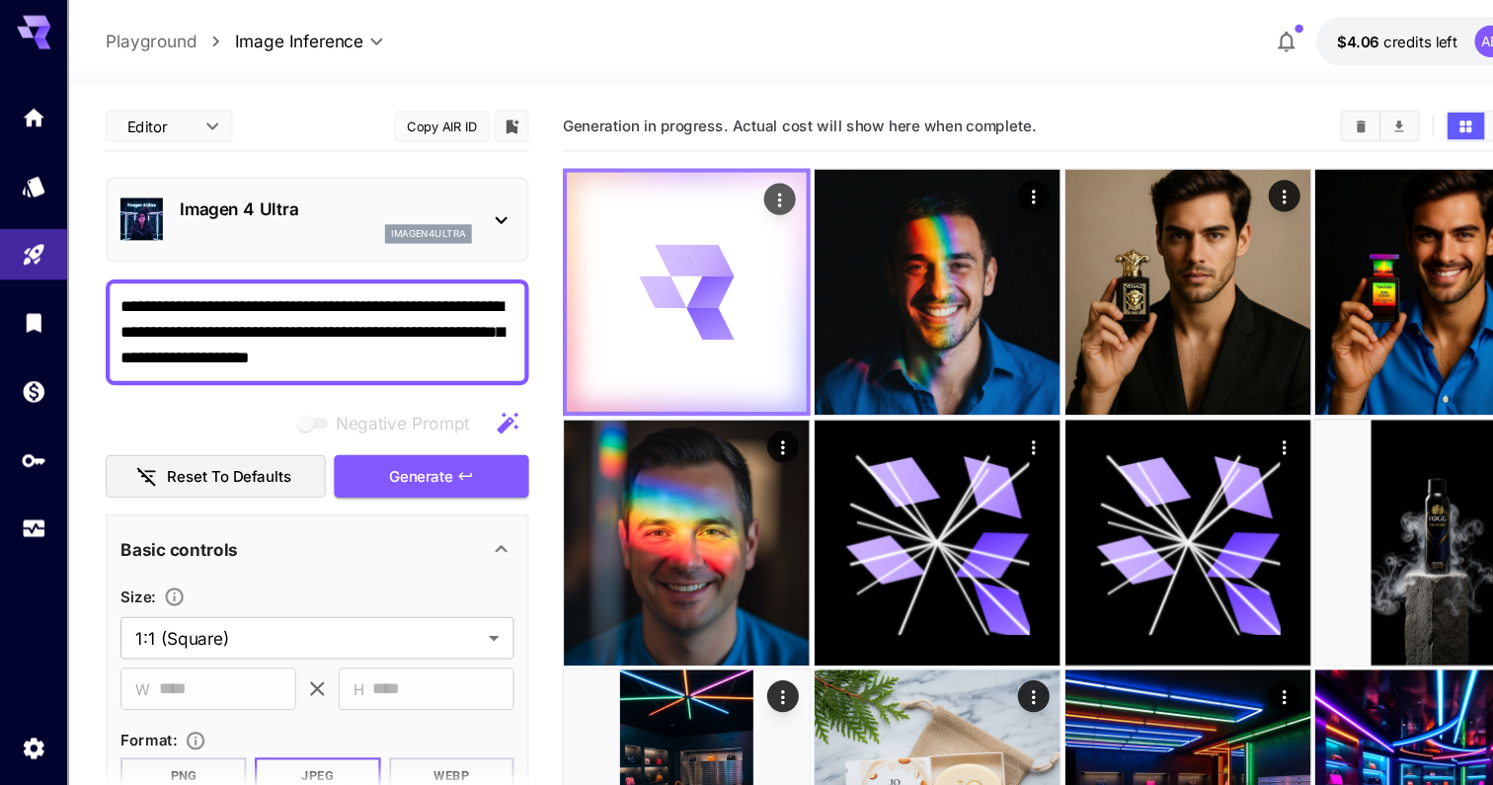
click at [573, 230] on div at bounding box center [640, 274] width 223 height 223
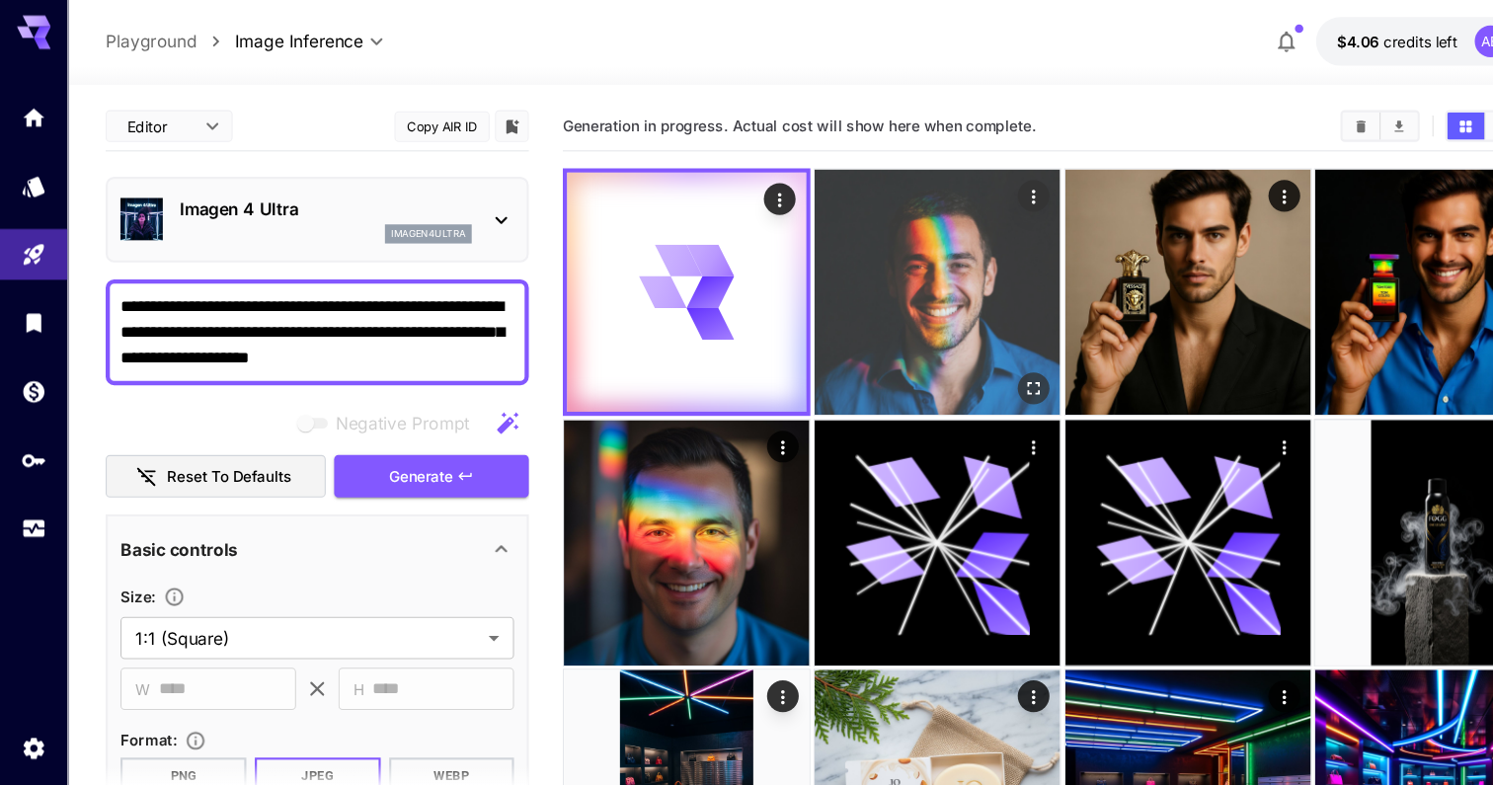
click at [844, 230] on img at bounding box center [874, 274] width 229 height 229
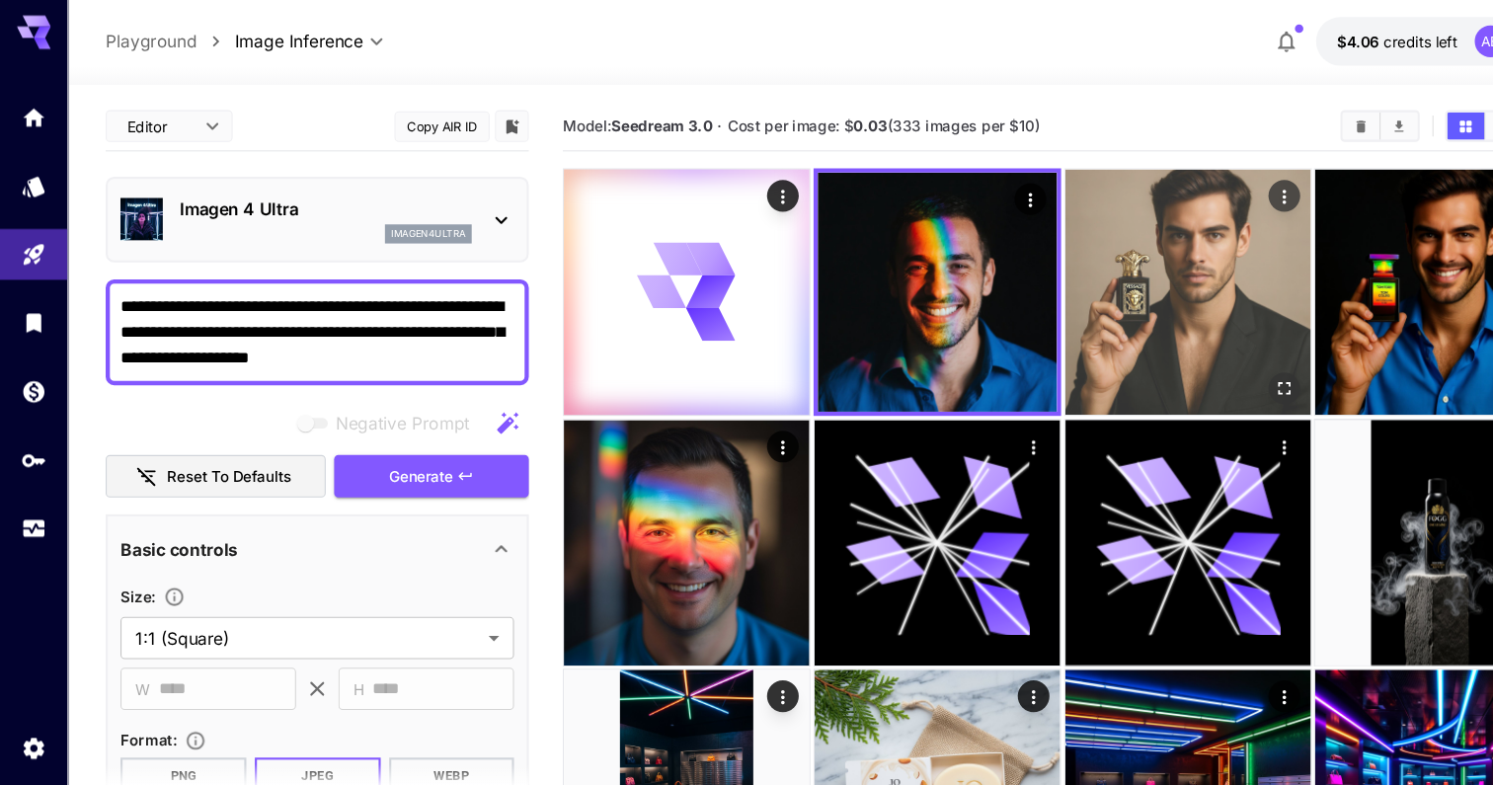
click at [1043, 243] on img at bounding box center [1108, 274] width 229 height 229
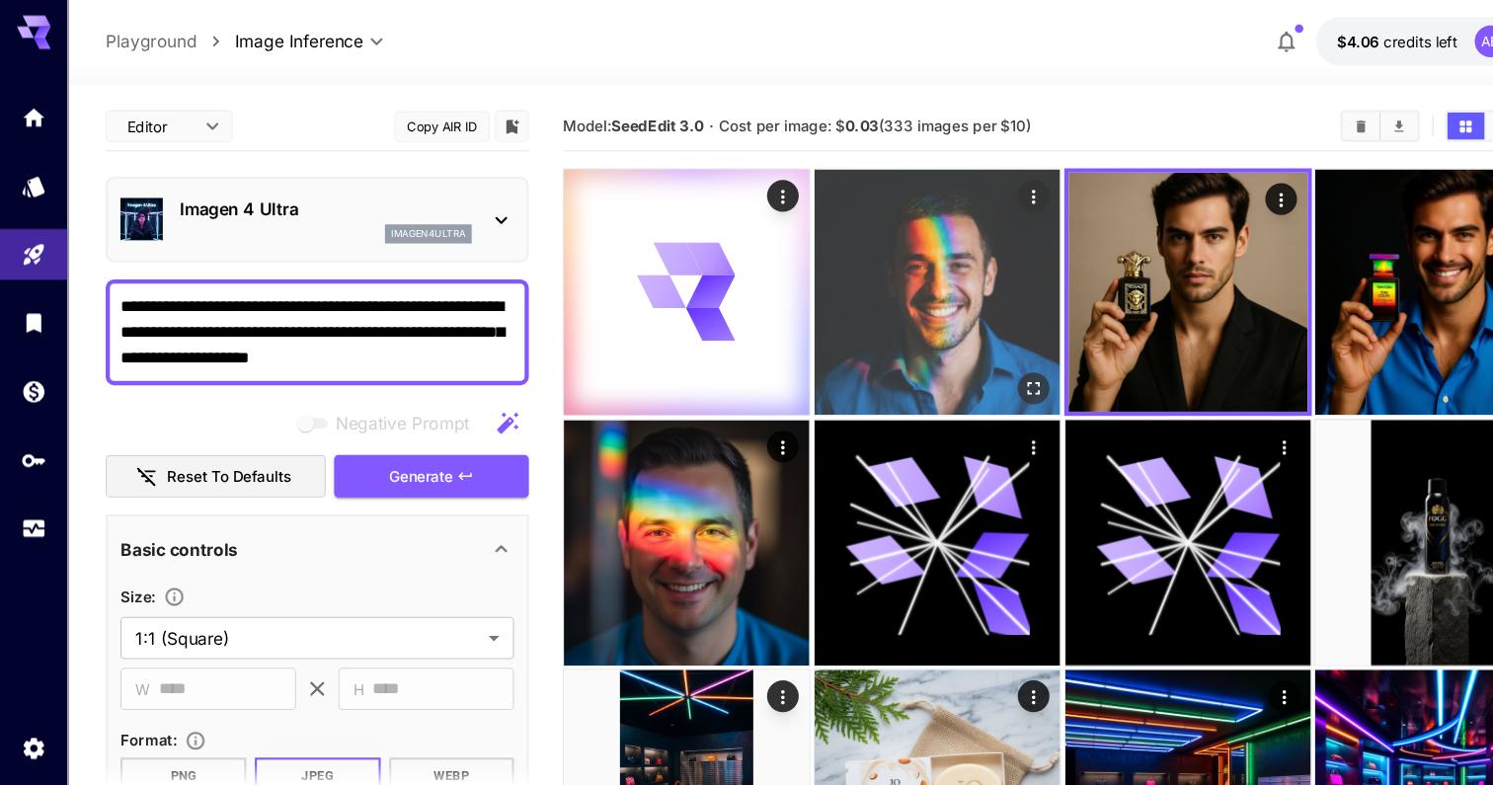
click at [774, 229] on img at bounding box center [874, 274] width 229 height 229
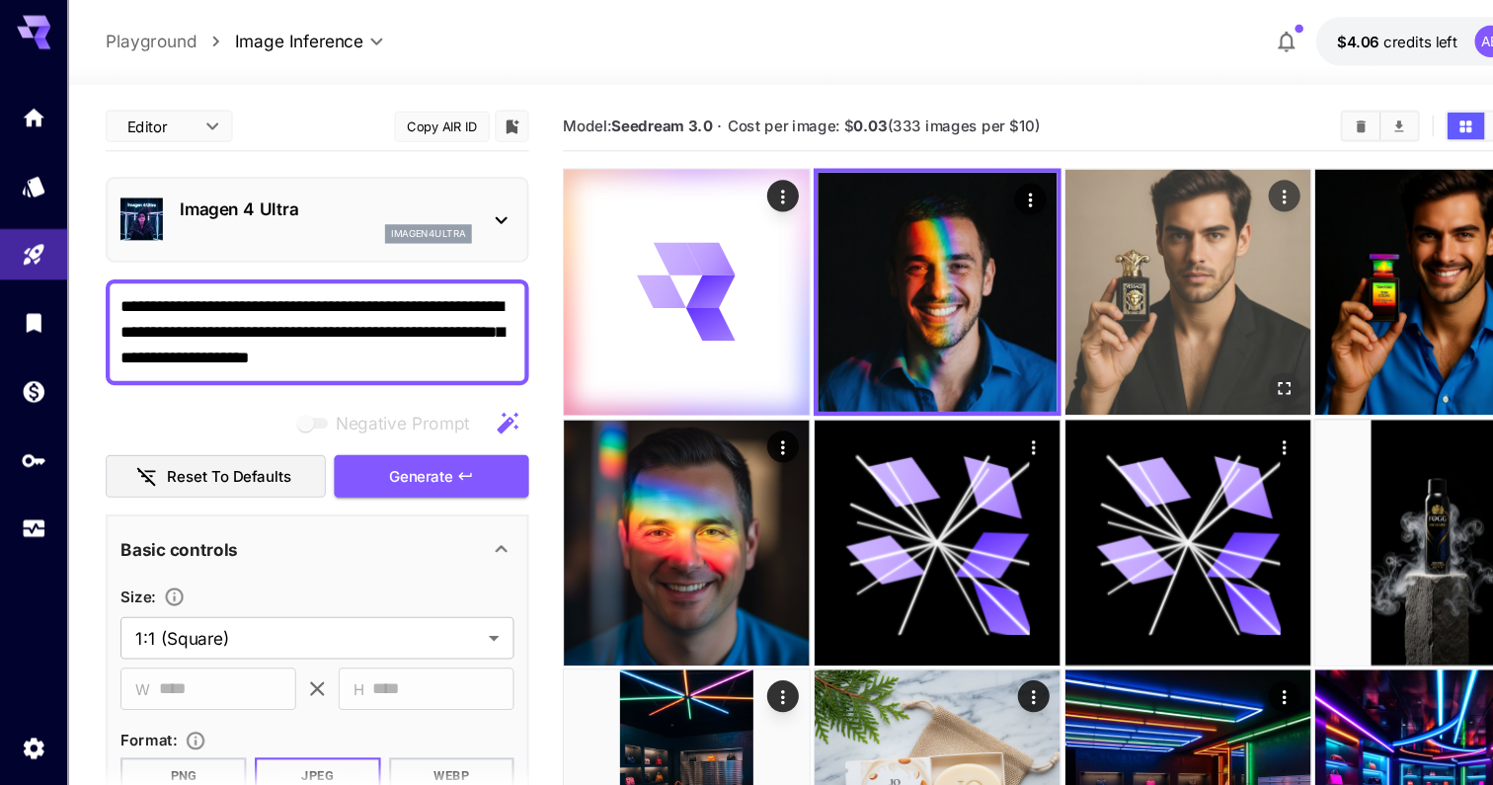
click at [1007, 225] on img at bounding box center [1108, 274] width 229 height 229
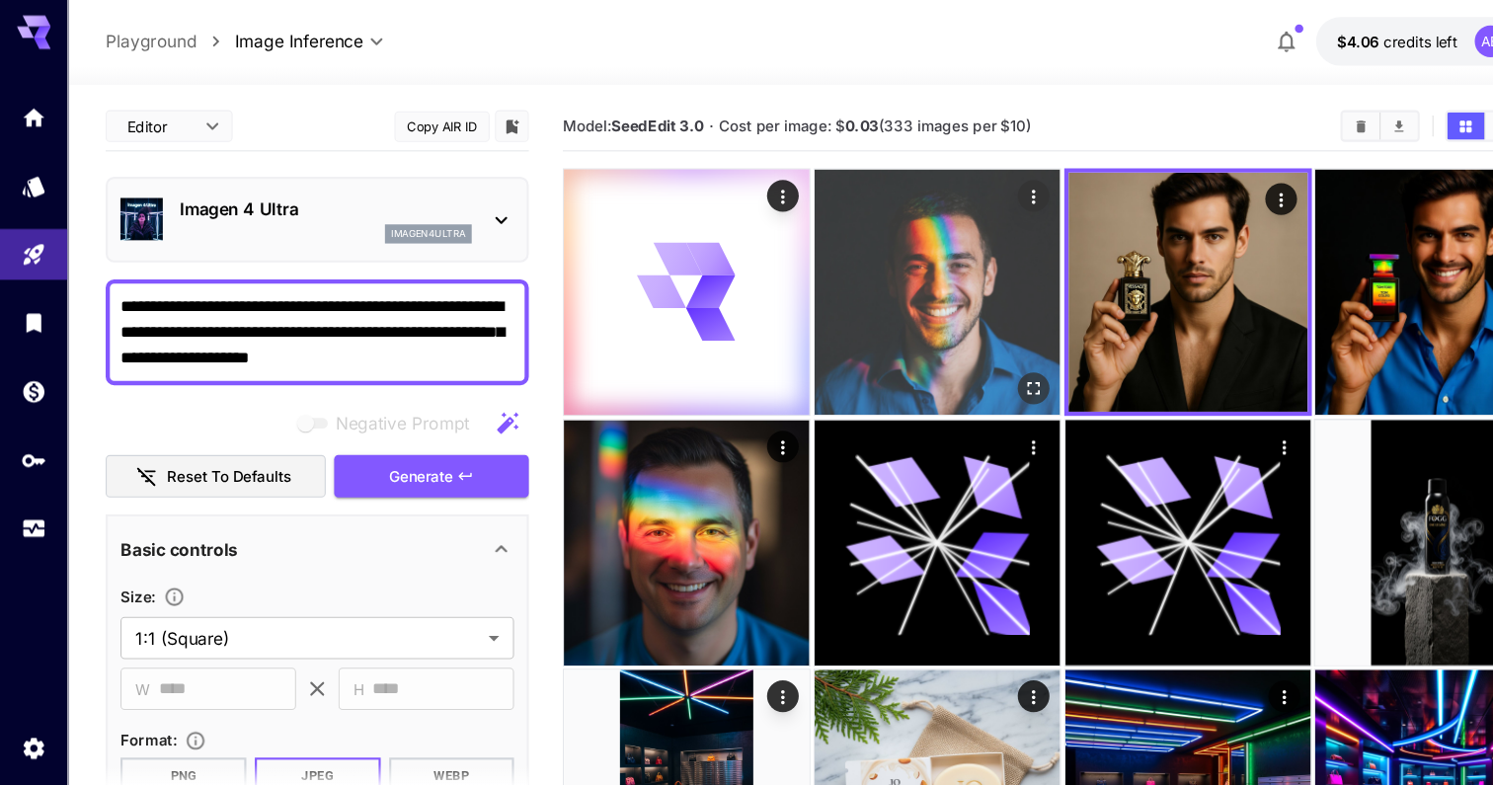
click at [861, 227] on img at bounding box center [874, 274] width 229 height 229
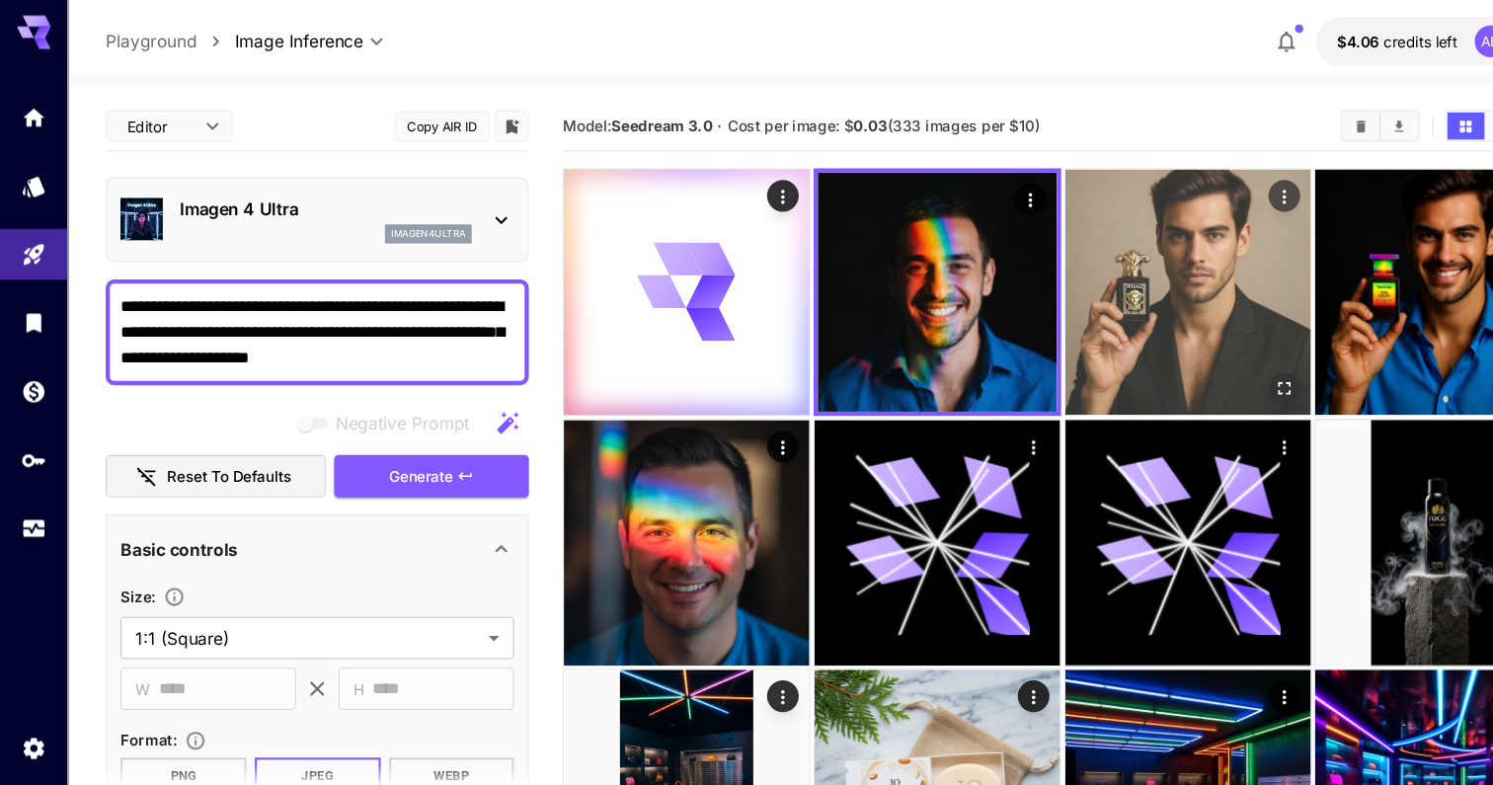
click at [1054, 232] on img at bounding box center [1108, 274] width 229 height 229
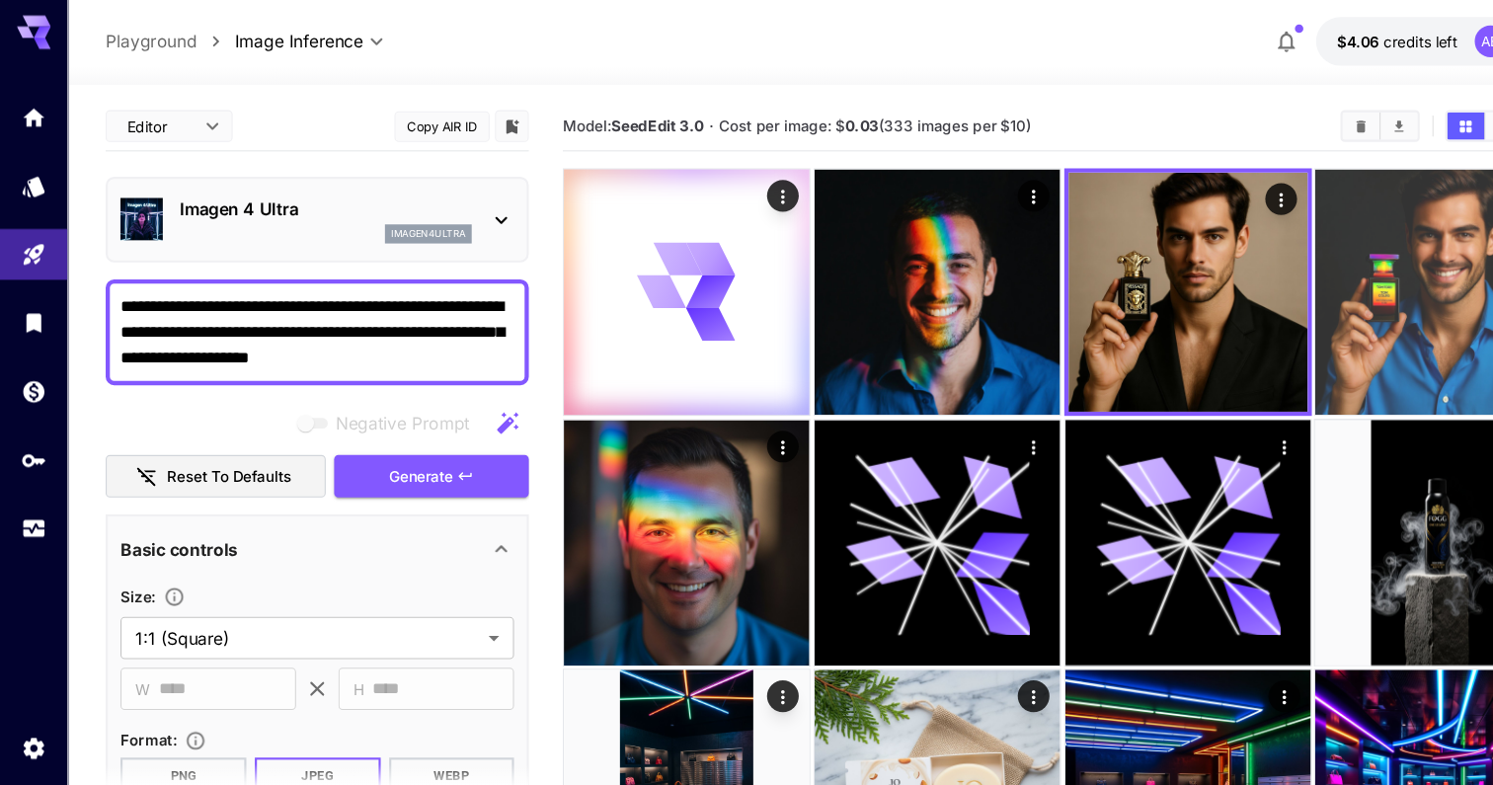
click at [1341, 220] on img at bounding box center [1341, 274] width 229 height 229
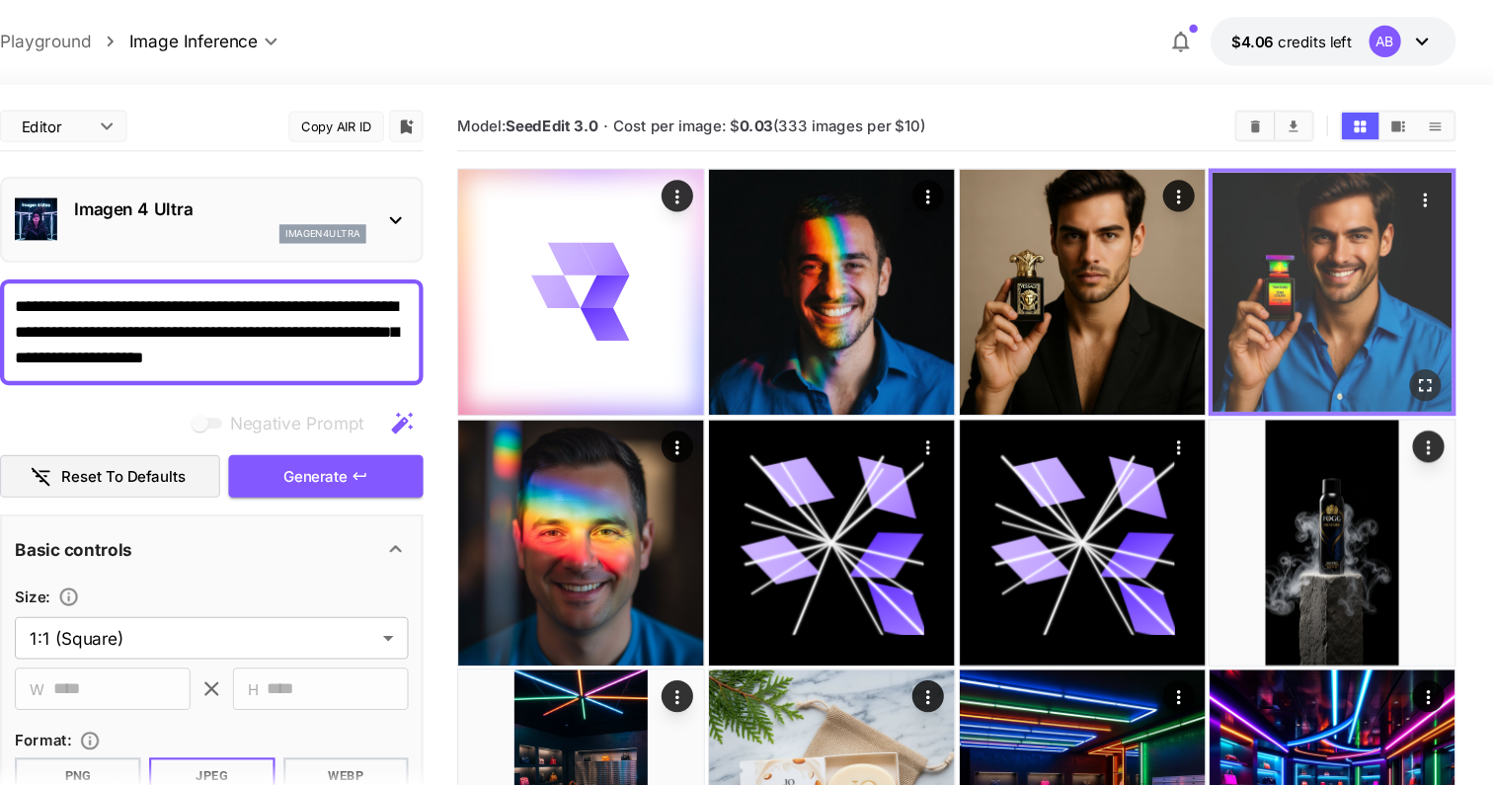
scroll to position [0, 0]
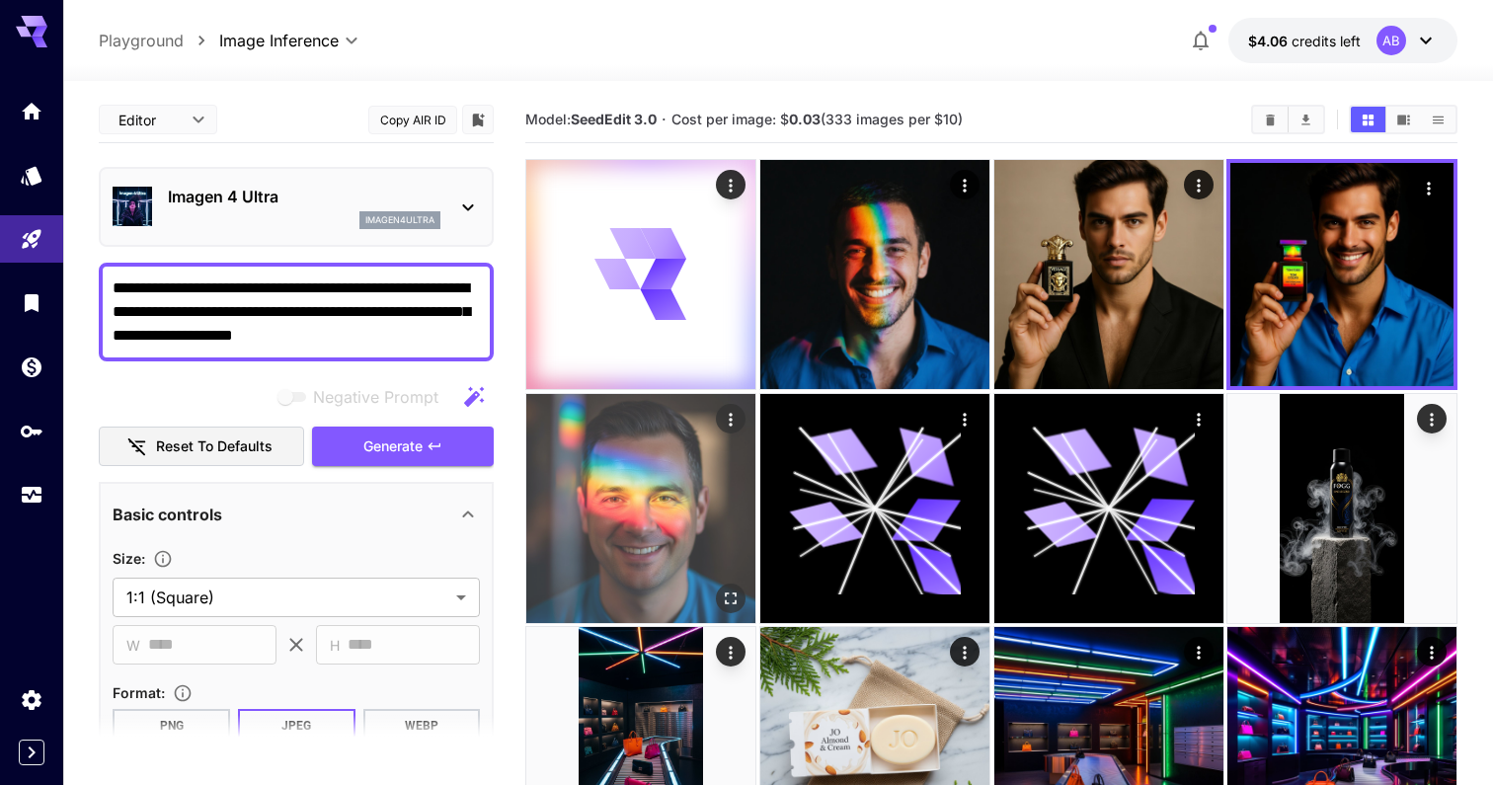
click at [689, 419] on img at bounding box center [640, 508] width 229 height 229
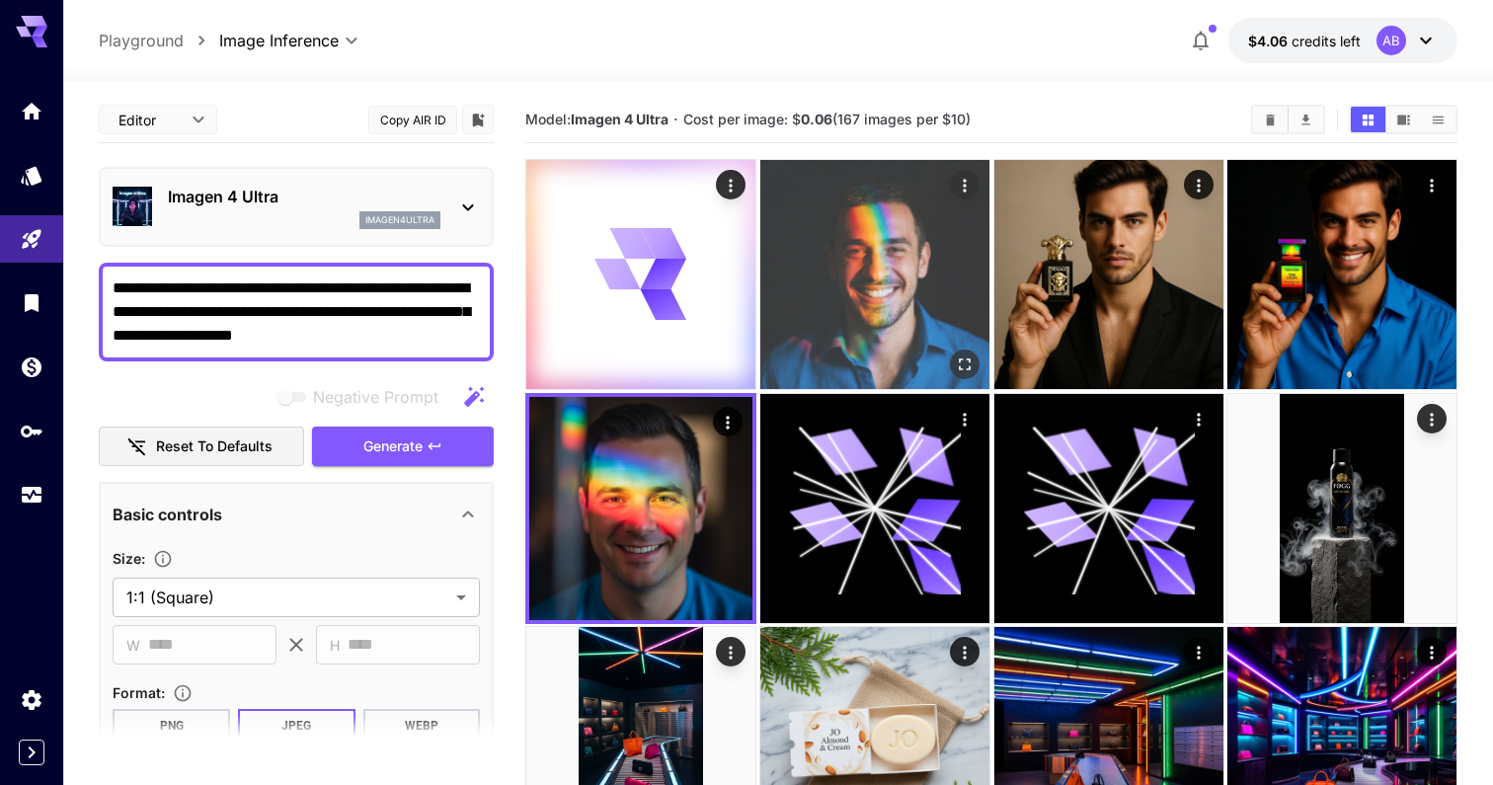
click at [903, 227] on img at bounding box center [874, 274] width 229 height 229
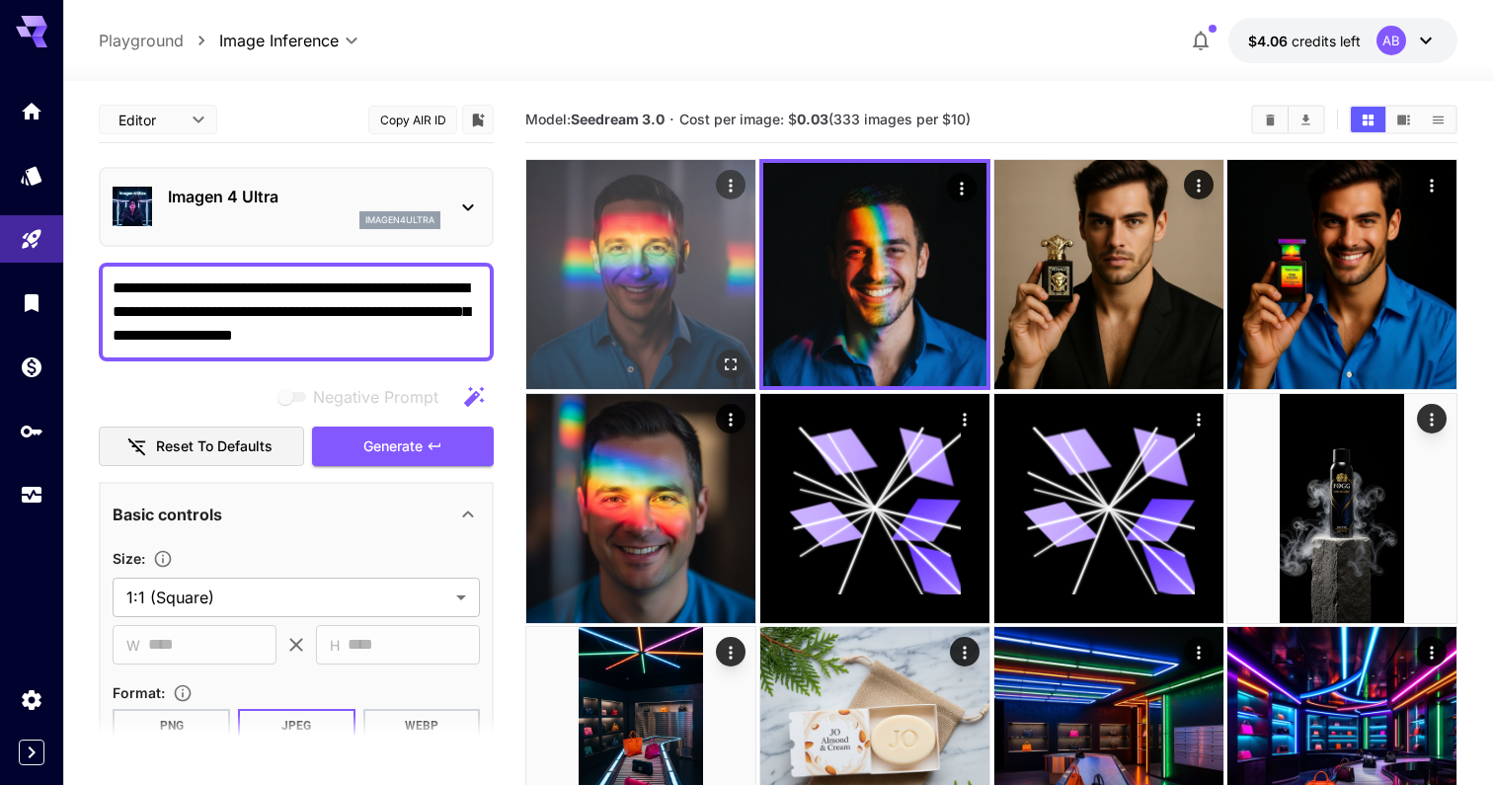
click at [659, 273] on img at bounding box center [640, 274] width 229 height 229
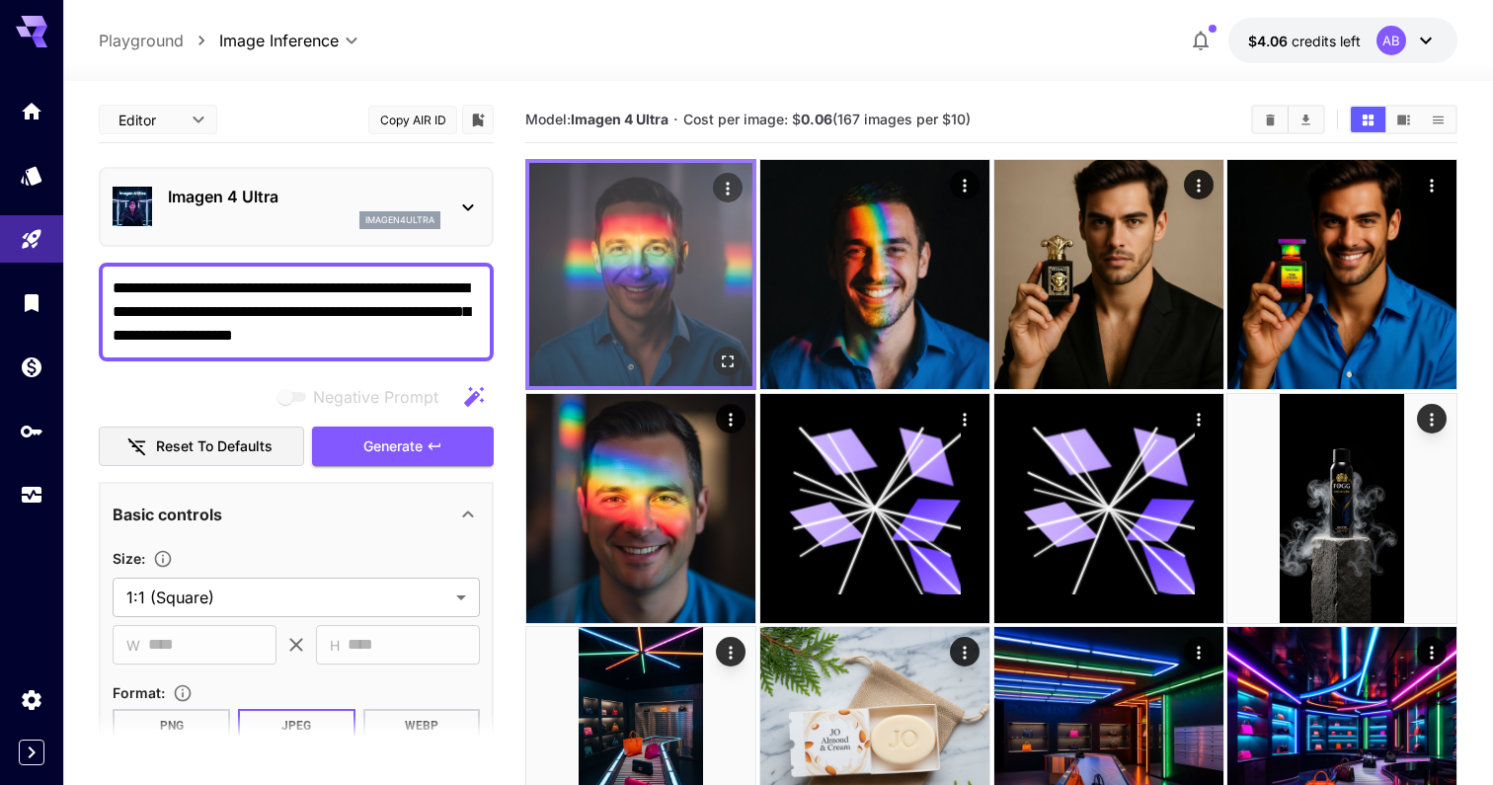
click at [659, 273] on img at bounding box center [640, 274] width 223 height 223
click at [730, 357] on icon "Open in fullscreen" at bounding box center [728, 362] width 20 height 20
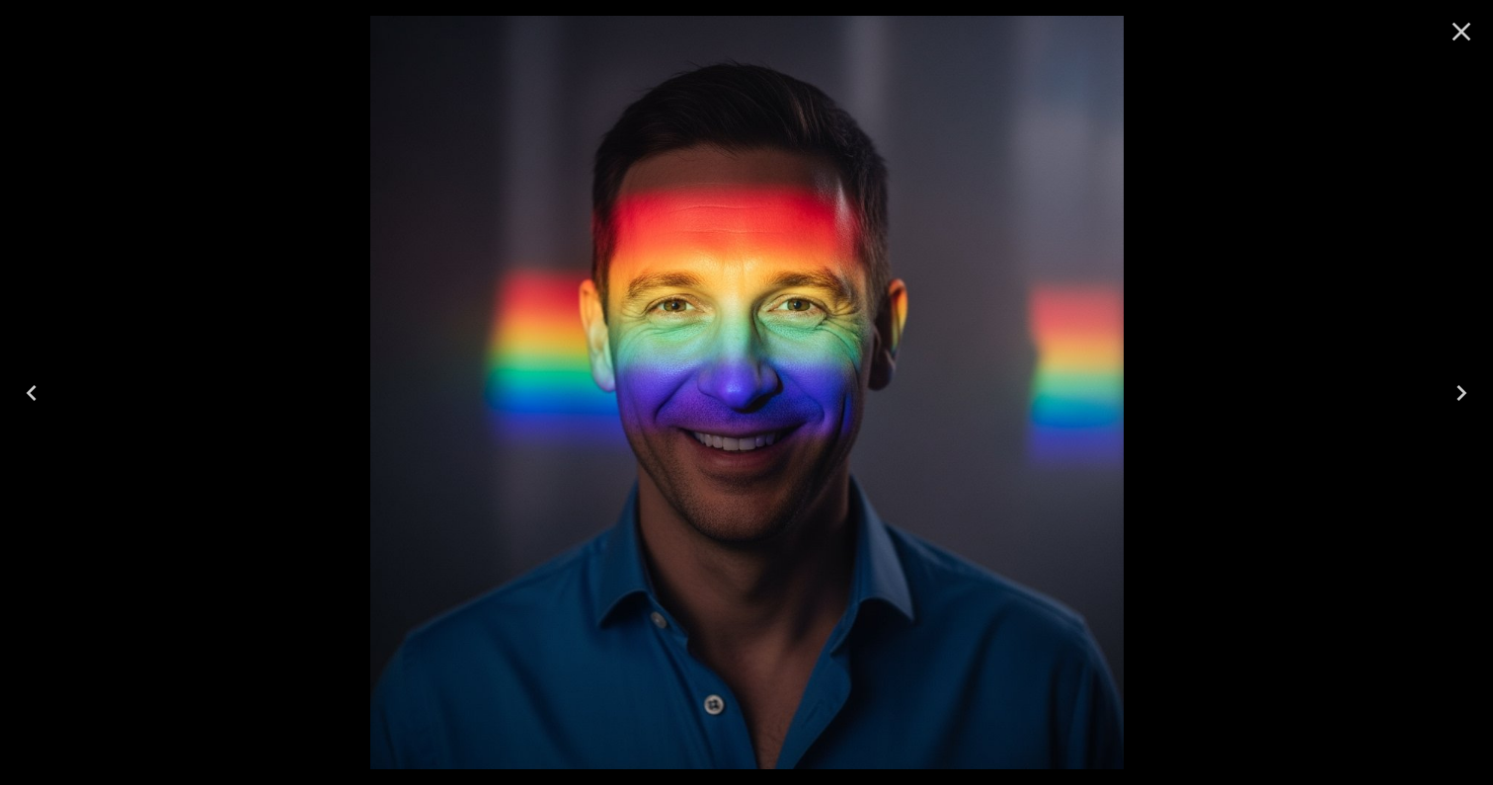
click at [1460, 37] on icon "Close" at bounding box center [1462, 32] width 32 height 32
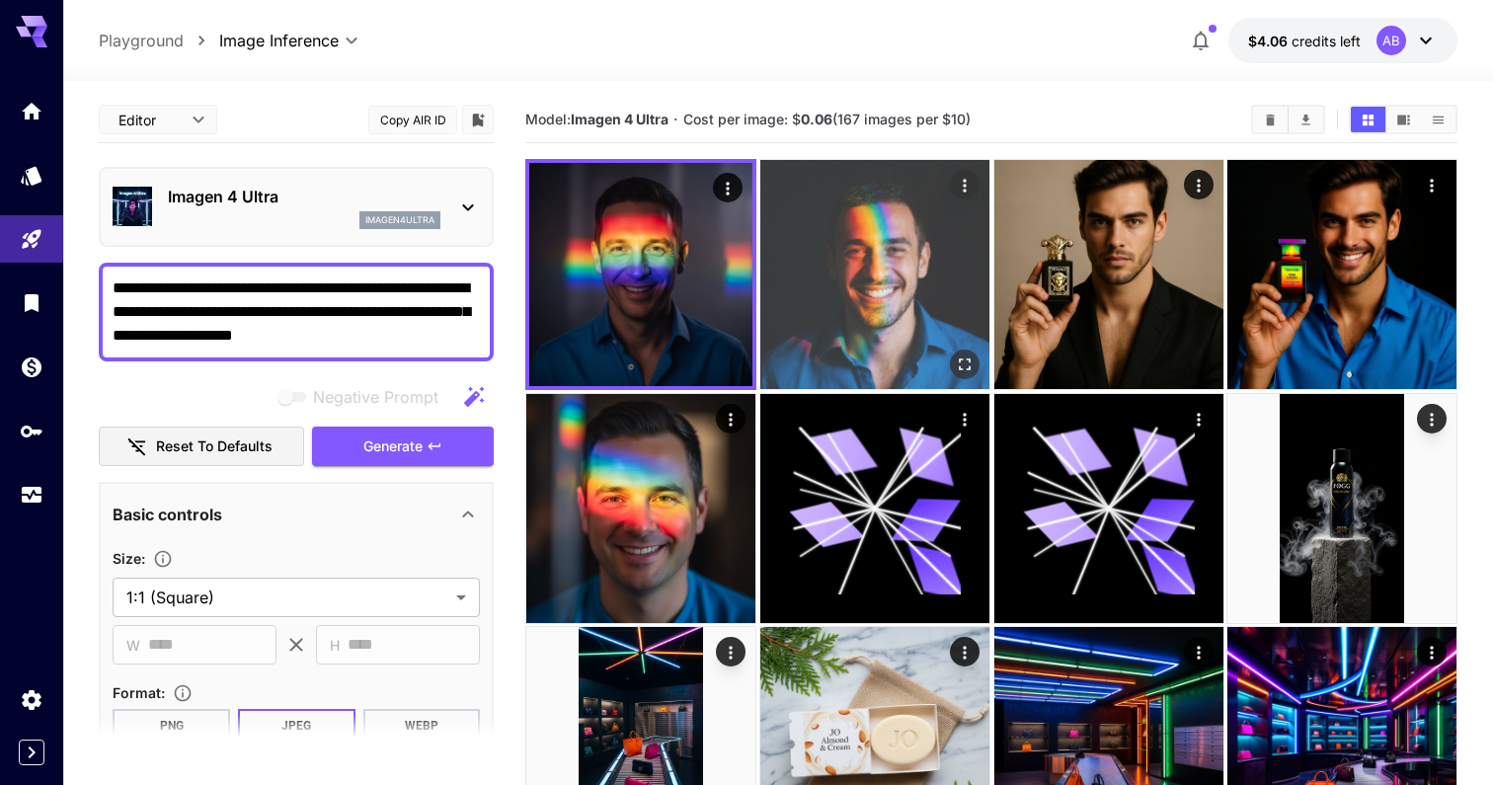
click at [853, 286] on img at bounding box center [874, 274] width 229 height 229
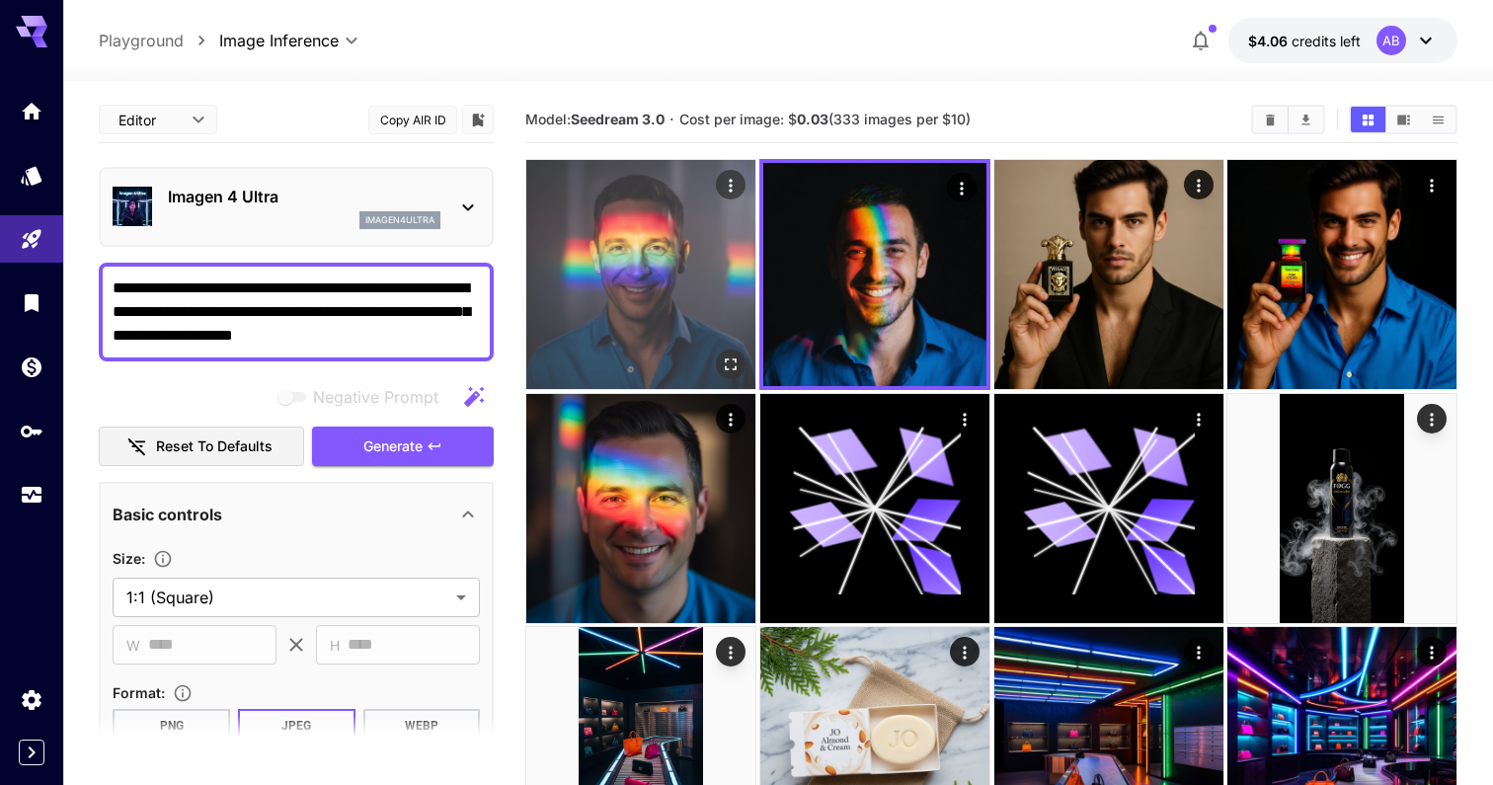
click at [665, 259] on img at bounding box center [640, 274] width 229 height 229
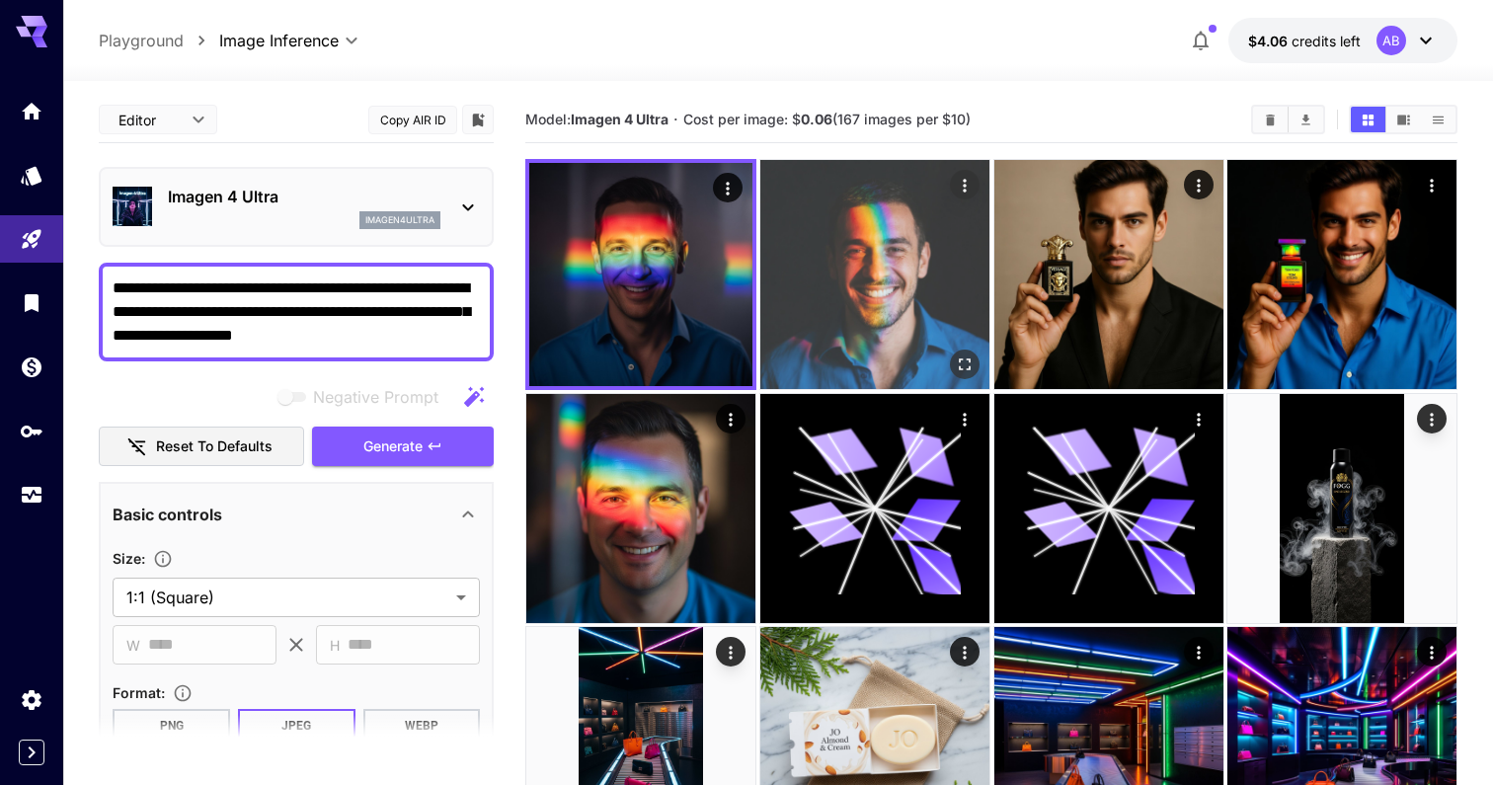
click at [878, 258] on img at bounding box center [874, 274] width 229 height 229
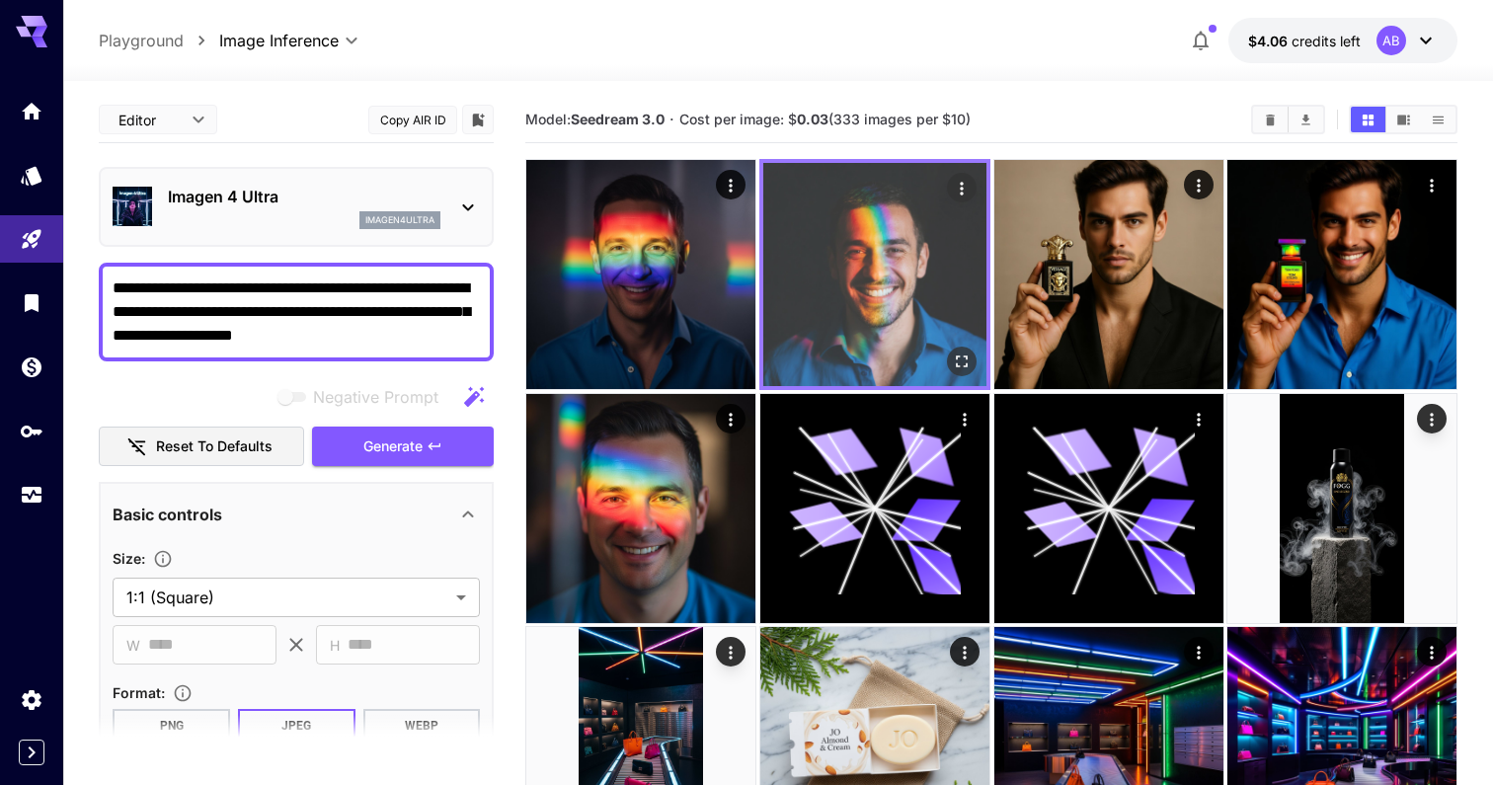
click at [898, 296] on img at bounding box center [874, 274] width 223 height 223
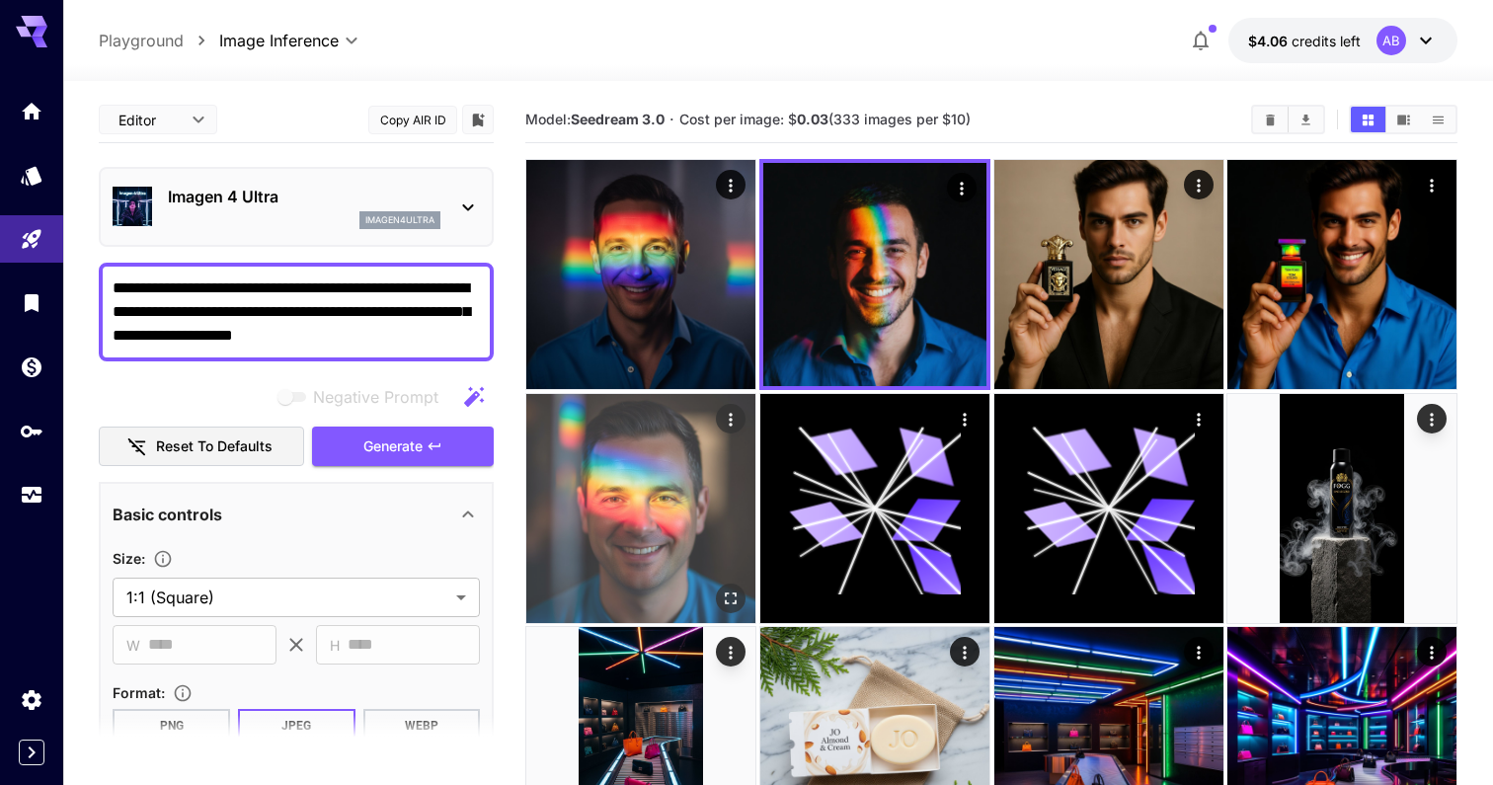
click at [645, 422] on img at bounding box center [640, 508] width 229 height 229
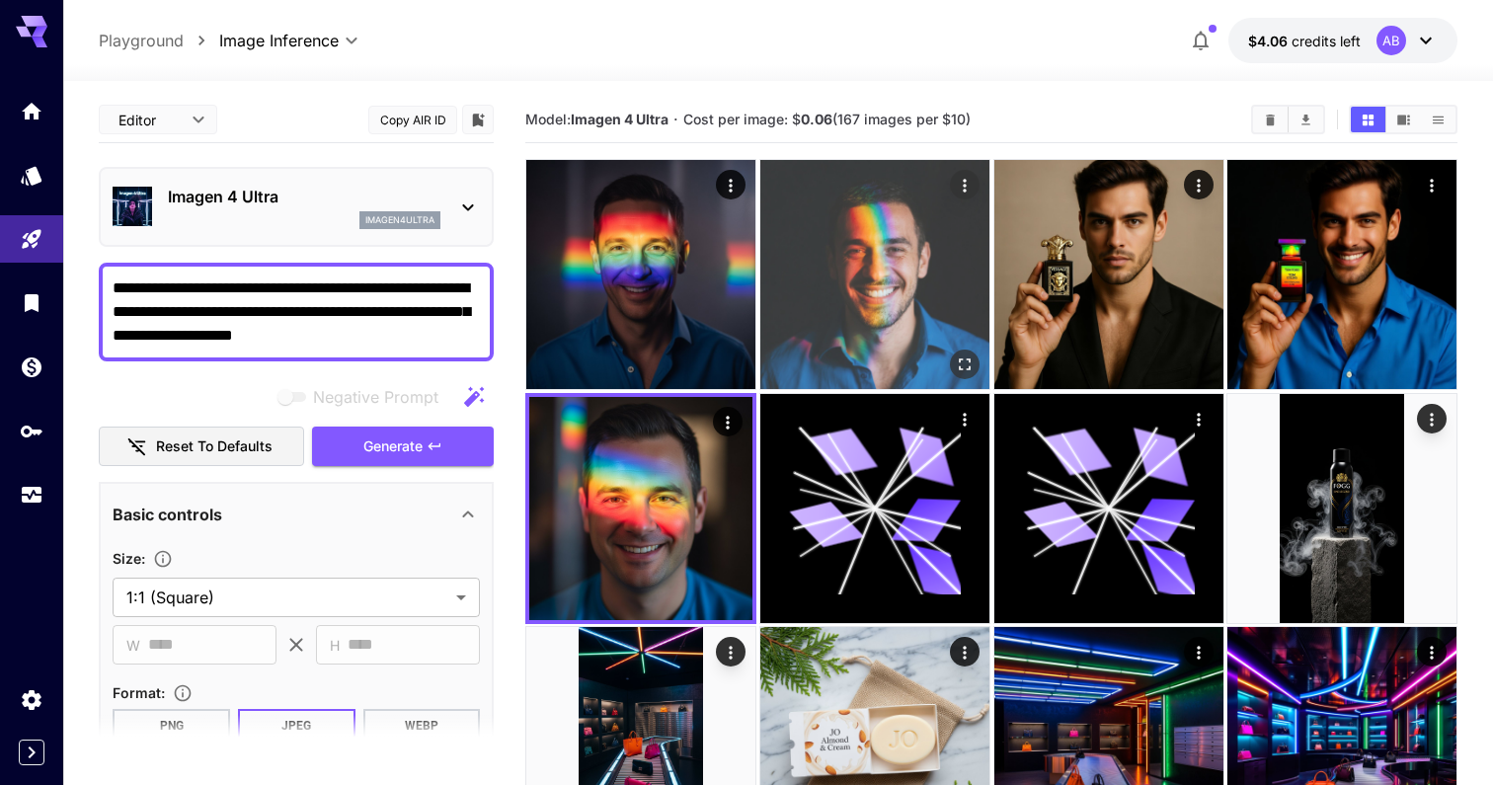
click at [856, 243] on img at bounding box center [874, 274] width 229 height 229
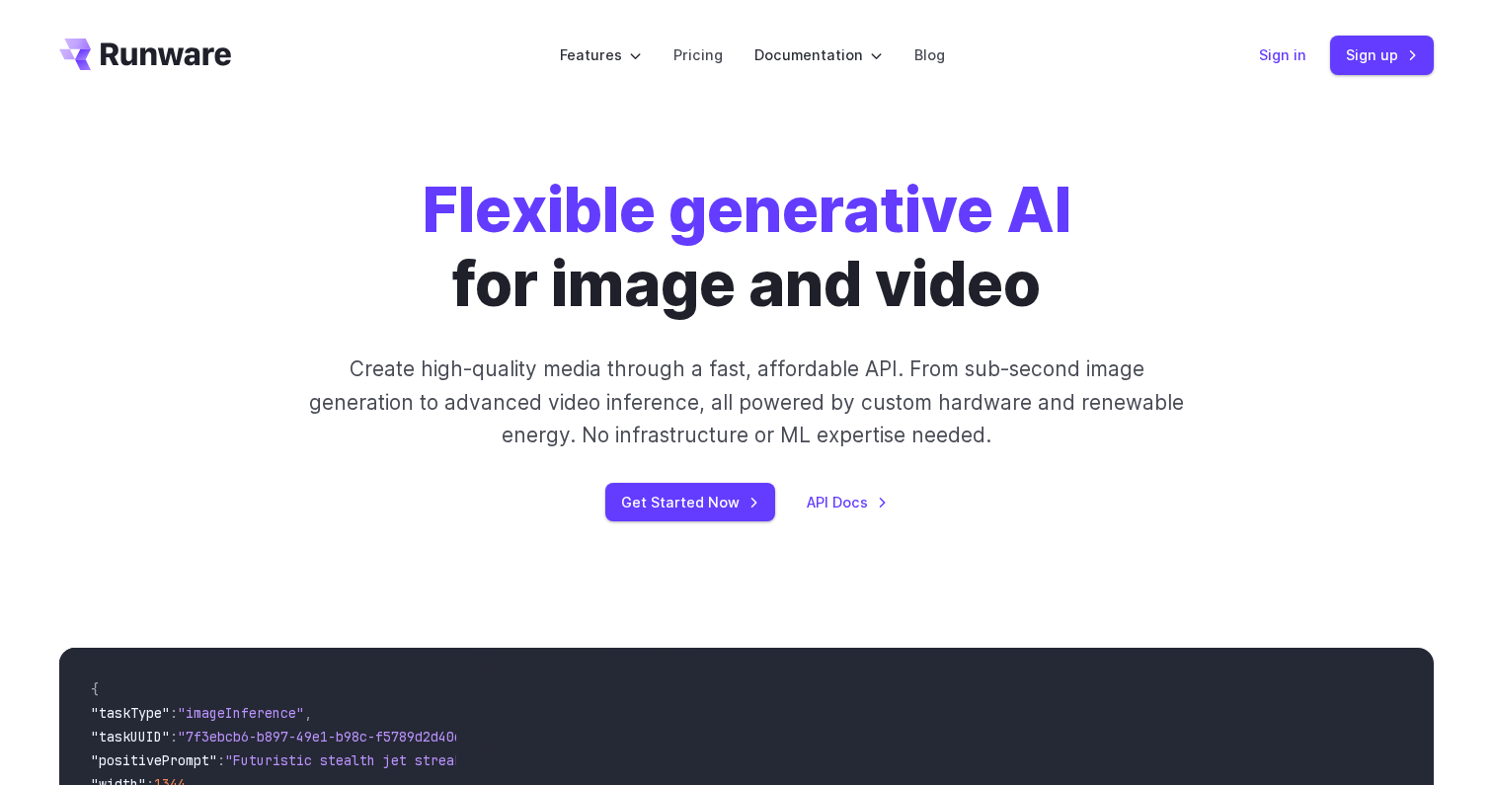
click at [1305, 61] on link "Sign in" at bounding box center [1282, 54] width 47 height 23
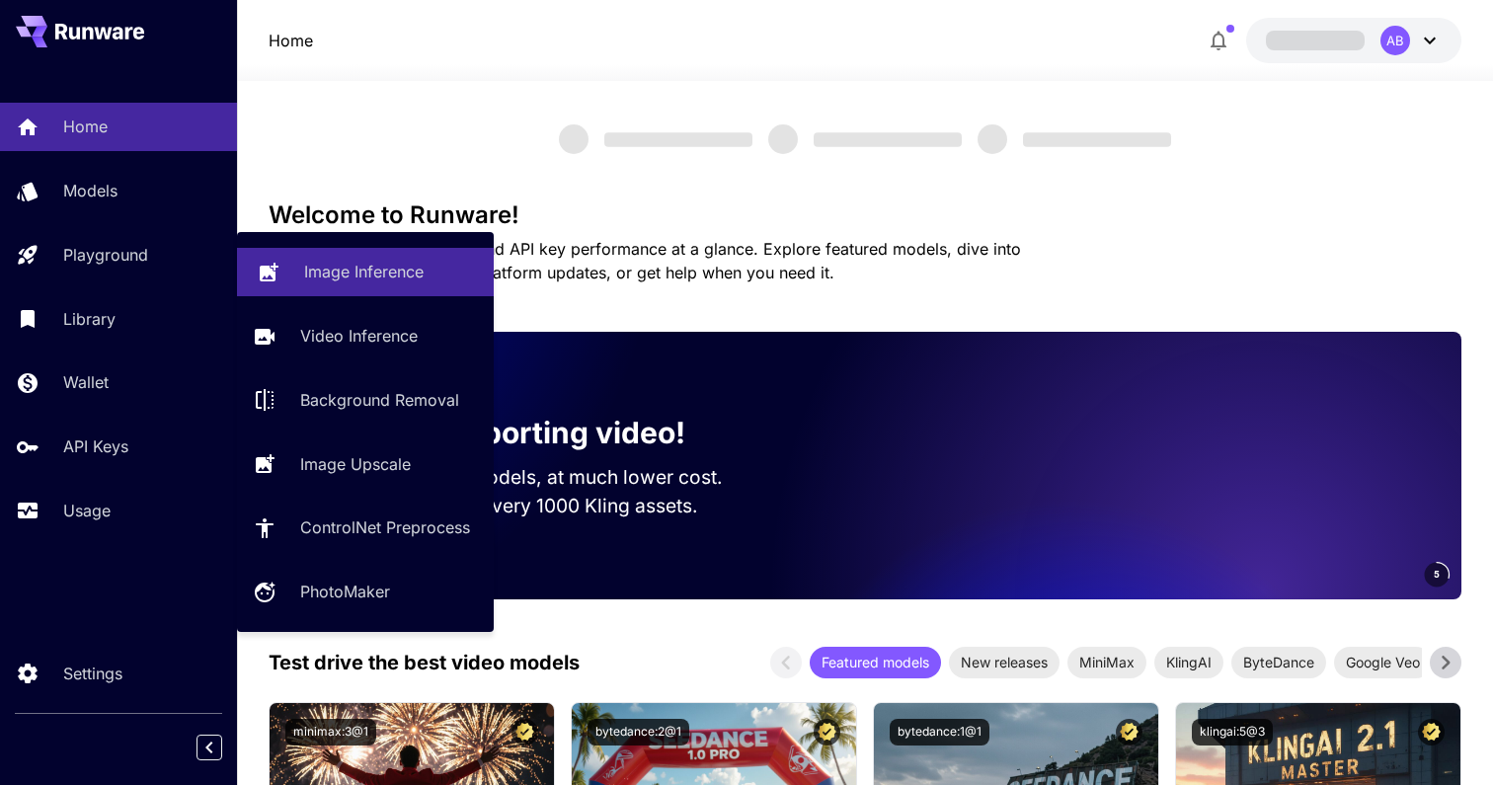
click at [305, 263] on p "Image Inference" at bounding box center [363, 272] width 119 height 24
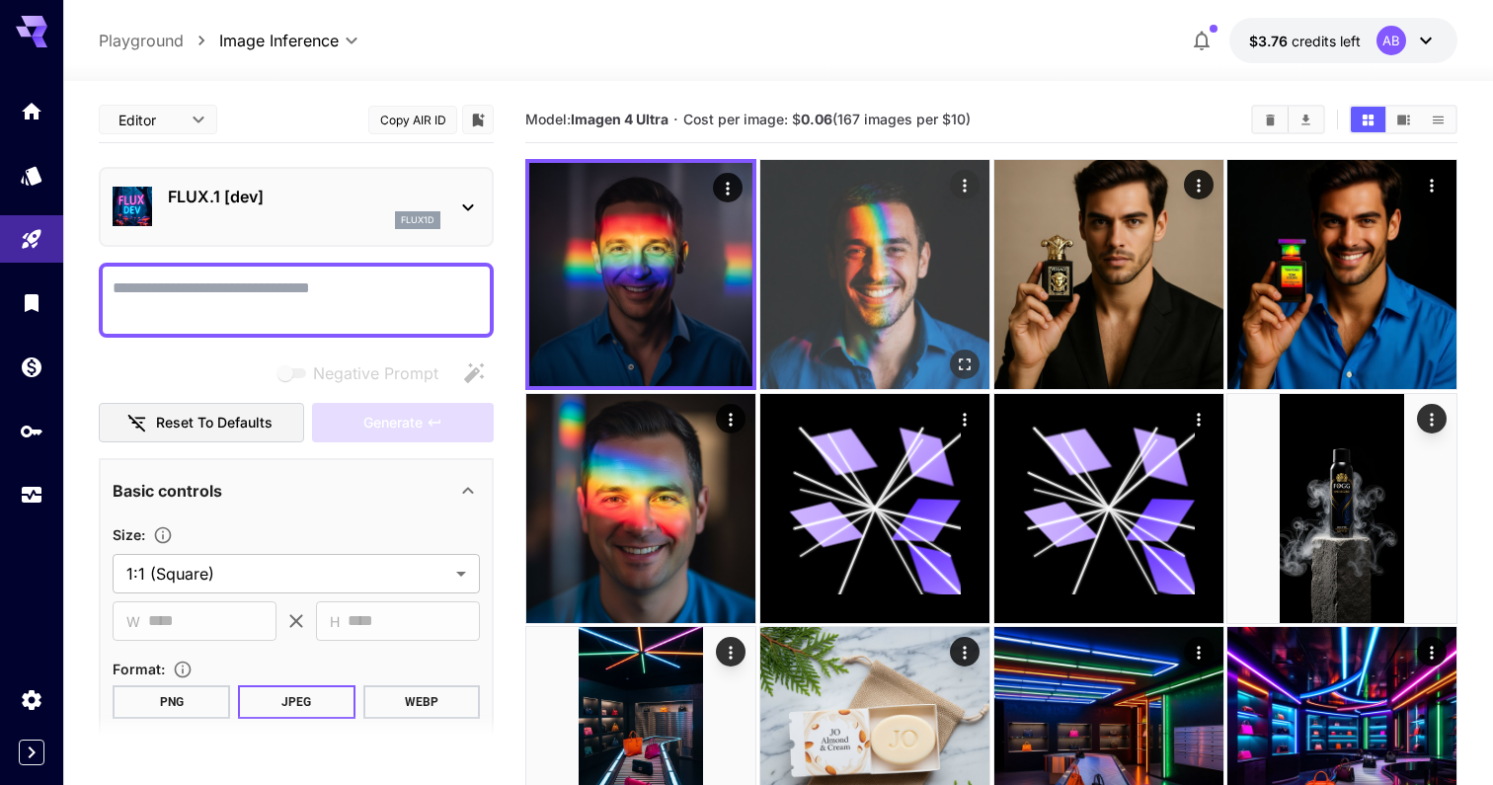
click at [808, 199] on img at bounding box center [874, 274] width 229 height 229
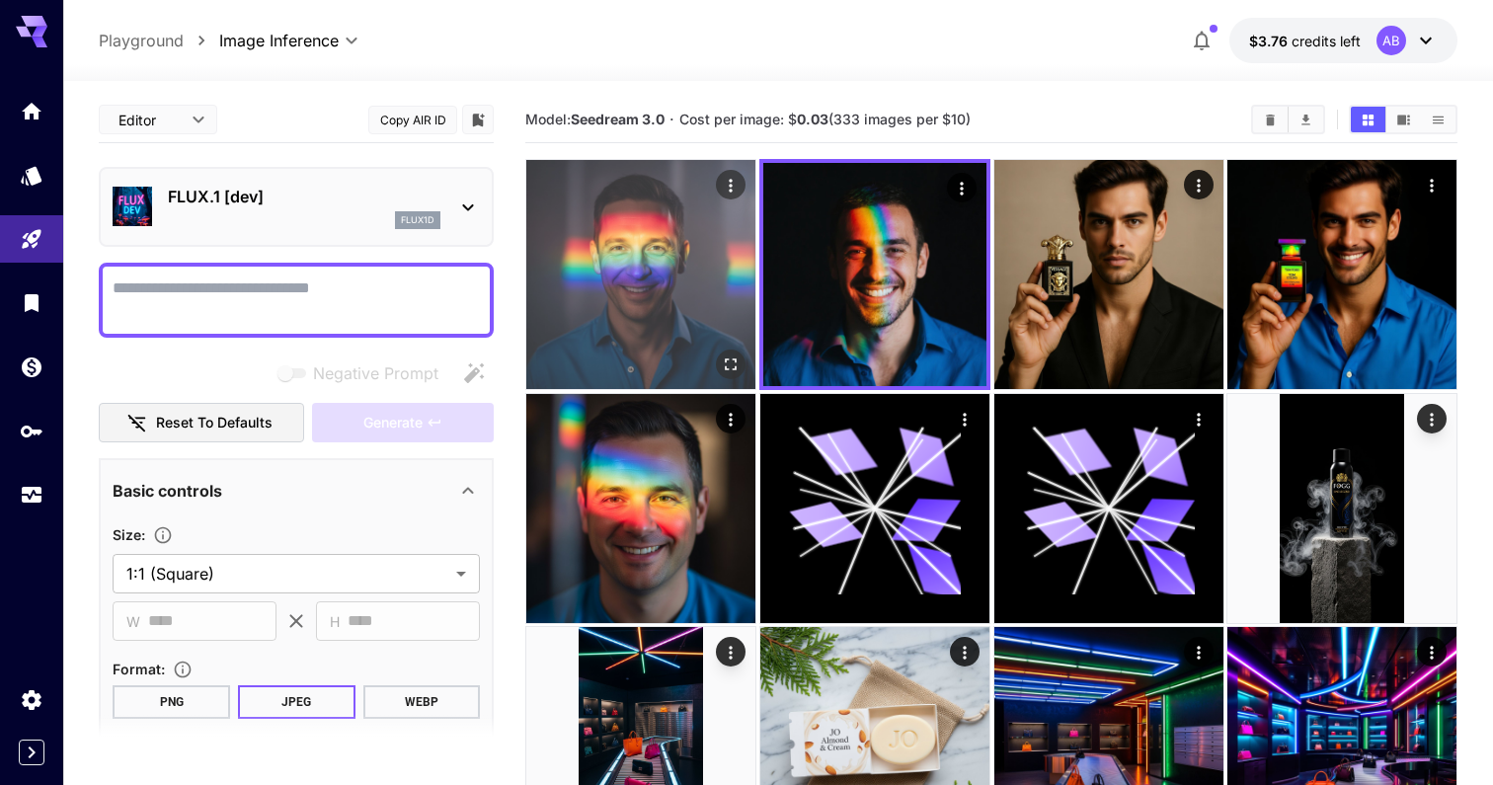
click at [609, 261] on img at bounding box center [640, 274] width 229 height 229
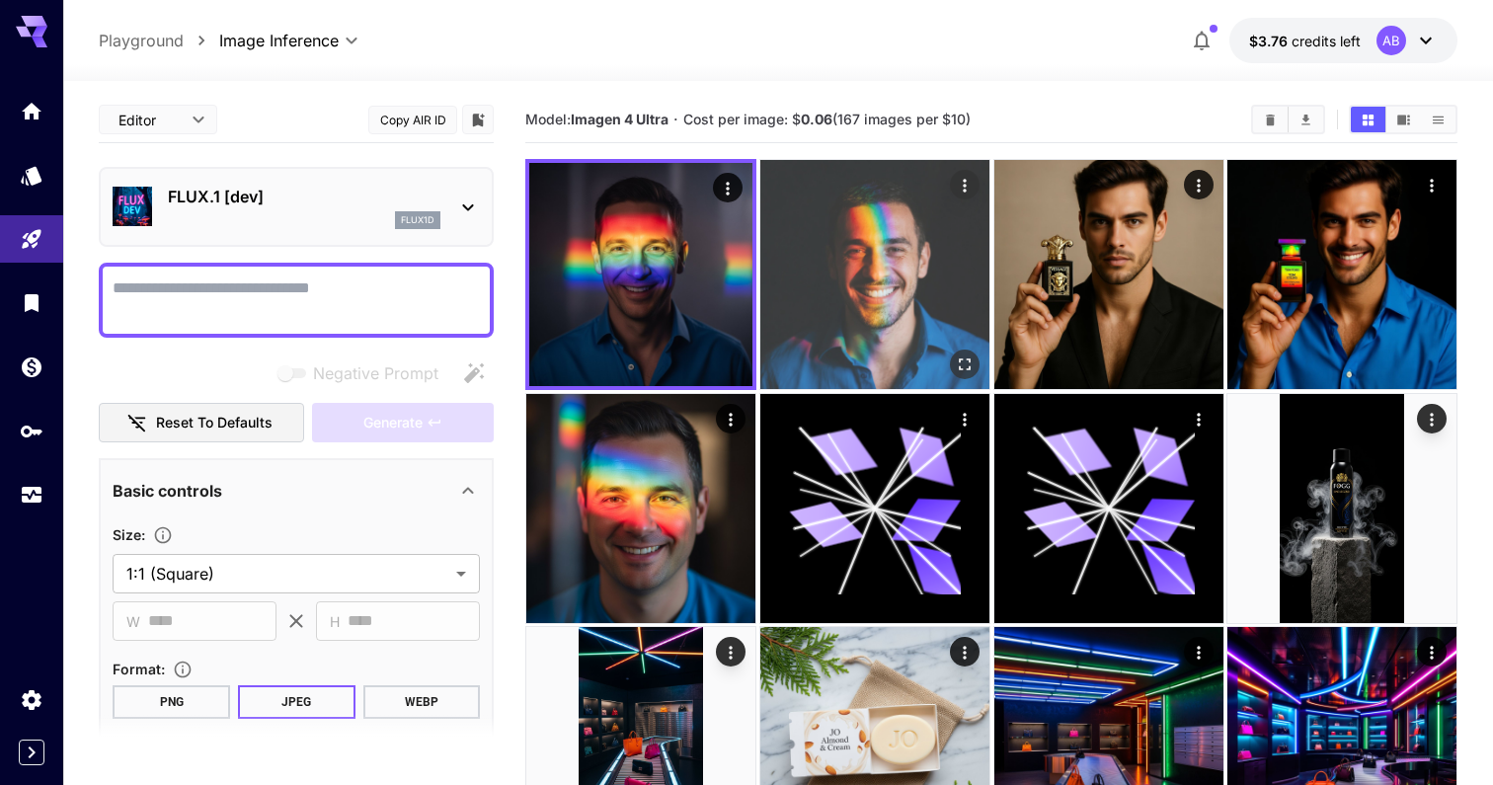
click at [862, 250] on img at bounding box center [874, 274] width 229 height 229
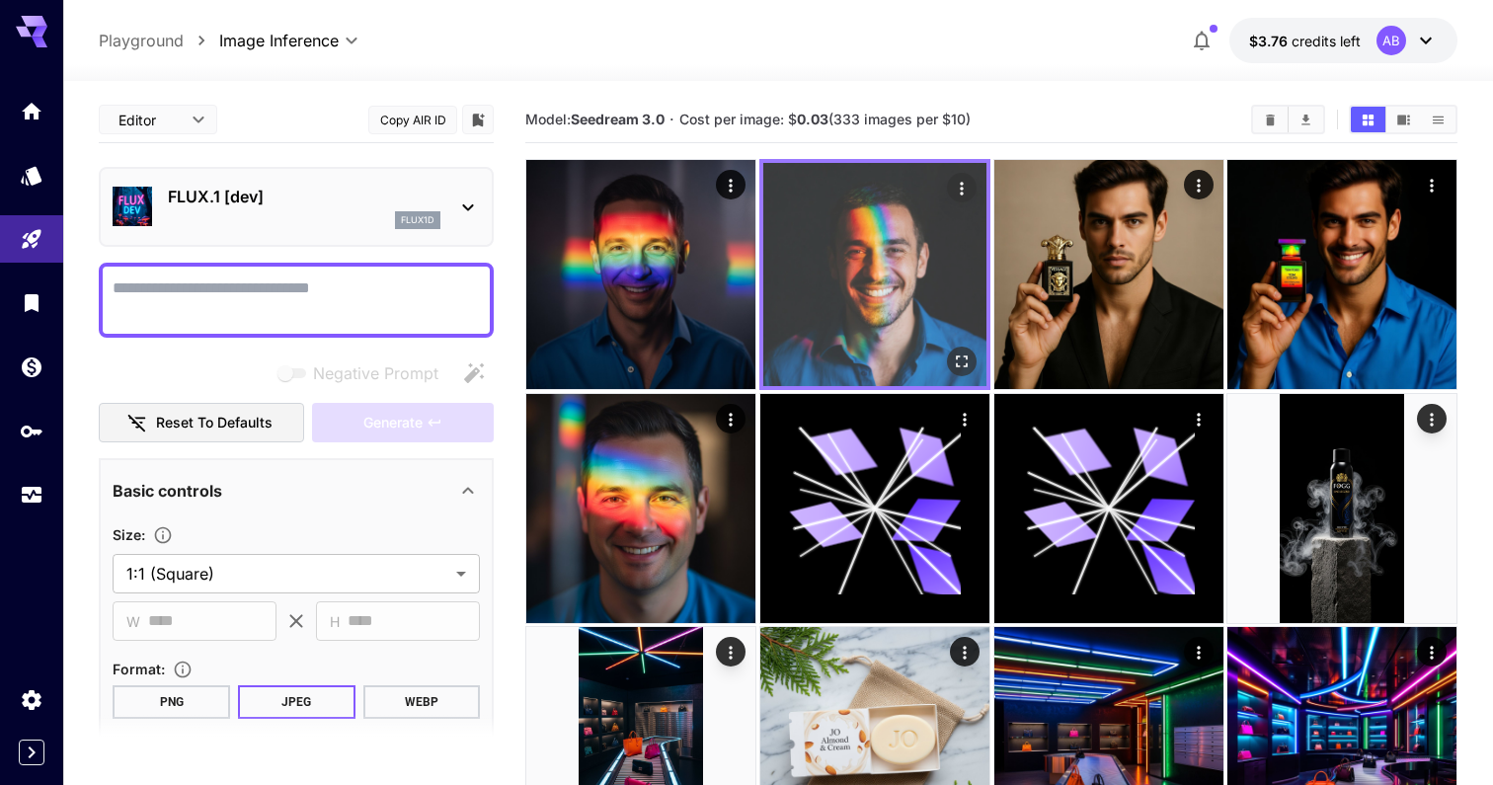
click at [972, 267] on img at bounding box center [874, 274] width 223 height 223
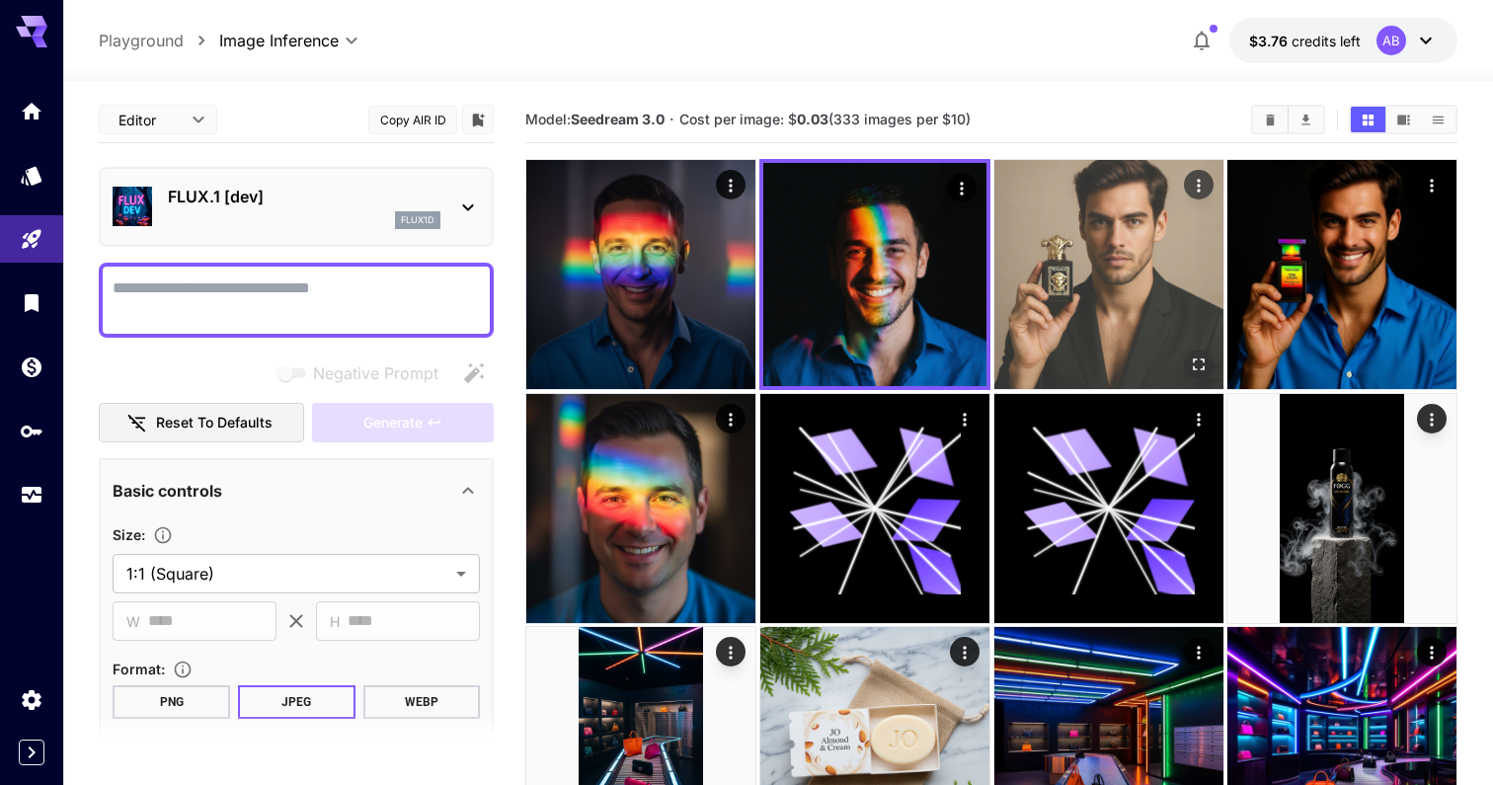
click at [1024, 274] on img at bounding box center [1108, 274] width 229 height 229
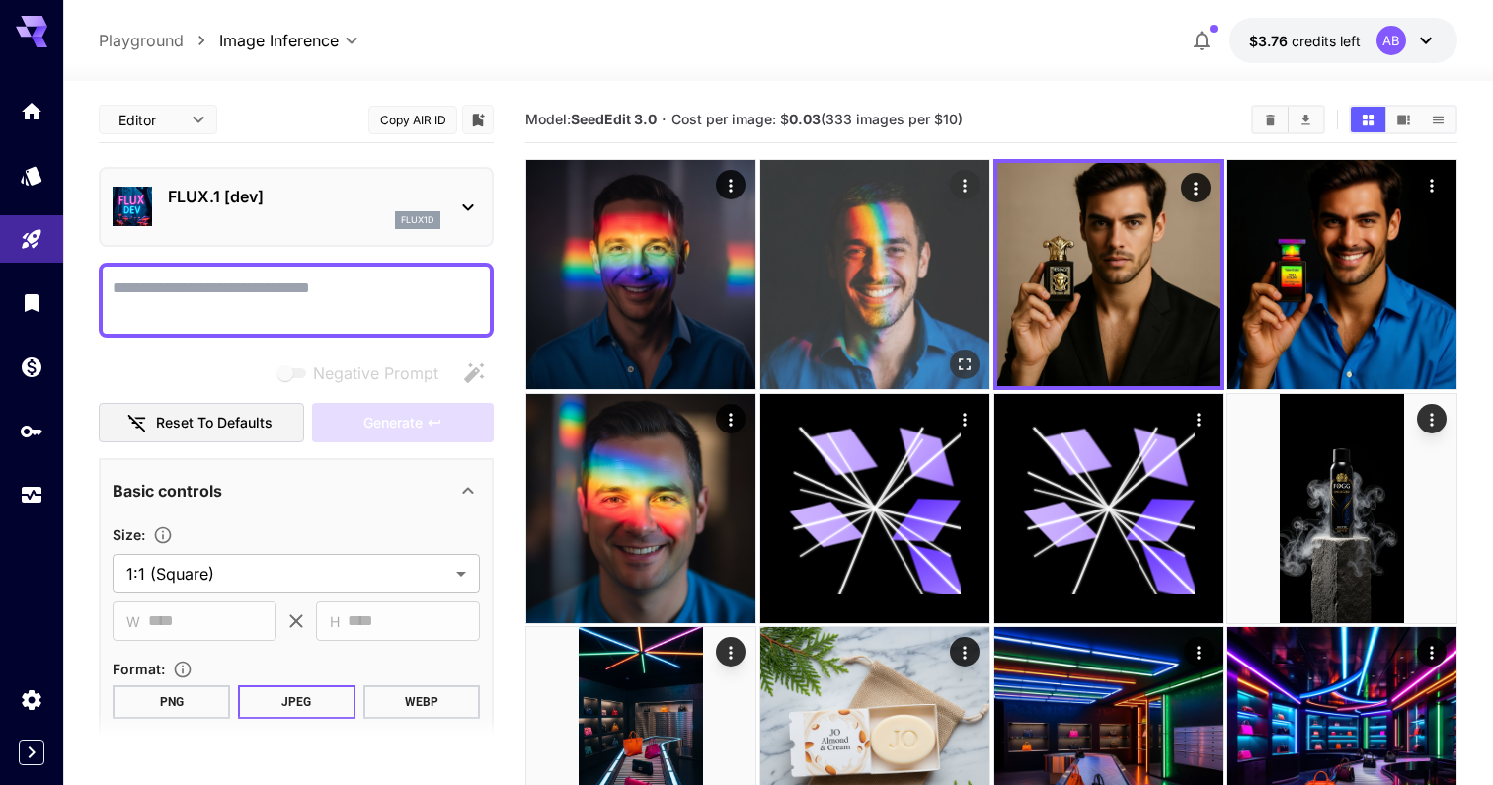
click at [858, 274] on img at bounding box center [874, 274] width 229 height 229
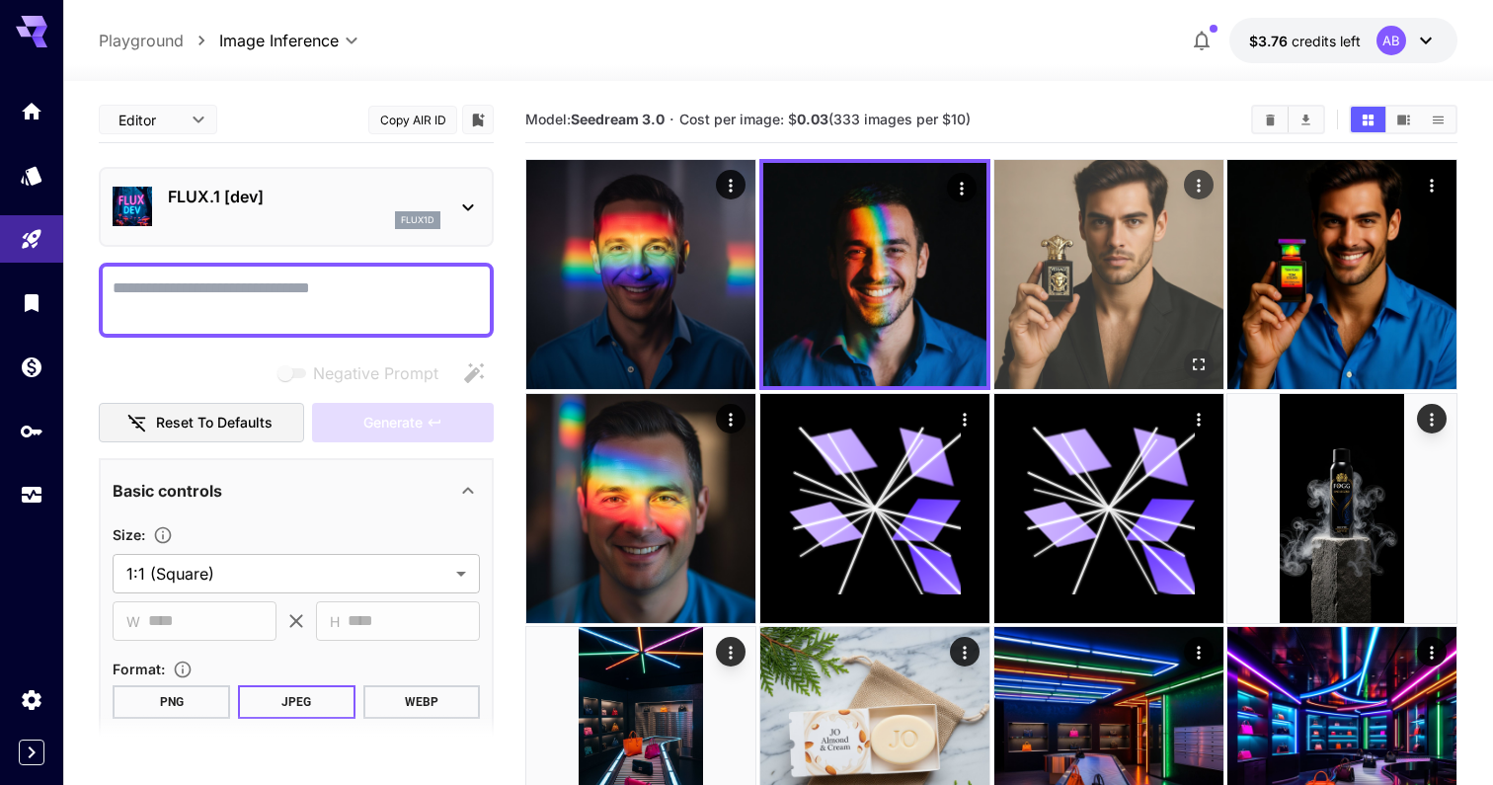
drag, startPoint x: 1084, startPoint y: 274, endPoint x: 1198, endPoint y: 257, distance: 114.9
click at [1242, 270] on img at bounding box center [1341, 274] width 229 height 229
